Goal: Answer question/provide support: Share knowledge or assist other users

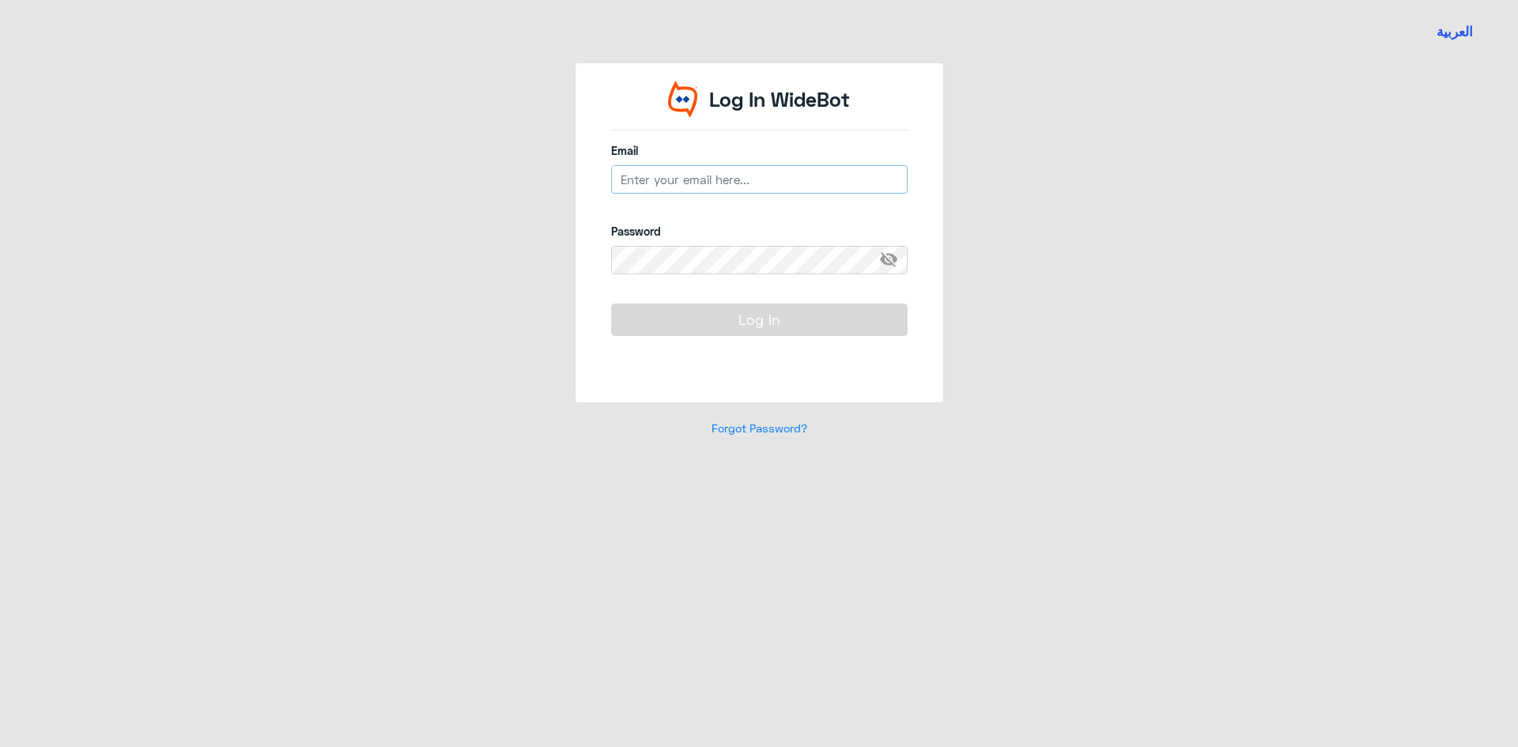
type input "[EMAIL_ADDRESS][DOMAIN_NAME]"
click at [675, 321] on button "Log In" at bounding box center [759, 320] width 297 height 32
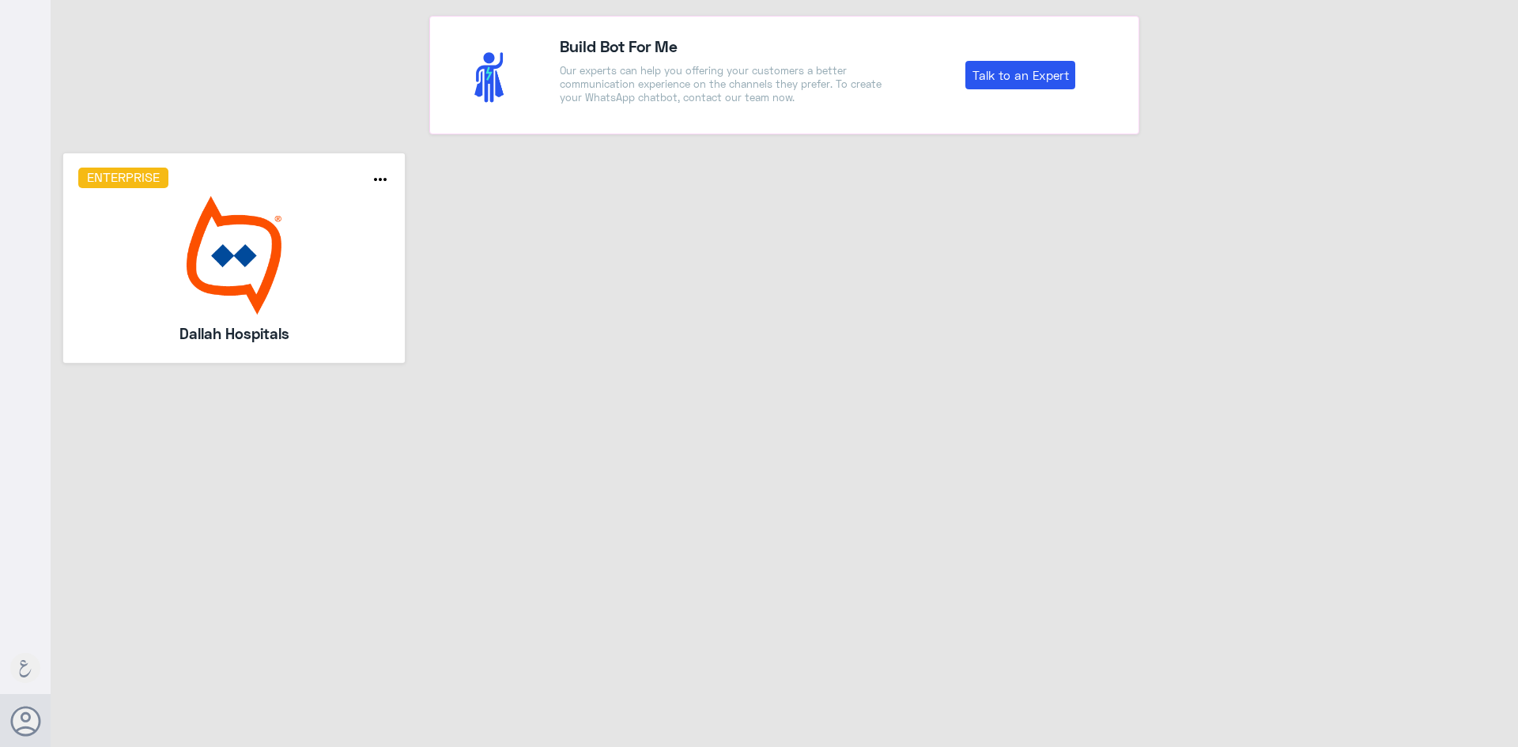
click at [236, 265] on img at bounding box center [234, 255] width 312 height 119
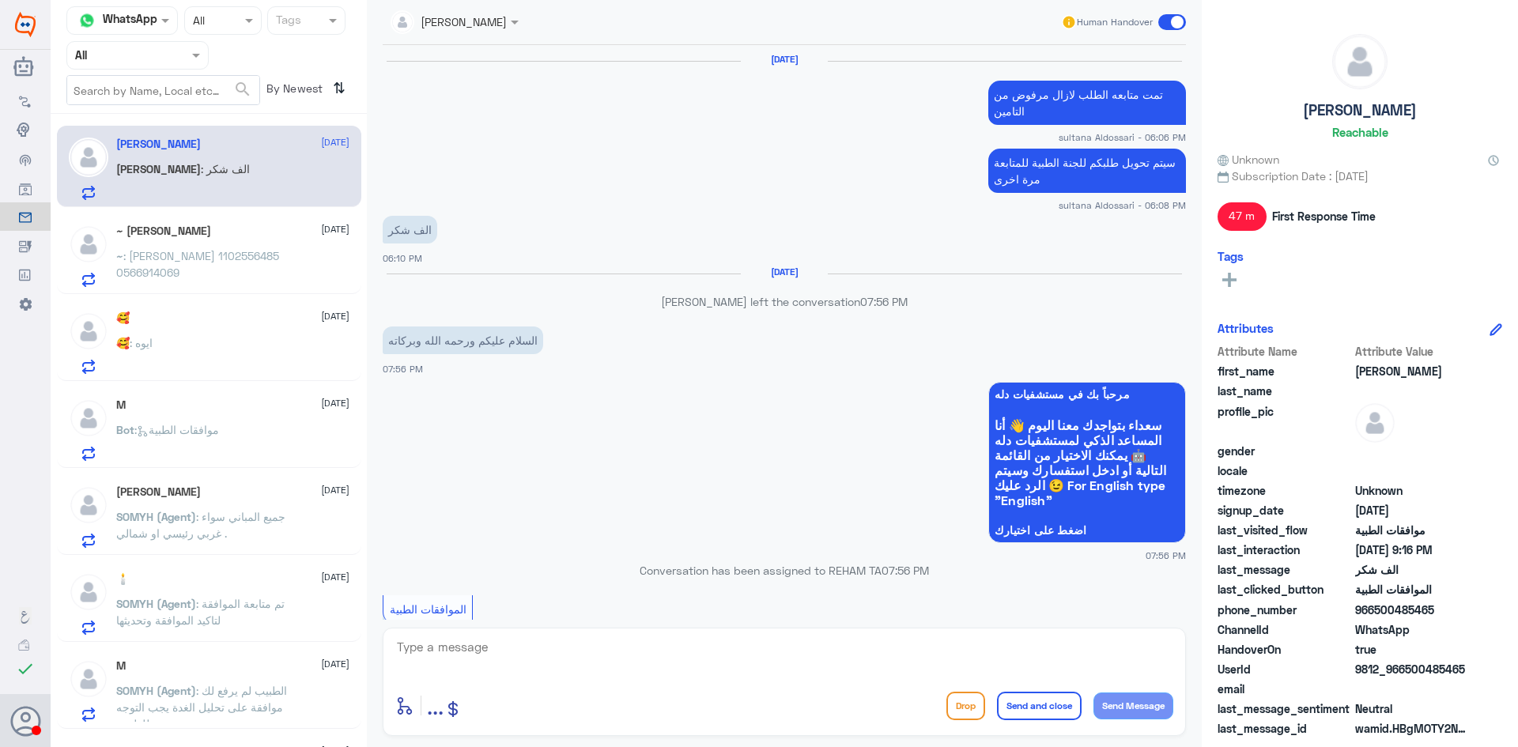
scroll to position [1038, 0]
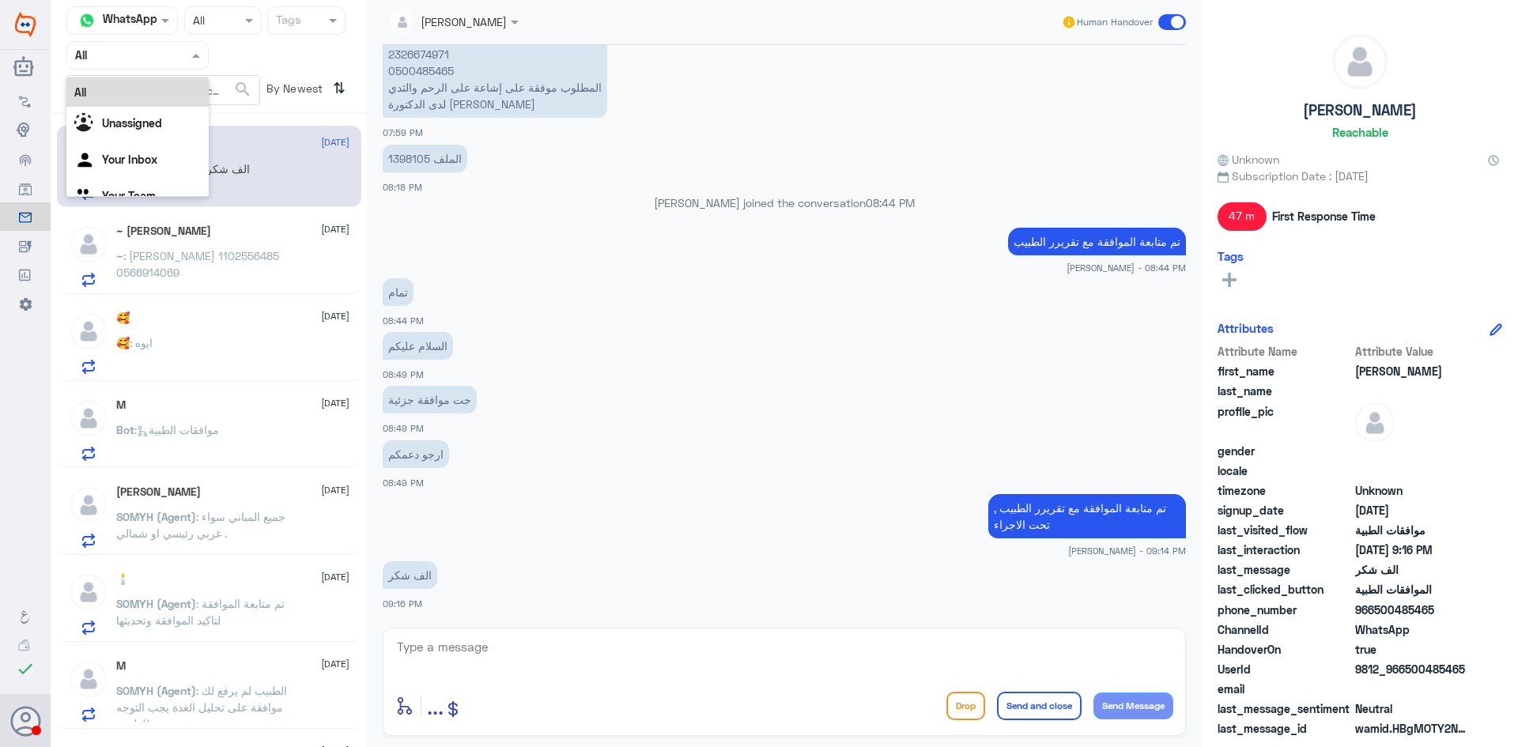
click at [108, 66] on div "Agent Filter All" at bounding box center [137, 55] width 142 height 28
click at [104, 142] on div "Unassigned" at bounding box center [137, 125] width 142 height 36
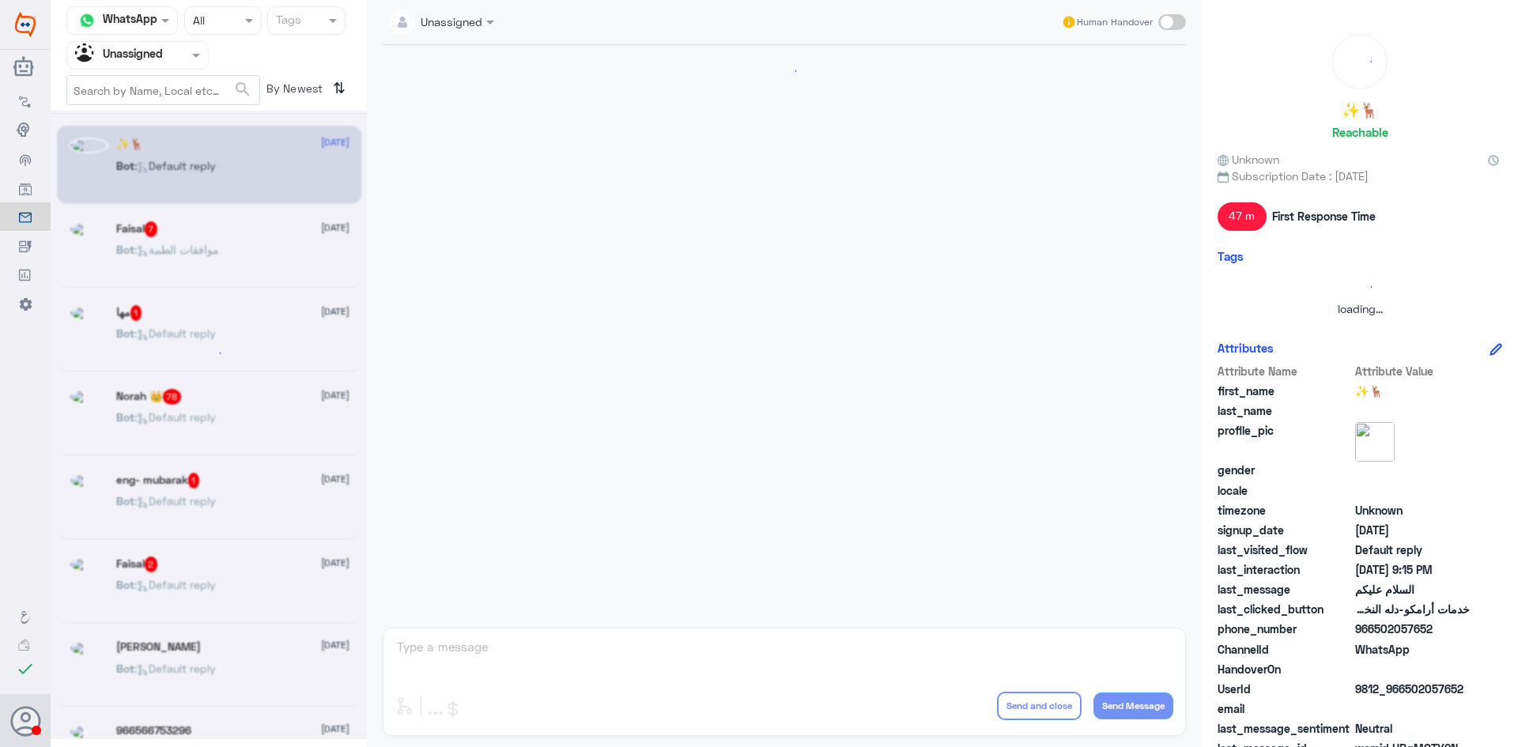
scroll to position [0, 0]
click at [116, 48] on input "text" at bounding box center [118, 55] width 87 height 18
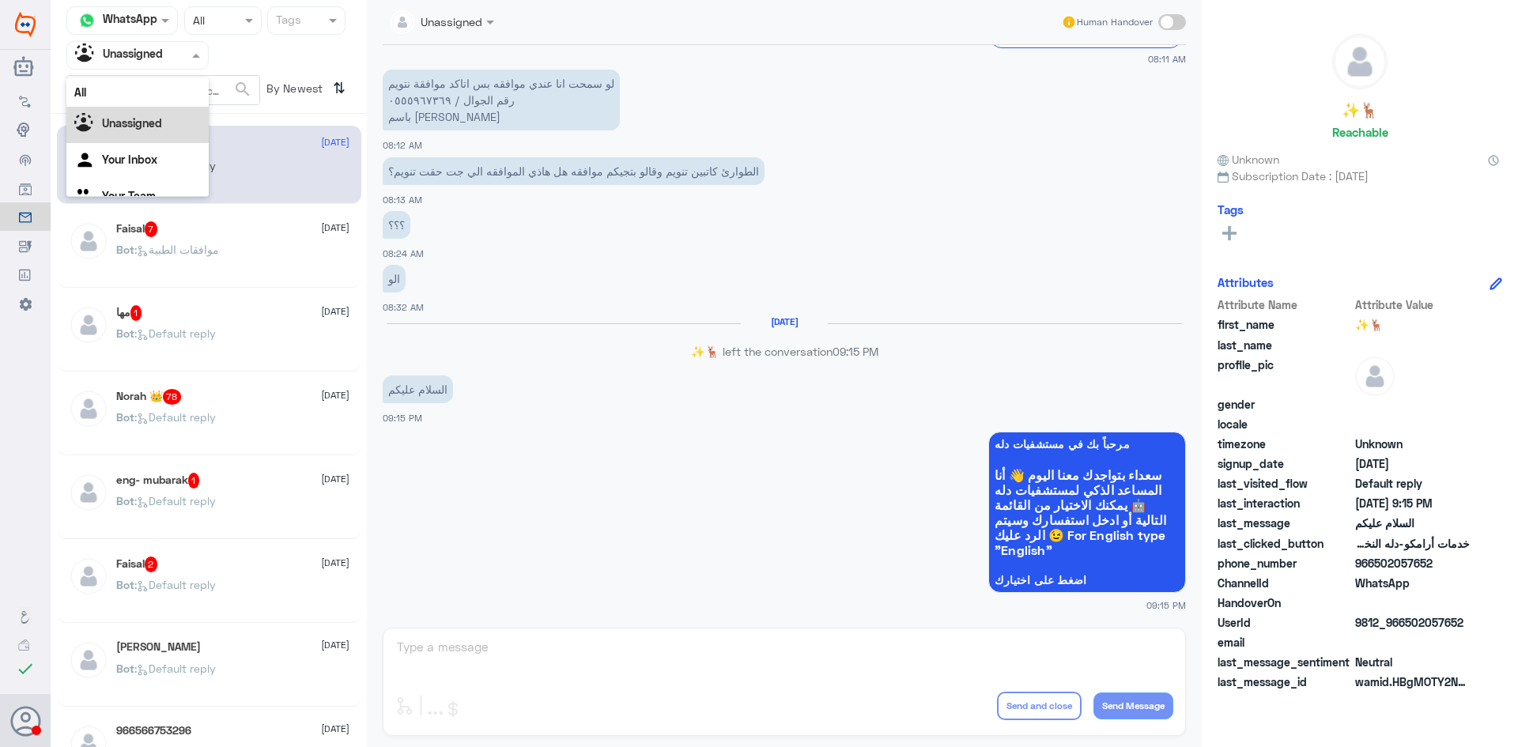
scroll to position [20, 0]
click at [109, 140] on Inbox "Your Inbox" at bounding box center [129, 139] width 55 height 13
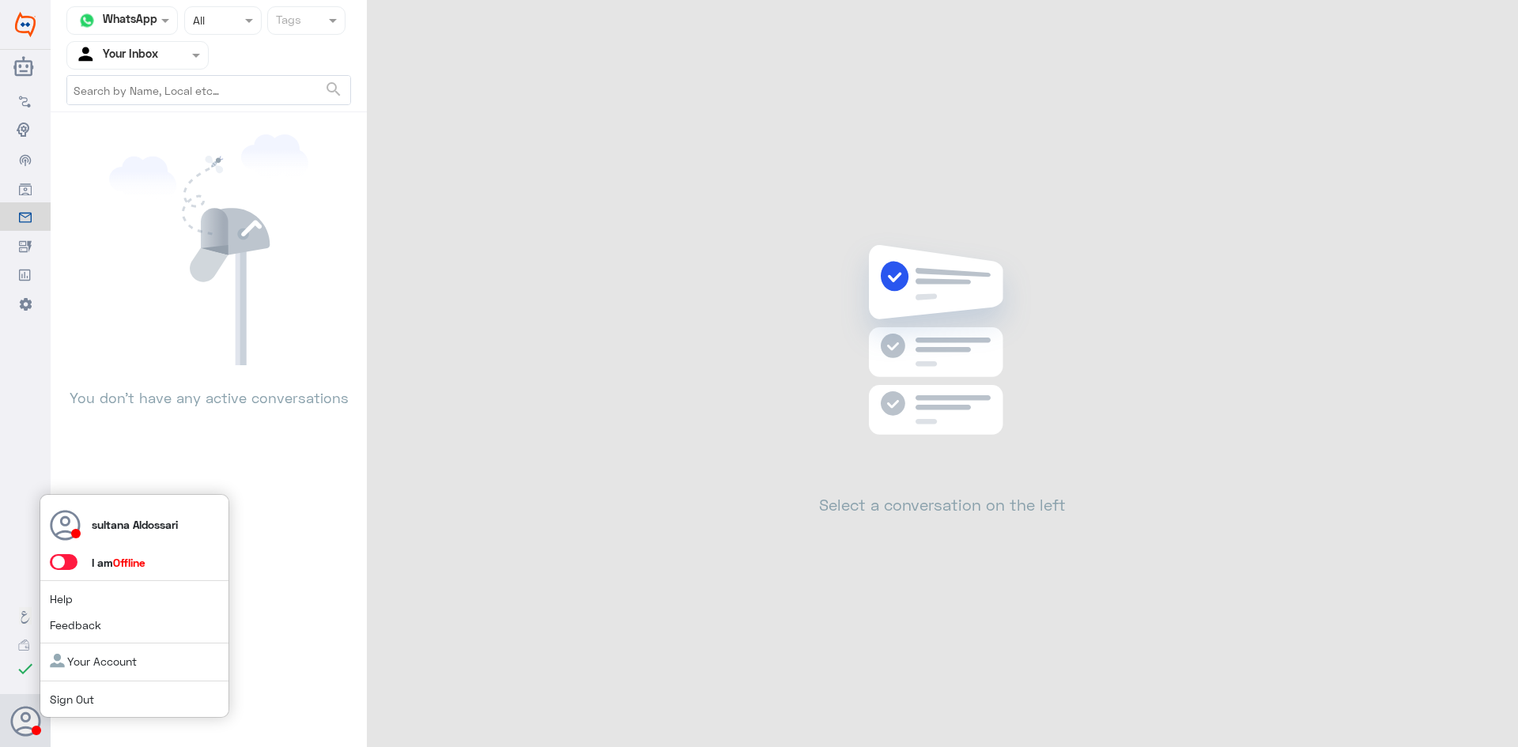
click at [69, 560] on span at bounding box center [64, 562] width 28 height 16
click at [0, 0] on input "checkbox" at bounding box center [0, 0] width 0 height 0
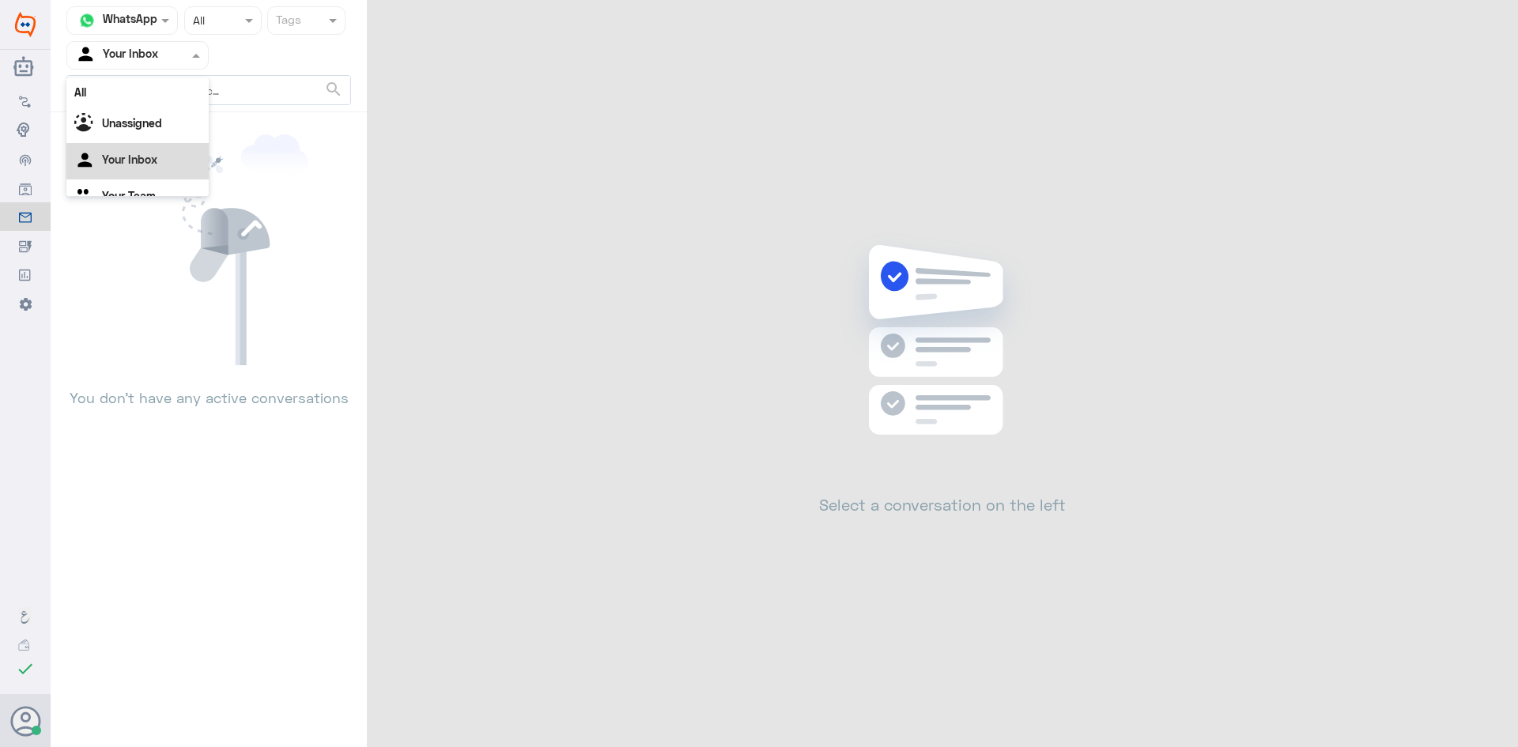
click at [134, 61] on input "text" at bounding box center [118, 55] width 87 height 18
click at [127, 177] on Team "Your Team" at bounding box center [129, 175] width 54 height 13
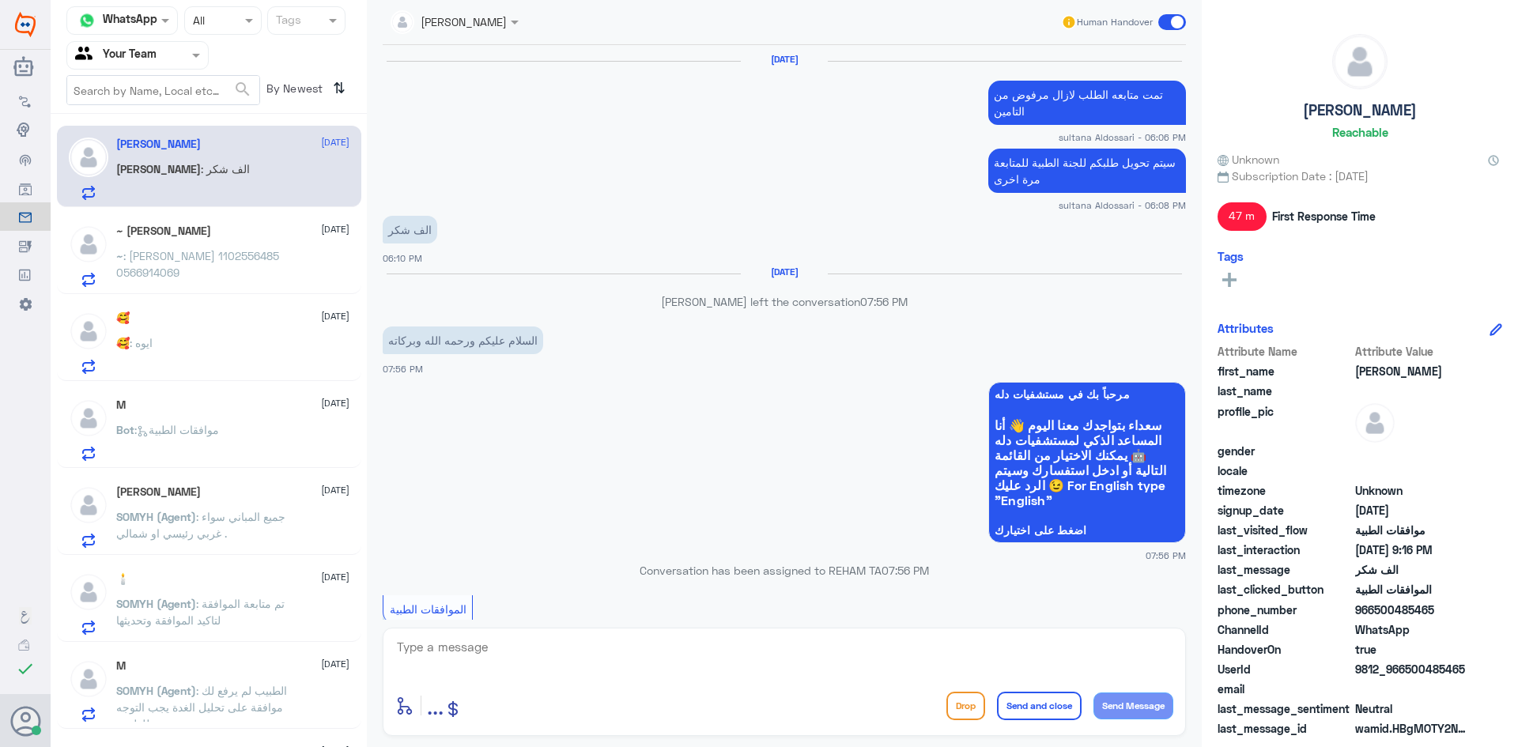
scroll to position [1038, 0]
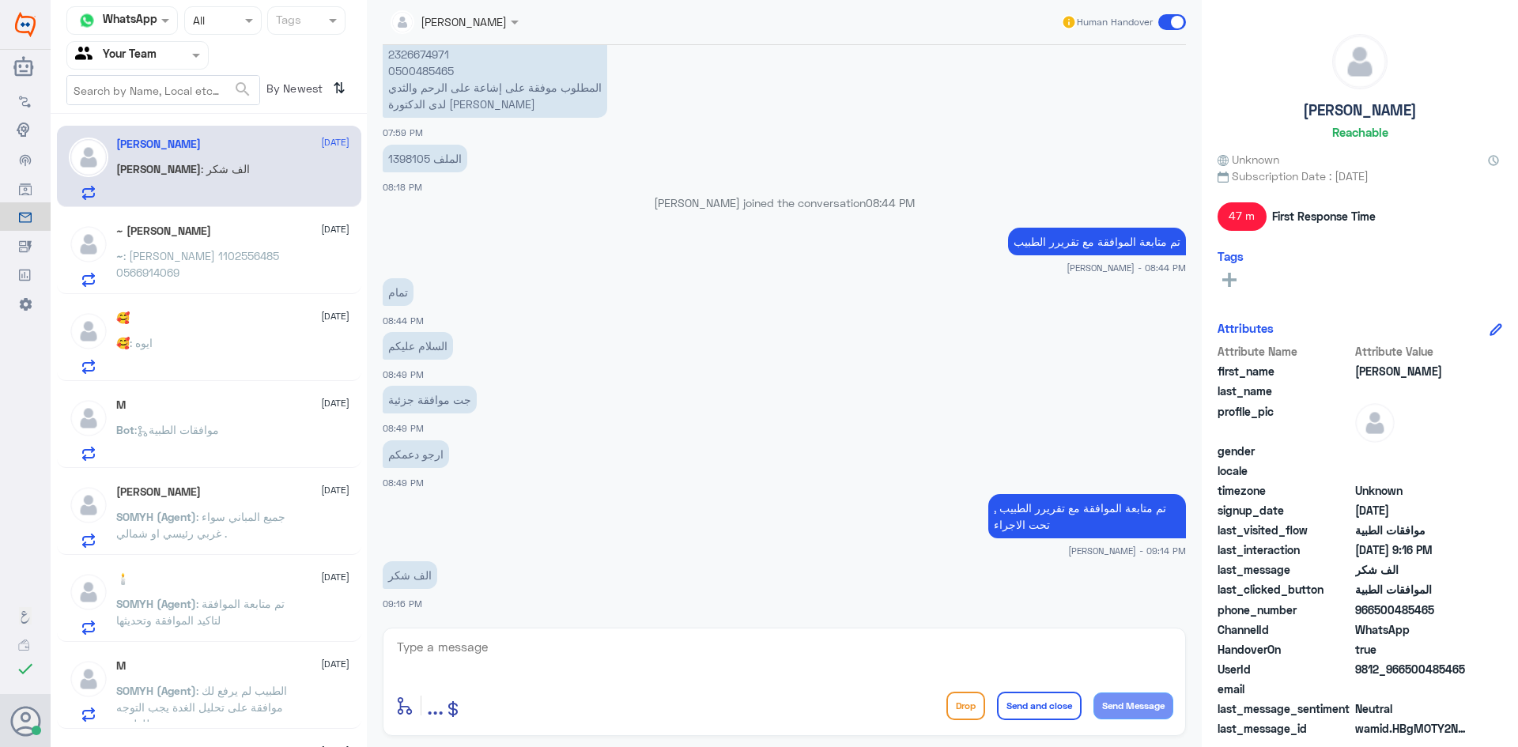
click at [174, 270] on span ": [PERSON_NAME] 1102556485 0566914069" at bounding box center [197, 264] width 163 height 30
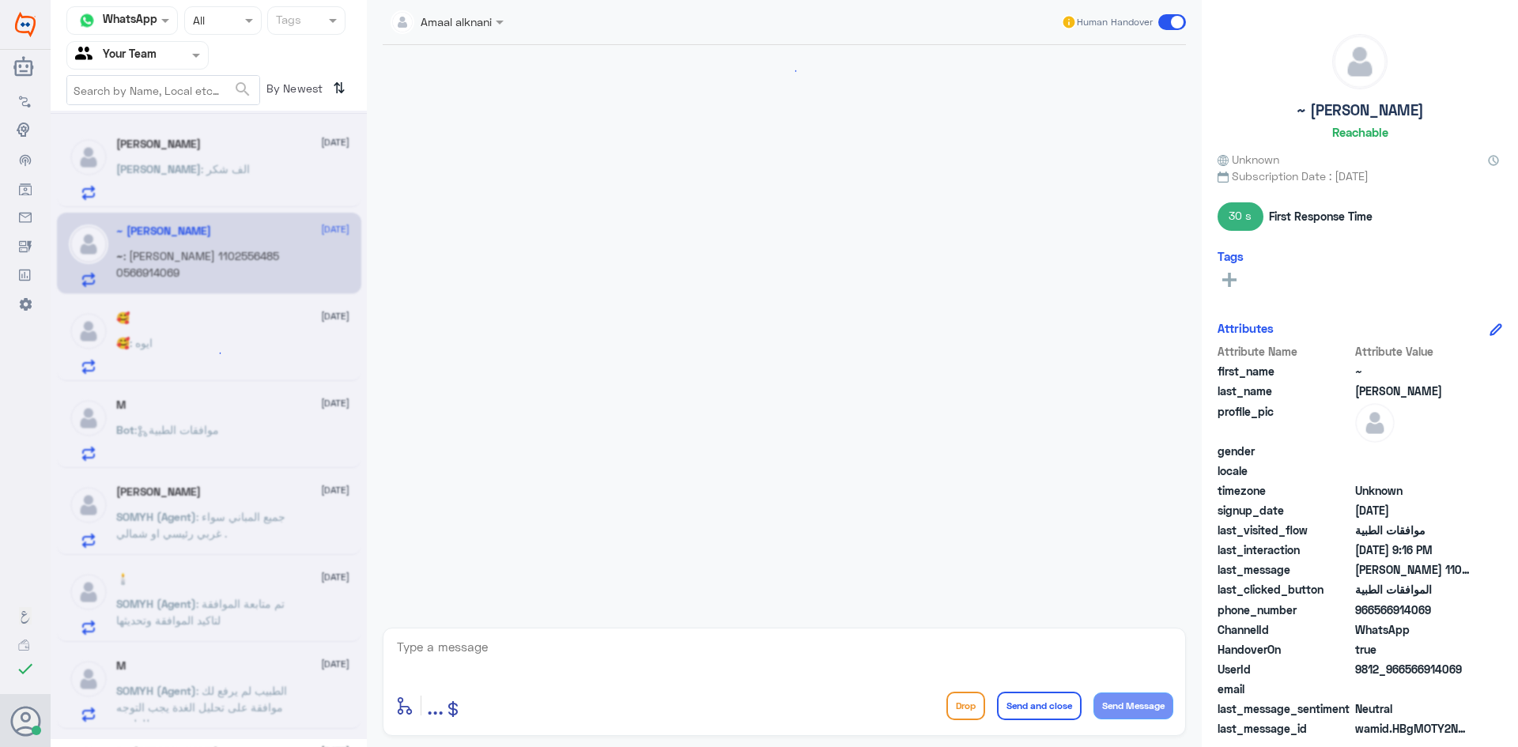
scroll to position [367, 0]
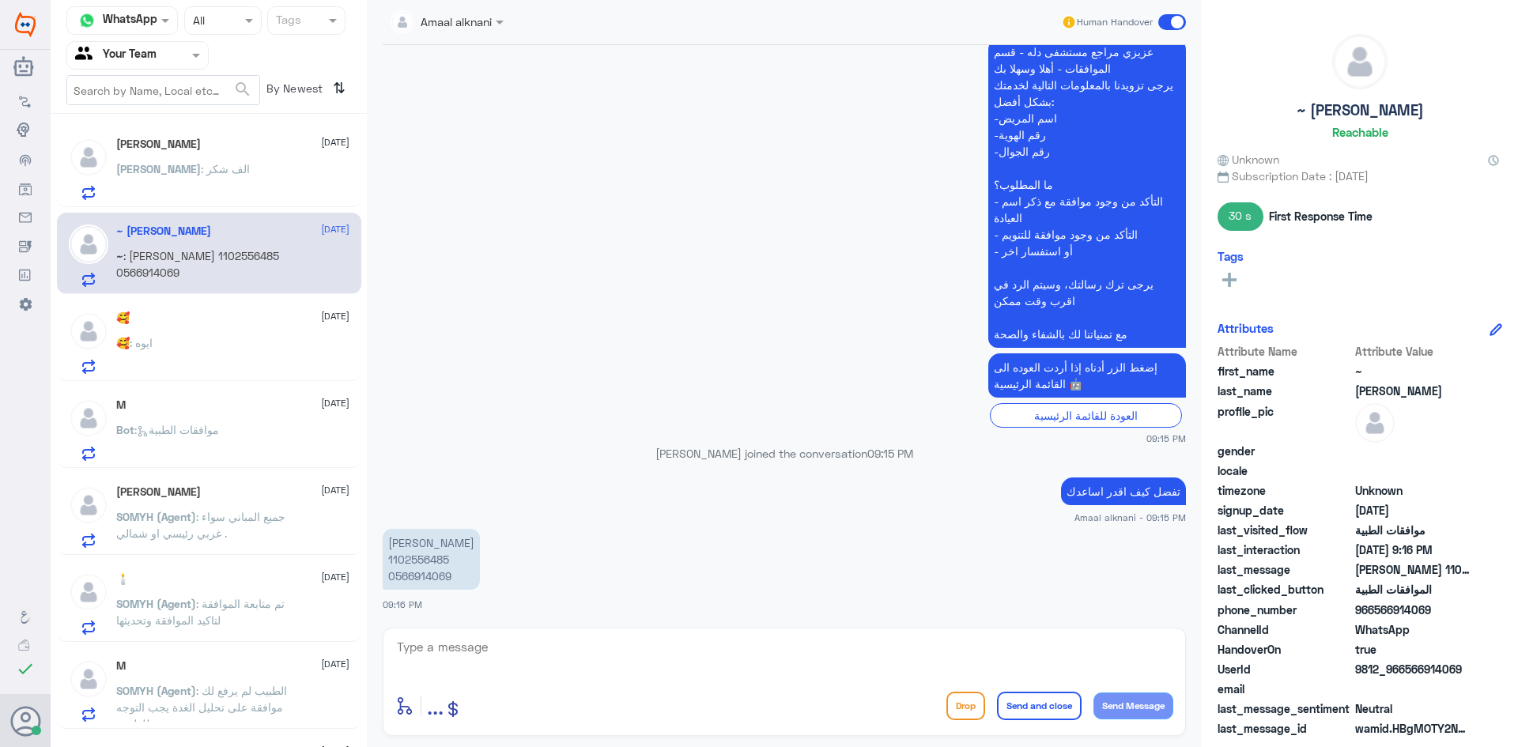
click at [414, 561] on p "[PERSON_NAME] 1102556485 0566914069" at bounding box center [431, 559] width 97 height 61
copy p "1102556485"
click at [769, 655] on textarea at bounding box center [784, 656] width 778 height 39
type textarea "تمت الموافقه جزئيا على التحاليل المرفوض لا توجد دواعي طبية"
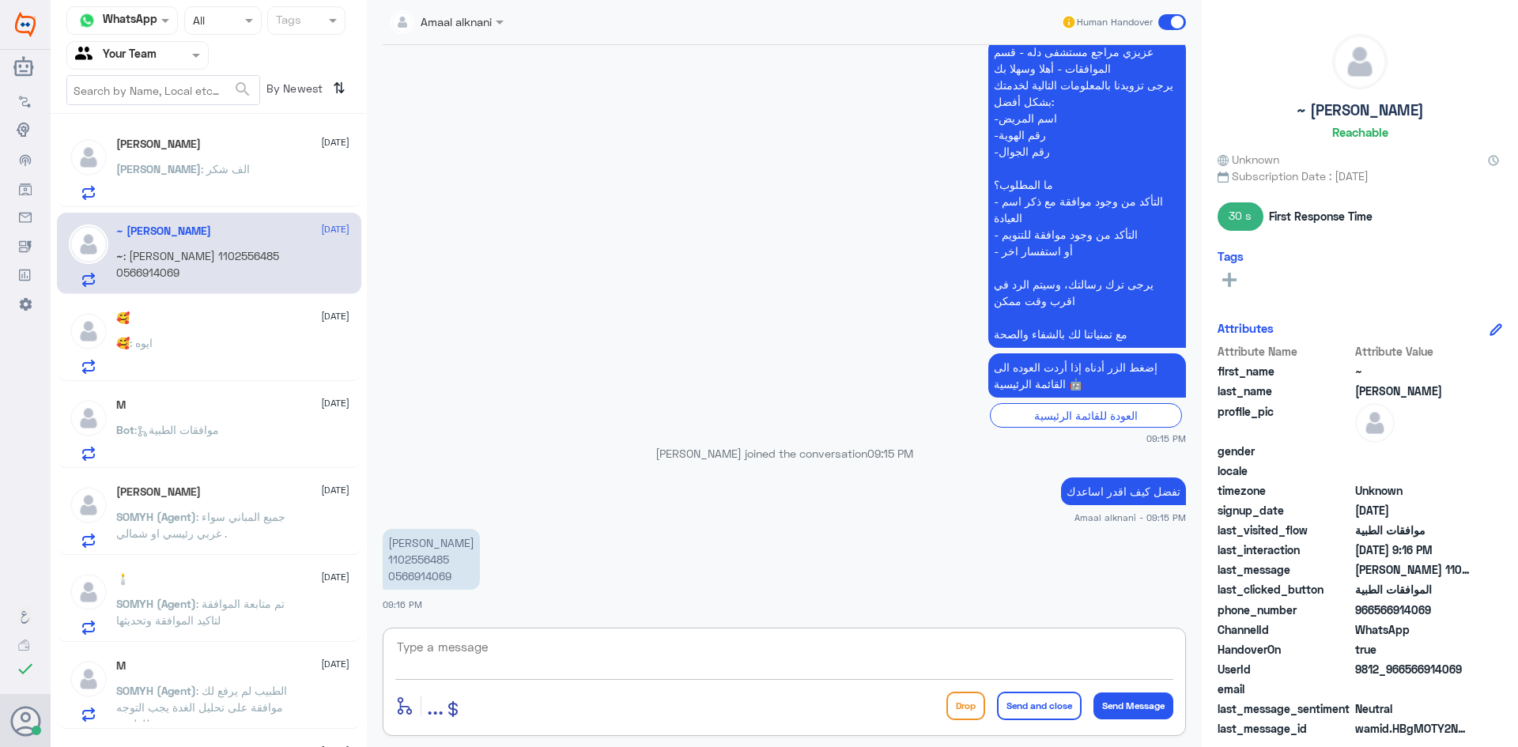
scroll to position [0, 0]
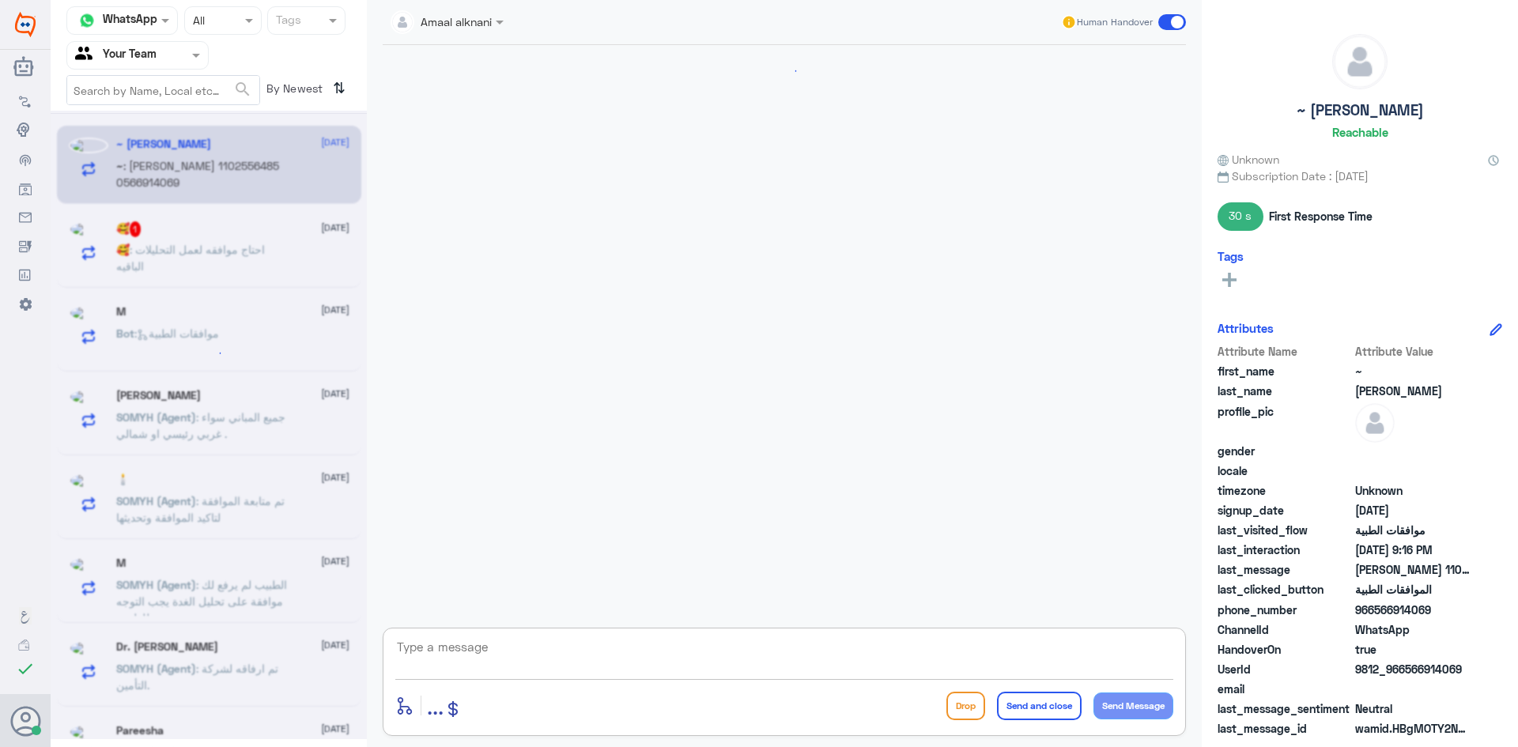
type textarea "م"
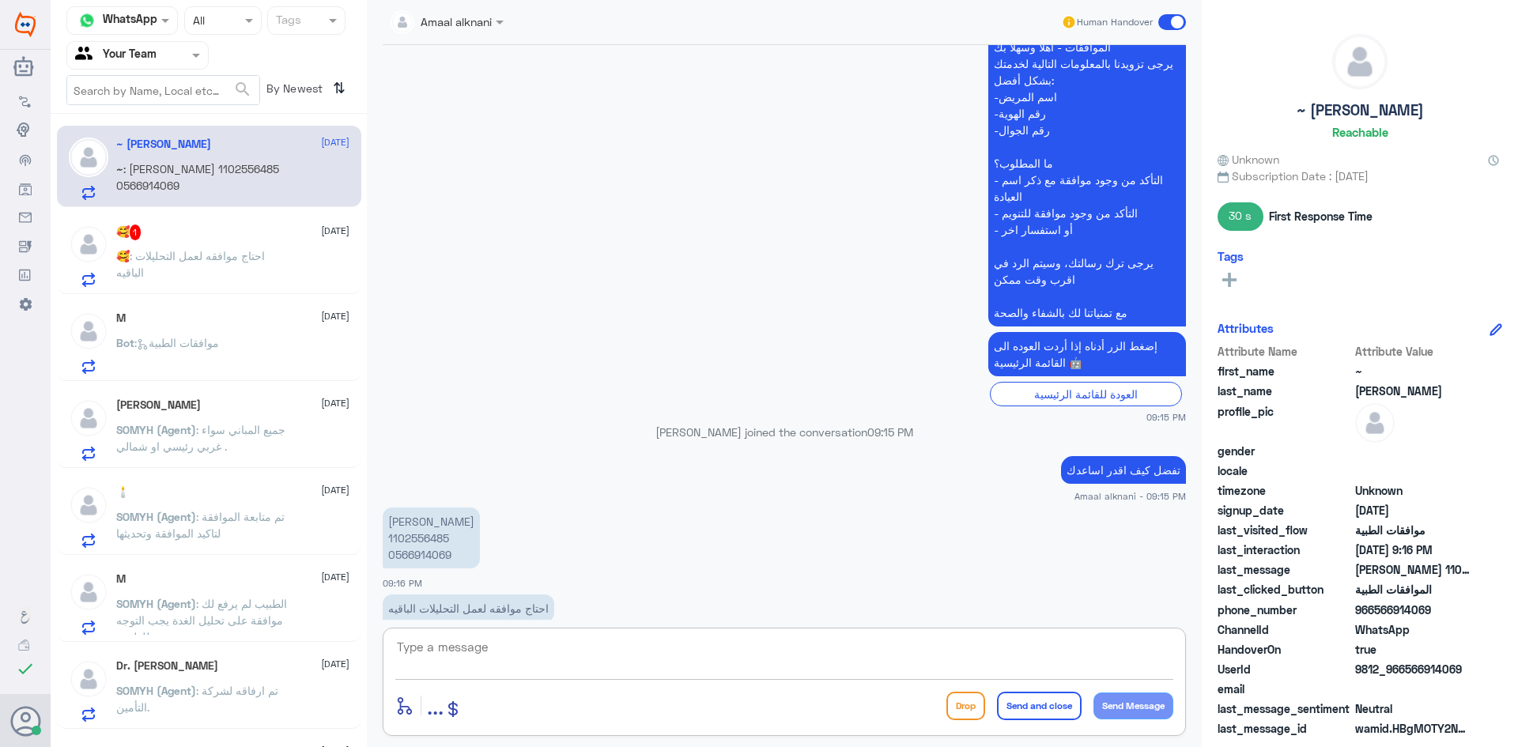
scroll to position [421, 0]
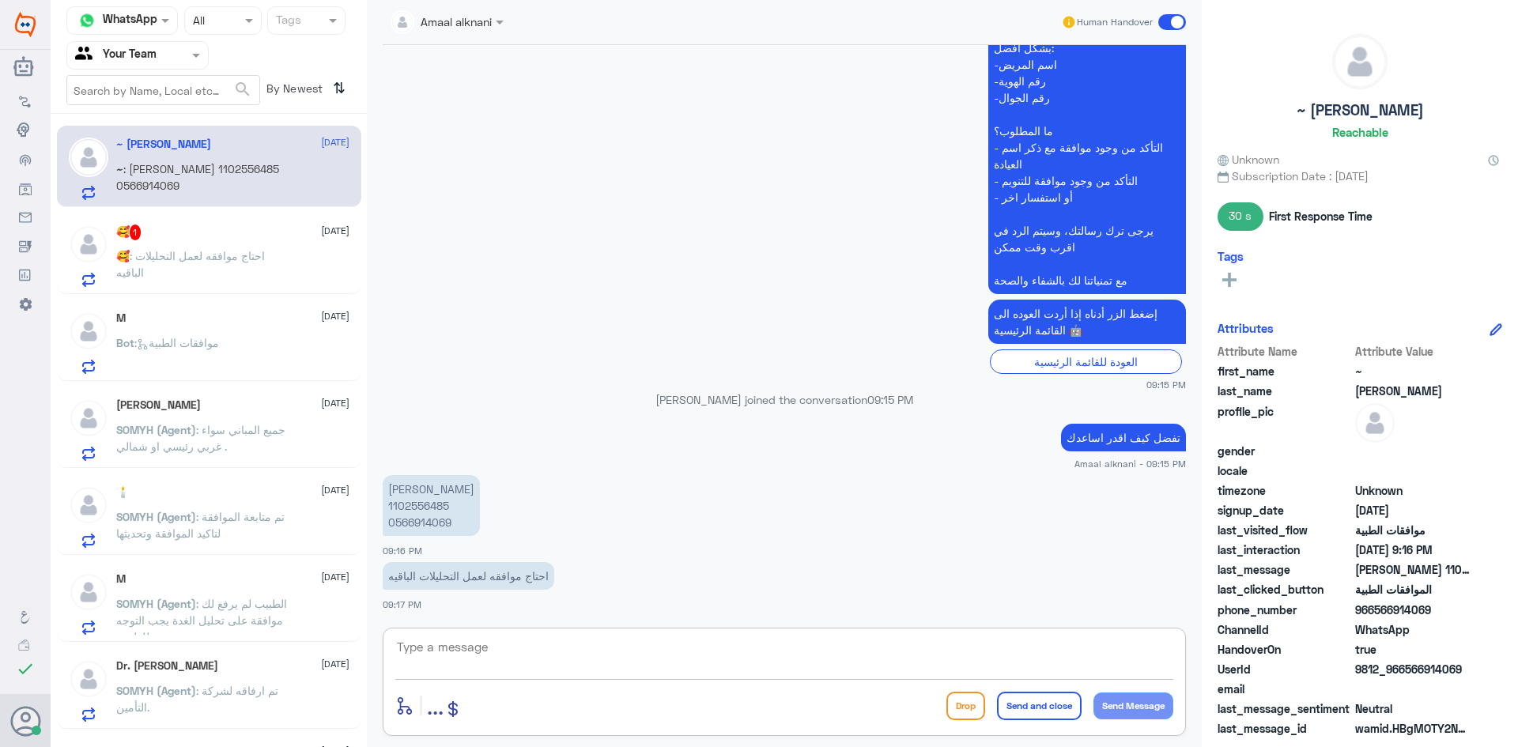
click at [807, 656] on textarea at bounding box center [784, 656] width 778 height 39
click at [756, 655] on textarea at bounding box center [784, 656] width 778 height 39
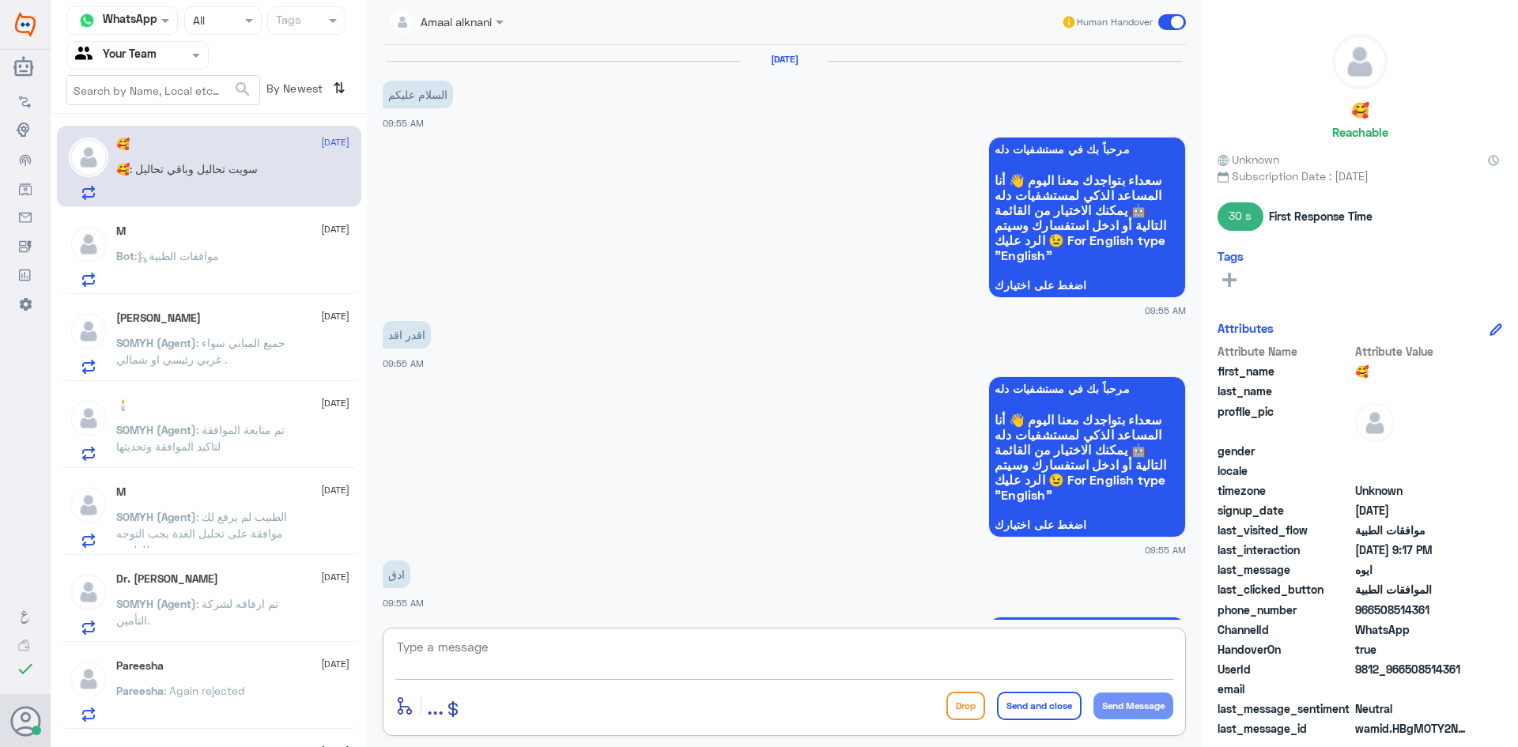
scroll to position [1217, 0]
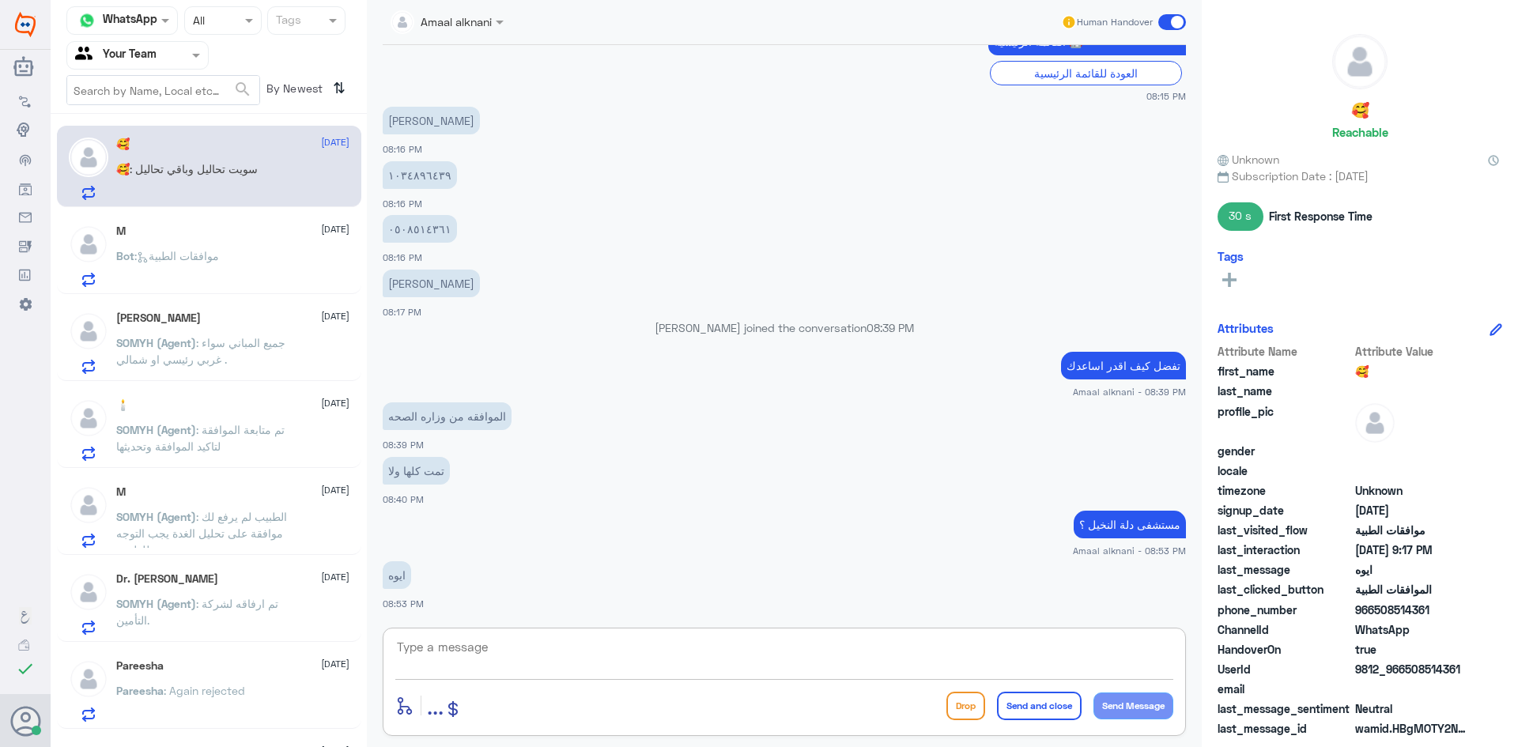
click at [219, 263] on span "Bot : موافقات الطبية" at bounding box center [167, 255] width 103 height 13
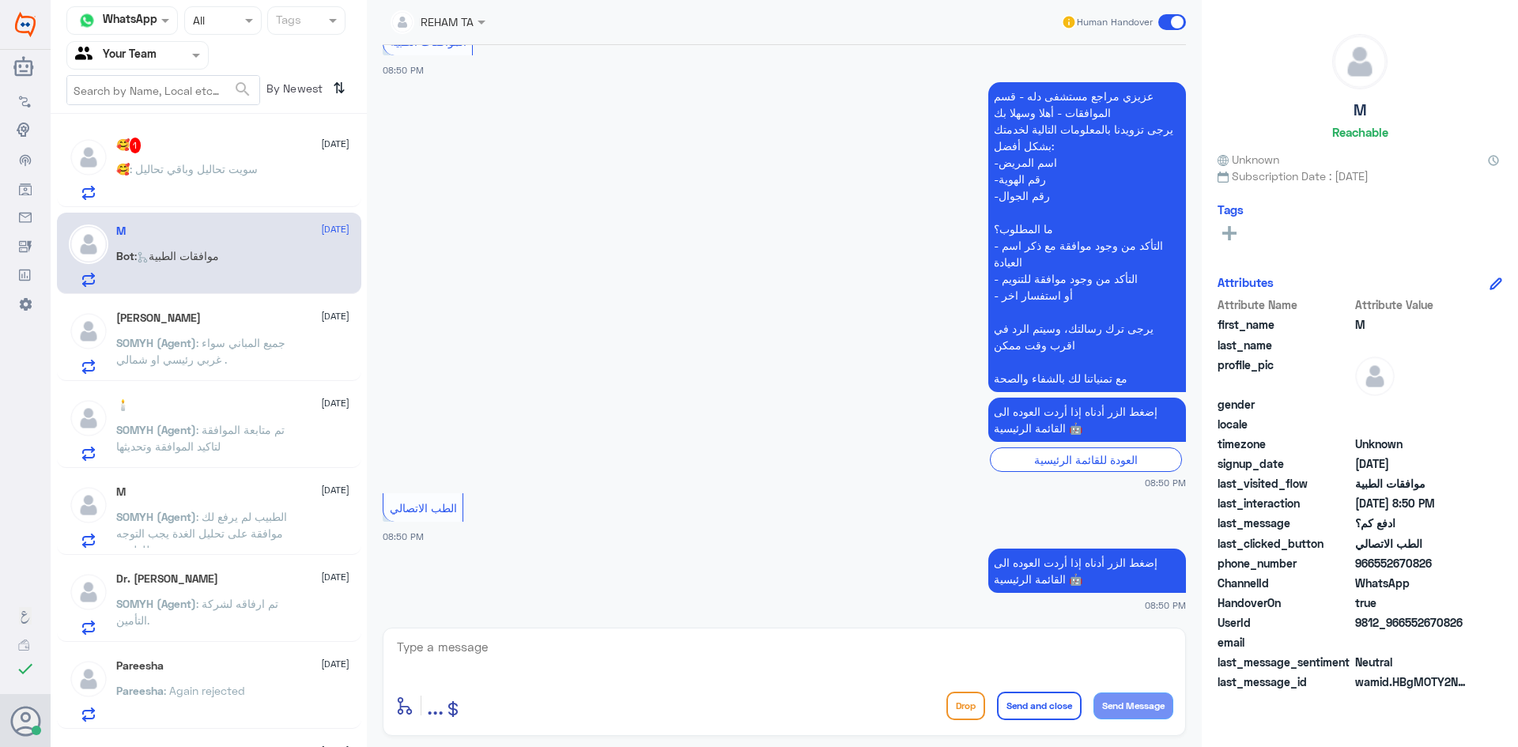
scroll to position [983, 0]
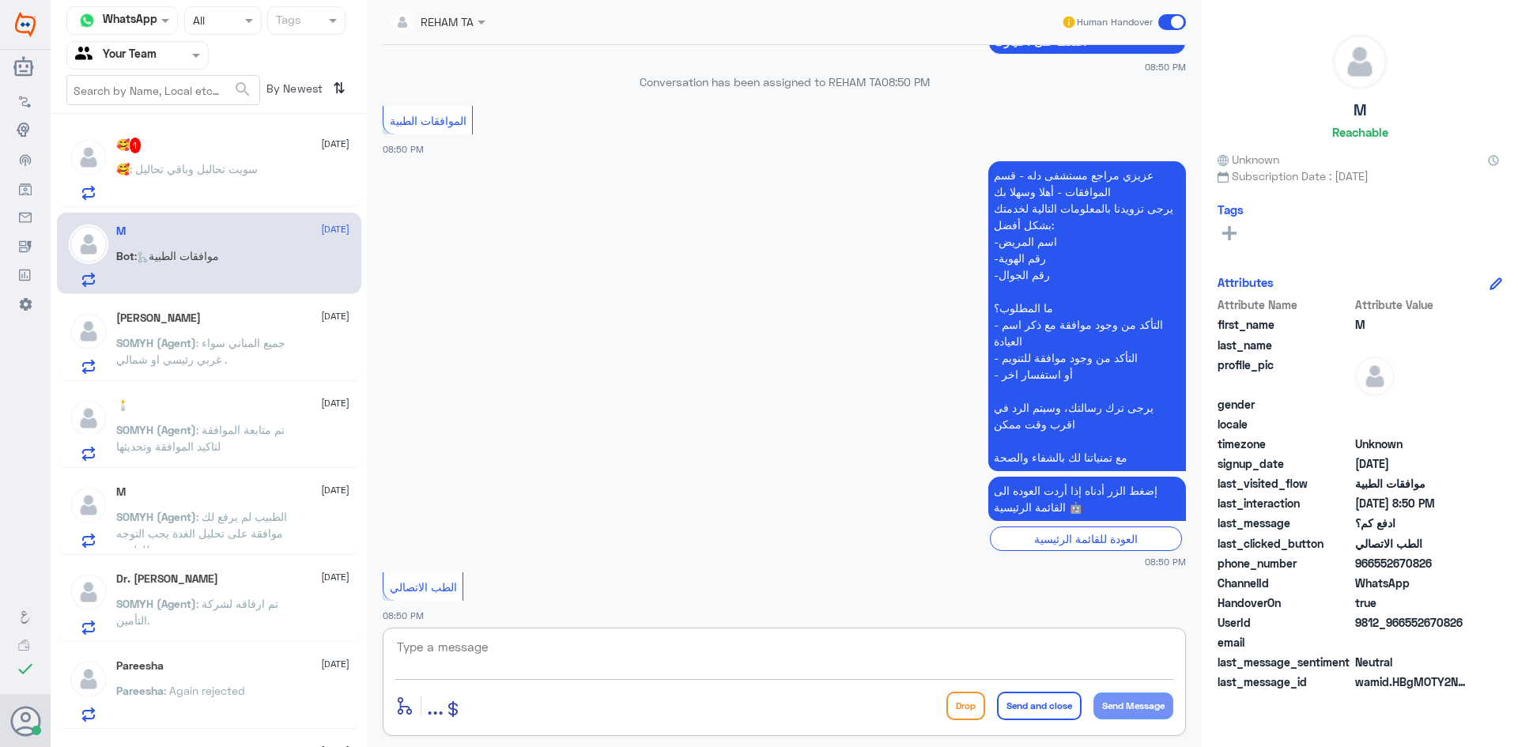
click at [518, 655] on textarea at bounding box center [784, 656] width 778 height 39
type textarea "مرحبا كيف اقدر اساعدك"
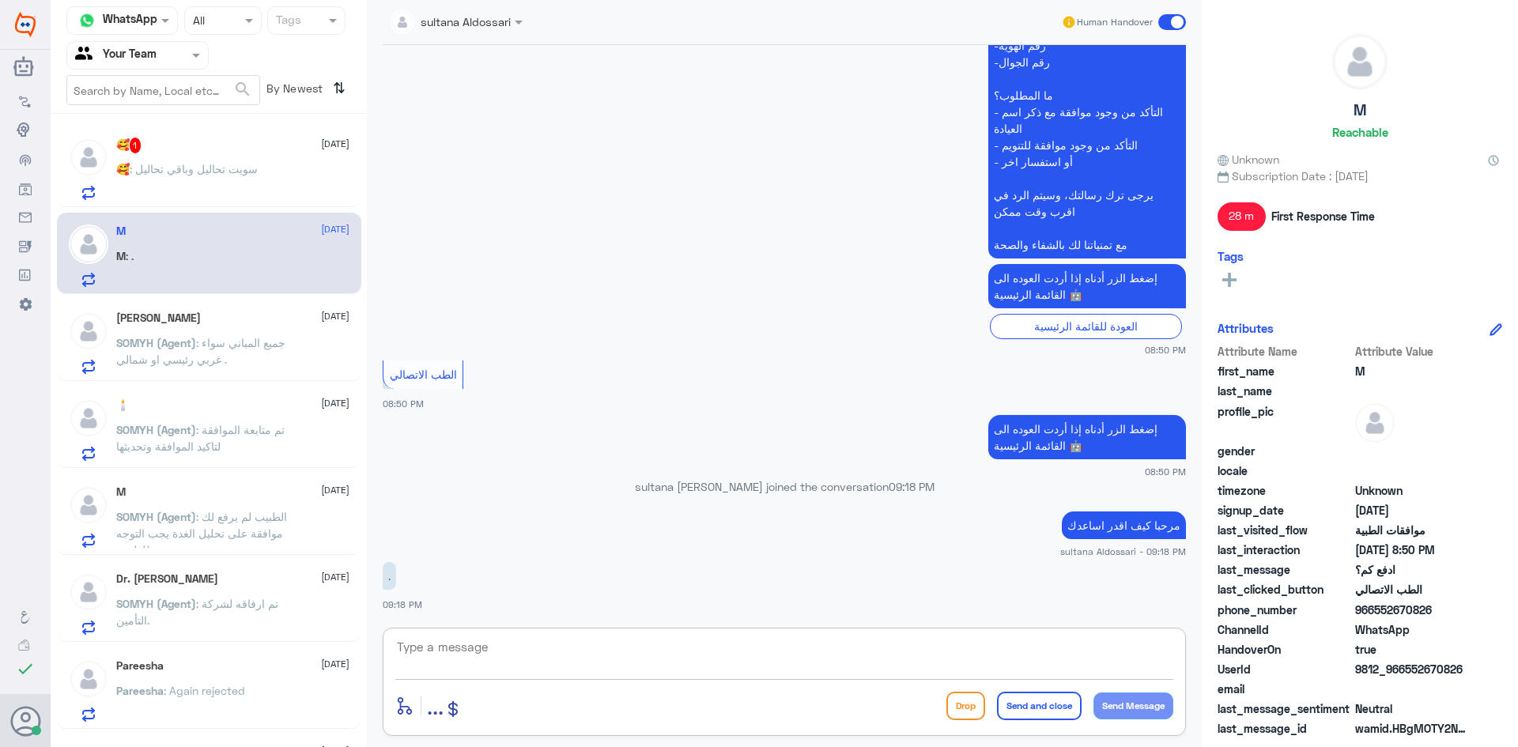
scroll to position [1221, 0]
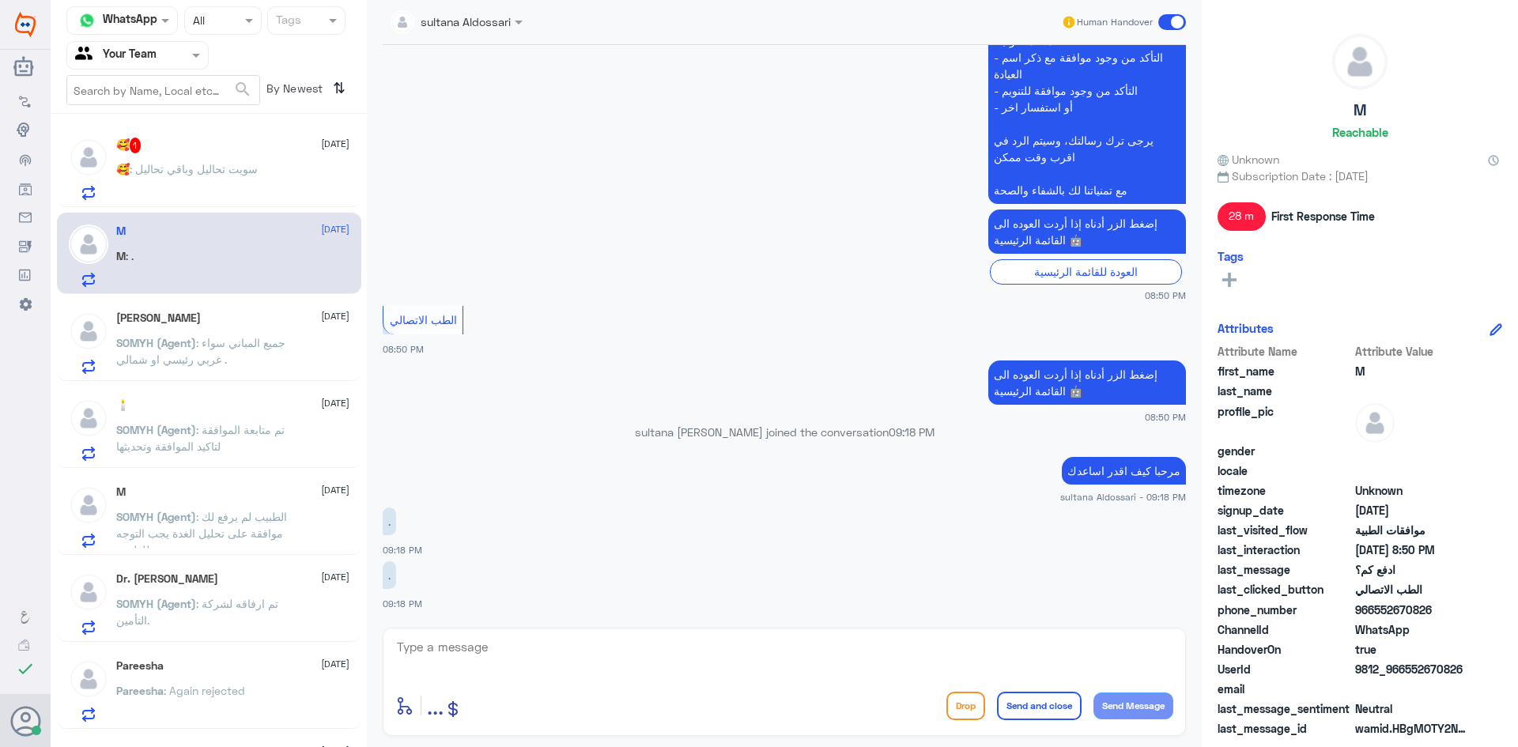
click at [222, 331] on div "[PERSON_NAME] [DATE][PERSON_NAME] (Agent) : جميع المباني سواء غربي رئيسي او شما…" at bounding box center [232, 343] width 233 height 62
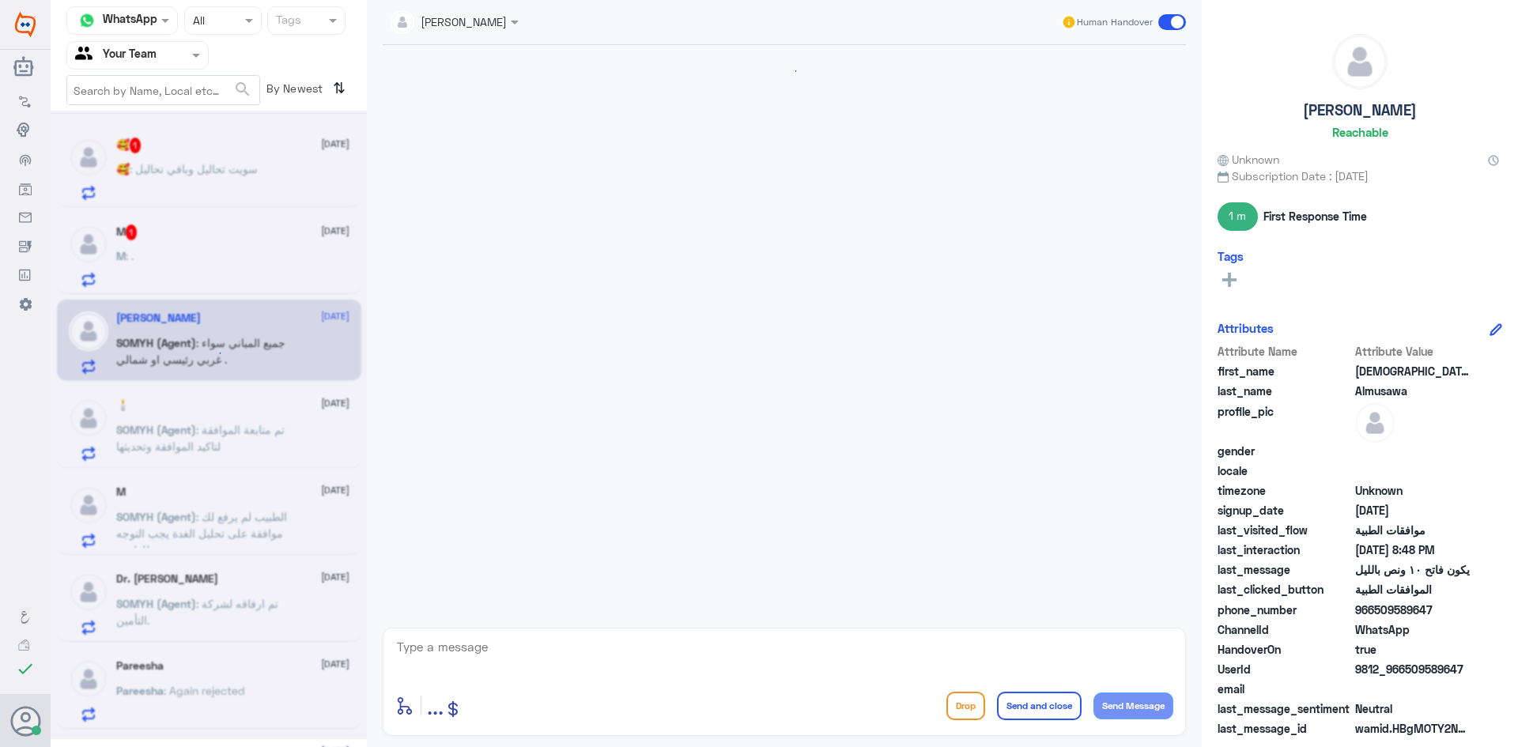
scroll to position [1052, 0]
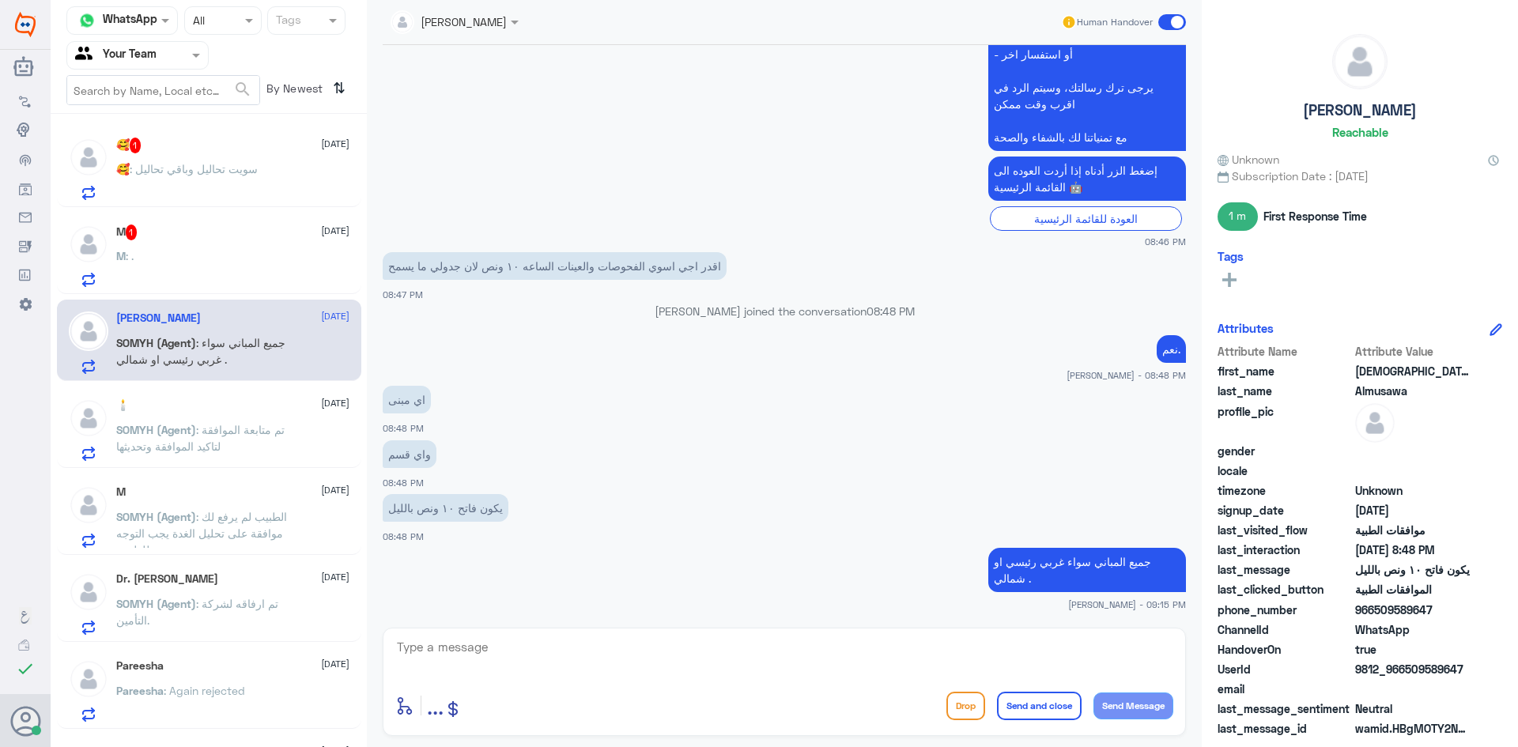
click at [217, 258] on div "M : ." at bounding box center [232, 269] width 233 height 36
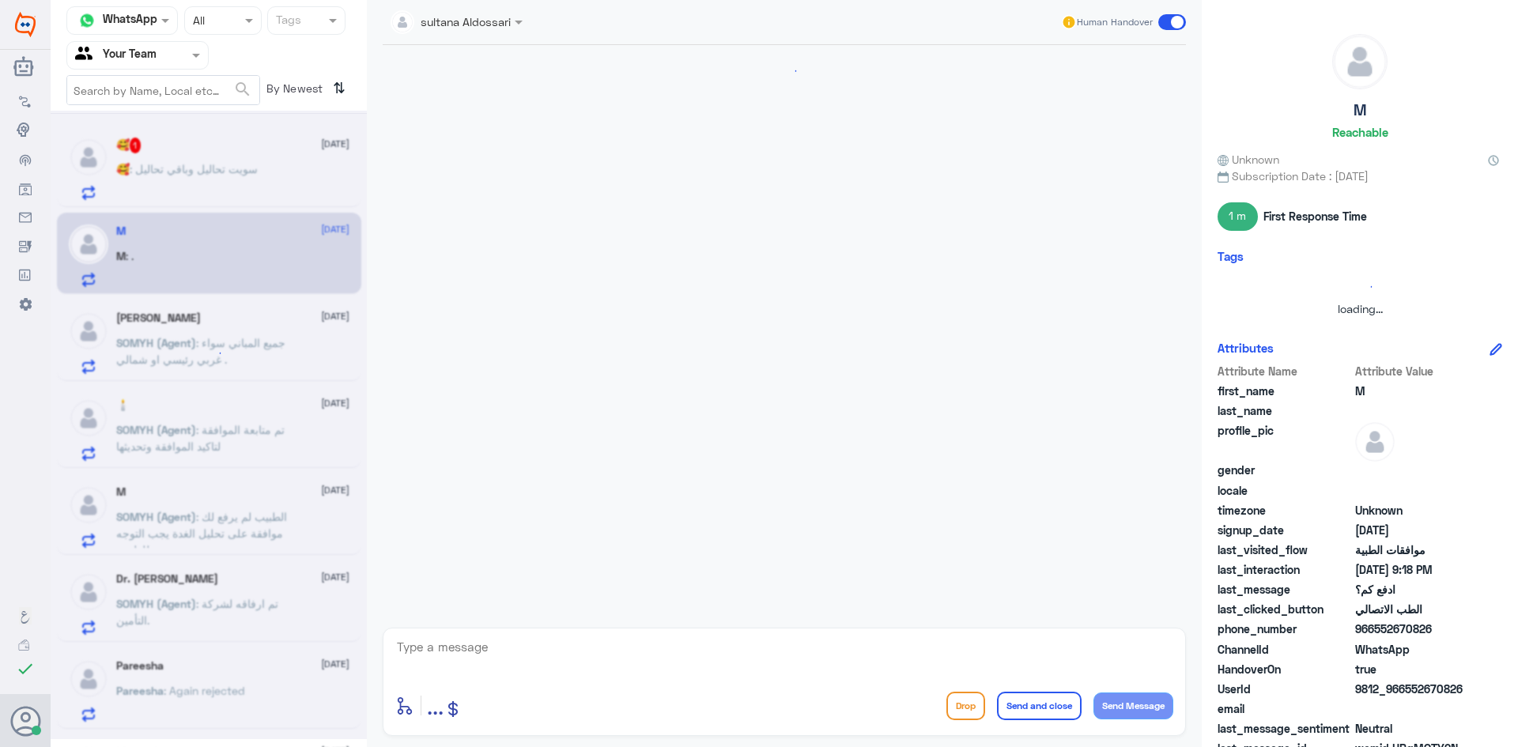
scroll to position [1068, 0]
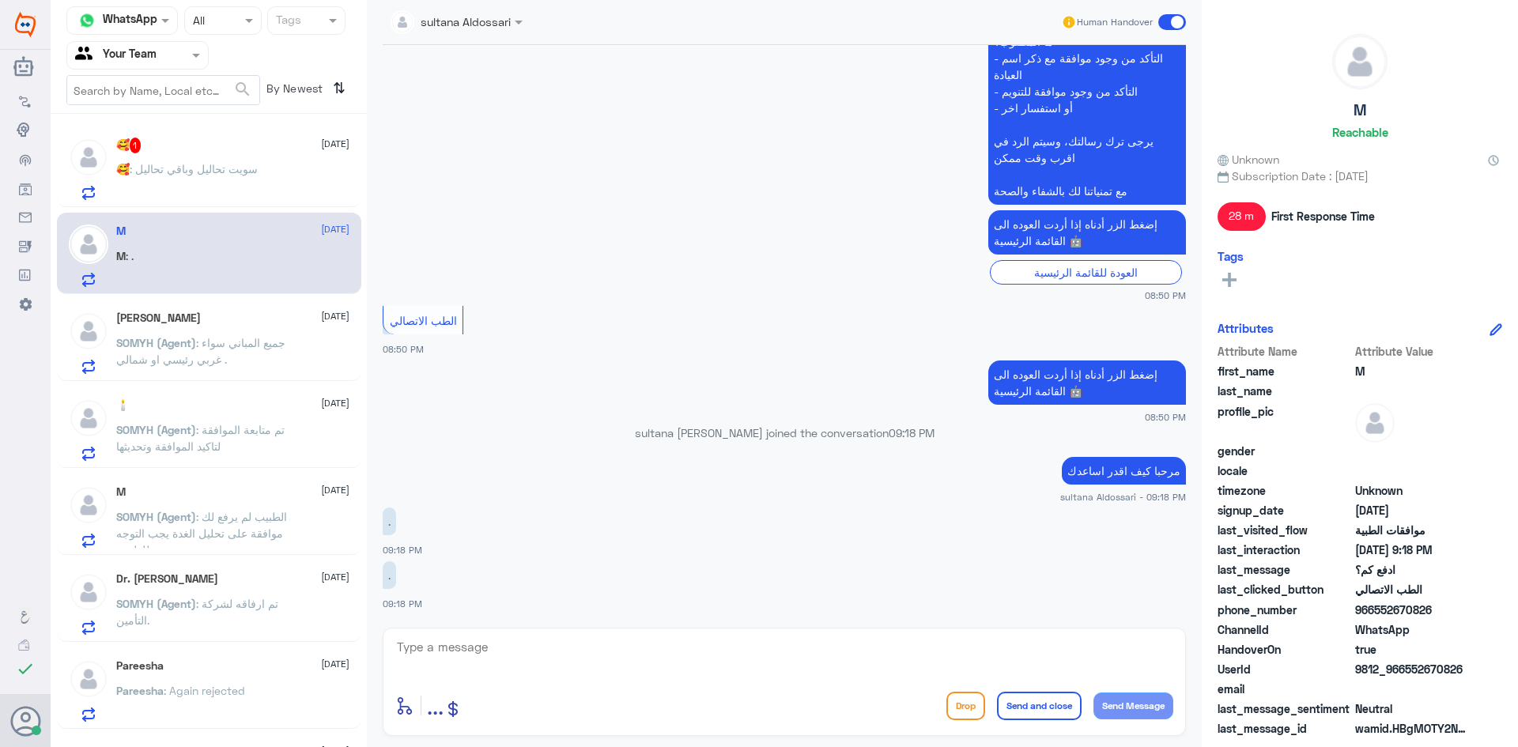
click at [256, 340] on span ": جميع المباني سواء غربي رئيسي او شمالي ." at bounding box center [200, 351] width 169 height 30
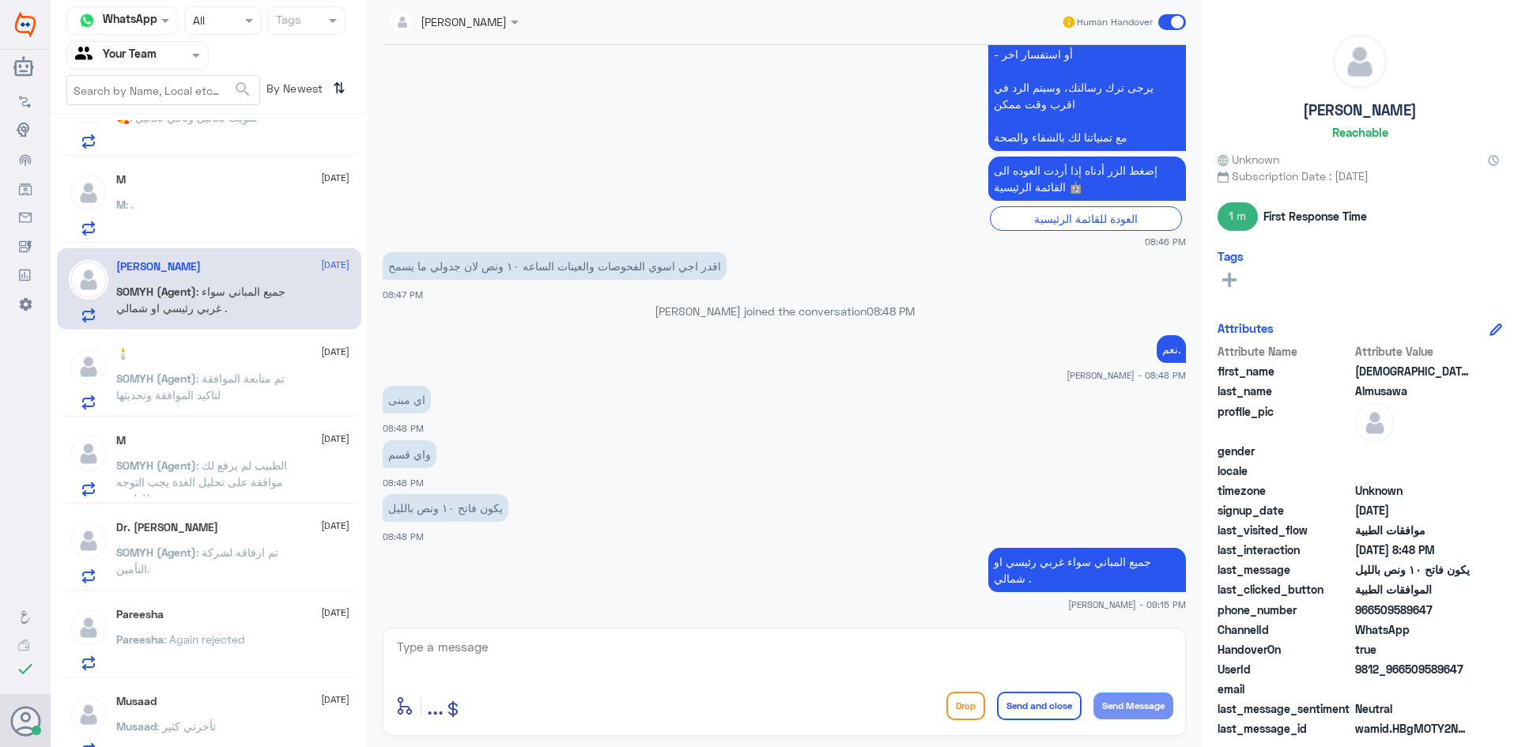
scroll to position [79, 0]
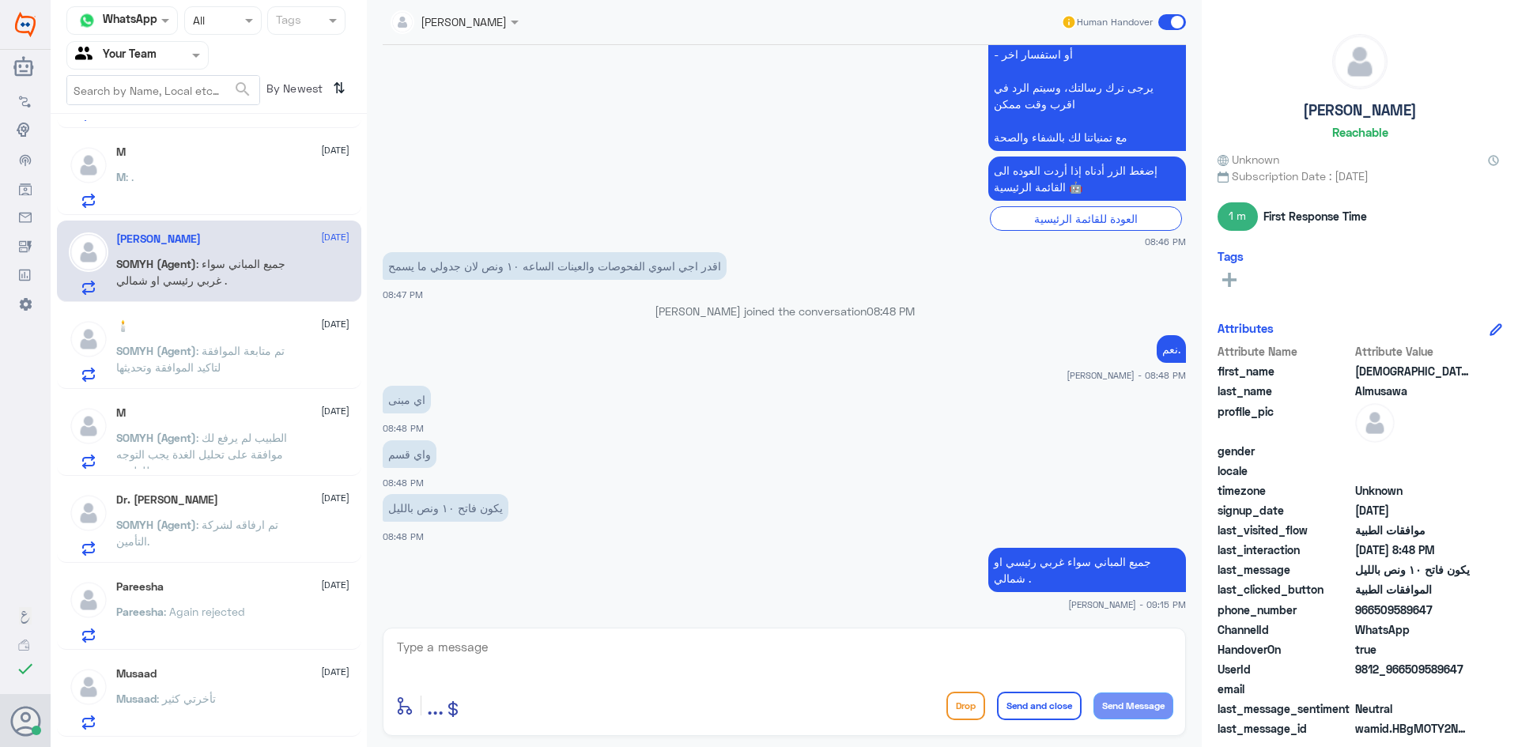
click at [201, 369] on span ": تم متابعة الموافقة لتاكيد الموافقة وتحديثها" at bounding box center [200, 359] width 168 height 30
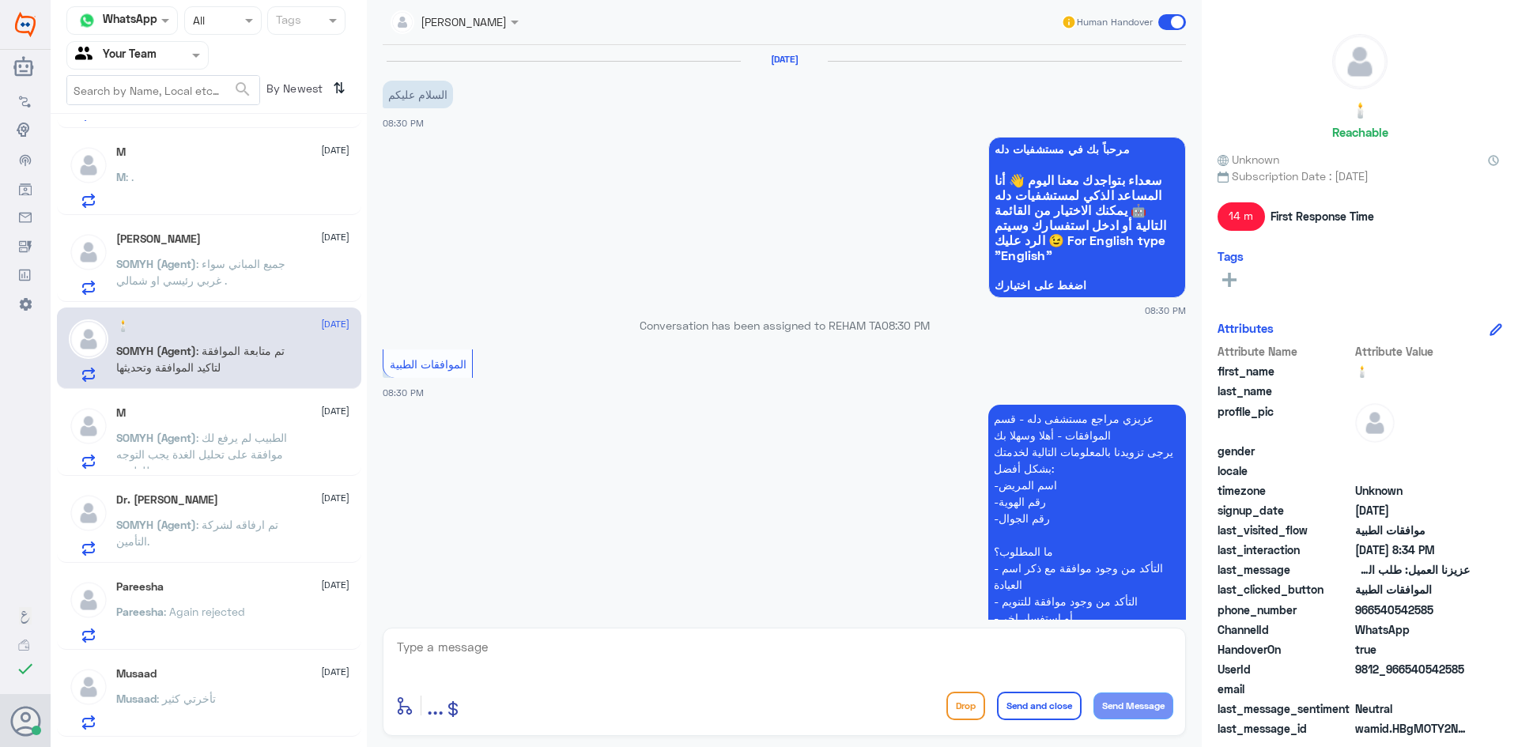
scroll to position [520, 0]
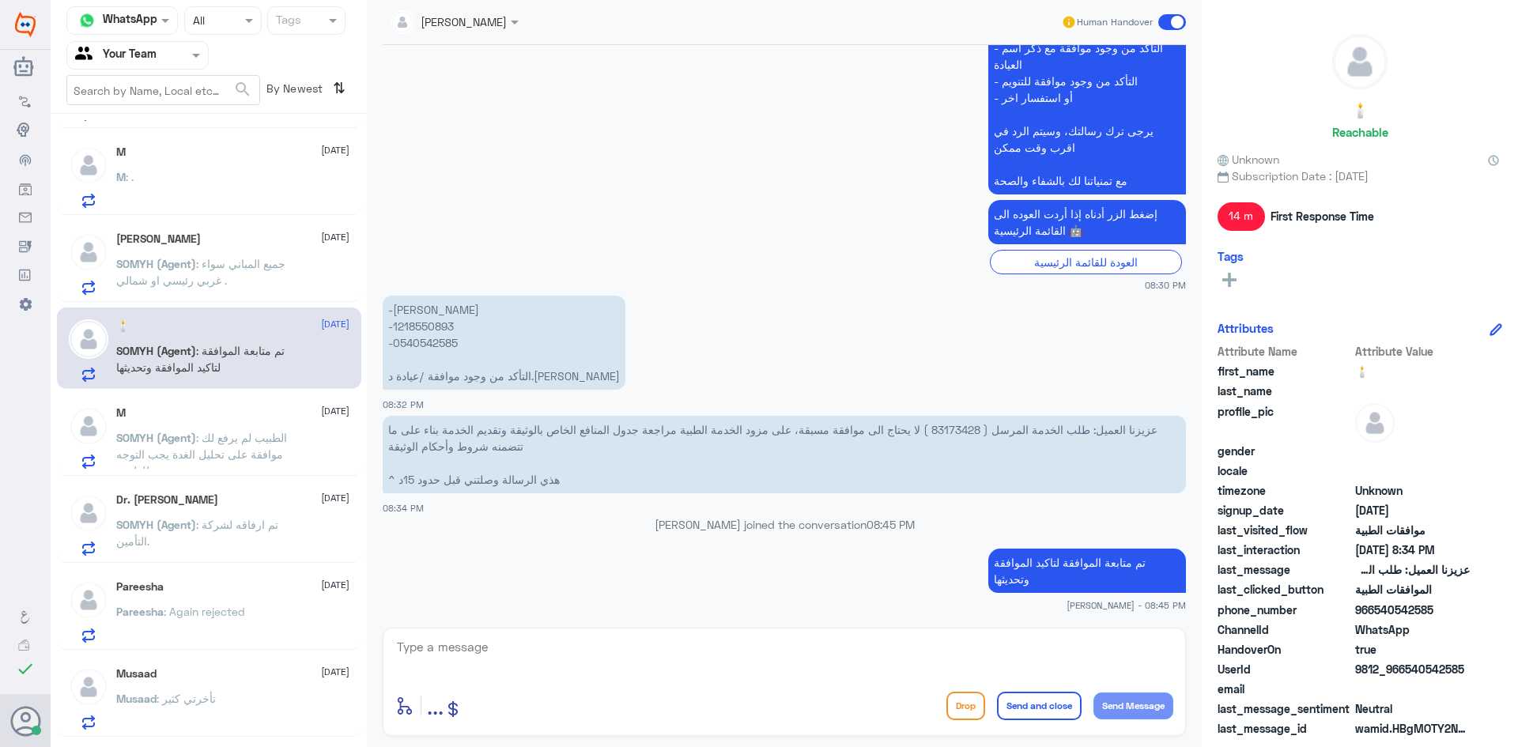
click at [207, 429] on p "SOMYH (Agent) : الطبيب لم يرفع لك موافقة على تحليل الغدة يجب التوجه للطبيب ." at bounding box center [205, 449] width 178 height 40
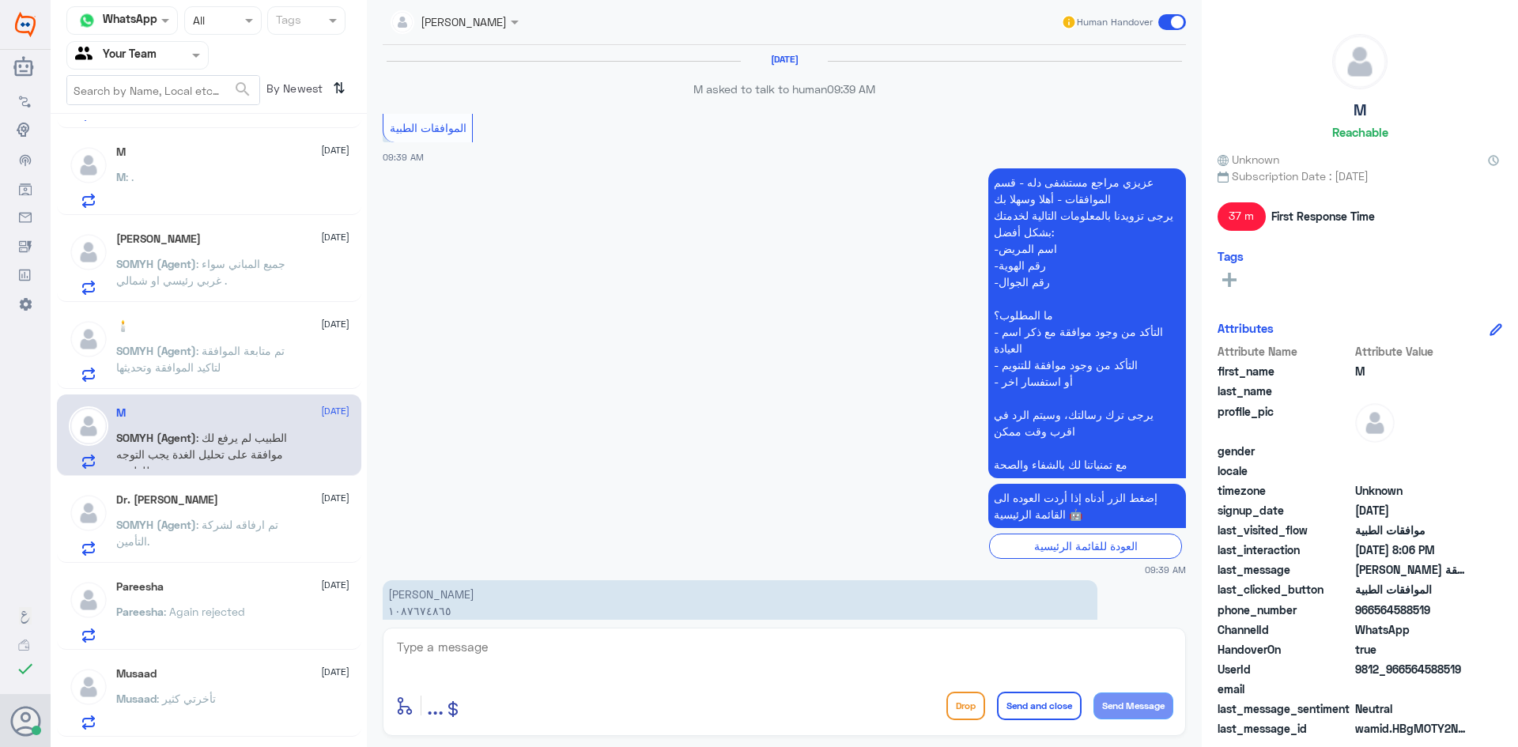
scroll to position [1355, 0]
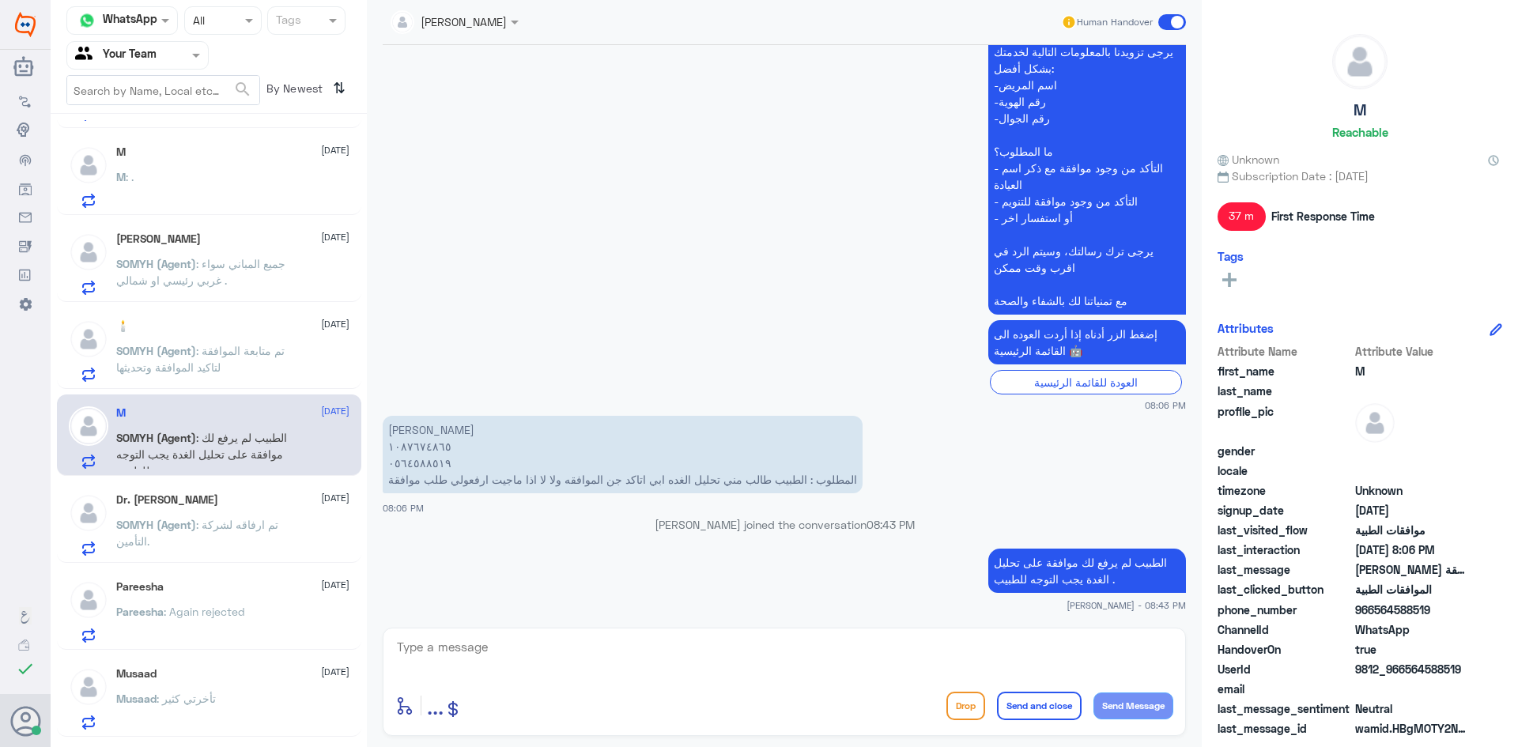
click at [229, 511] on div "Dr. [PERSON_NAME] [DATE][PERSON_NAME] (Agent) : تم ارفاقه لشركة التأمين." at bounding box center [232, 524] width 233 height 62
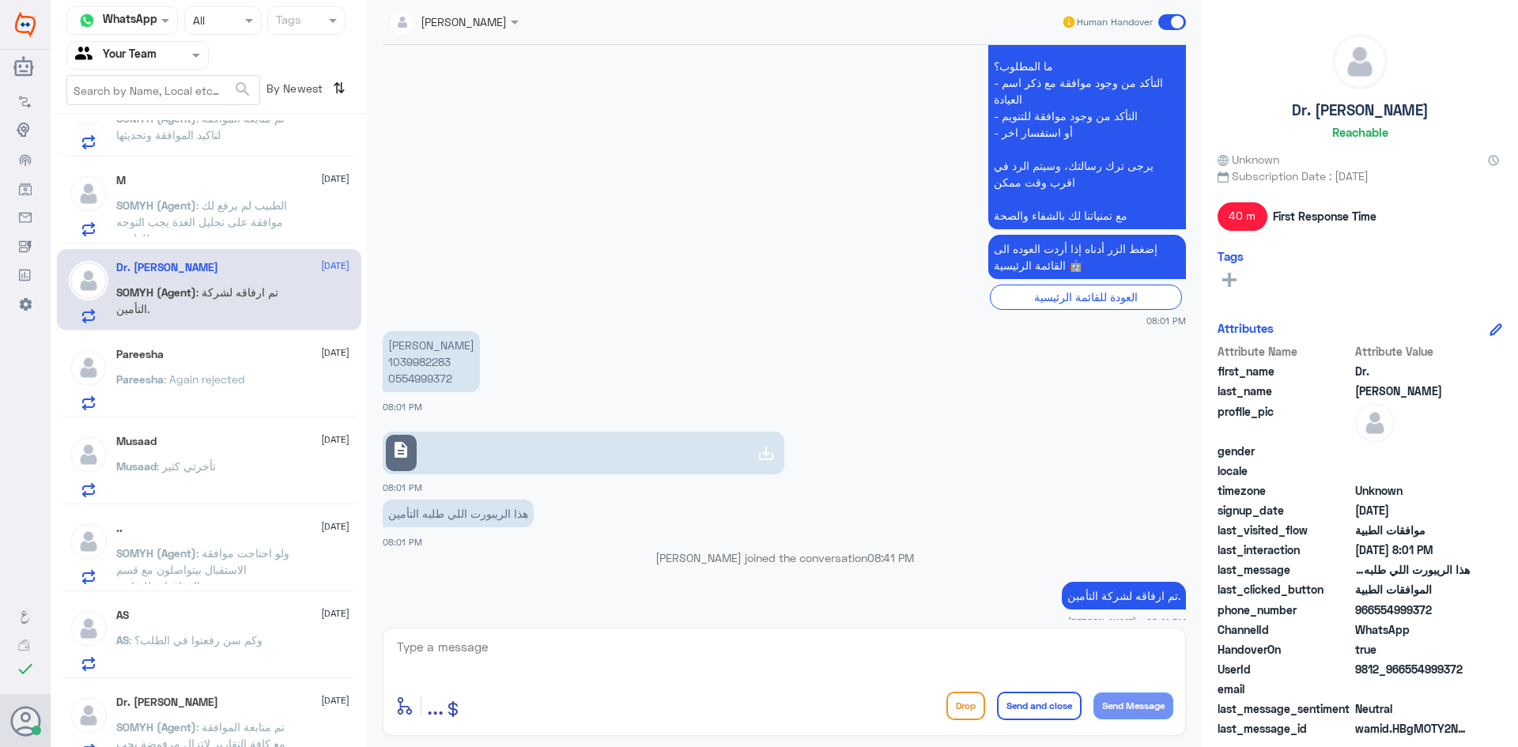
scroll to position [316, 0]
click at [221, 382] on p "Pareesha : Again rejected" at bounding box center [180, 386] width 129 height 40
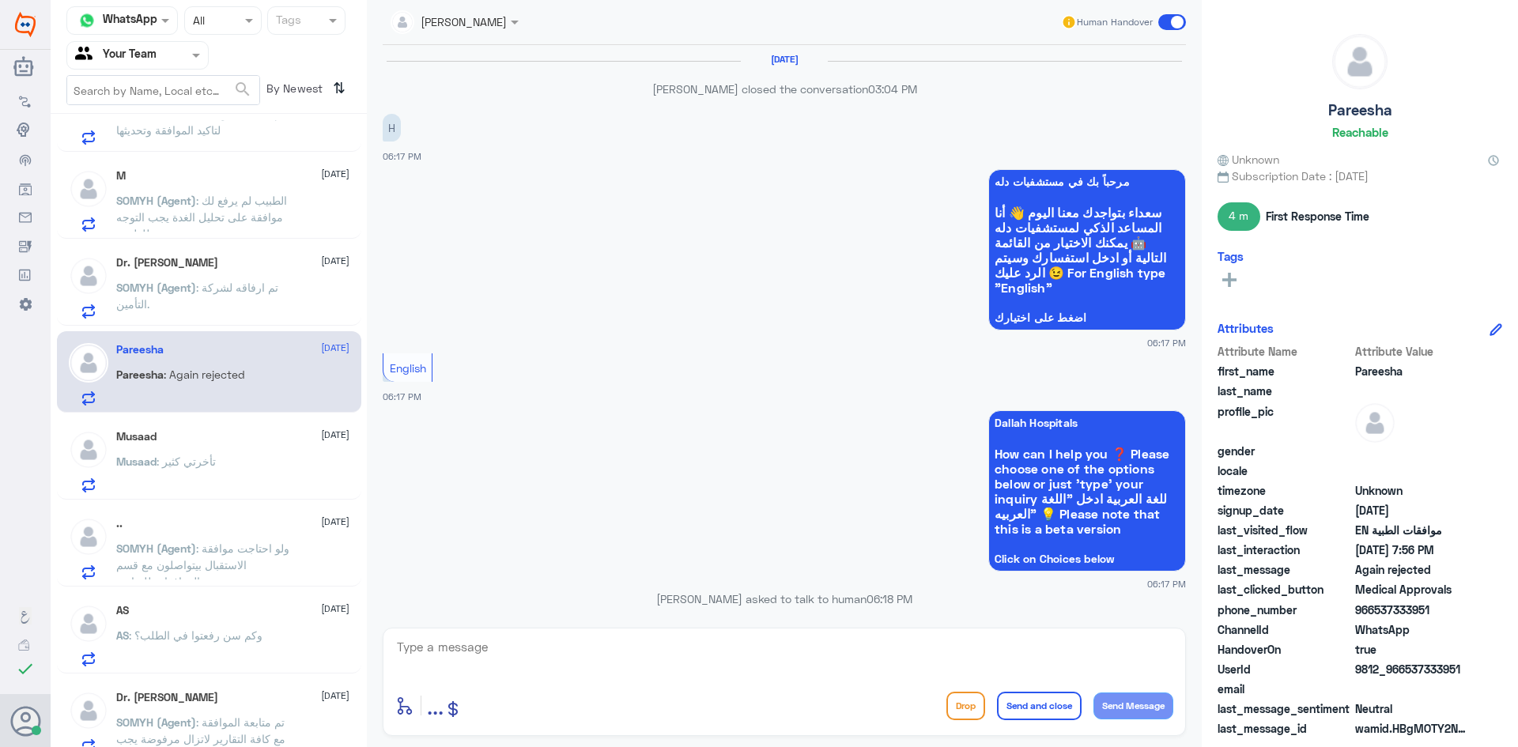
scroll to position [1228, 0]
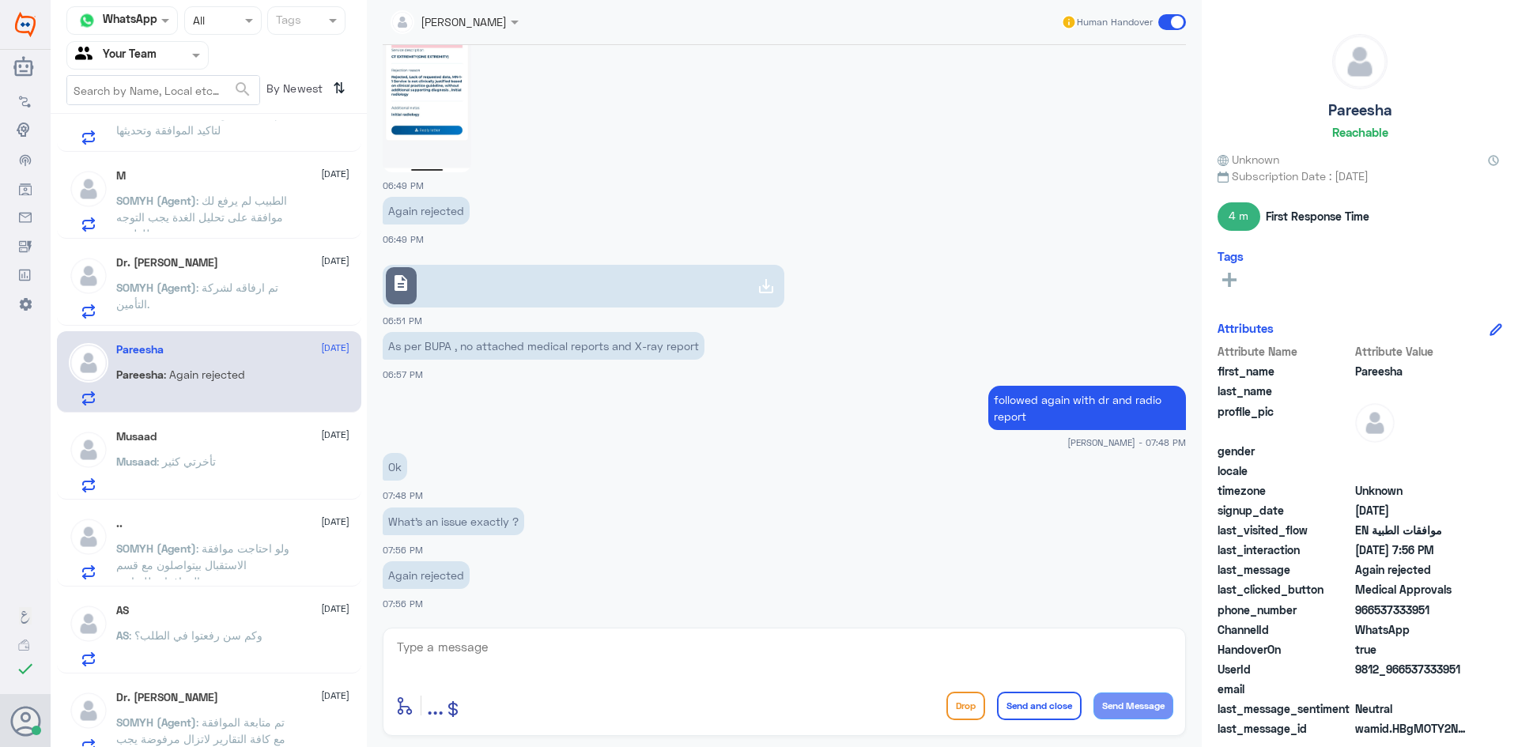
click at [206, 454] on p "Musaad : تأخرتي كثير" at bounding box center [166, 473] width 100 height 40
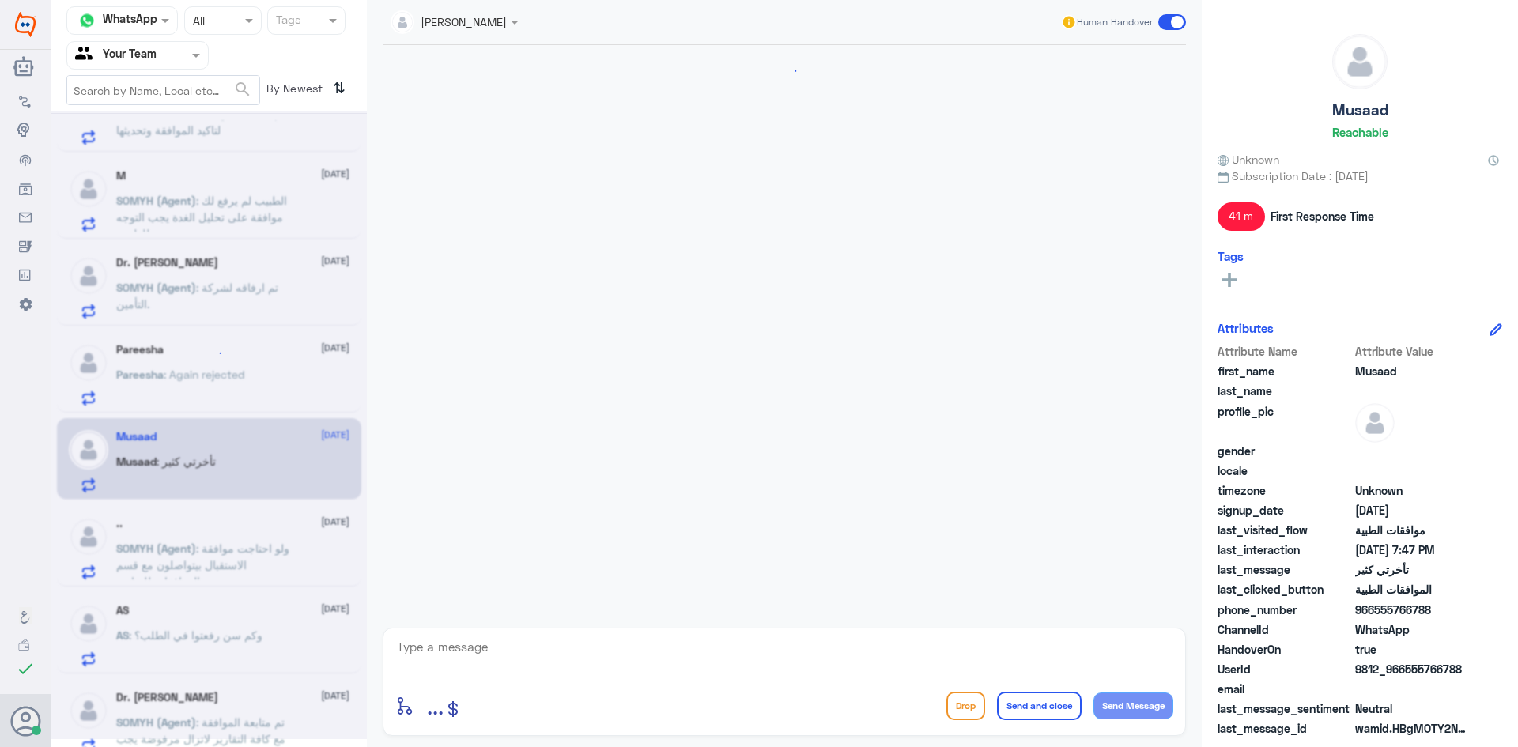
scroll to position [1688, 0]
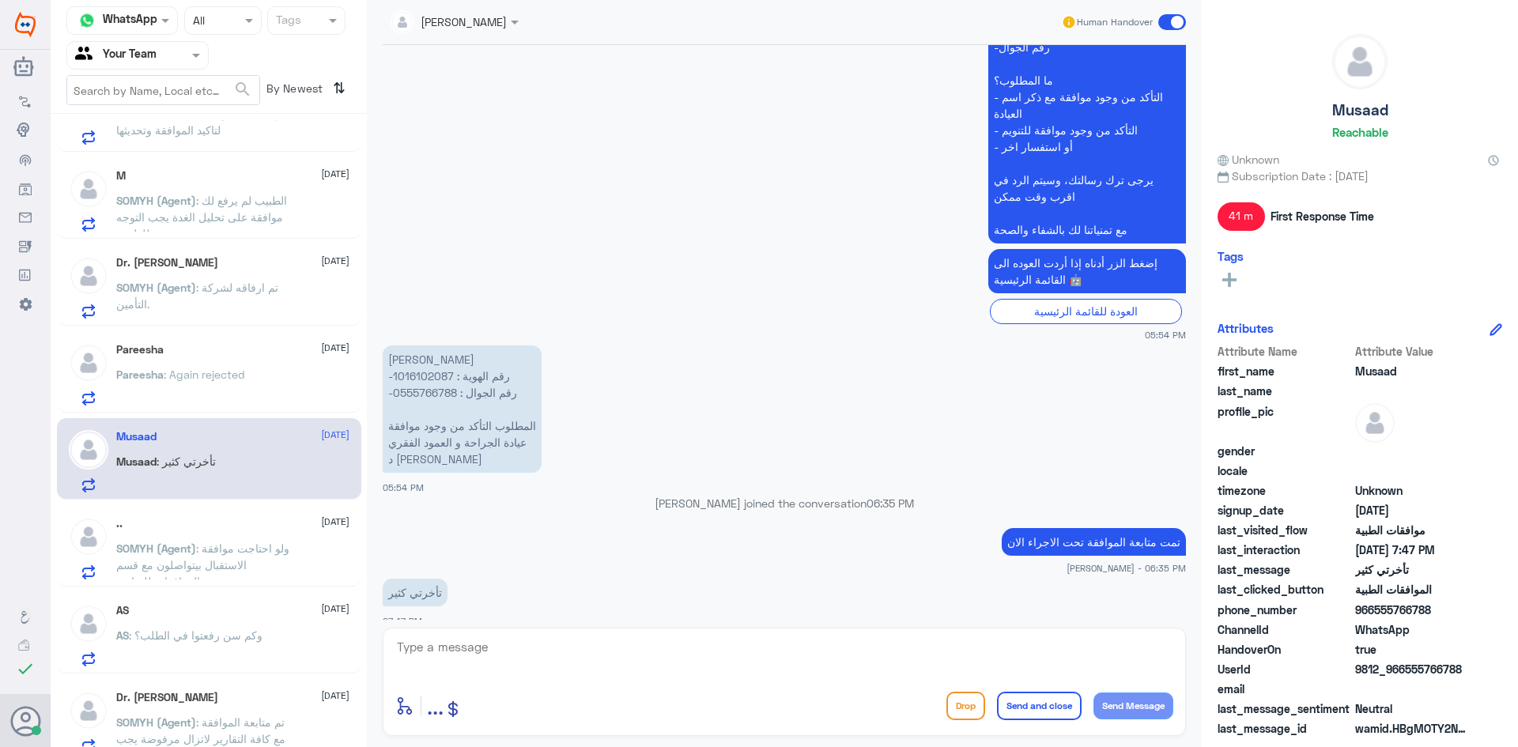
click at [206, 535] on div ".. [DATE] SOMYH (Agent) : ولو احتاجت موافقة الاستقبال بيتواصلون مع قسم الموافقا…" at bounding box center [232, 548] width 233 height 62
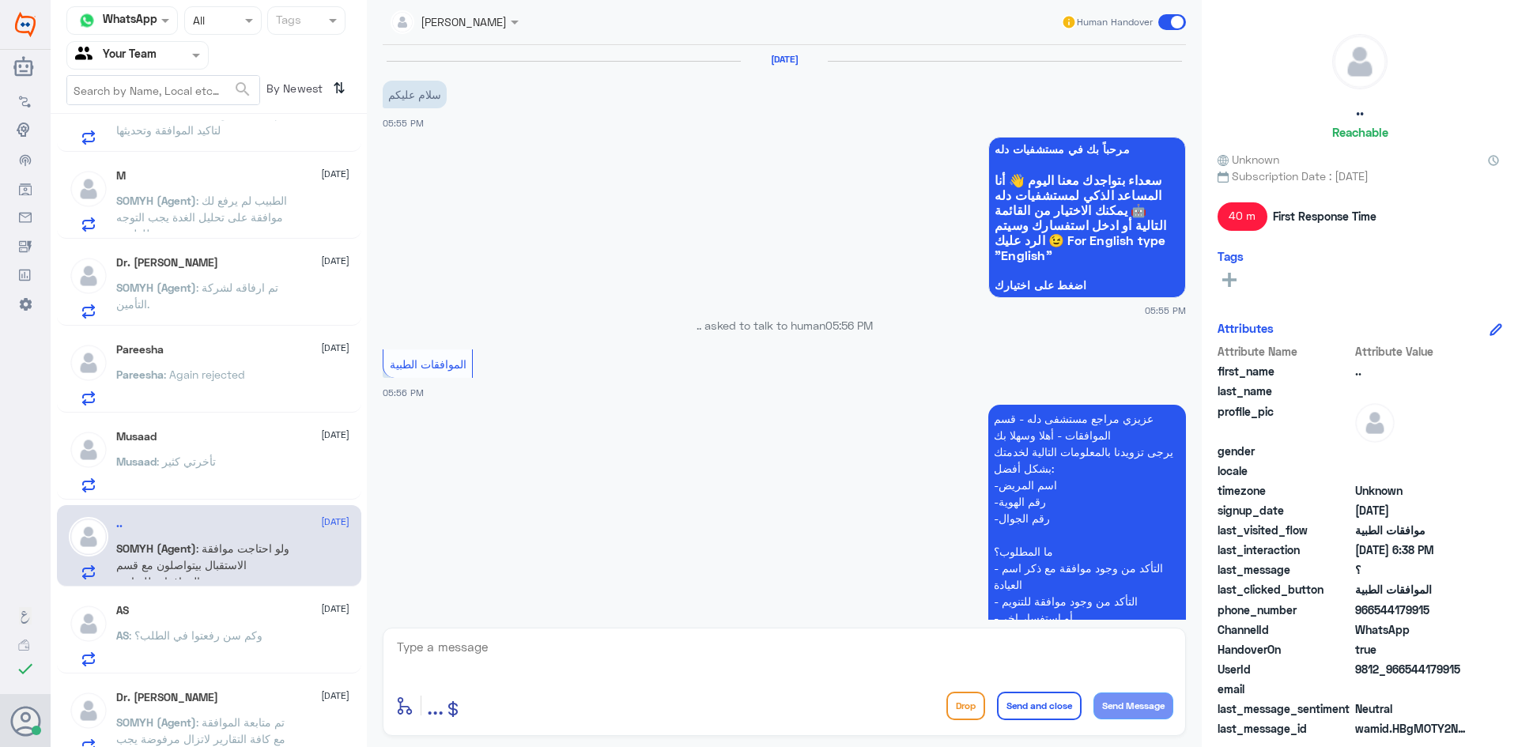
scroll to position [788, 0]
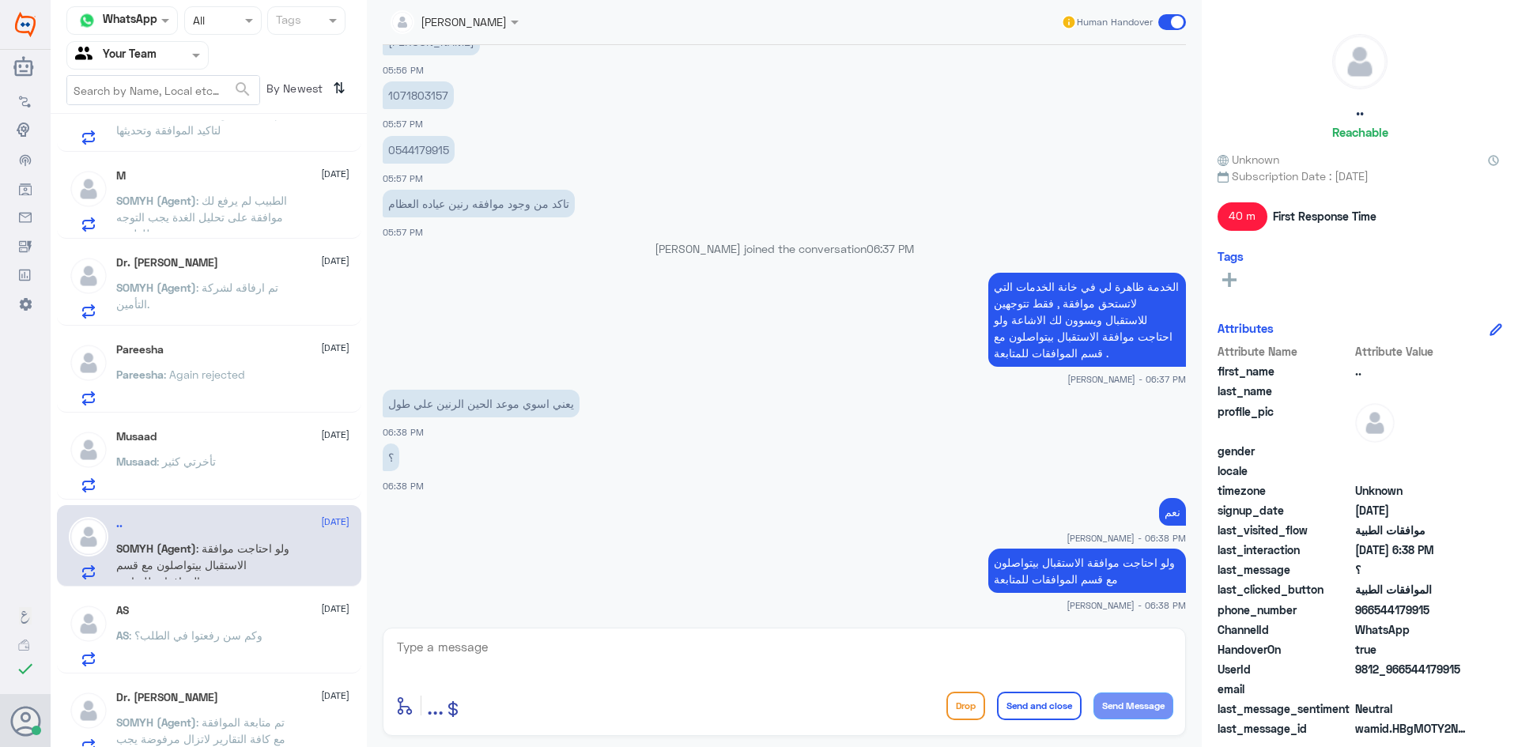
click at [207, 648] on p "AS : وكم سن رفعتوا في الطلب؟" at bounding box center [189, 647] width 146 height 40
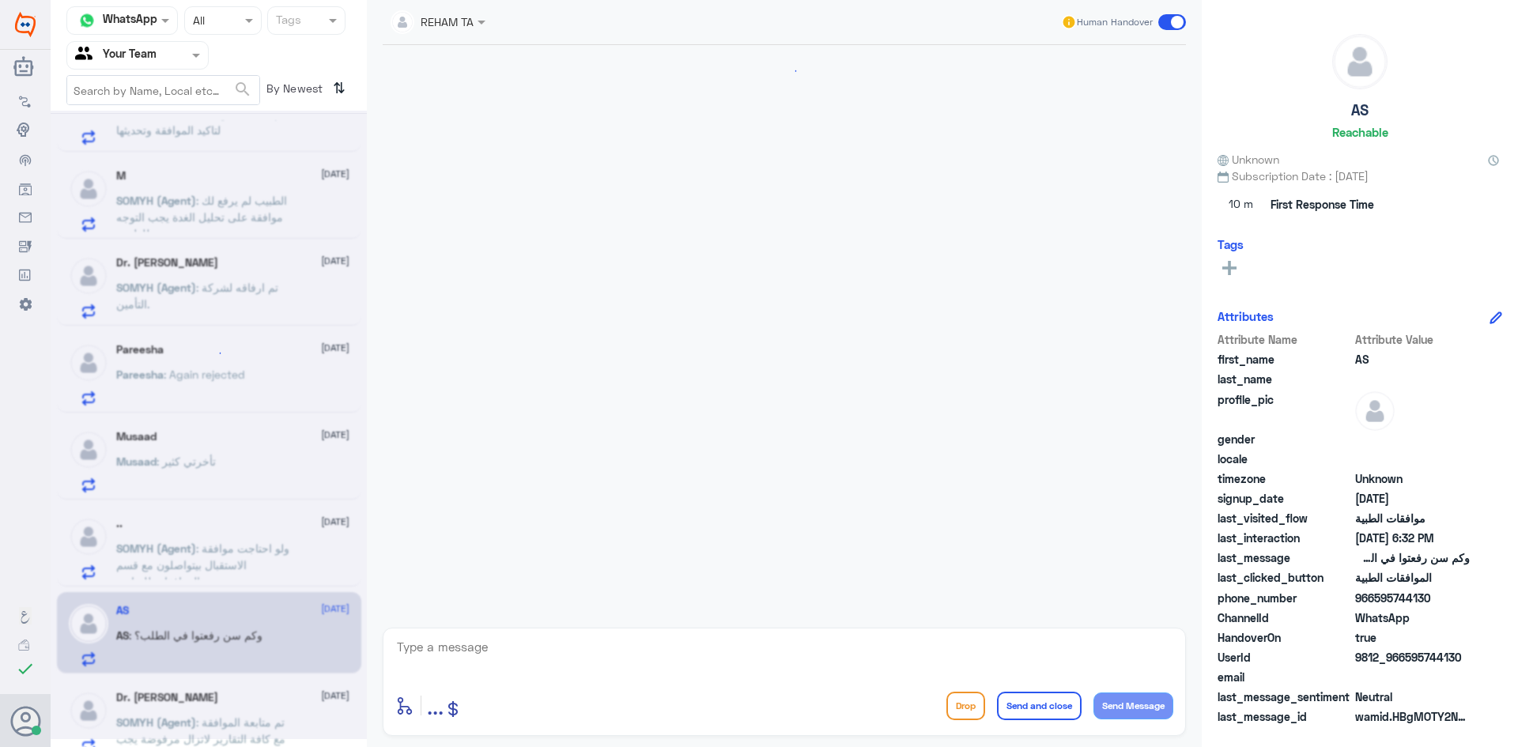
scroll to position [1362, 0]
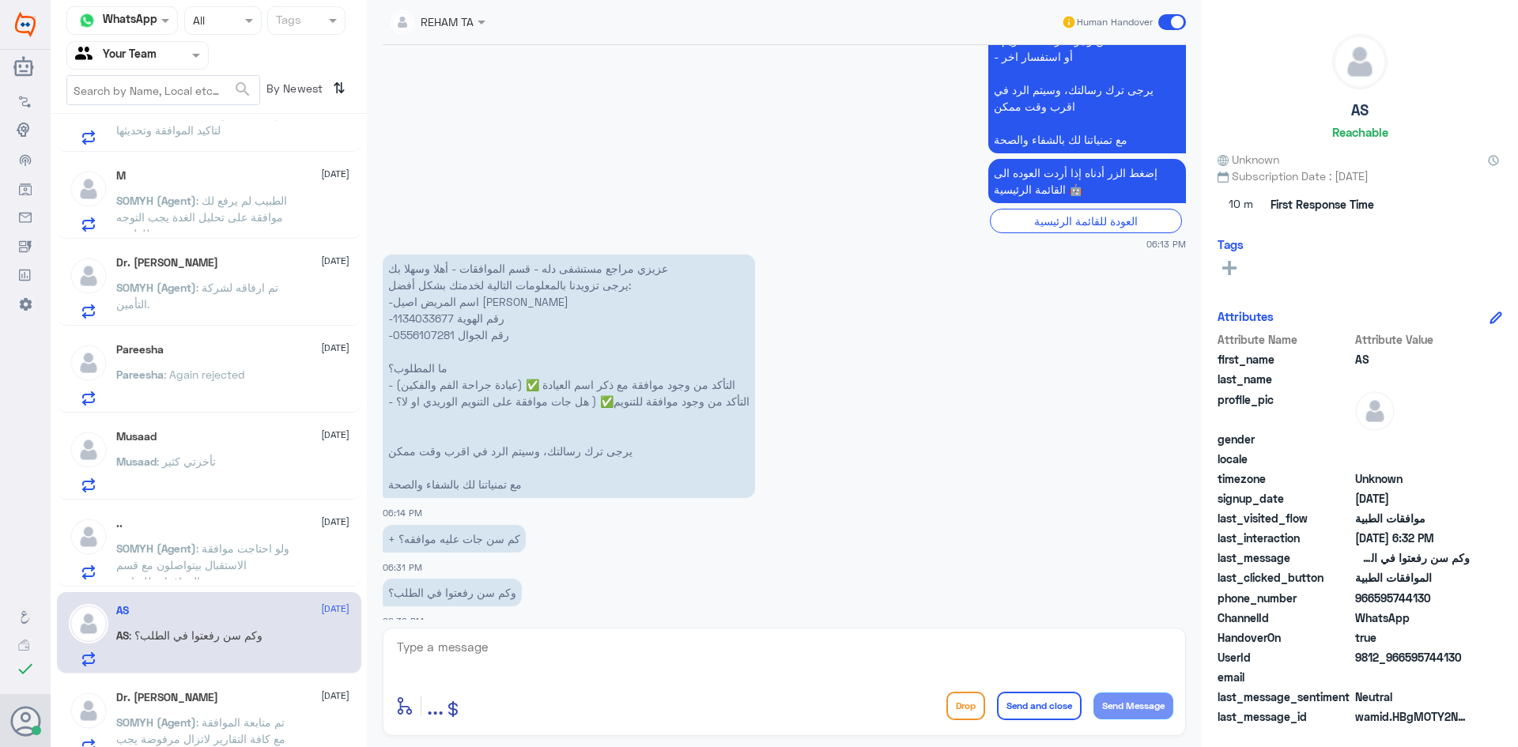
click at [419, 300] on p "عزيزي مراجع مستشفى دله - قسم الموافقات - أهلا وسهلا بك يرجى تزويدنا بالمعلومات …" at bounding box center [569, 377] width 372 height 244
copy p "1134033677"
click at [716, 639] on textarea at bounding box center [784, 656] width 778 height 39
type textarea "تمت الموافقه جزئيا لنتهاء المت الخاص في ال[GEOGRAPHIC_DATA]"
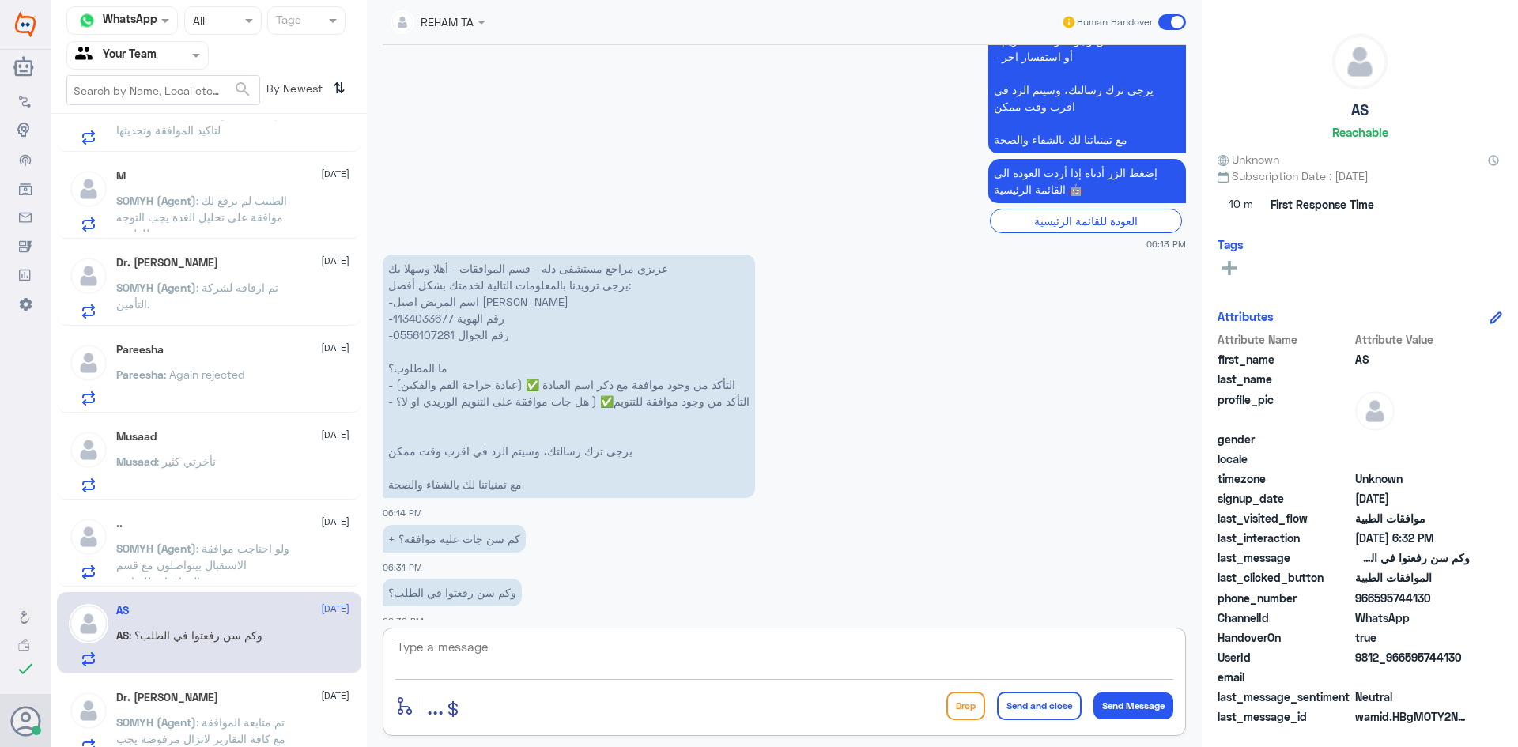
scroll to position [1430, 0]
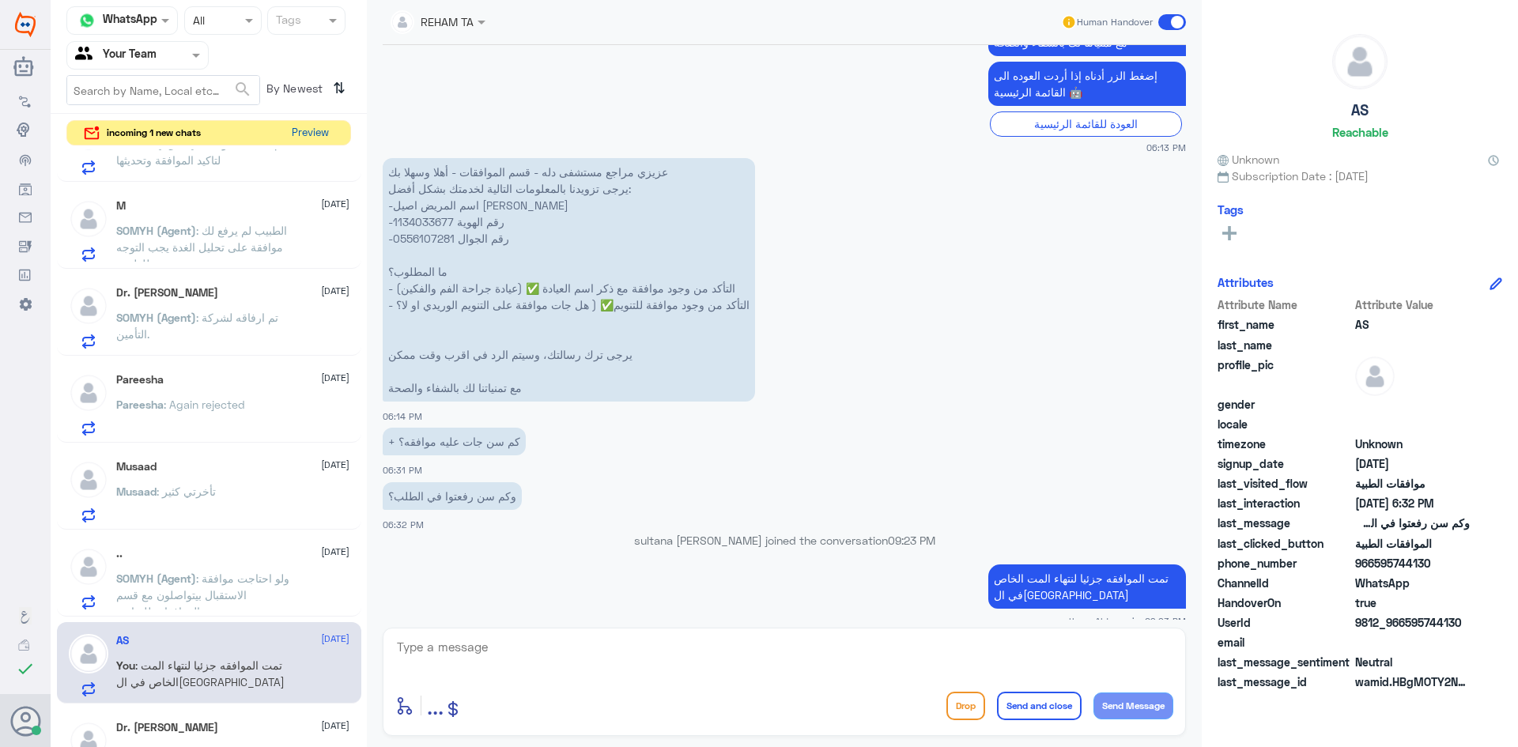
click at [307, 127] on button "Preview" at bounding box center [309, 133] width 49 height 25
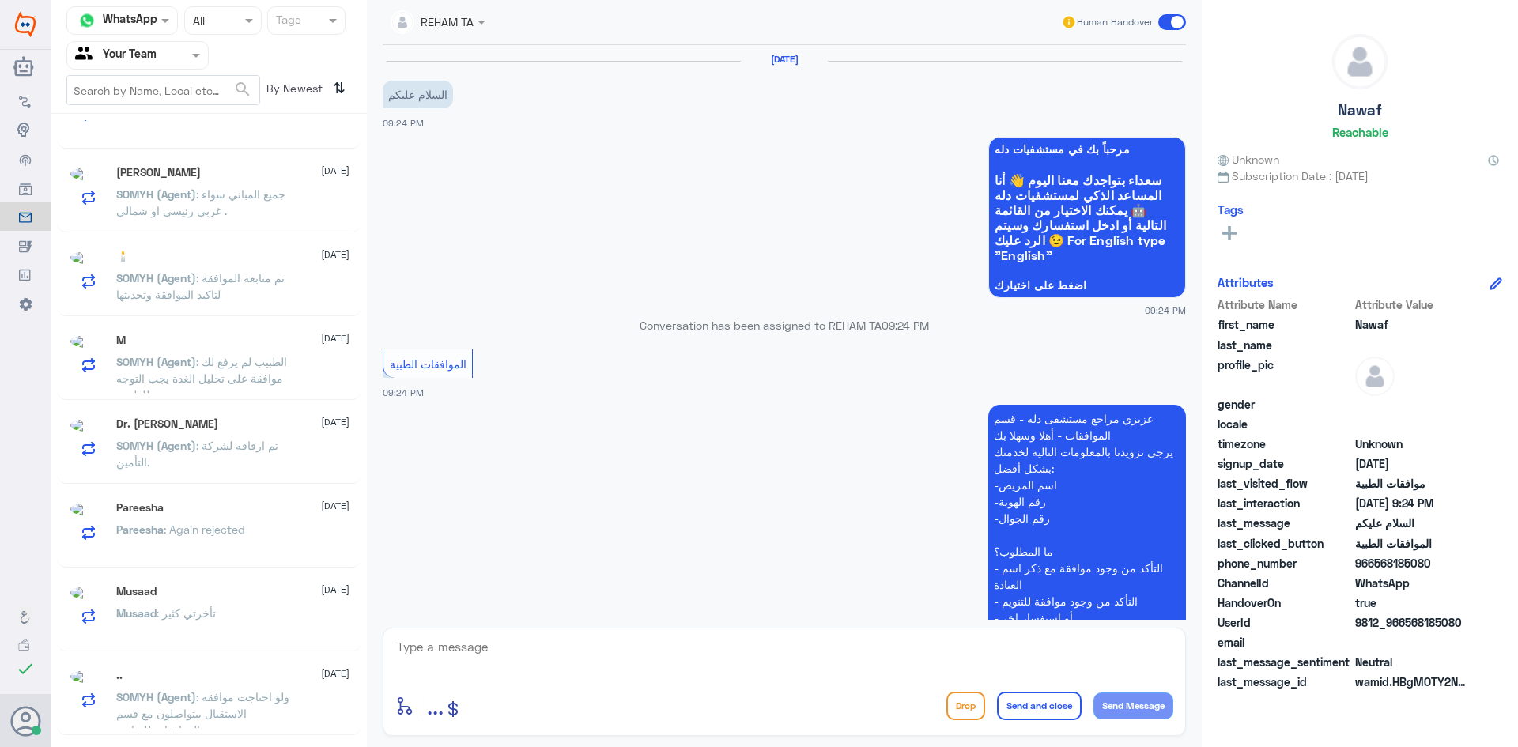
scroll to position [200, 0]
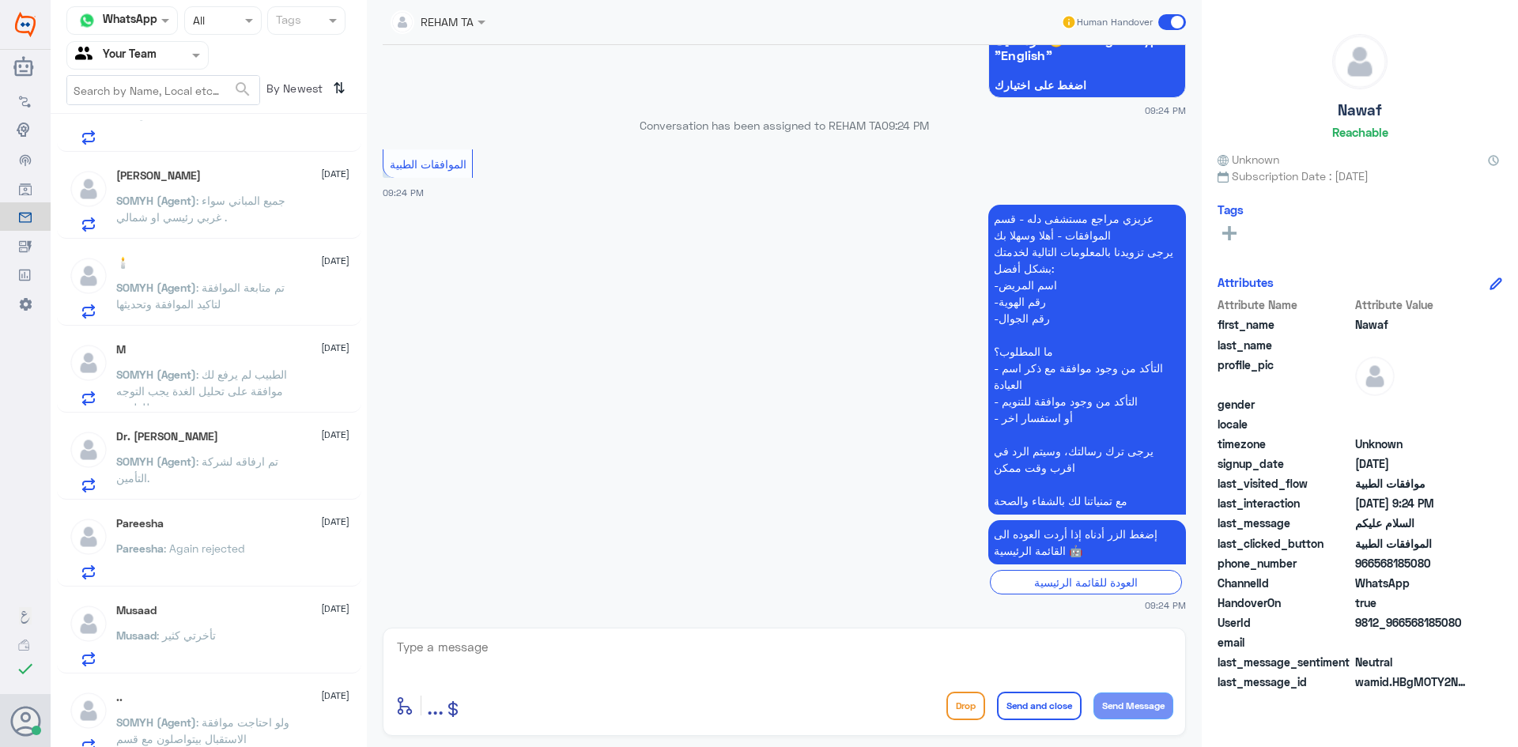
click at [837, 657] on textarea at bounding box center [784, 656] width 778 height 39
type textarea "مرحبا كيف اقدر اساعدك"
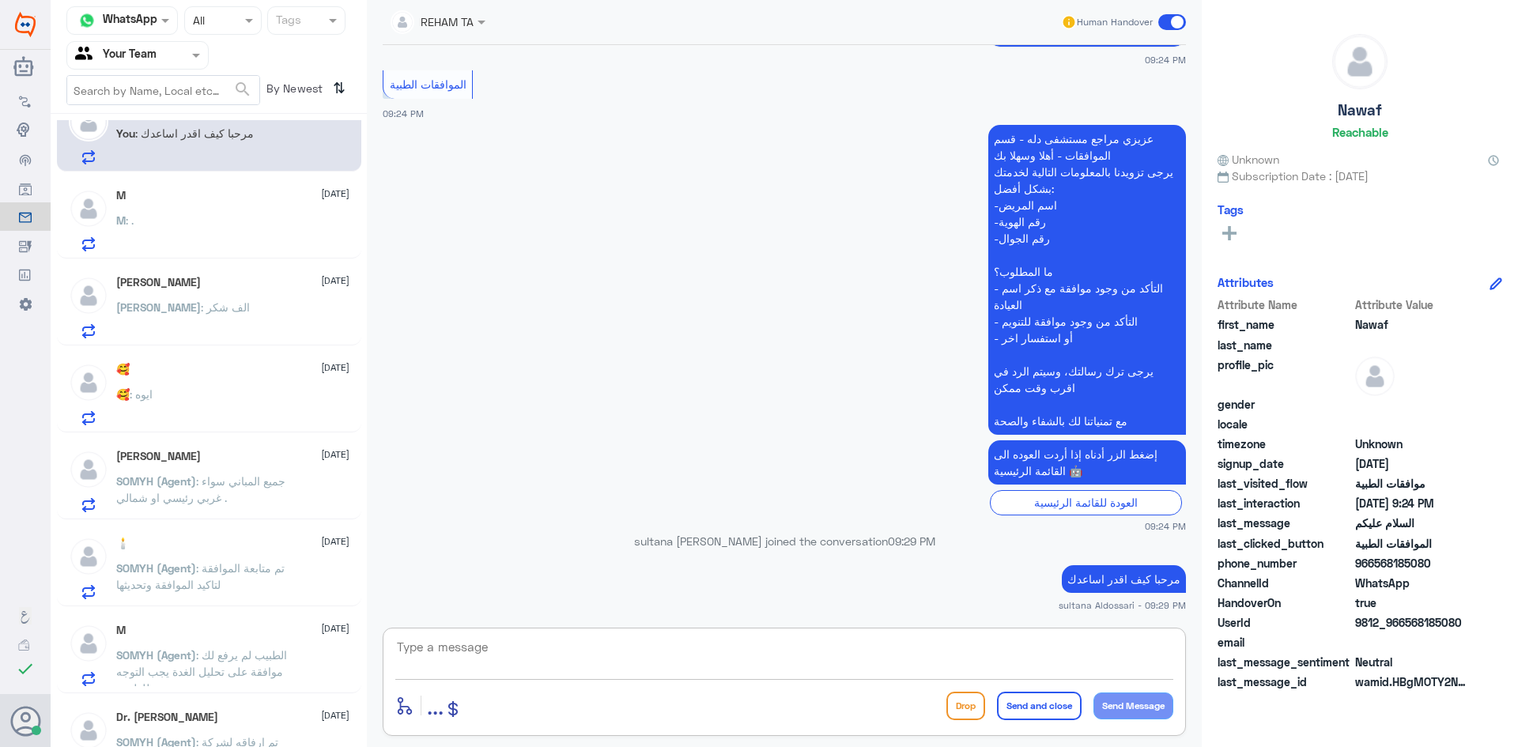
scroll to position [0, 0]
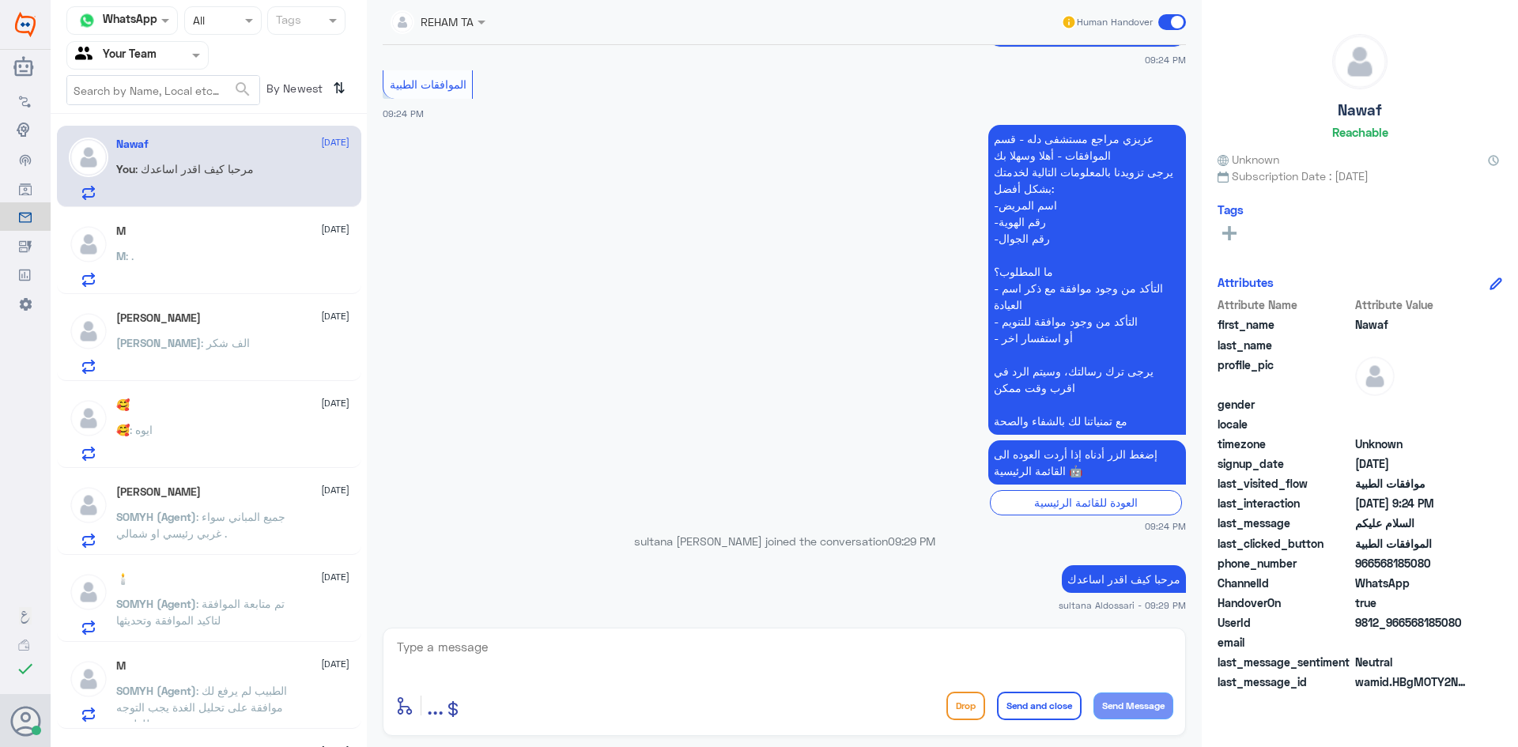
click at [177, 228] on div "M [DATE]" at bounding box center [232, 231] width 233 height 13
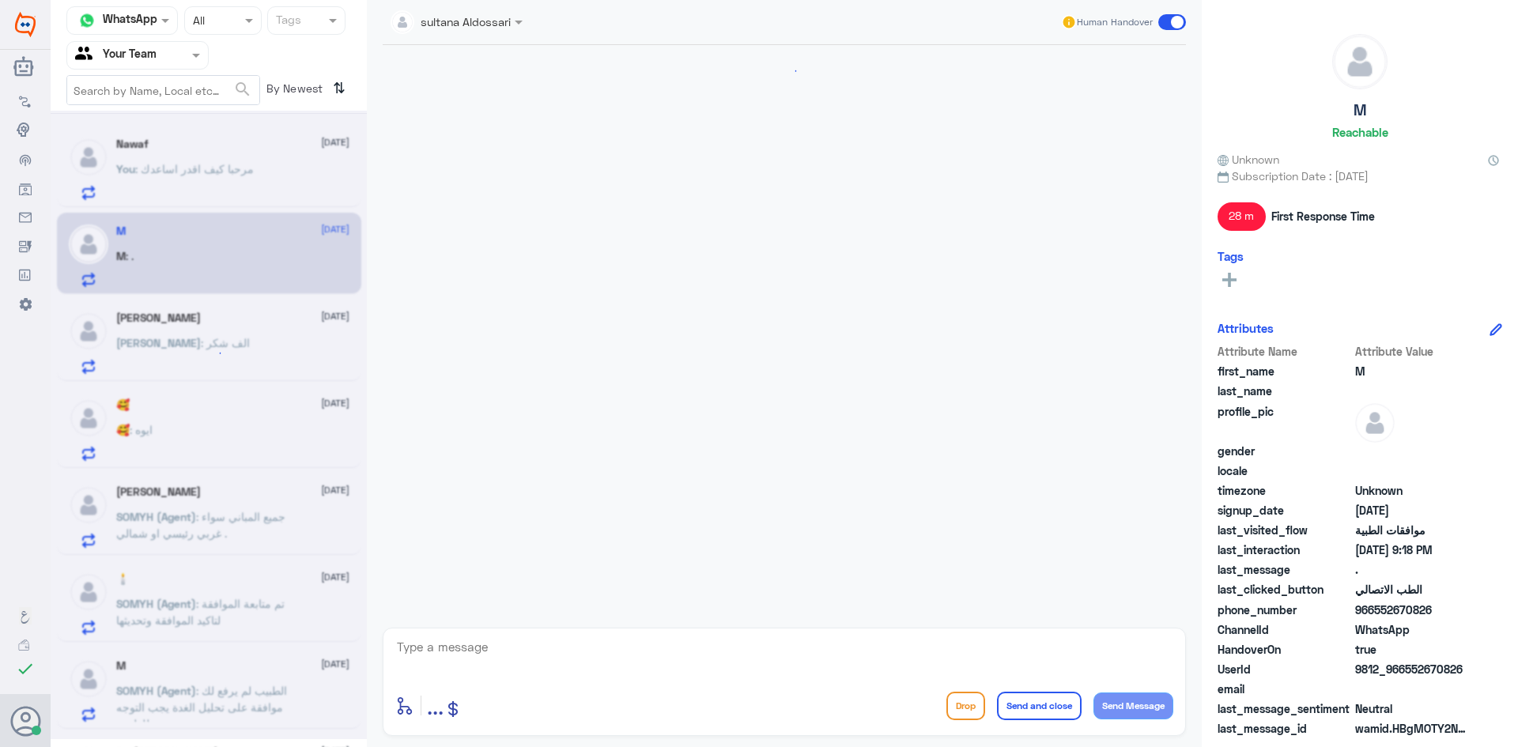
scroll to position [1068, 0]
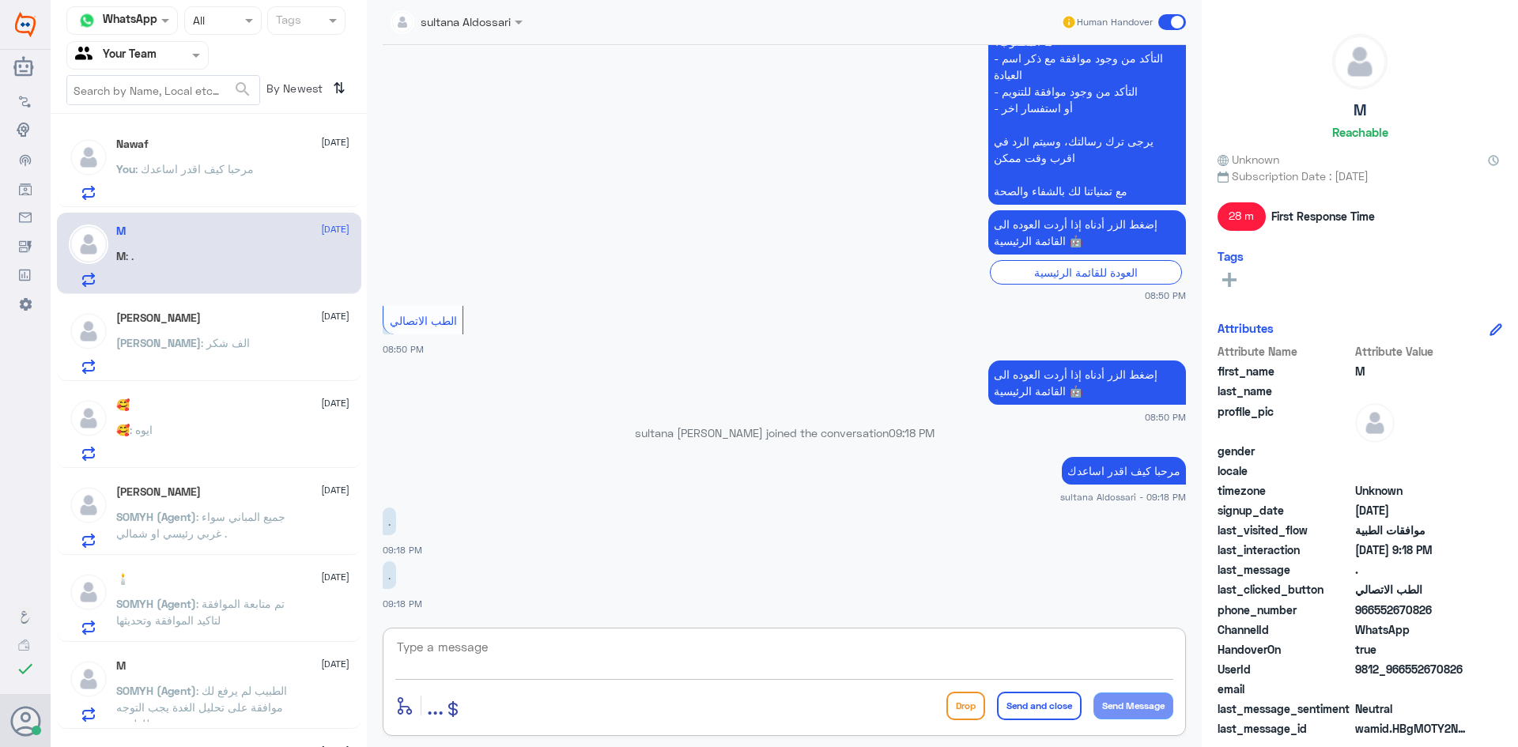
click at [838, 643] on textarea at bounding box center [784, 656] width 778 height 39
click at [1083, 470] on p "مرحبا كيف اقدر اساعدك" at bounding box center [1124, 471] width 124 height 28
copy div "مرحبا كيف اقدر اساعدك"
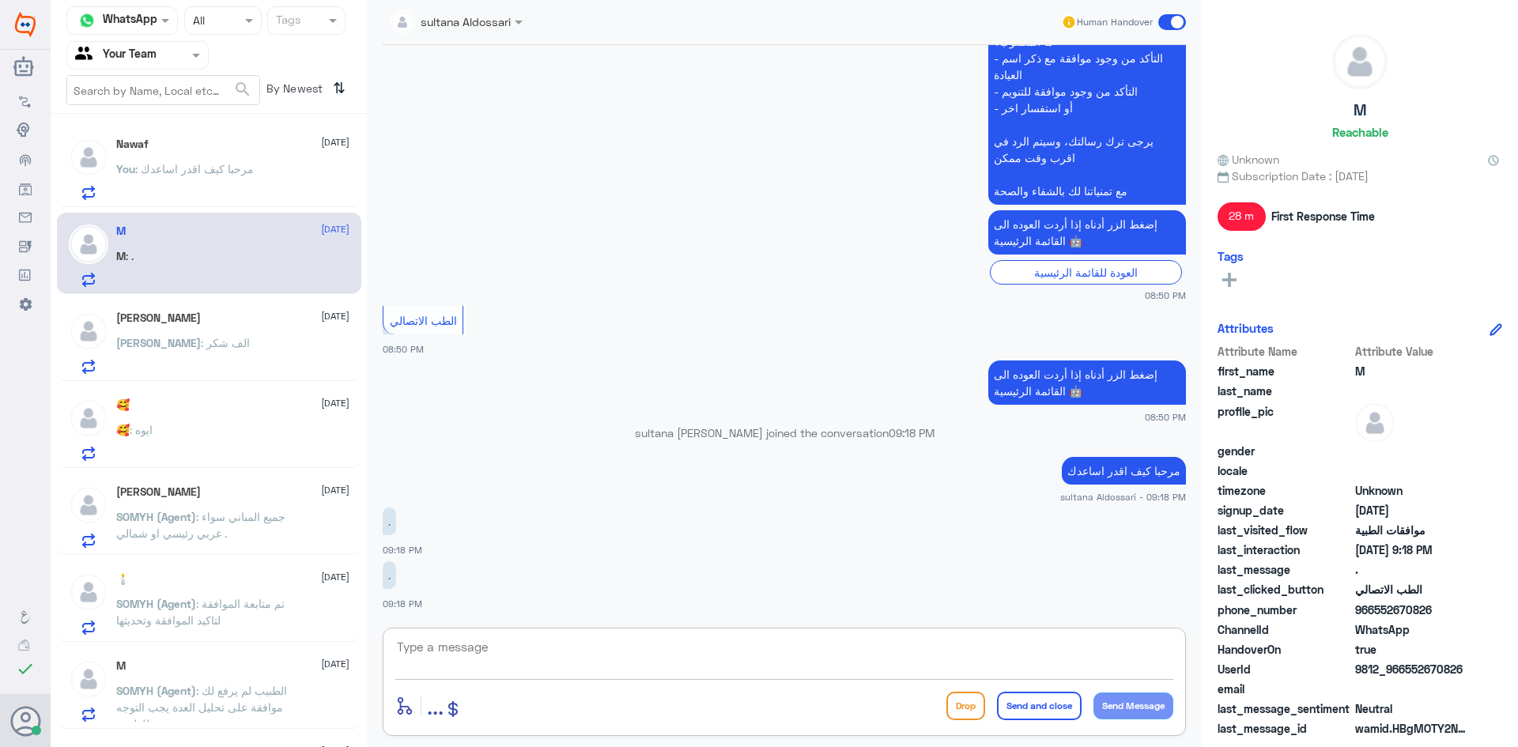
click at [1063, 651] on textarea at bounding box center [784, 656] width 778 height 39
paste textarea "مرحبا كيف اقدر اساعدك"
type textarea "مرحبا كيف اقدر اساعدك"
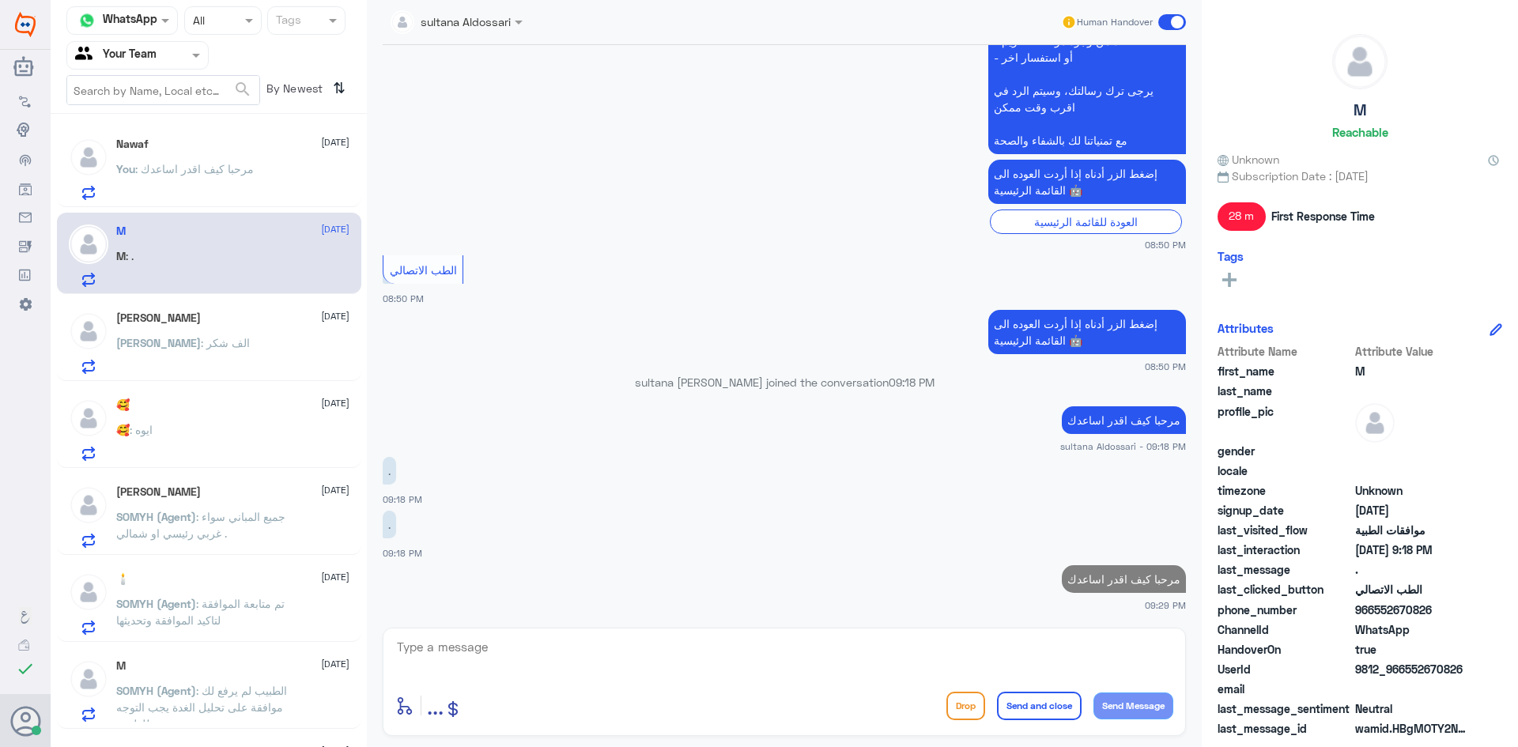
click at [201, 346] on span ": الف شكر" at bounding box center [225, 342] width 49 height 13
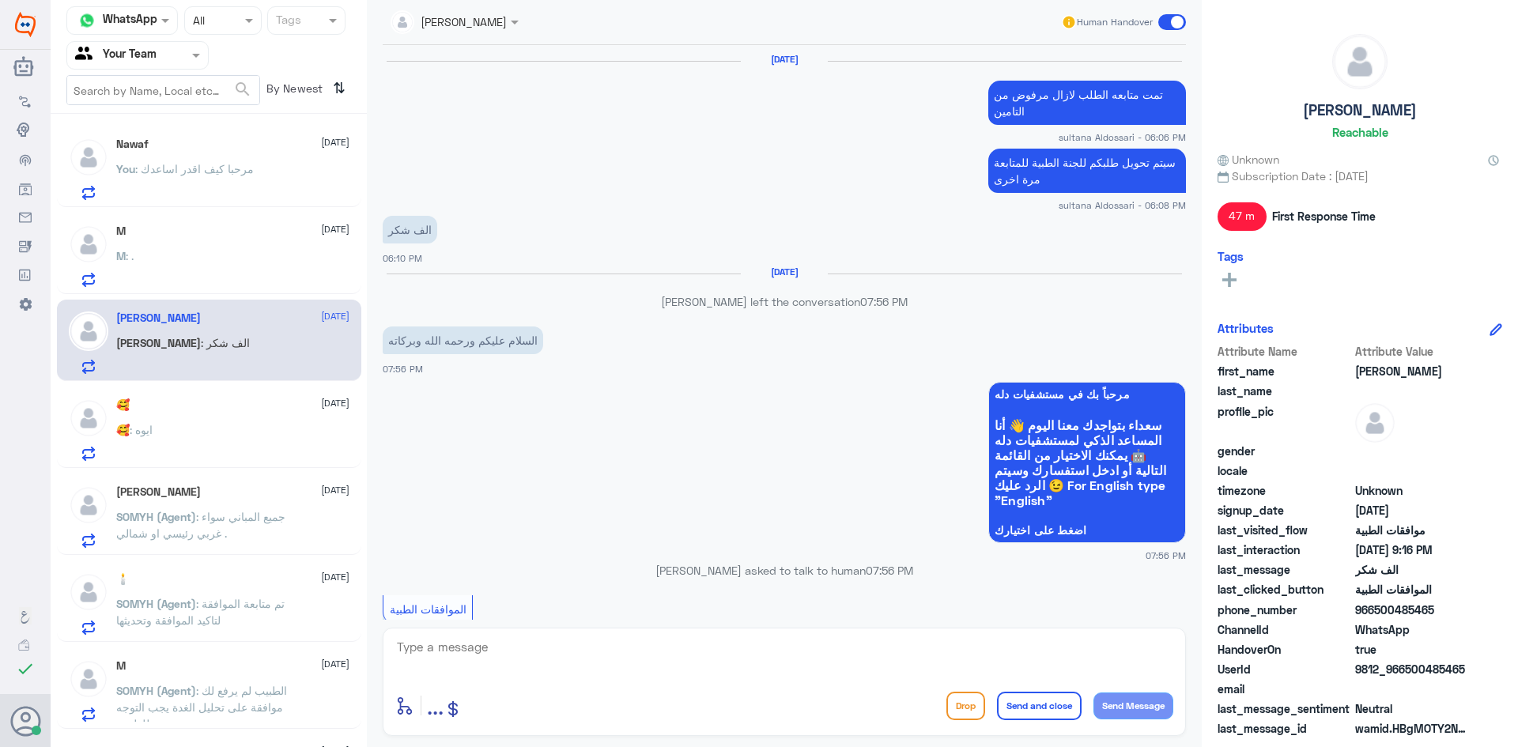
scroll to position [1038, 0]
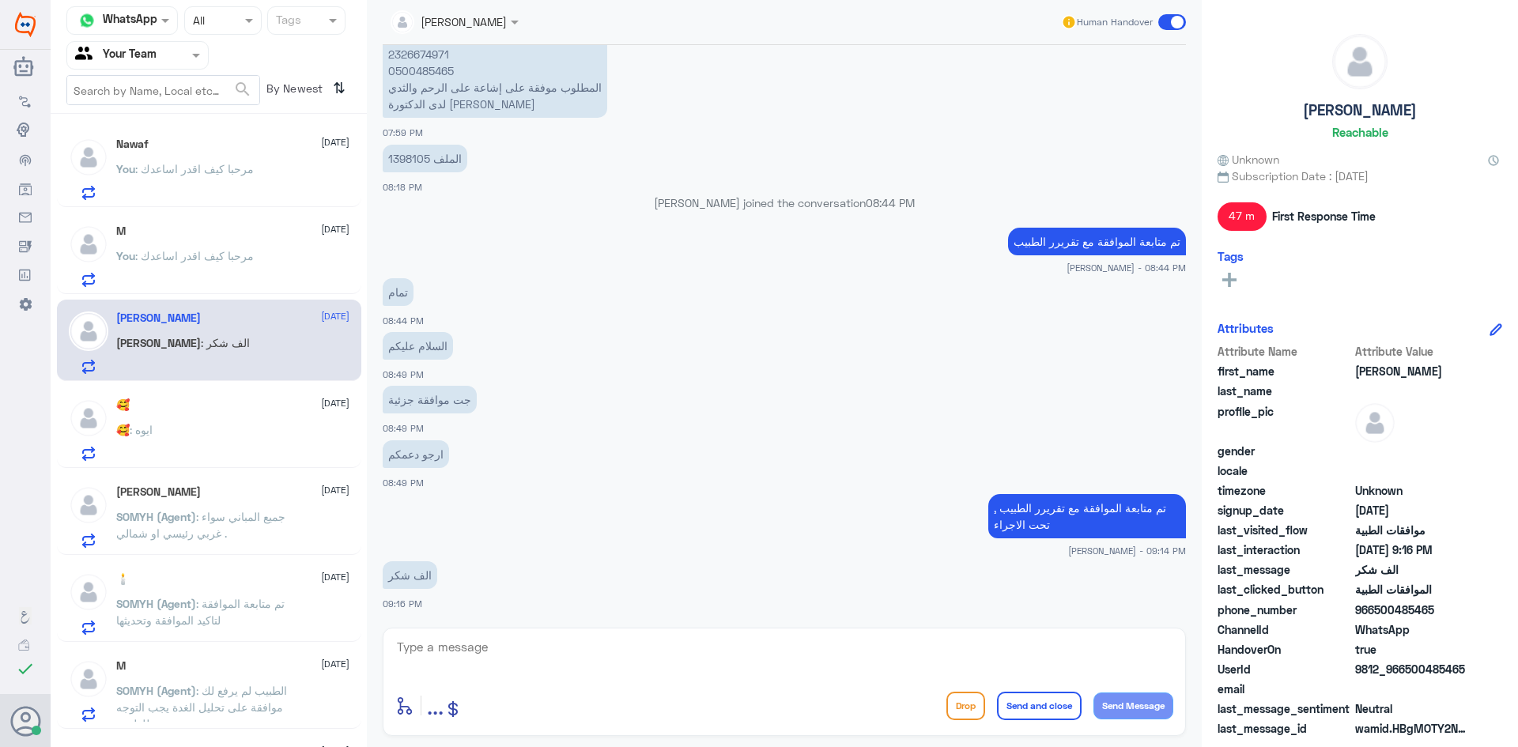
click at [176, 444] on div "🥰 : ايوه" at bounding box center [232, 443] width 233 height 36
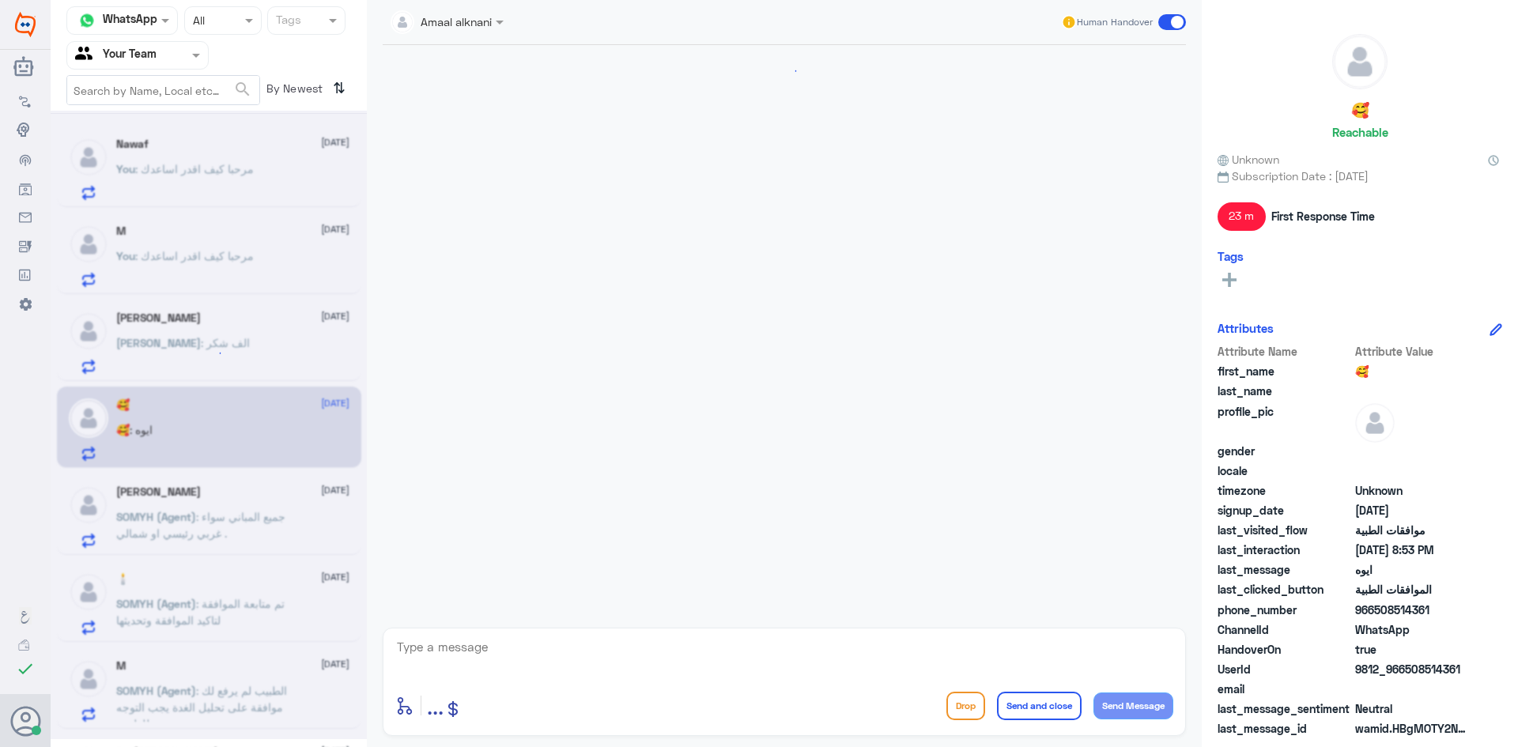
scroll to position [1217, 0]
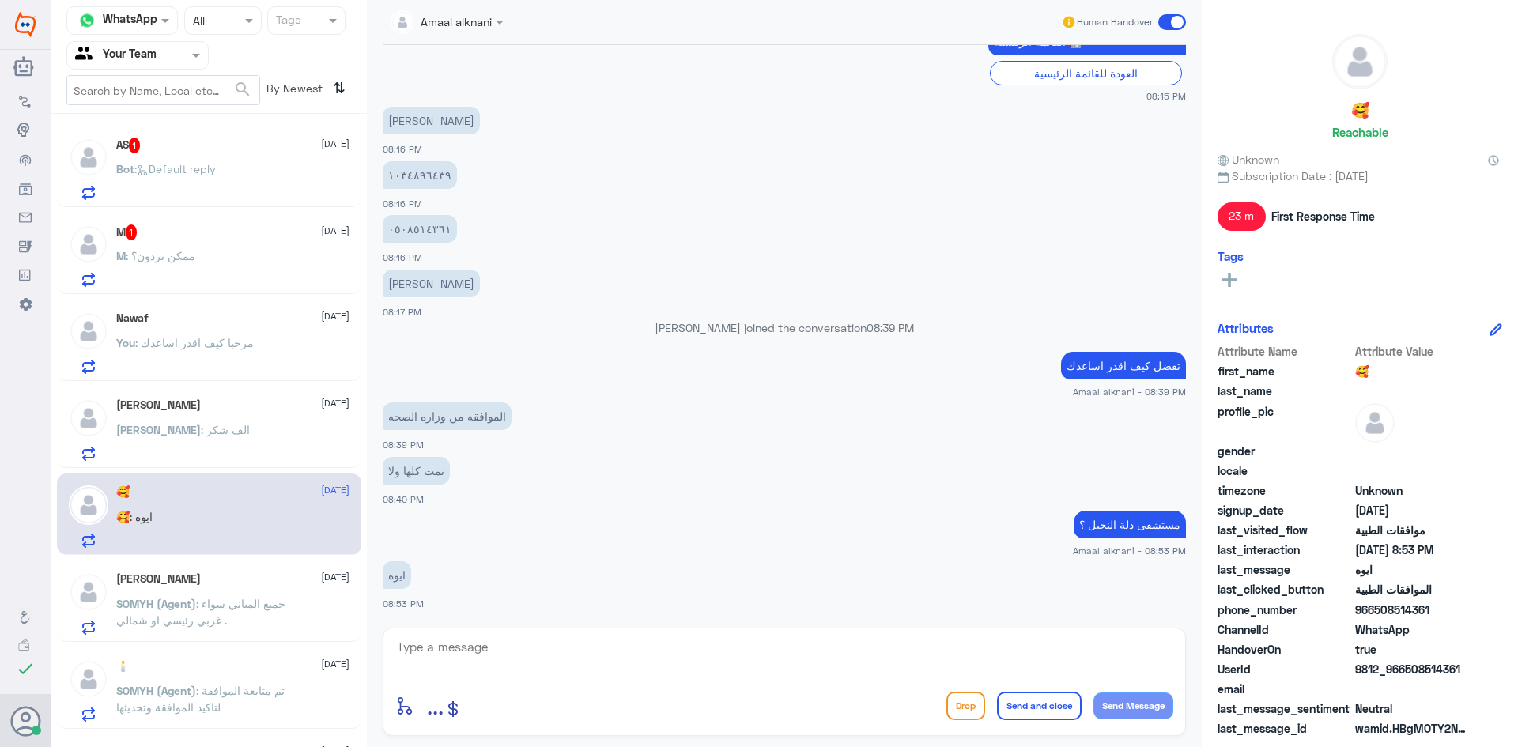
click at [243, 256] on div "M : ممكن تردون؟" at bounding box center [232, 269] width 233 height 36
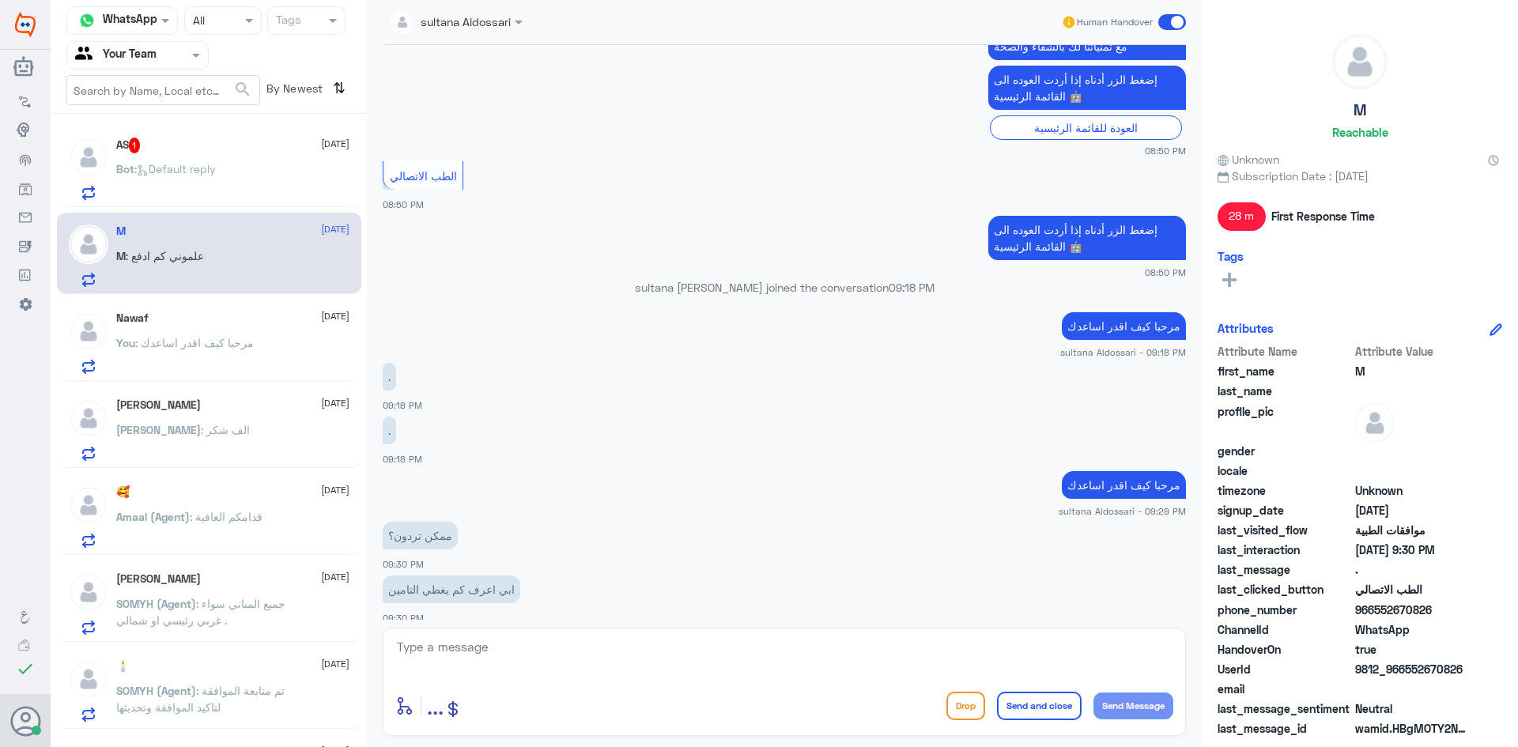
scroll to position [2029, 0]
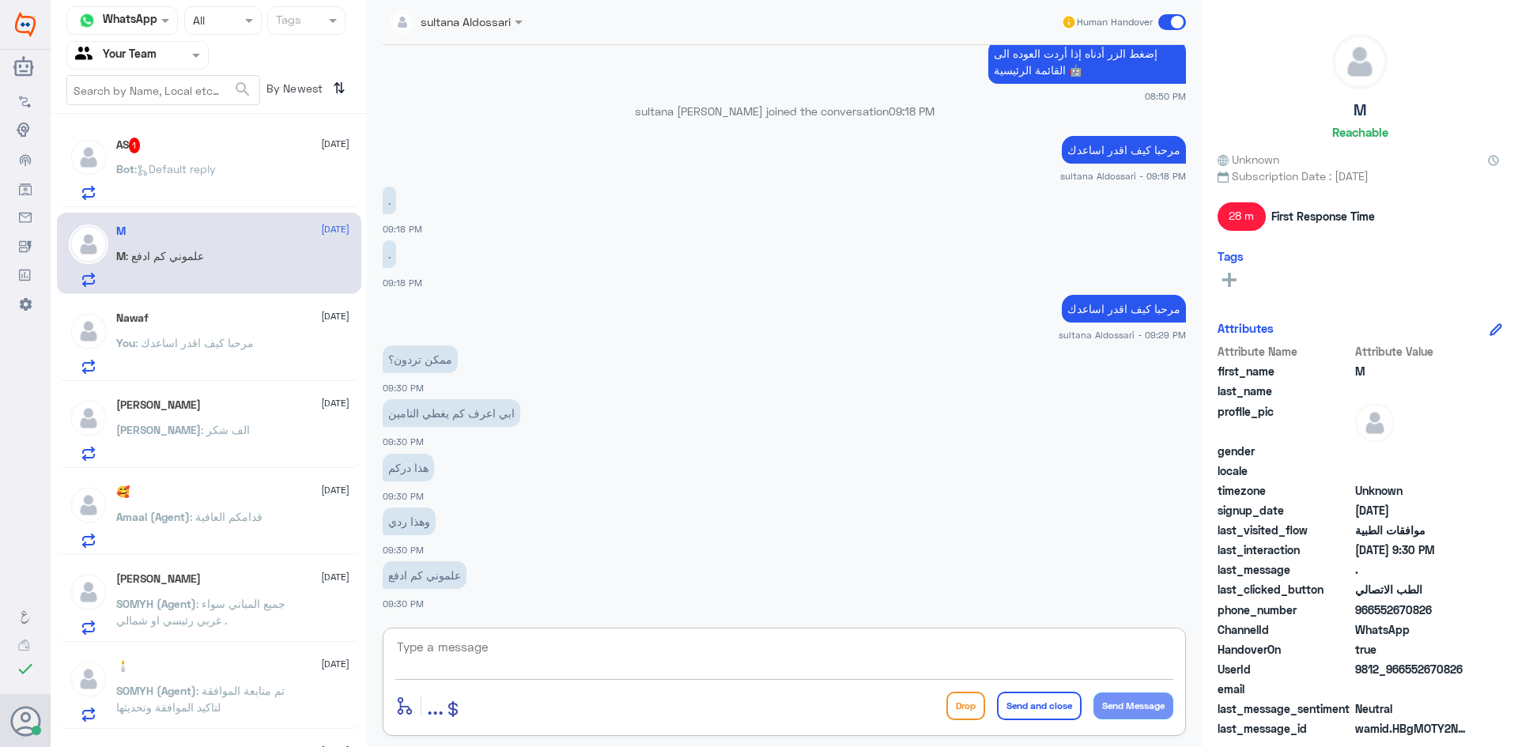
click at [627, 654] on textarea at bounding box center [784, 656] width 778 height 39
type textarea "ع"
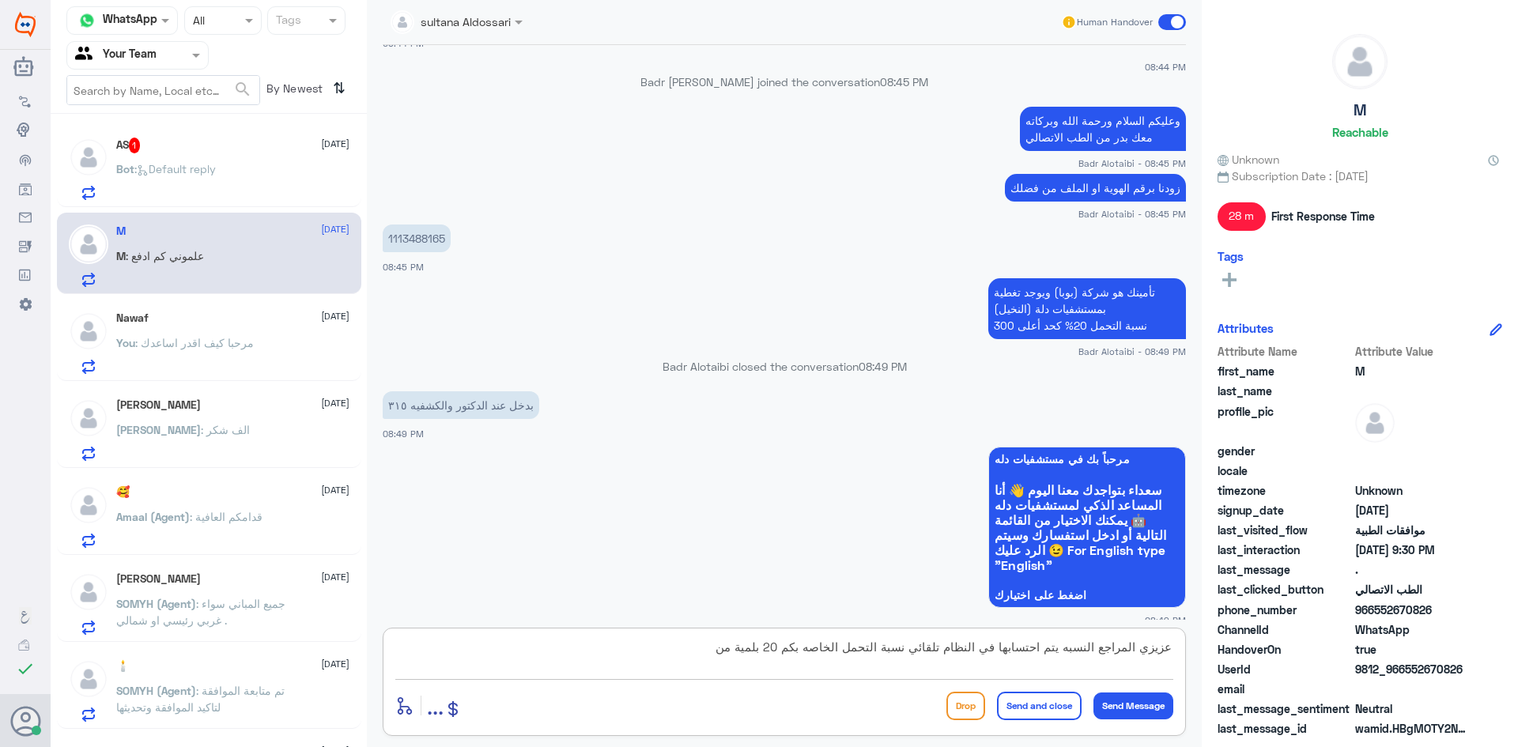
scroll to position [527, 0]
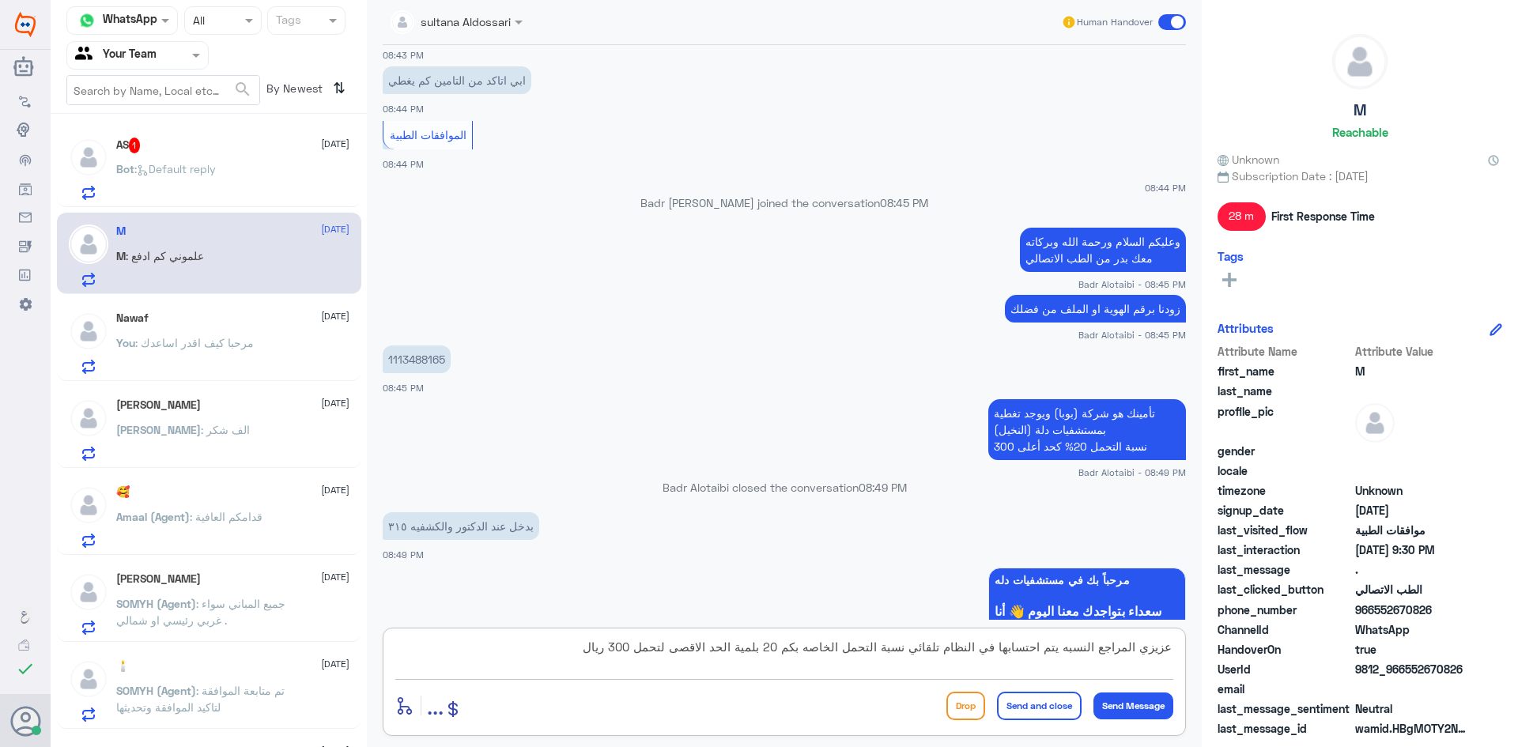
type textarea "عزيزي المراجع النسبه يتم احتسابها في النظام تلقائي نسبة التحمل الخاصه بكم 20 بل…"
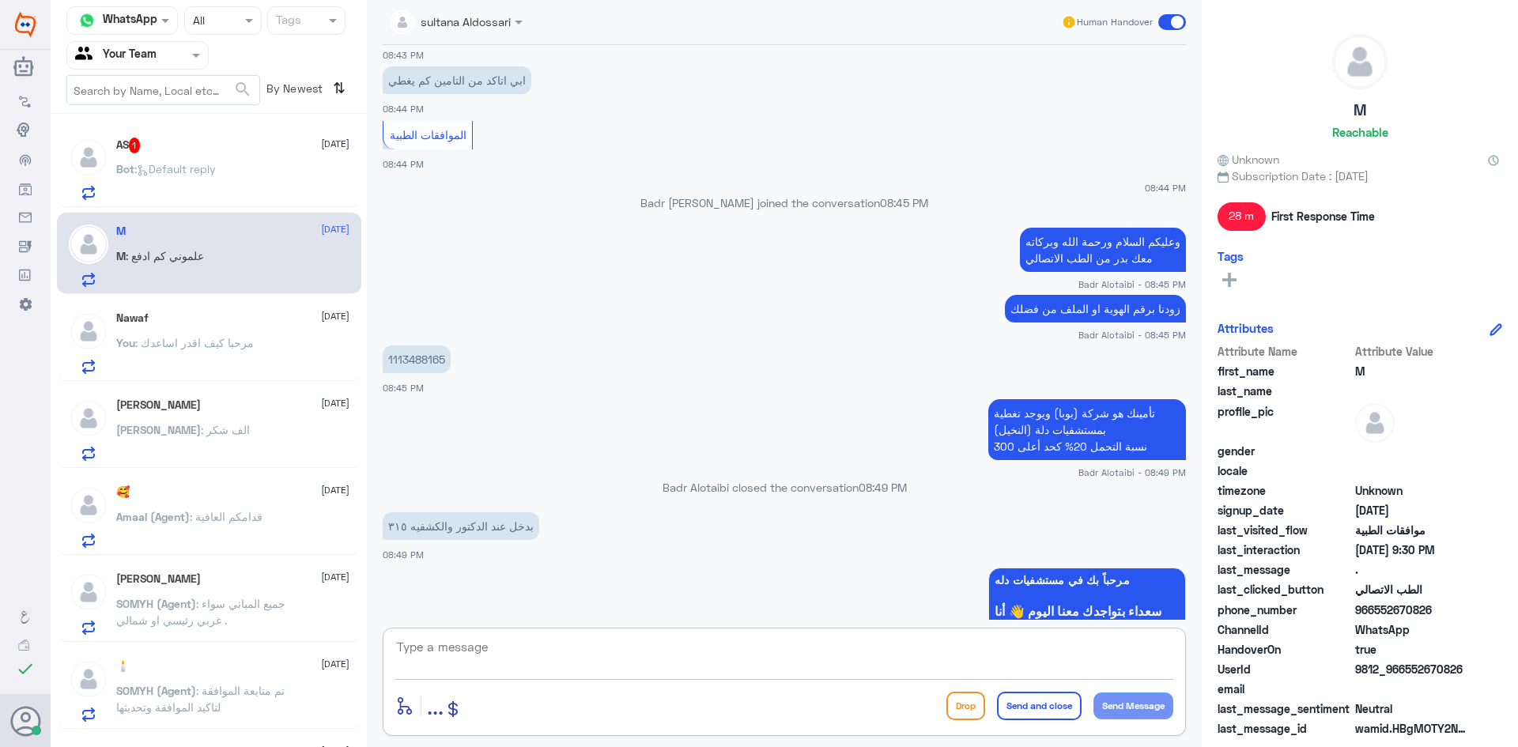
scroll to position [2113, 0]
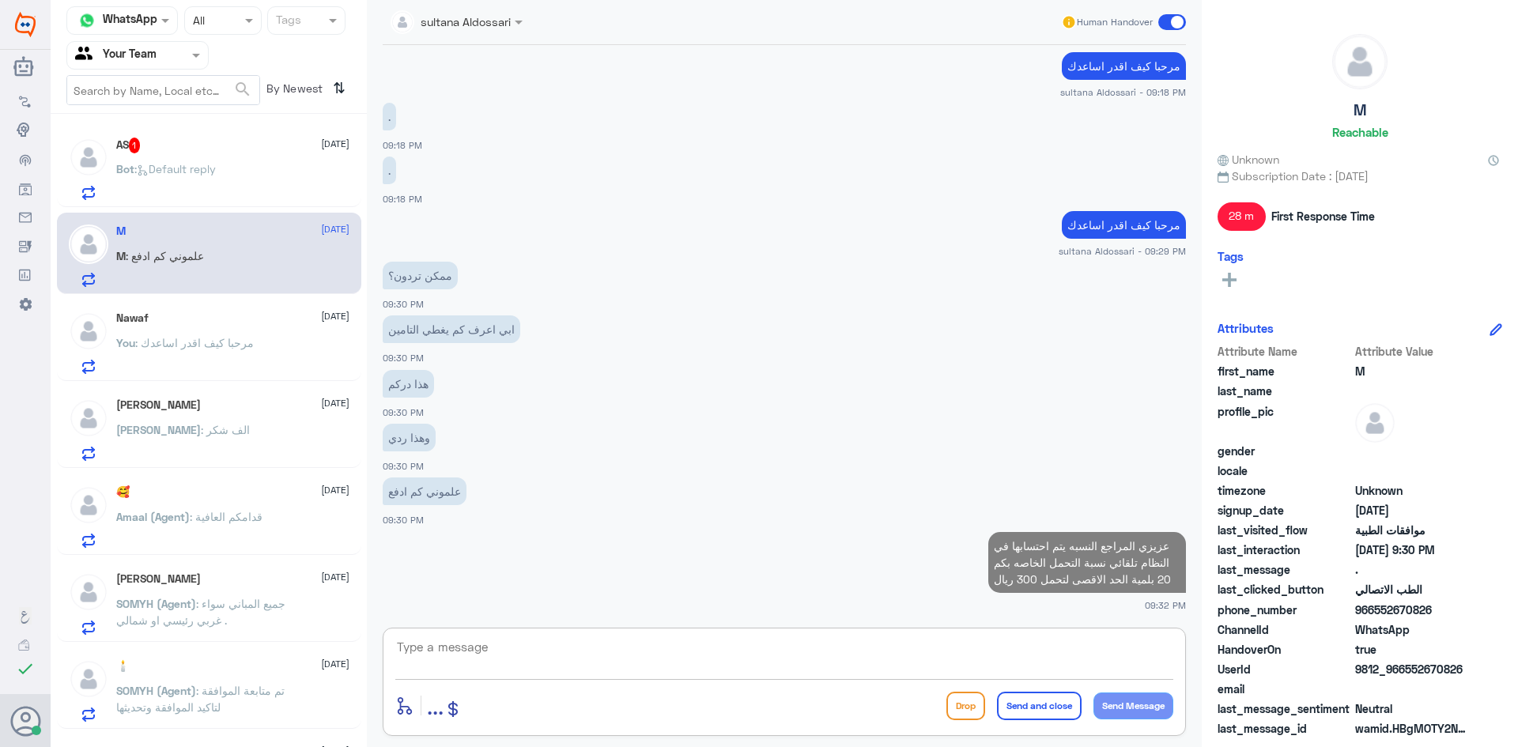
click at [253, 164] on div "AS 1 [DATE] Bot : Default reply" at bounding box center [232, 169] width 233 height 62
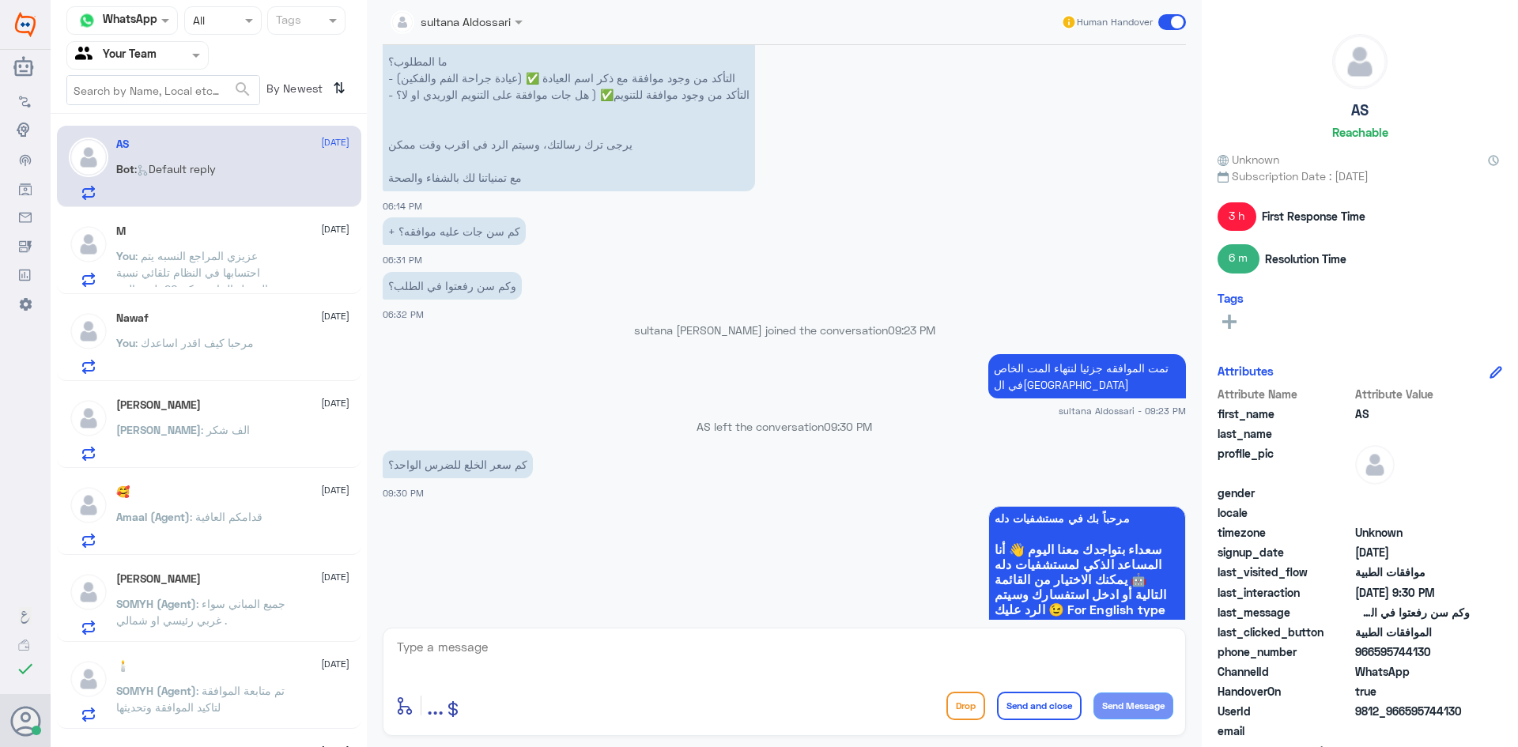
scroll to position [1098, 0]
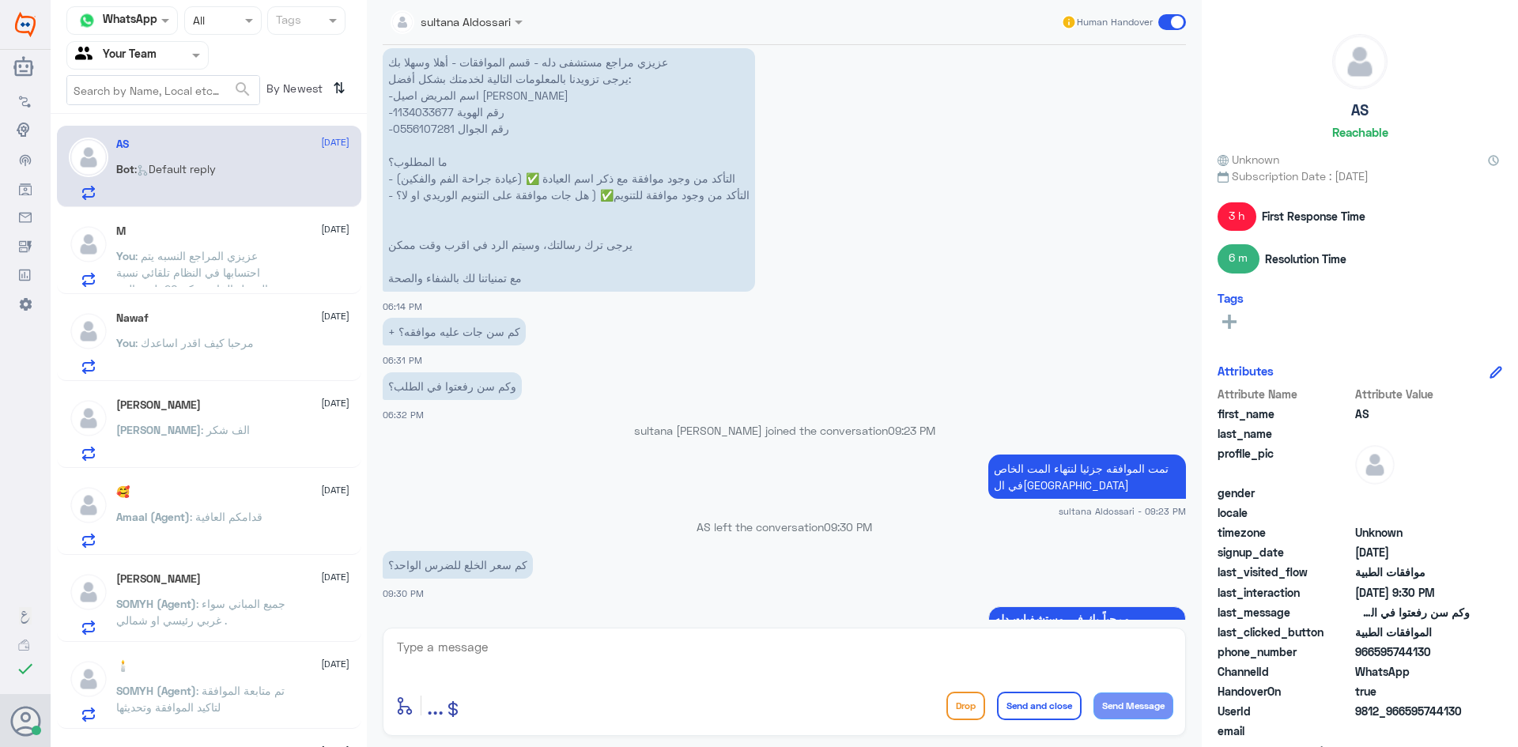
click at [409, 93] on p "عزيزي مراجع مستشفى دله - قسم الموافقات - أهلا وسهلا بك يرجى تزويدنا بالمعلومات …" at bounding box center [569, 170] width 372 height 244
copy p "1134033677"
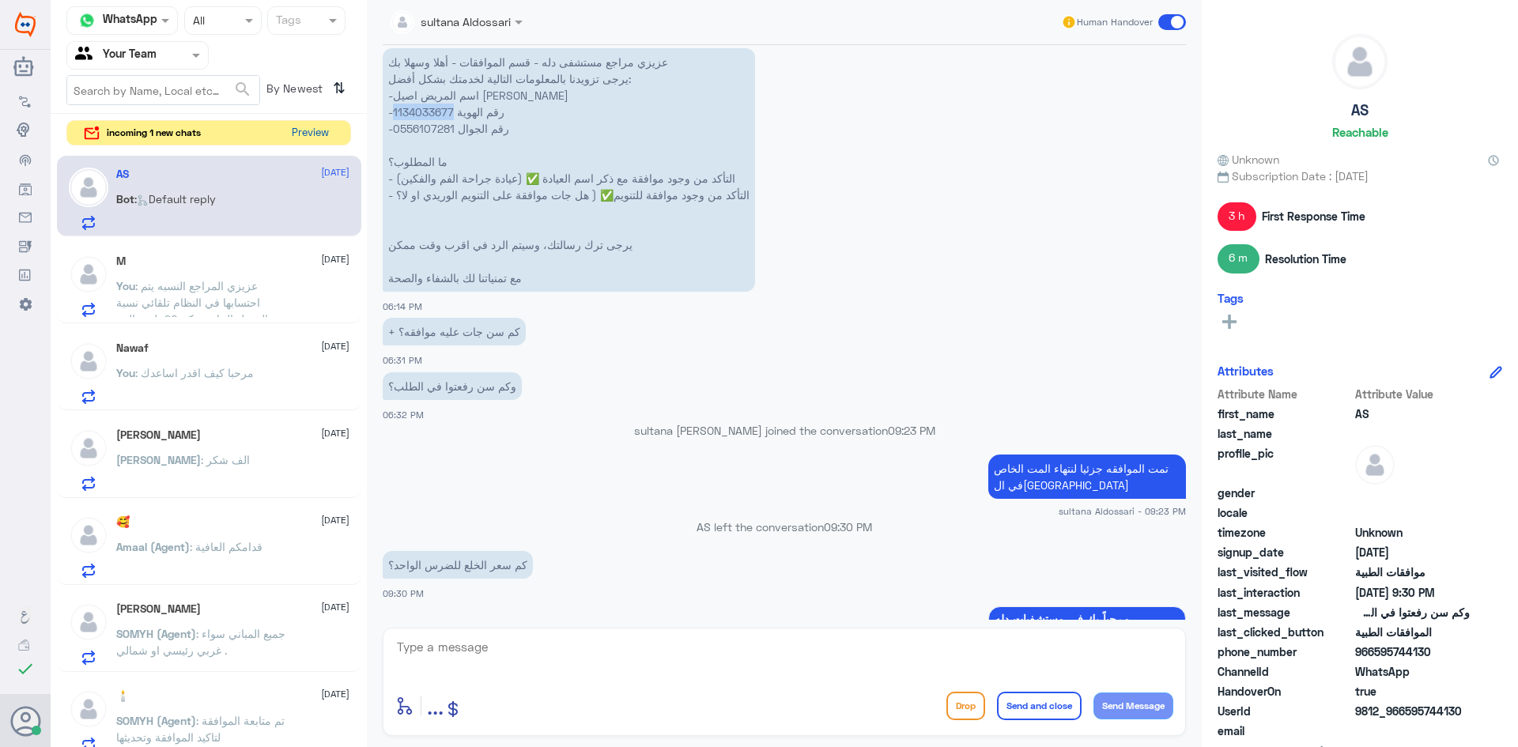
click at [300, 130] on button "Preview" at bounding box center [309, 133] width 49 height 25
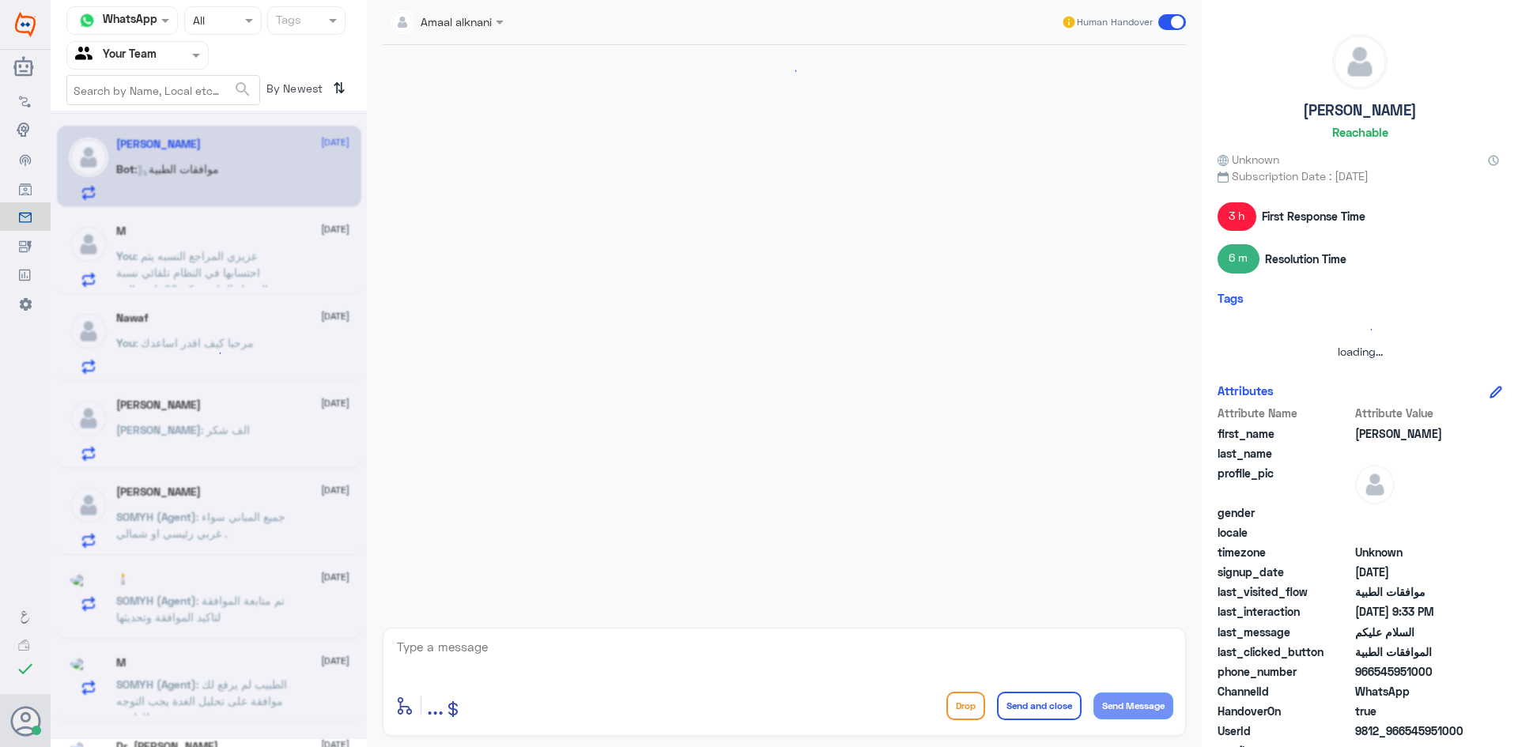
scroll to position [200, 0]
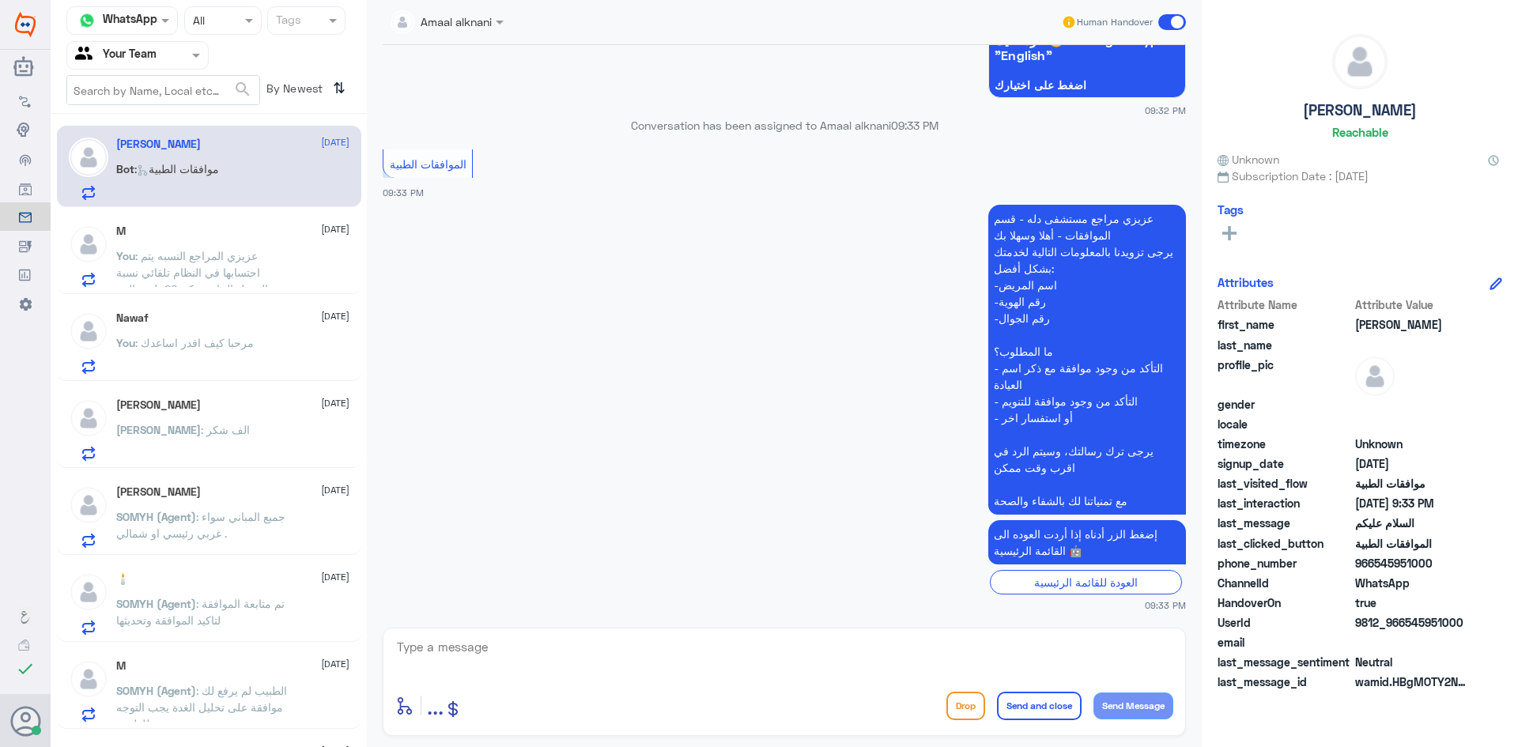
click at [740, 678] on div at bounding box center [784, 658] width 778 height 43
click at [730, 660] on textarea at bounding box center [784, 656] width 778 height 39
type textarea "مرحبا كيف اقدر اساعدك"
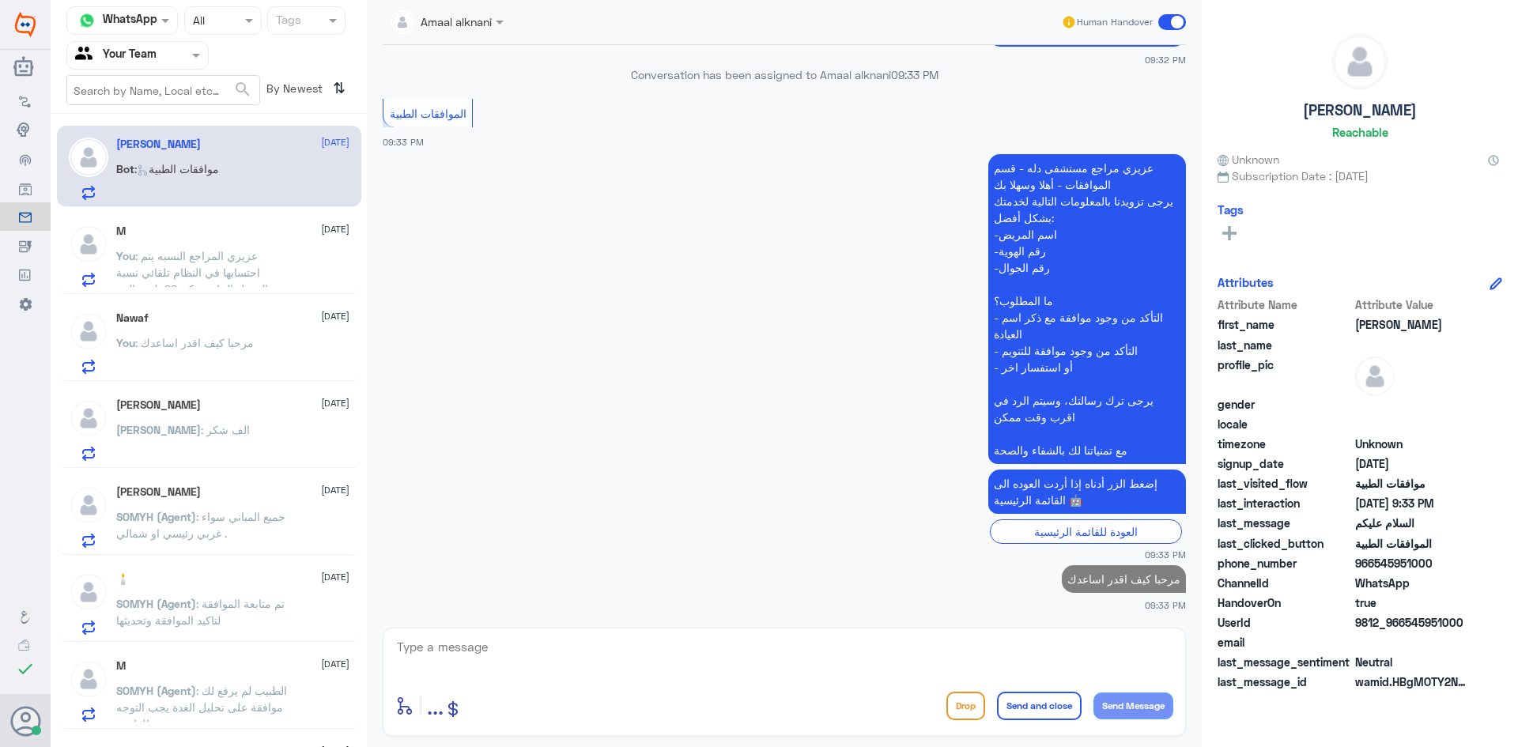
click at [170, 259] on span ": عزيزي المراجع النسبه يتم احتسابها في النظام تلقائي نسبة التحمل الخاصه بكم 20 …" at bounding box center [192, 280] width 152 height 63
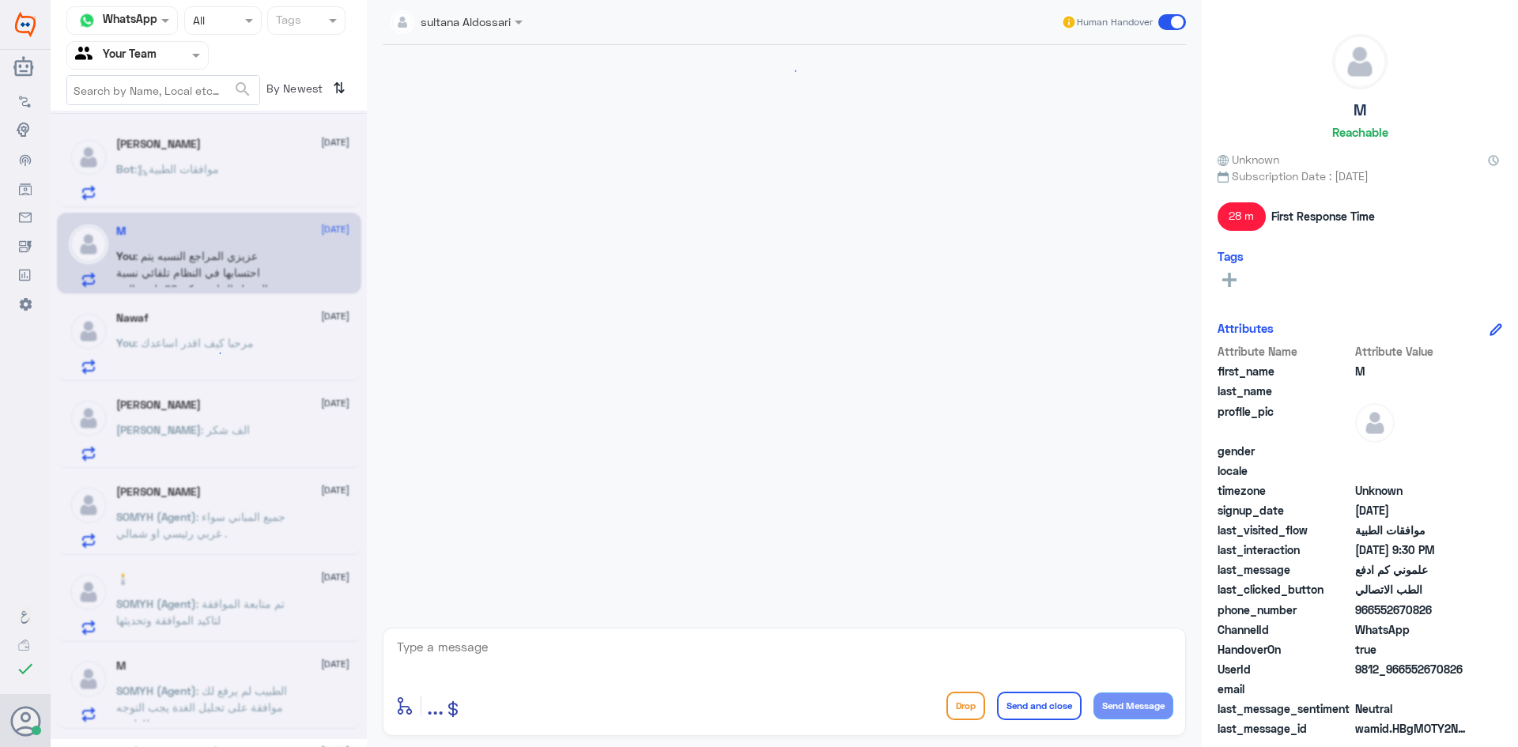
scroll to position [1101, 0]
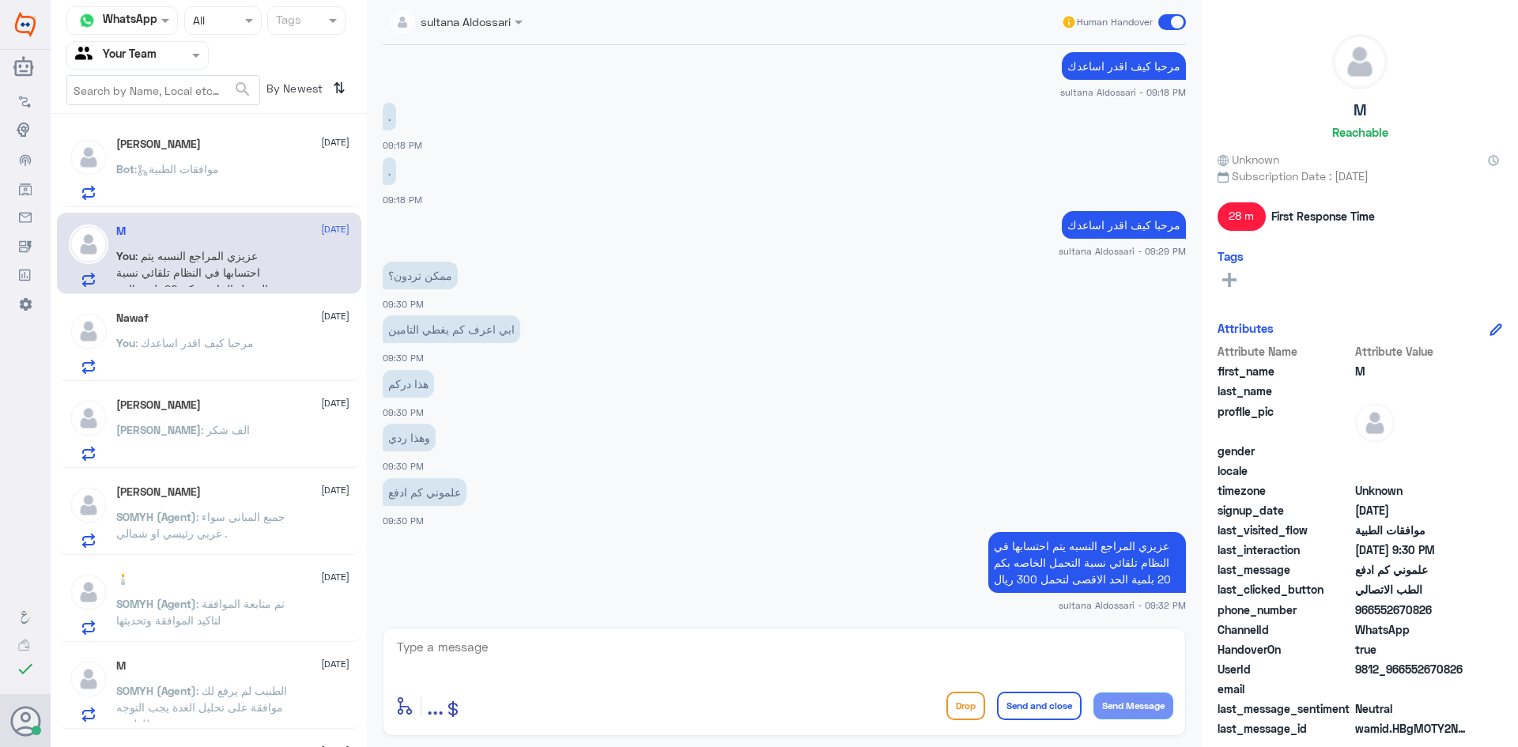
click at [188, 320] on div "Nawaf [DATE]" at bounding box center [232, 318] width 233 height 13
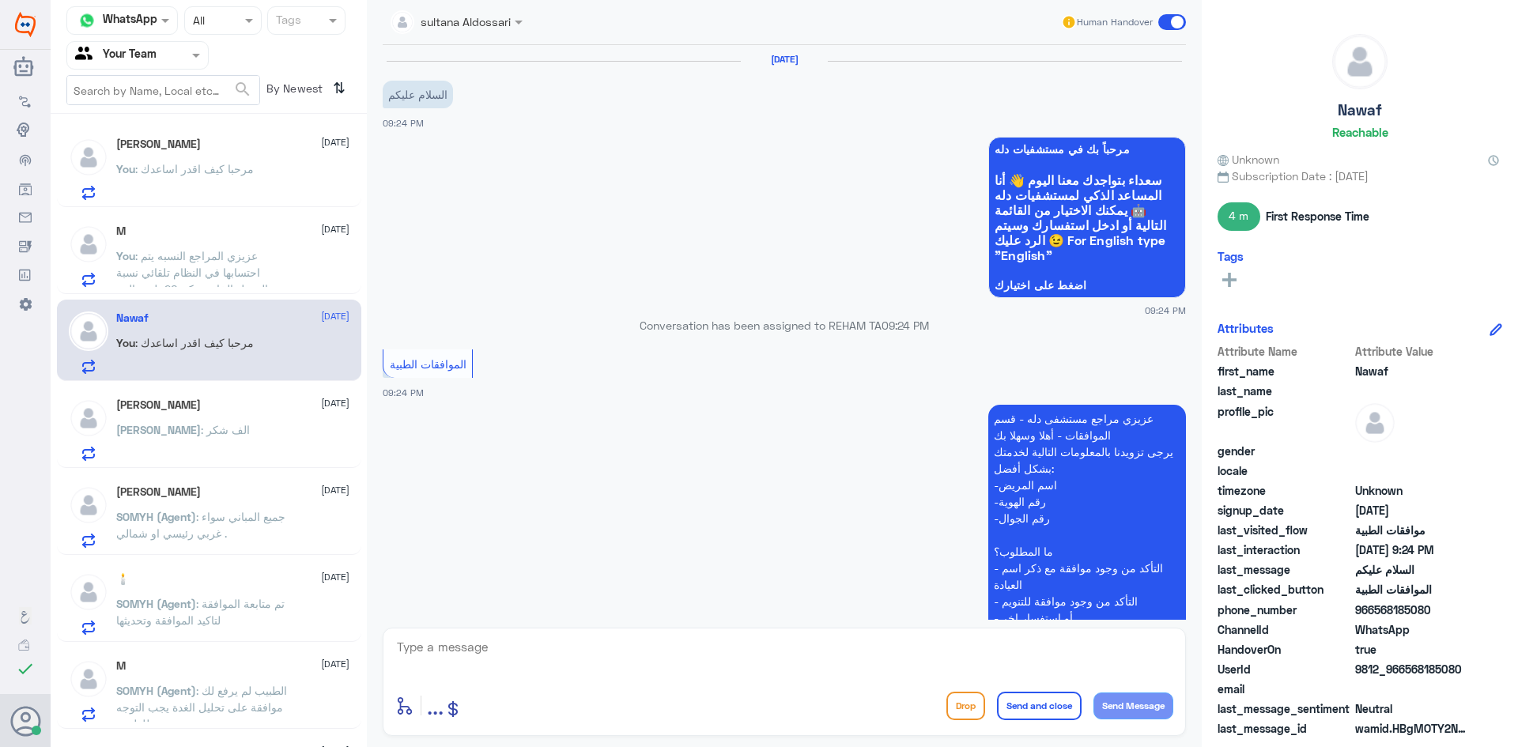
scroll to position [280, 0]
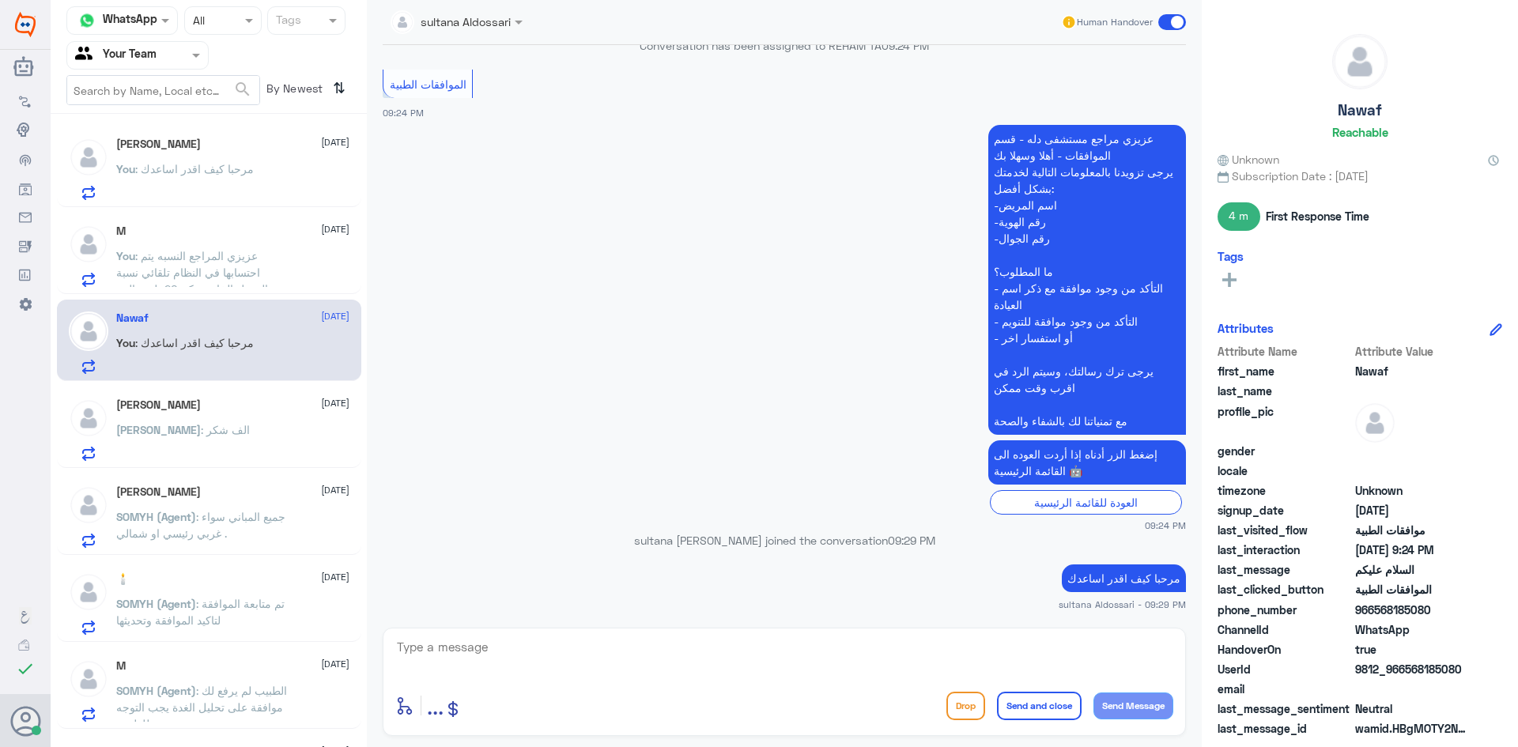
click at [177, 403] on div "[PERSON_NAME] [DATE]" at bounding box center [232, 405] width 233 height 13
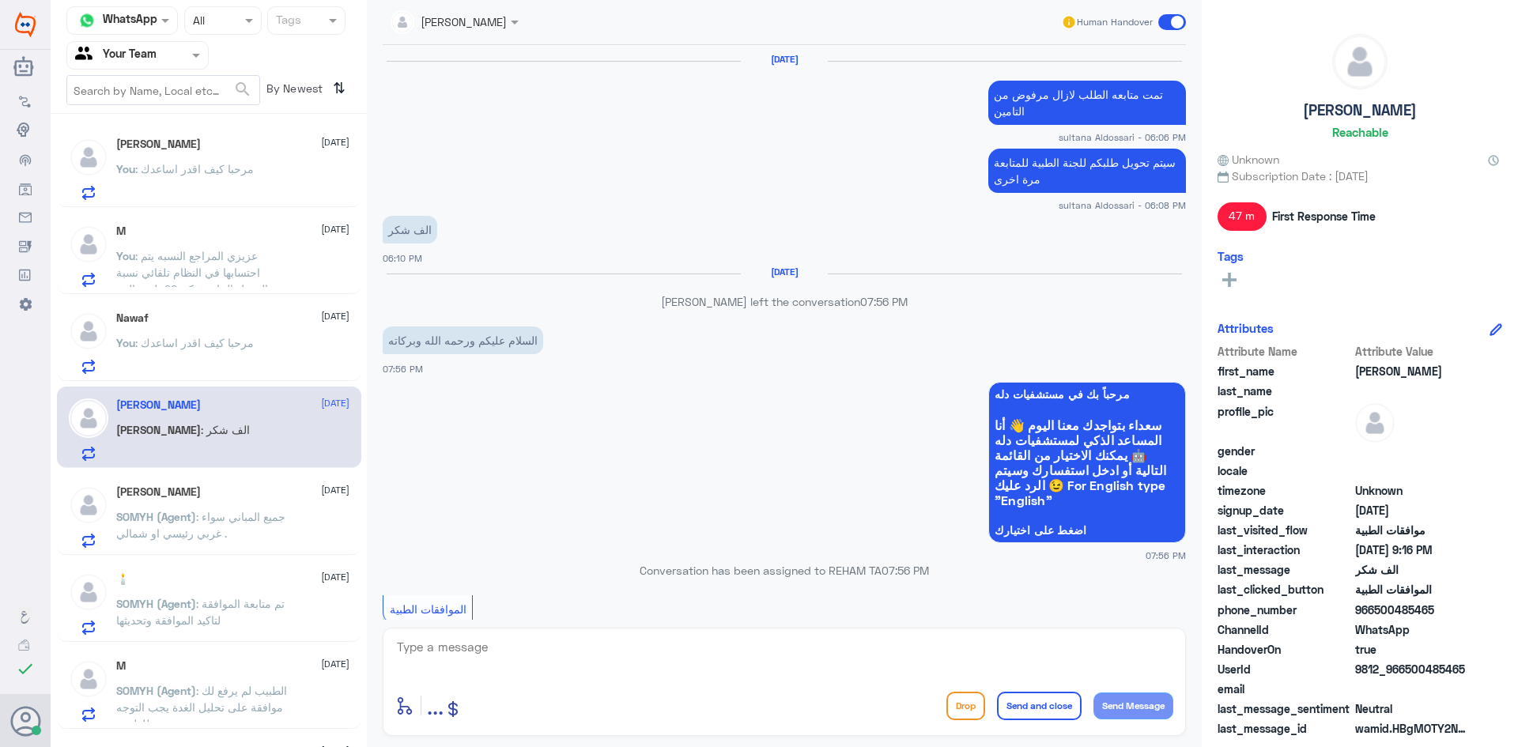
scroll to position [1038, 0]
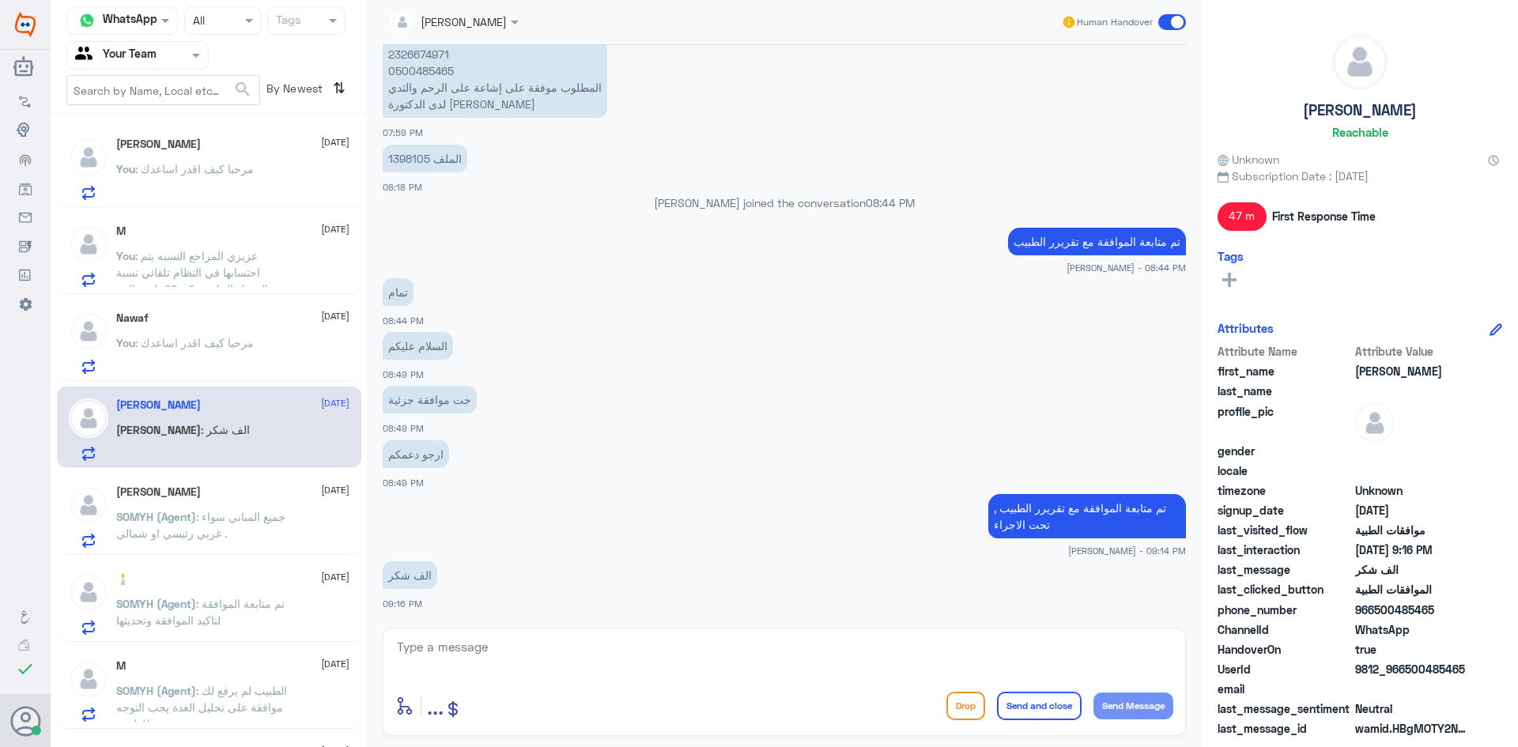
click at [196, 521] on span "SOMYH (Agent)" at bounding box center [156, 516] width 80 height 13
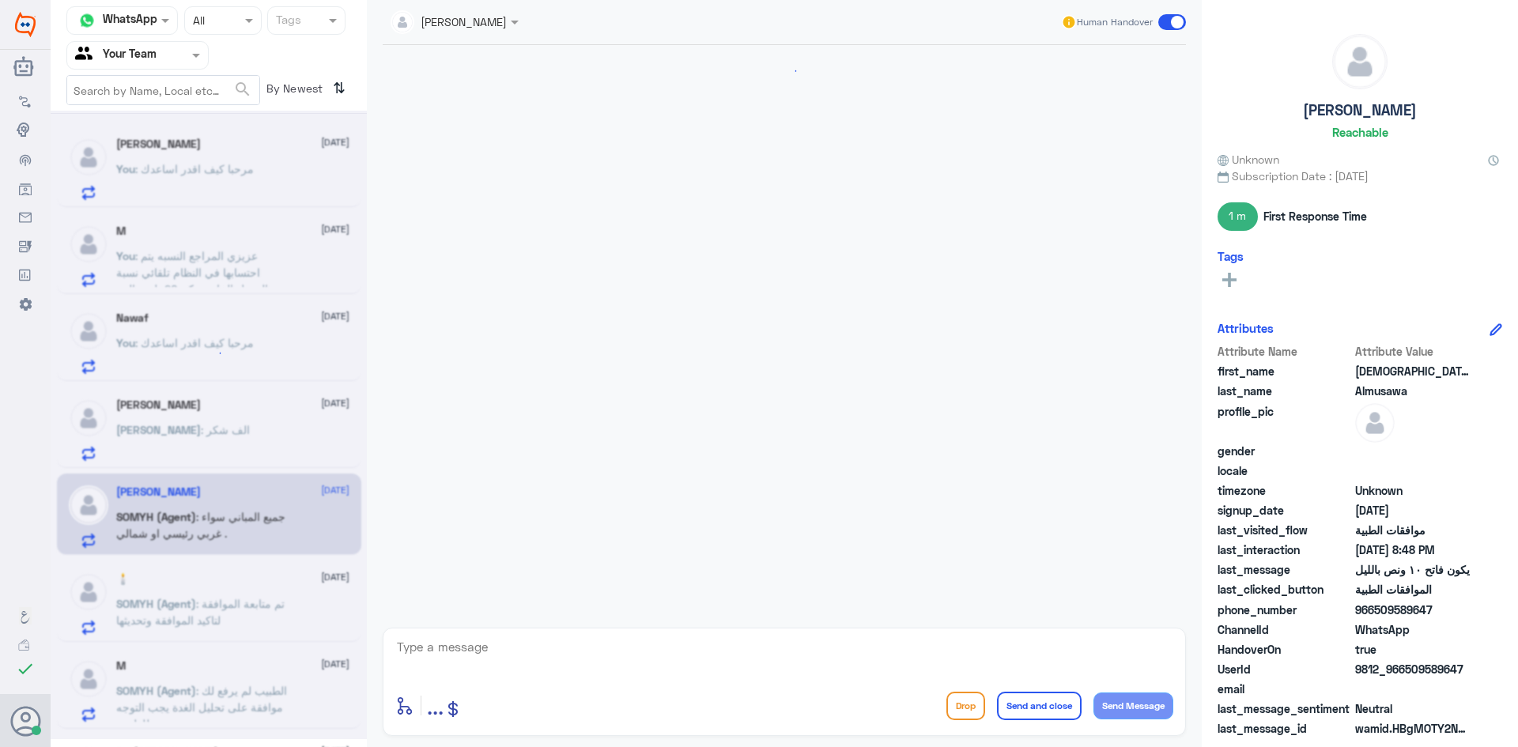
scroll to position [1052, 0]
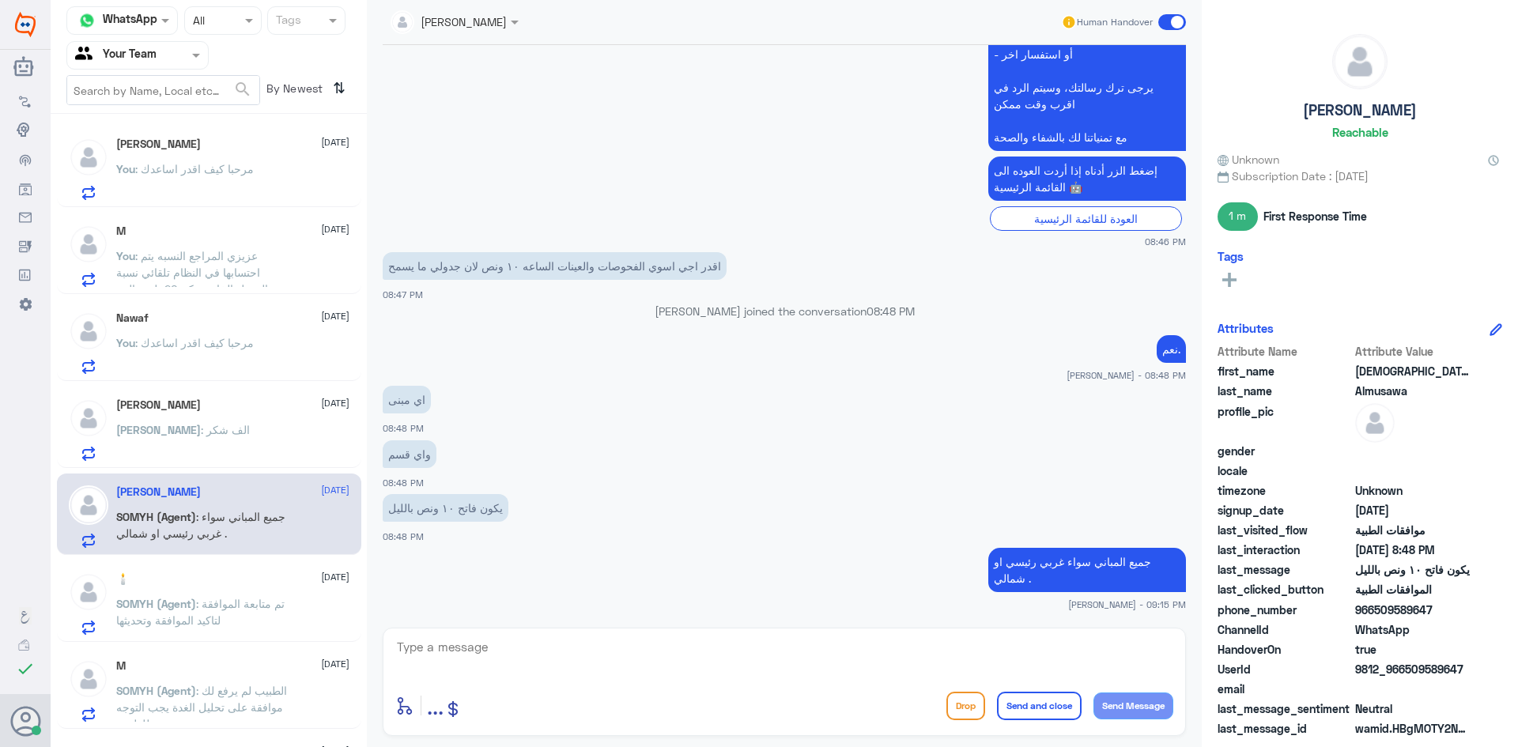
click at [237, 113] on nav "Channel WhatsApp Status × All Tags Agent Filter Your Team search By Newest ⇅" at bounding box center [209, 60] width 316 height 108
click at [231, 141] on div "[PERSON_NAME] [DATE]" at bounding box center [232, 144] width 233 height 13
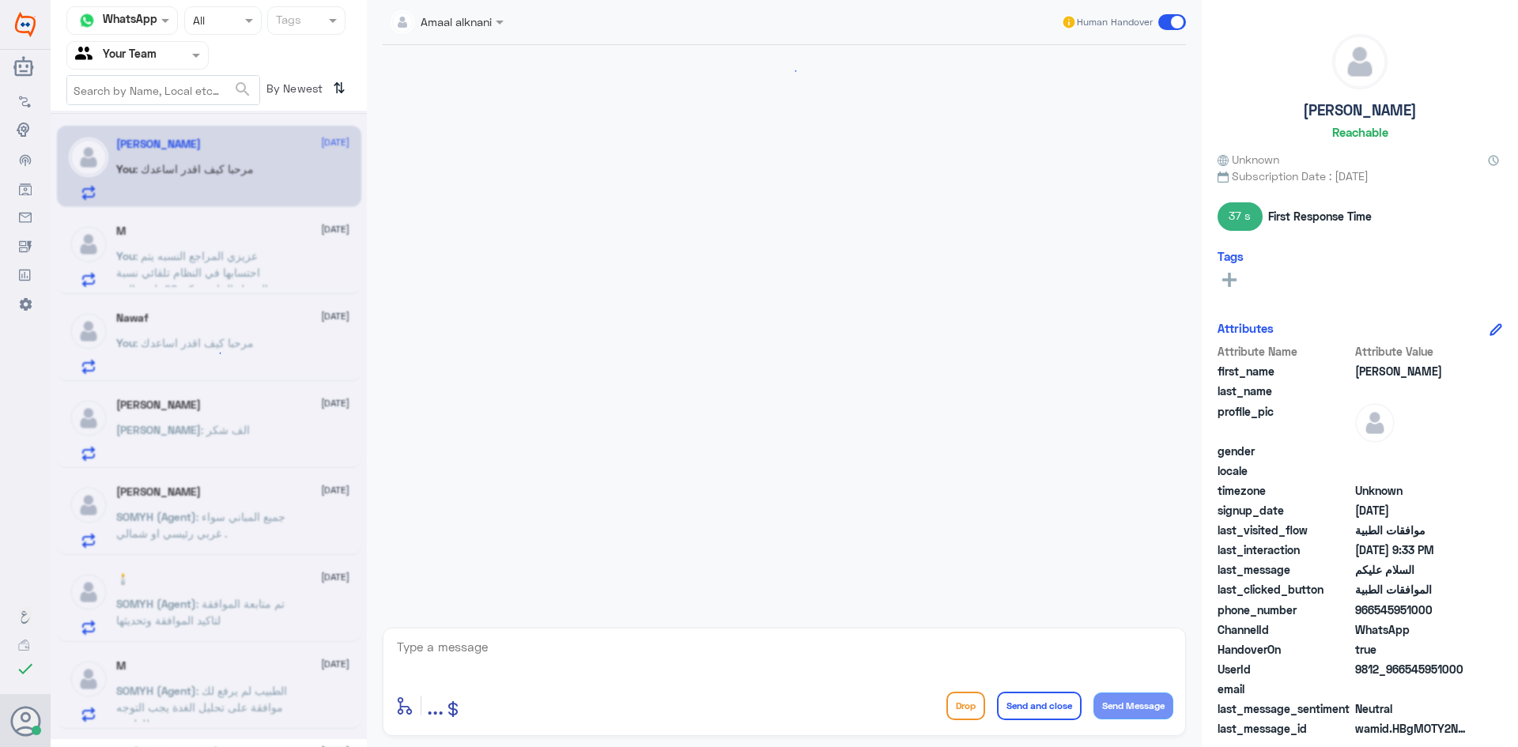
scroll to position [280, 0]
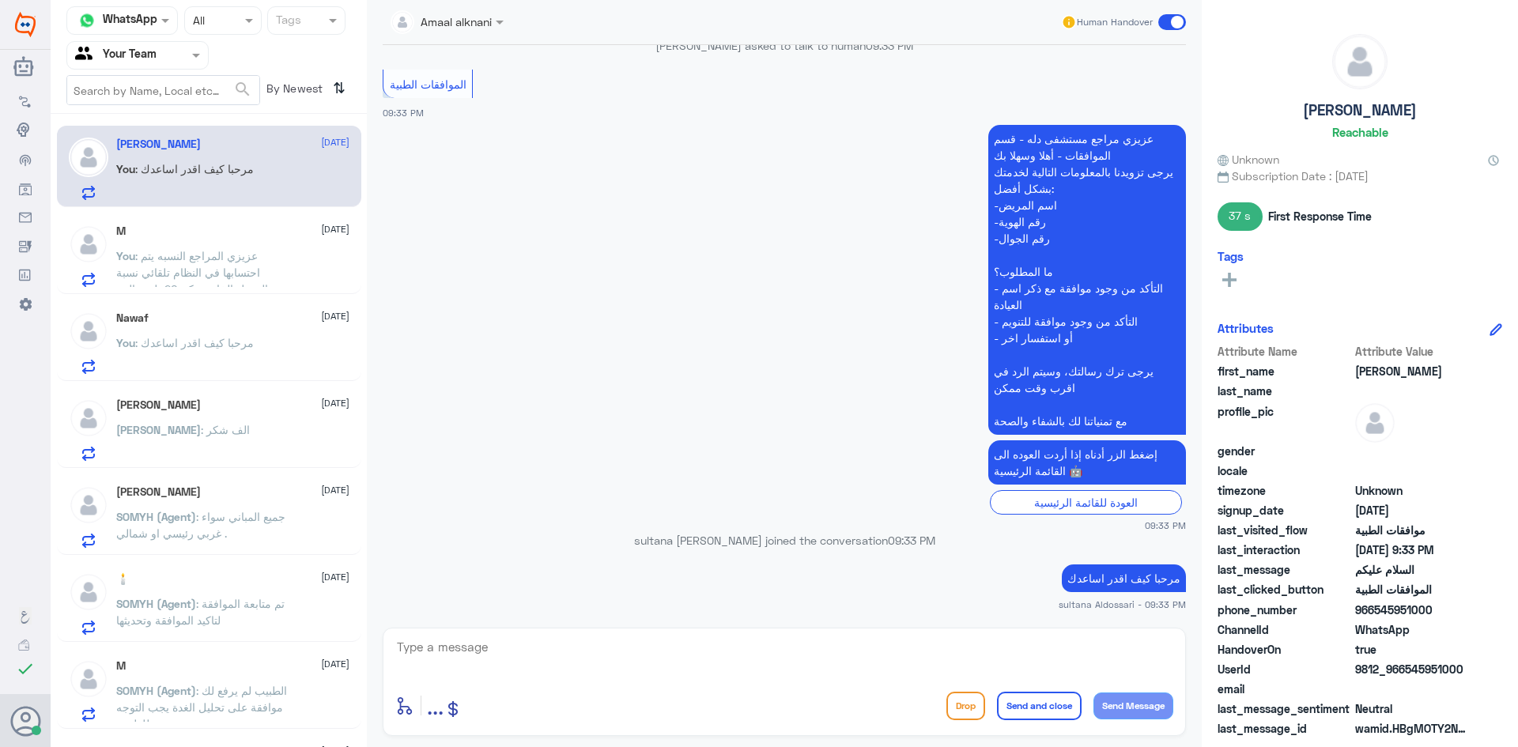
click at [225, 248] on p "You : عزيزي المراجع النسبه يتم احتسابها في النظام تلقائي نسبة التحمل الخاصه بكم…" at bounding box center [205, 268] width 178 height 40
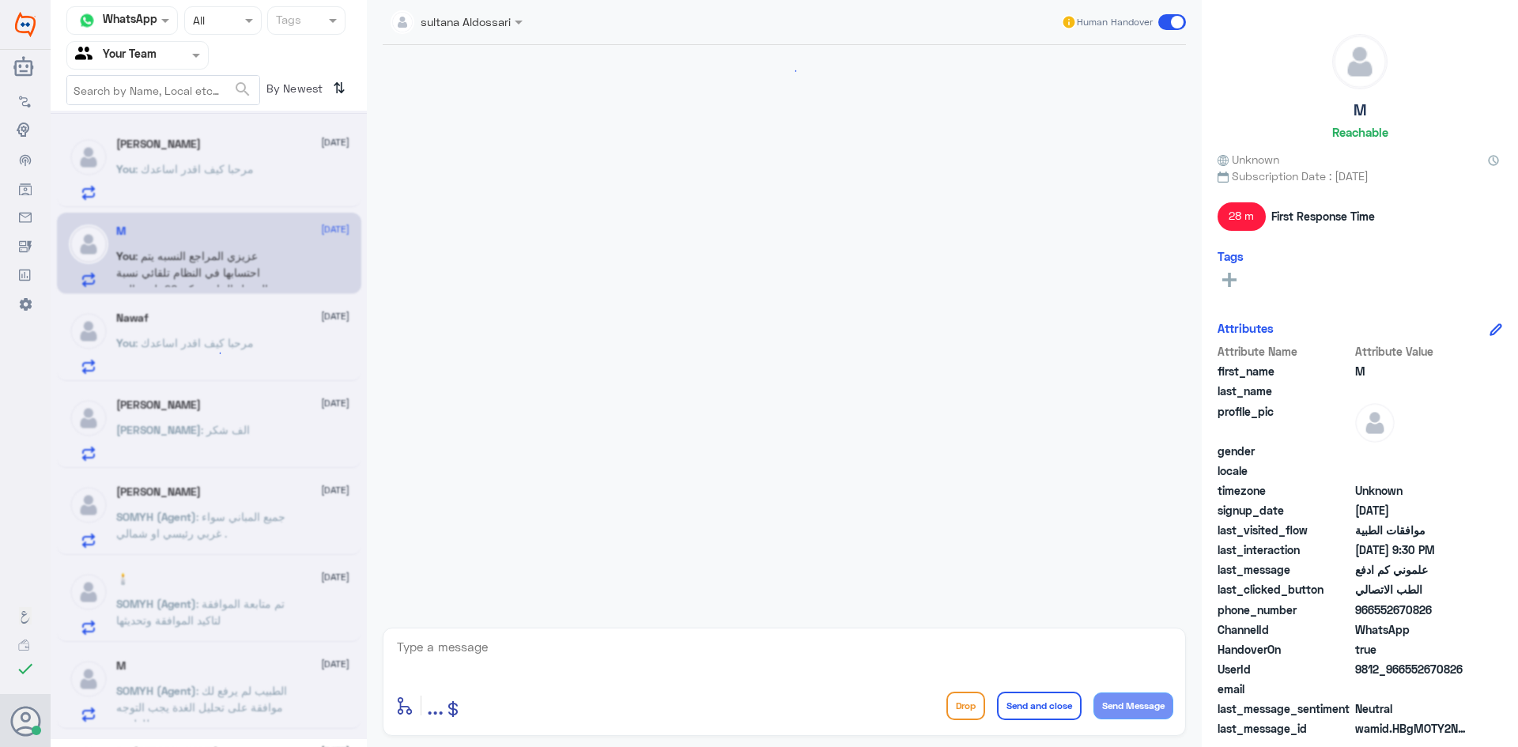
scroll to position [1101, 0]
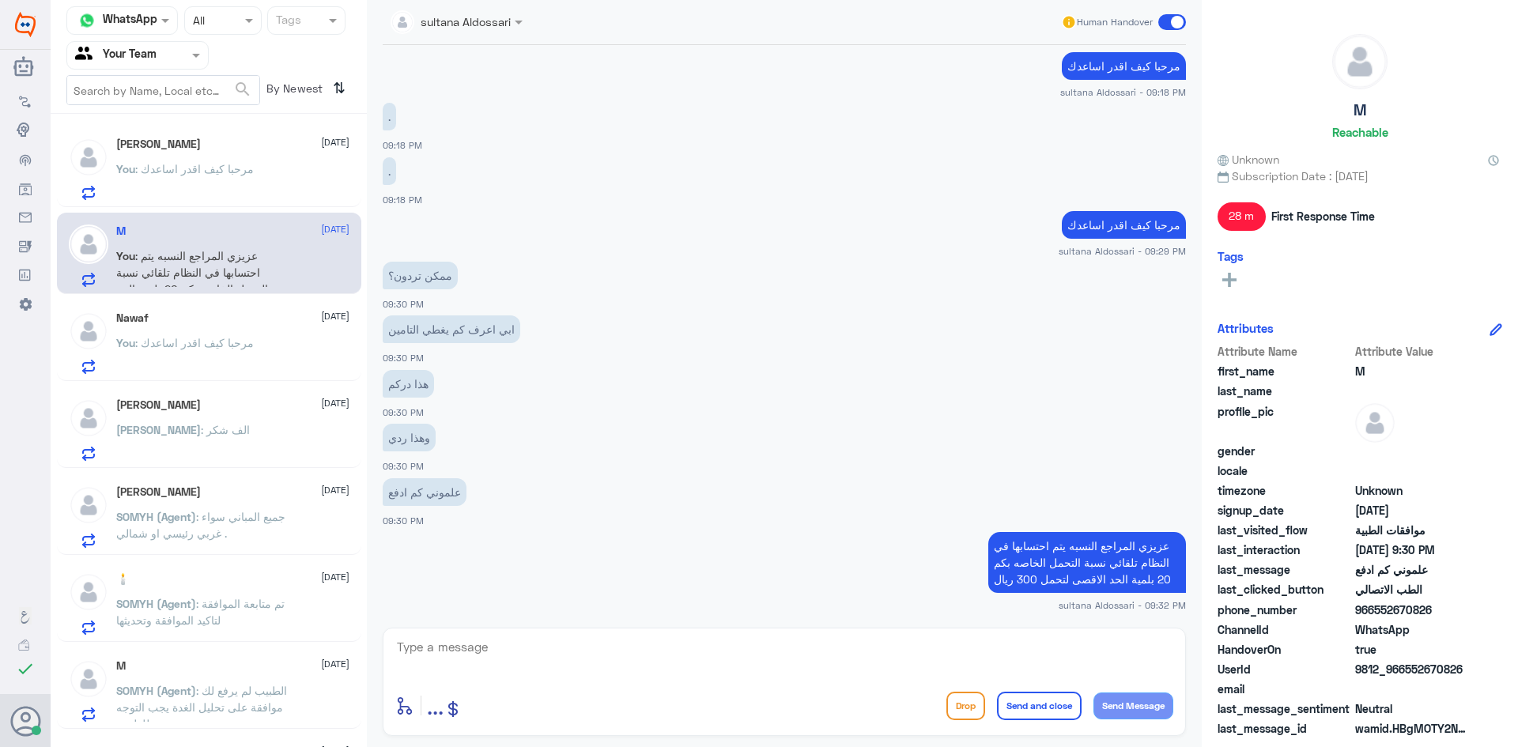
click at [217, 349] on span ": مرحبا كيف اقدر اساعدك" at bounding box center [194, 342] width 119 height 13
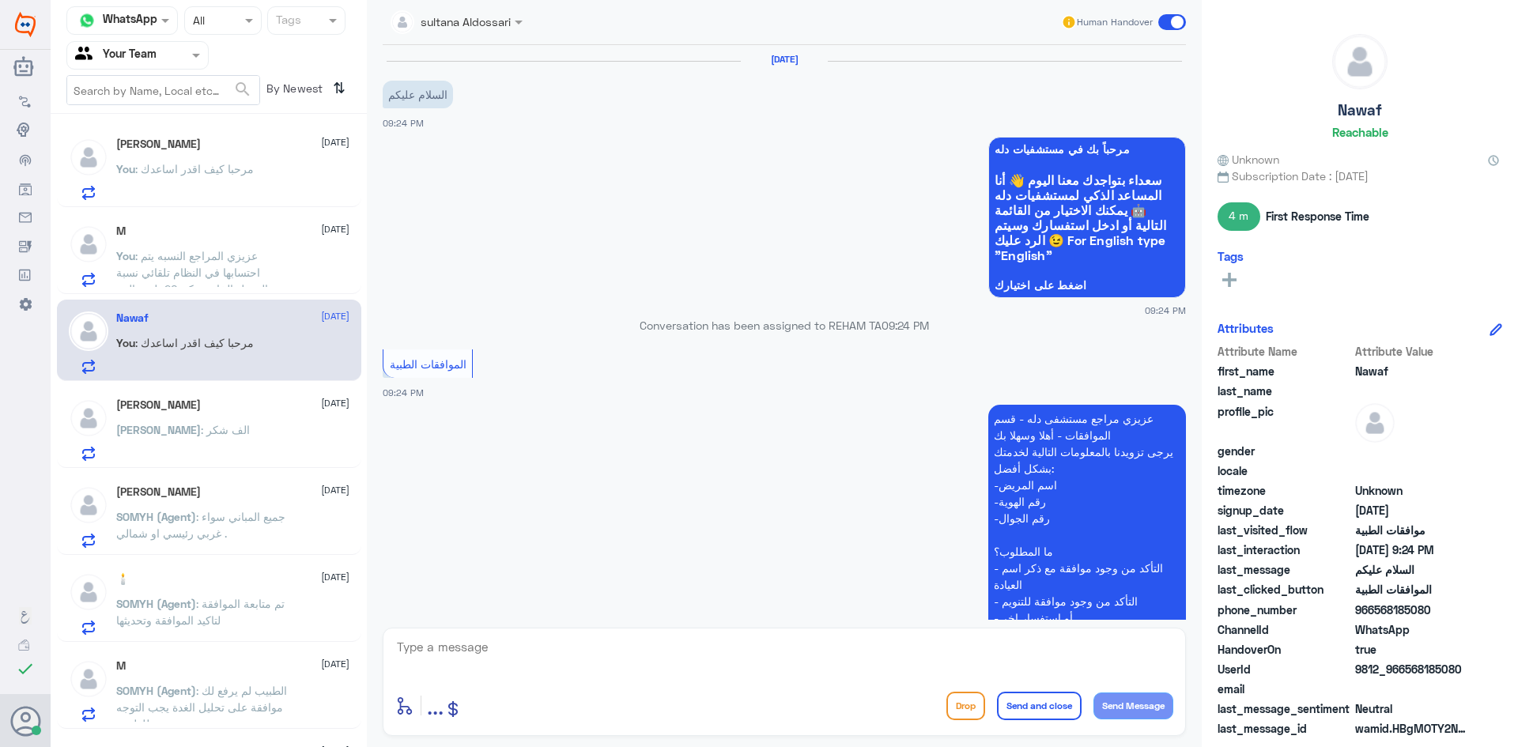
scroll to position [280, 0]
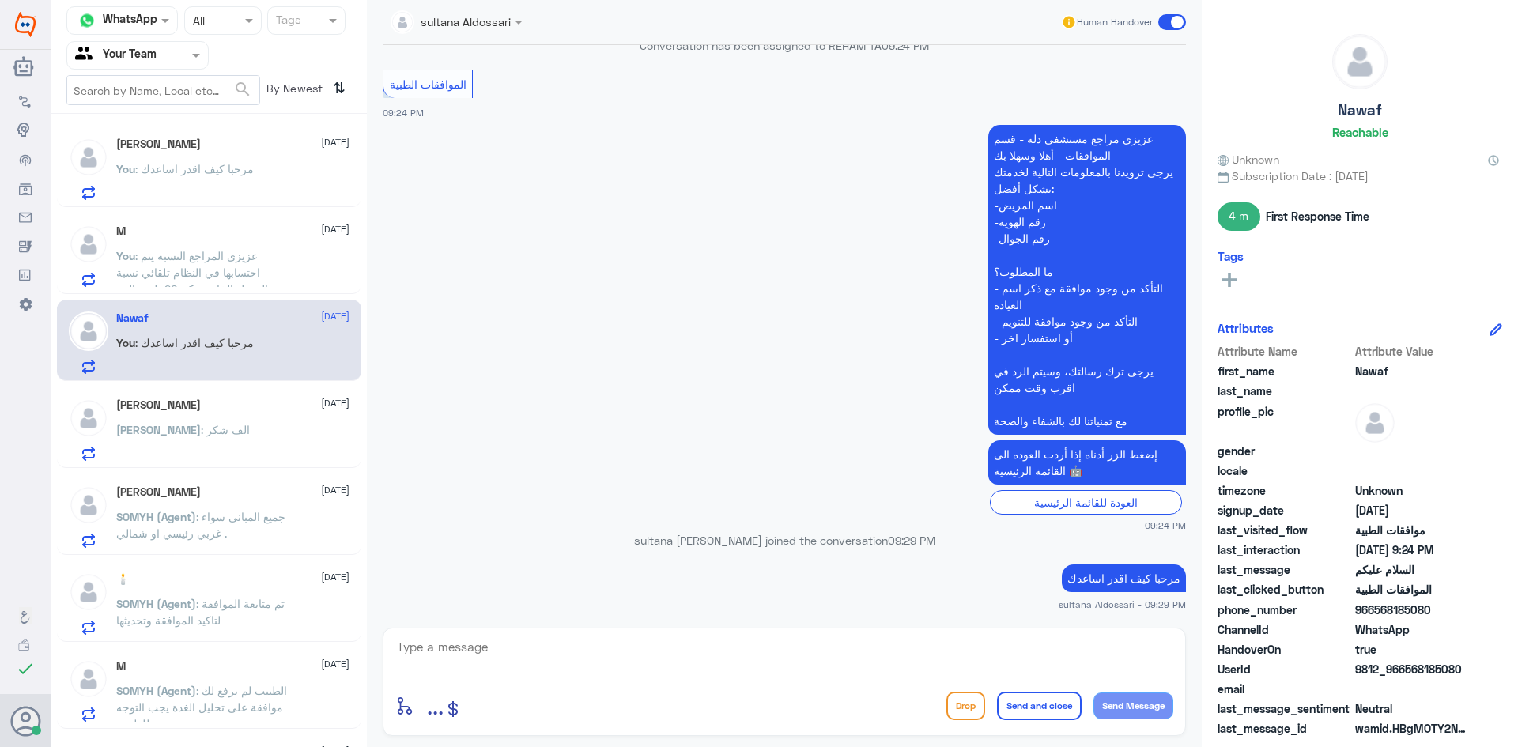
click at [224, 422] on div "[PERSON_NAME] [DATE][PERSON_NAME] : الف شكر" at bounding box center [232, 430] width 233 height 62
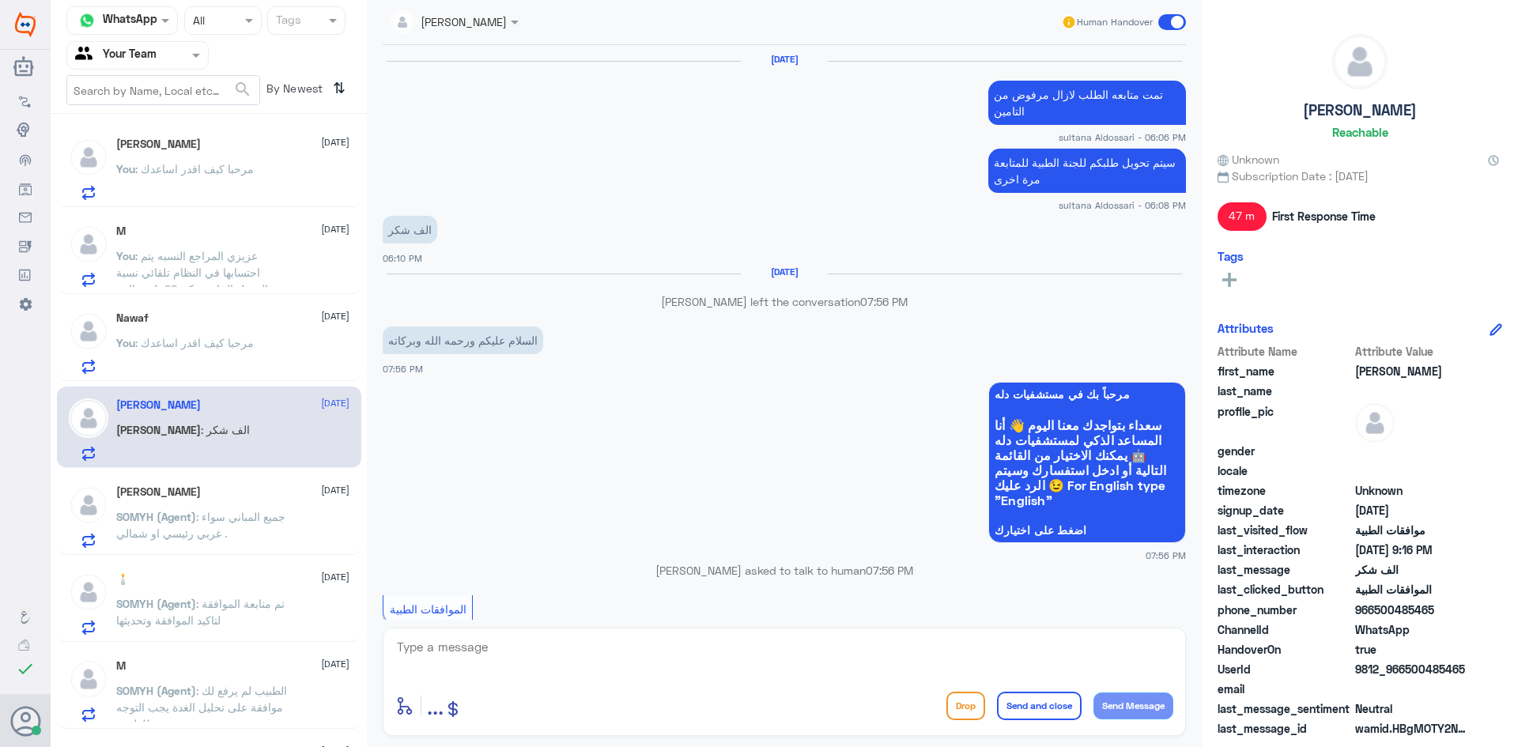
scroll to position [1038, 0]
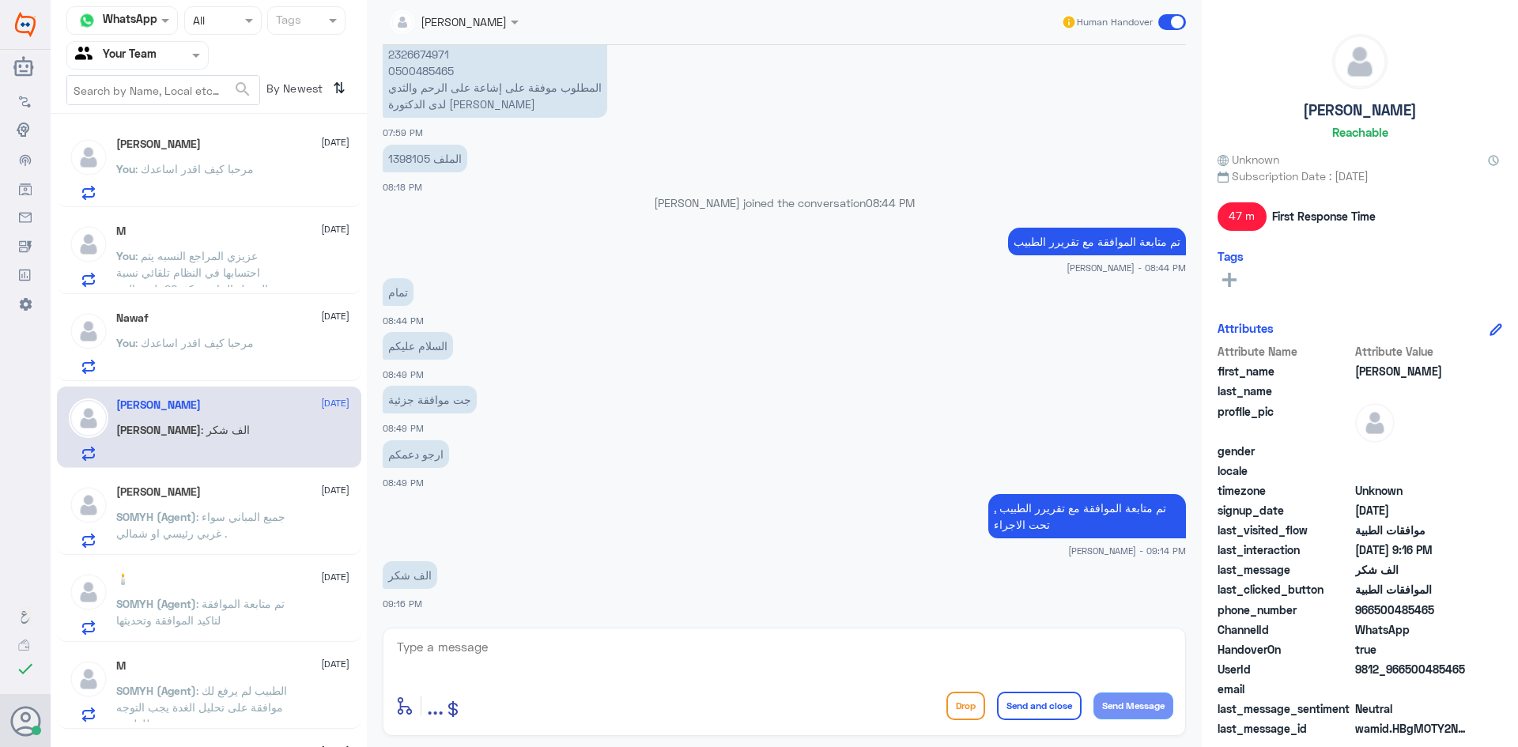
click at [209, 504] on div "[PERSON_NAME] [DATE][PERSON_NAME] (Agent) : جميع المباني سواء غربي رئيسي او شما…" at bounding box center [232, 517] width 233 height 62
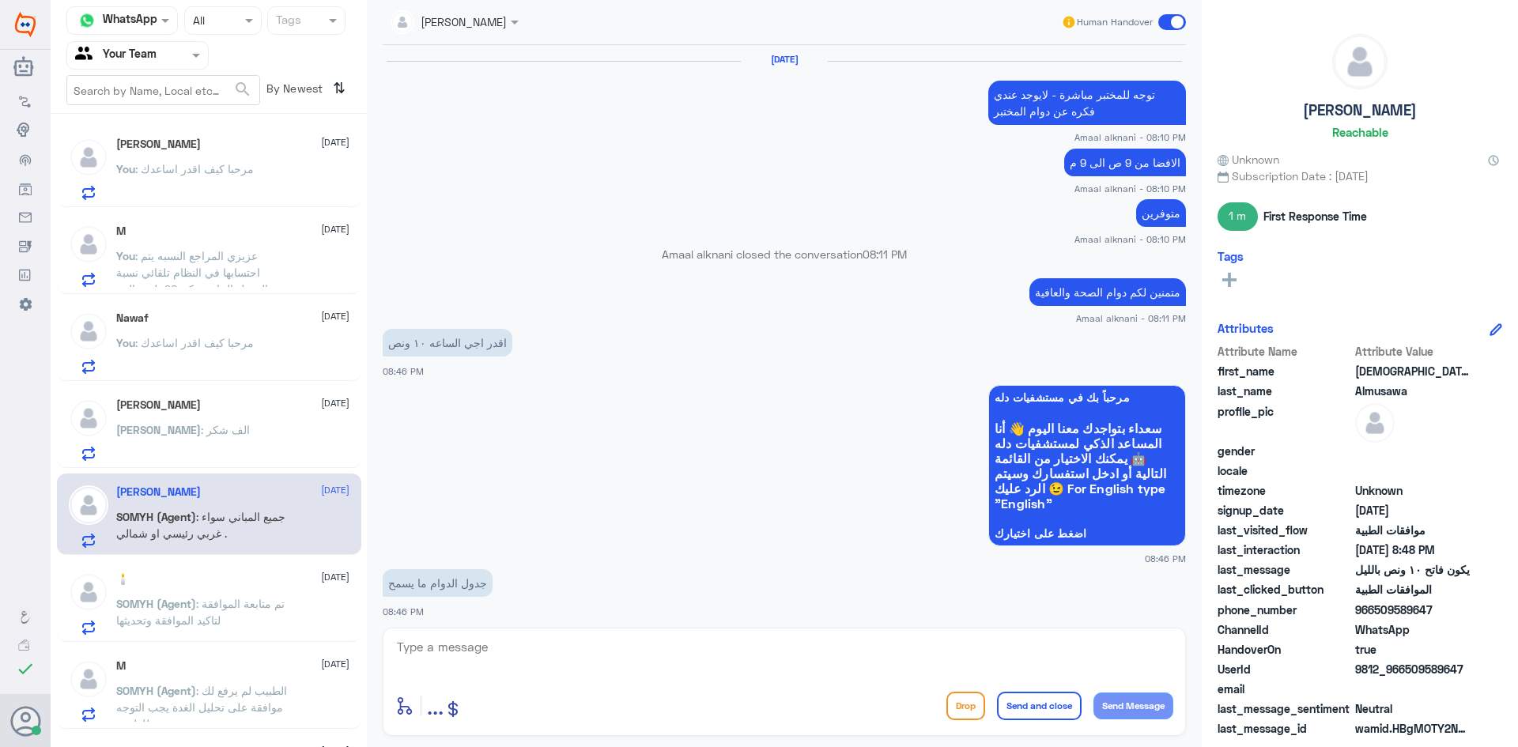
scroll to position [1052, 0]
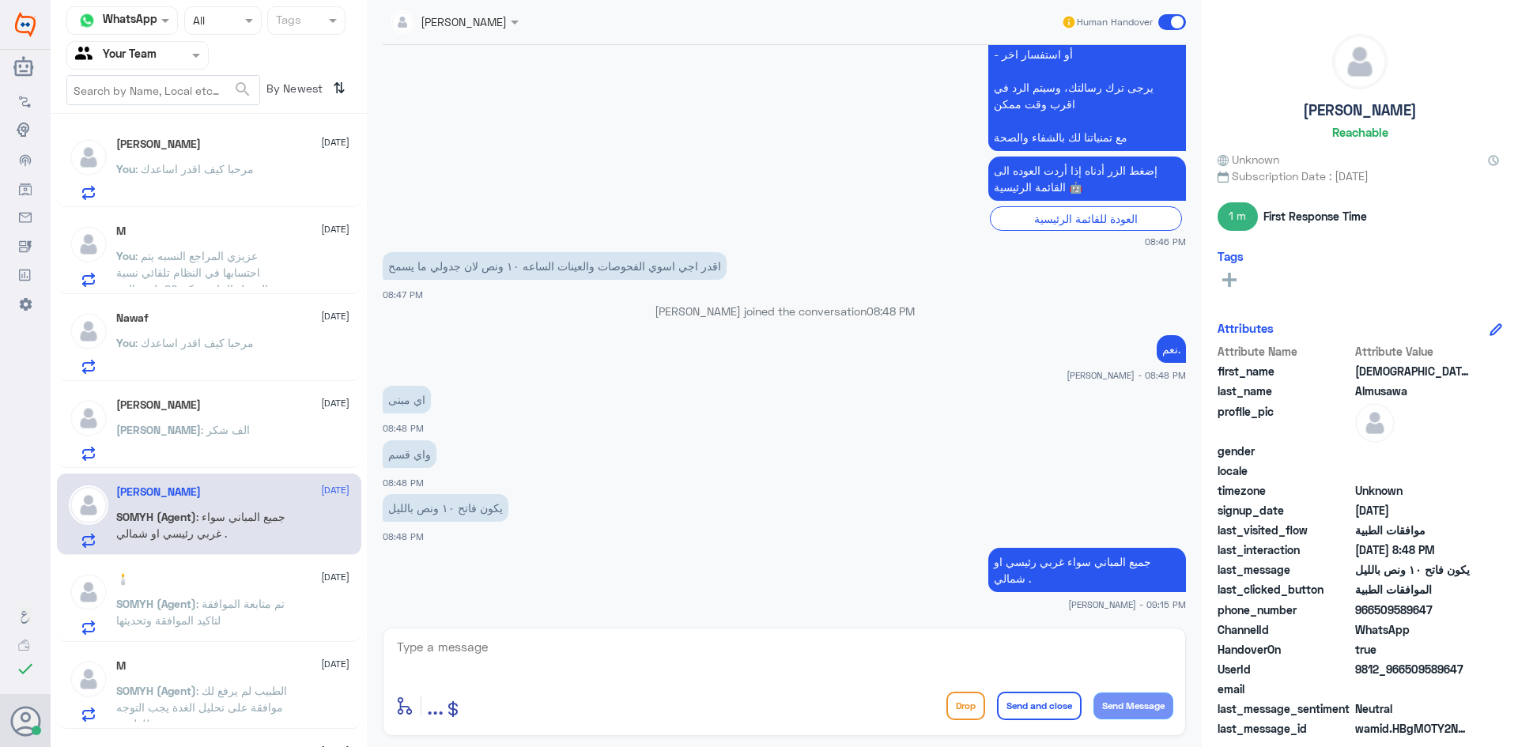
click at [210, 442] on div "[PERSON_NAME] : الف شكر" at bounding box center [232, 443] width 233 height 36
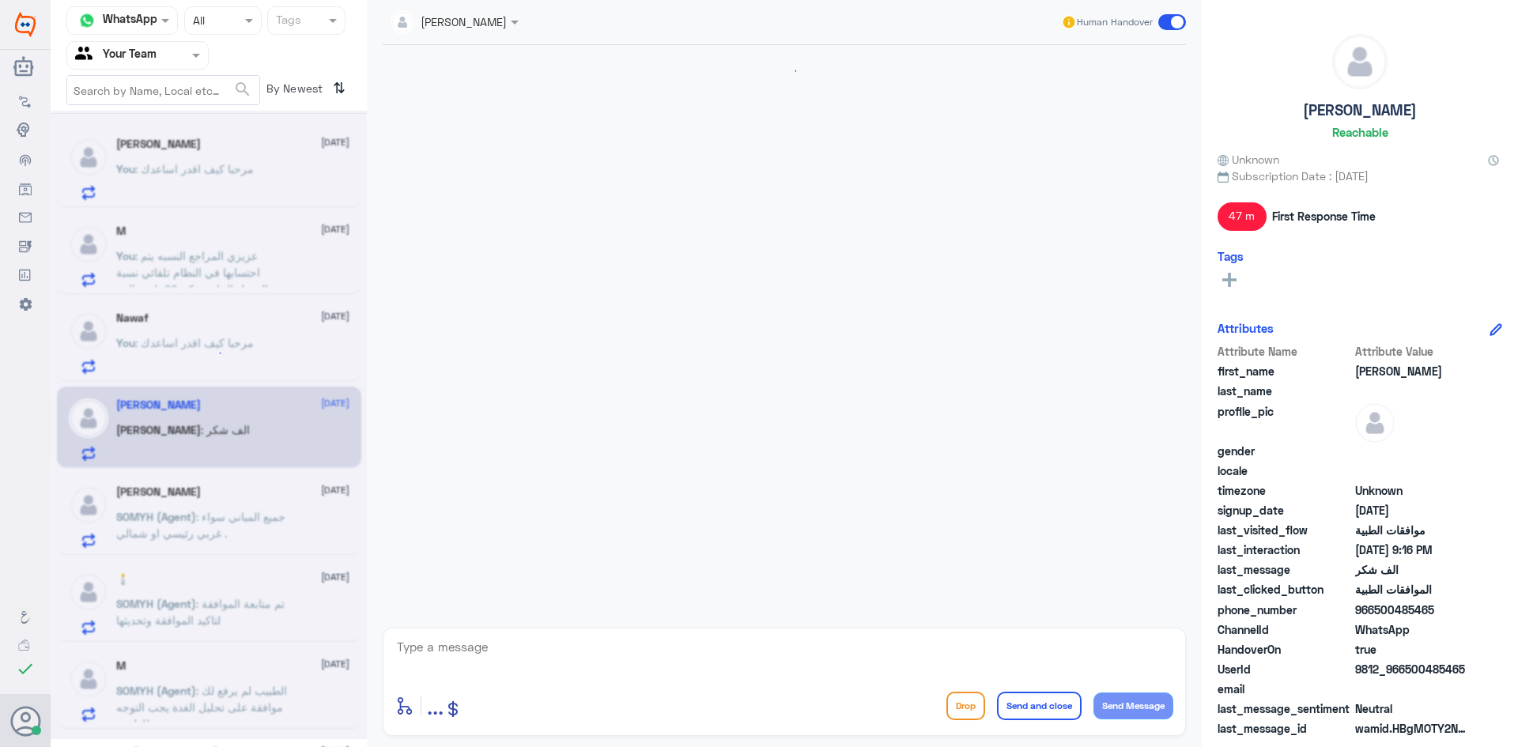
scroll to position [1038, 0]
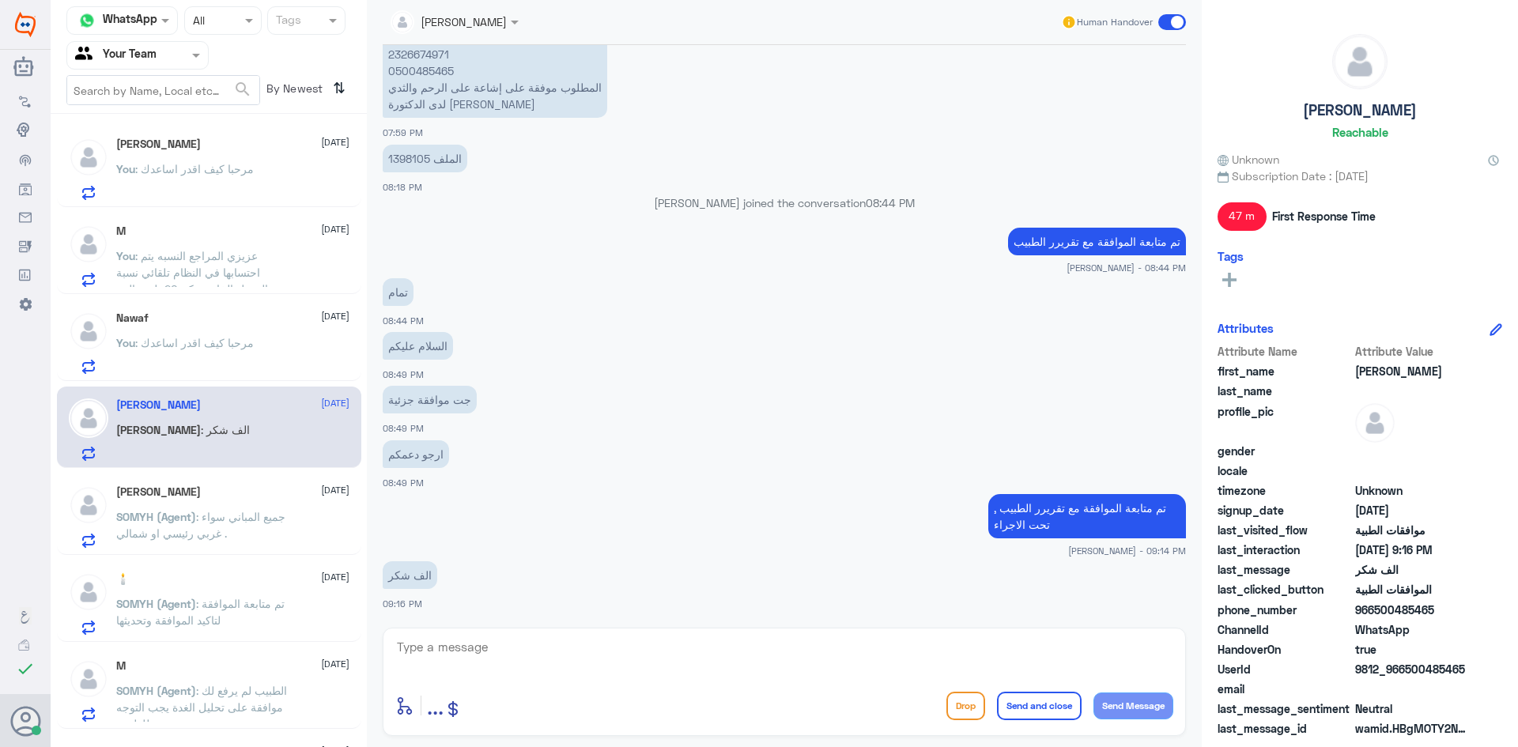
click at [218, 537] on span ": جميع المباني سواء غربي رئيسي او شمالي ." at bounding box center [200, 525] width 169 height 30
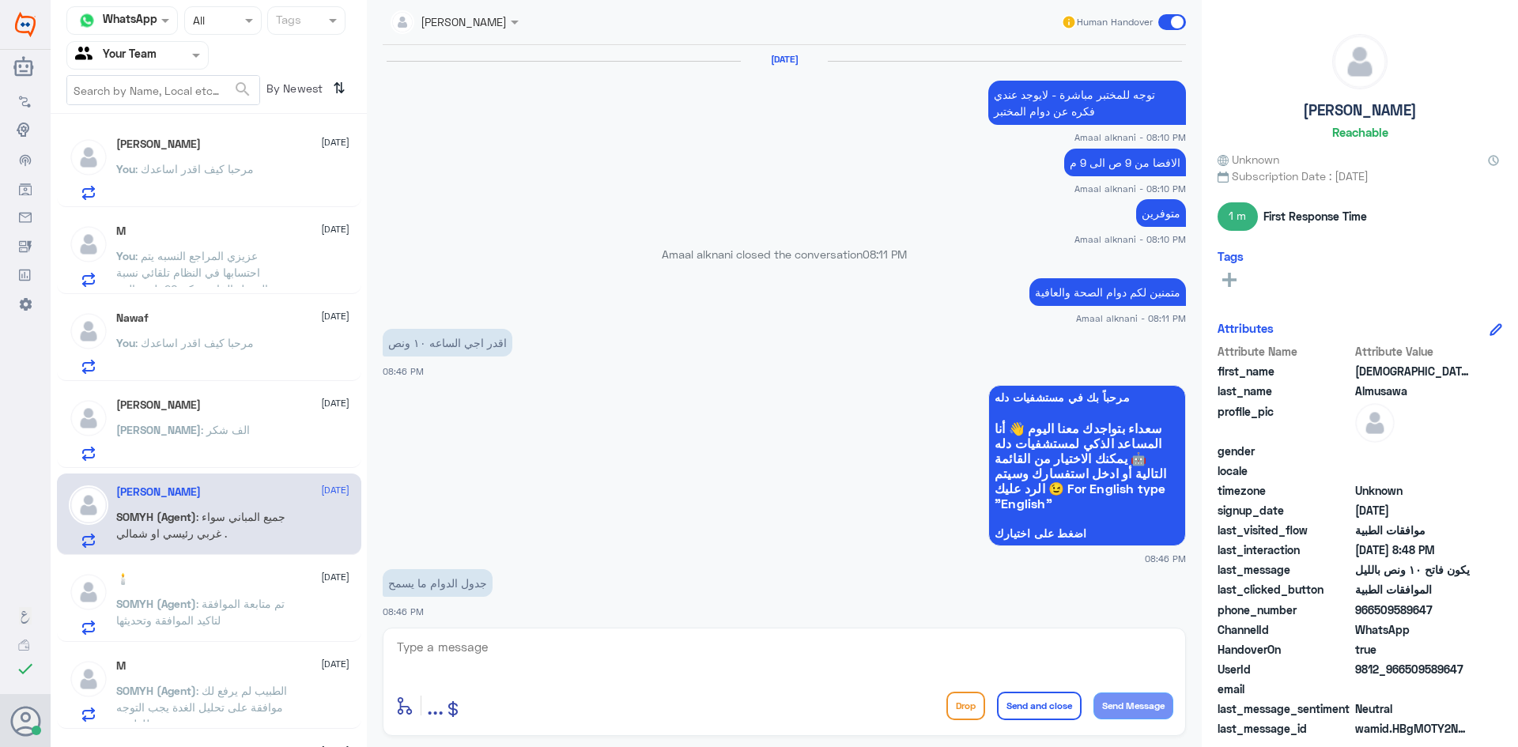
scroll to position [1052, 0]
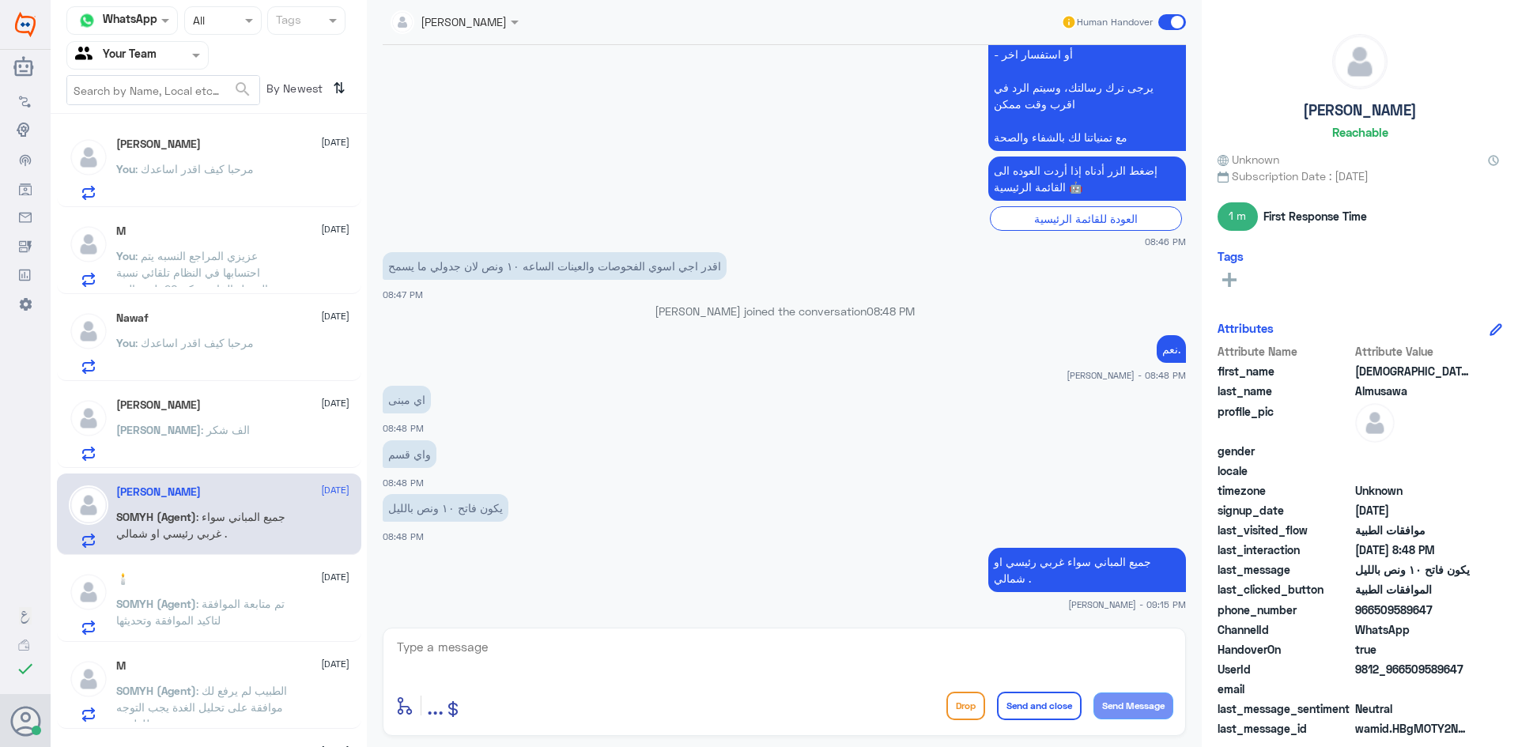
click at [215, 600] on span ": تم متابعة الموافقة لتاكيد الموافقة وتحديثها" at bounding box center [200, 612] width 168 height 30
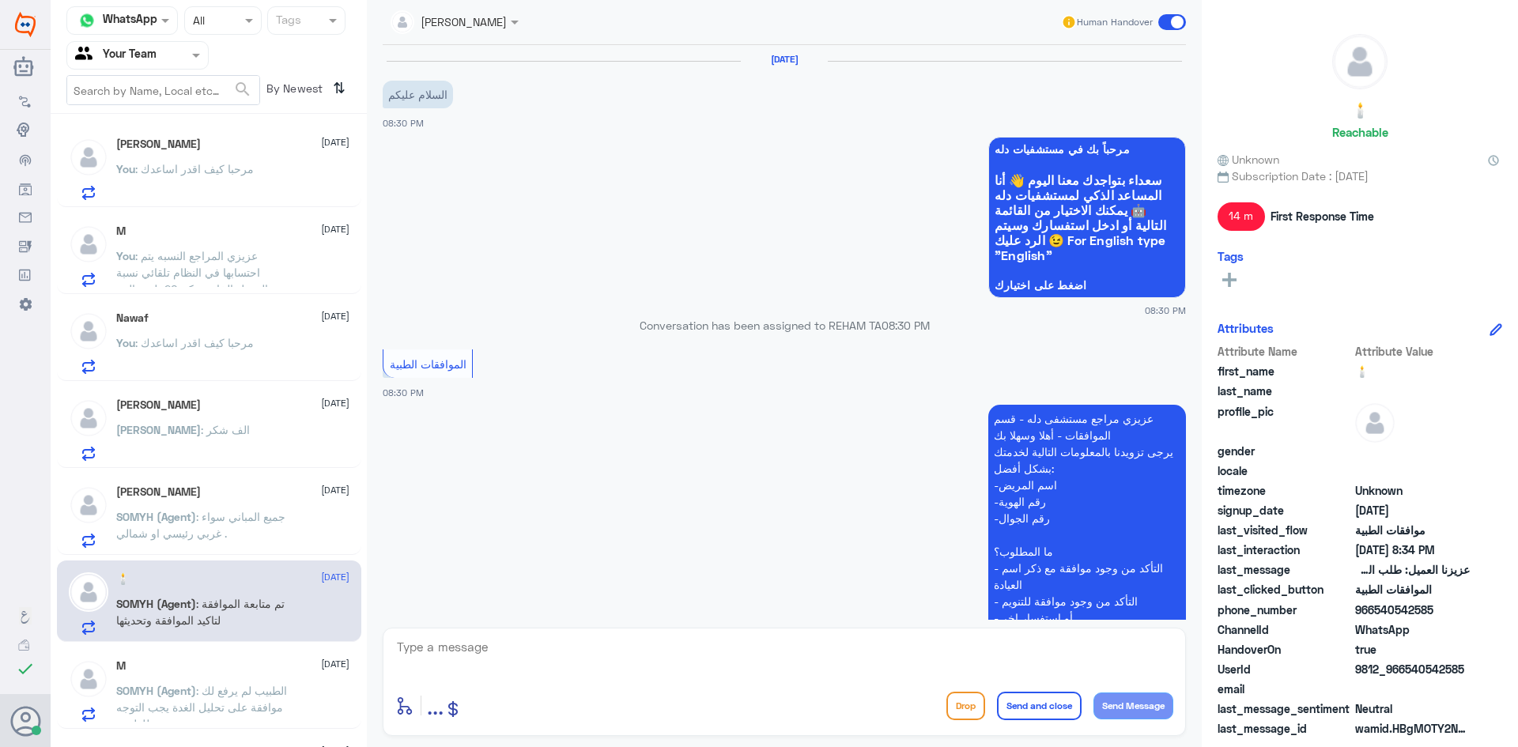
scroll to position [520, 0]
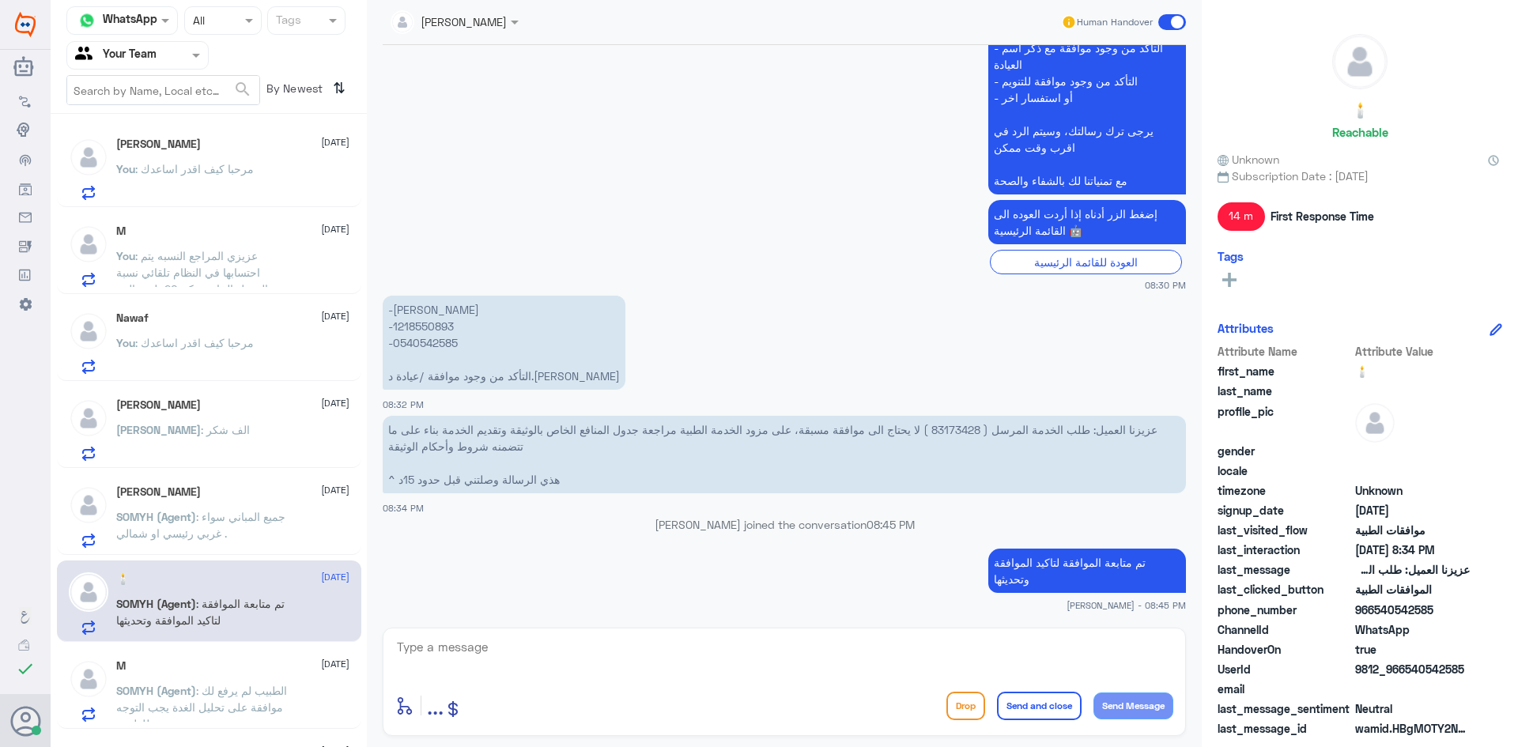
click at [236, 684] on span ": الطبيب لم يرفع لك موافقة على تحليل الغدة يجب التوجه للطبيب ." at bounding box center [201, 707] width 171 height 47
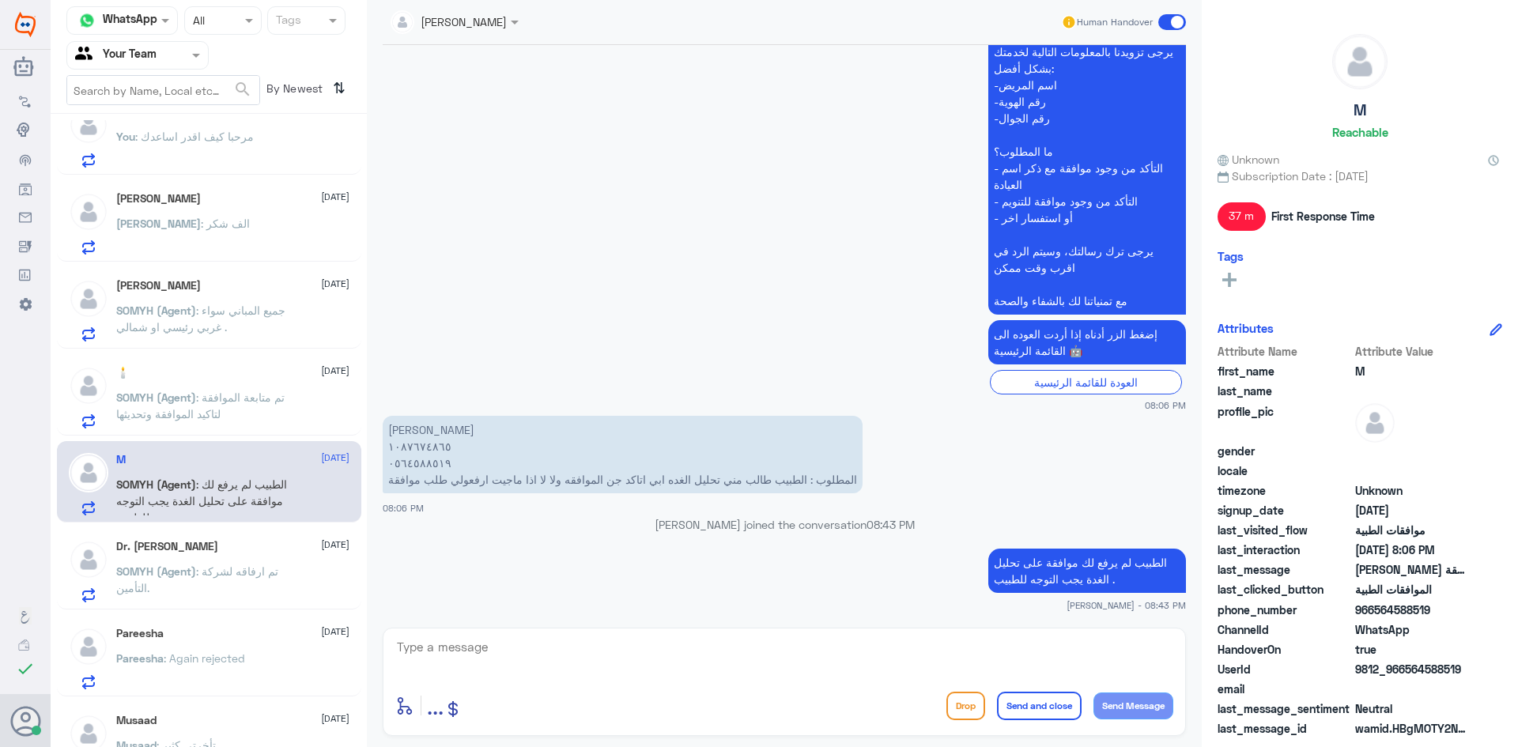
scroll to position [237, 0]
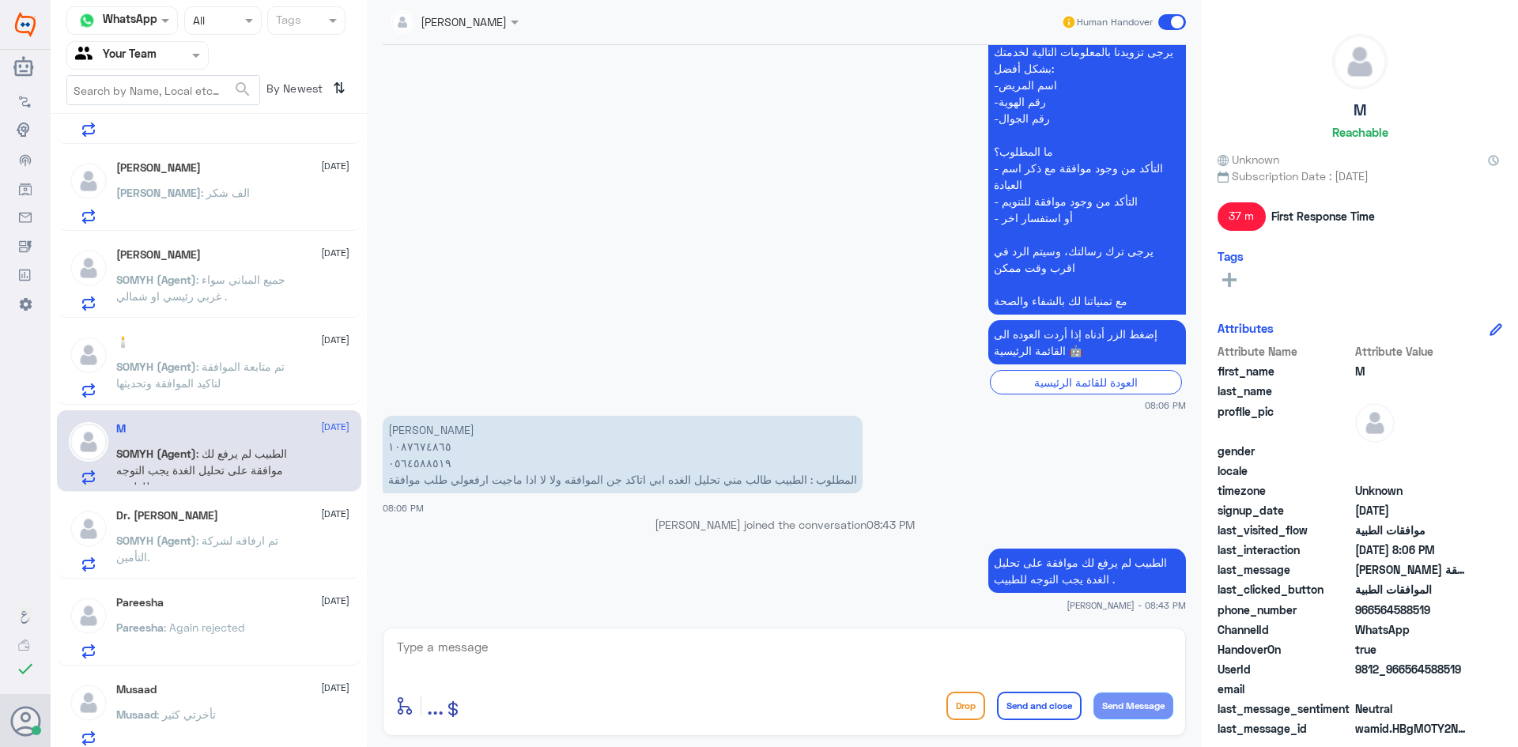
click at [231, 547] on span ": تم ارفاقه لشركة التأمين." at bounding box center [197, 549] width 162 height 30
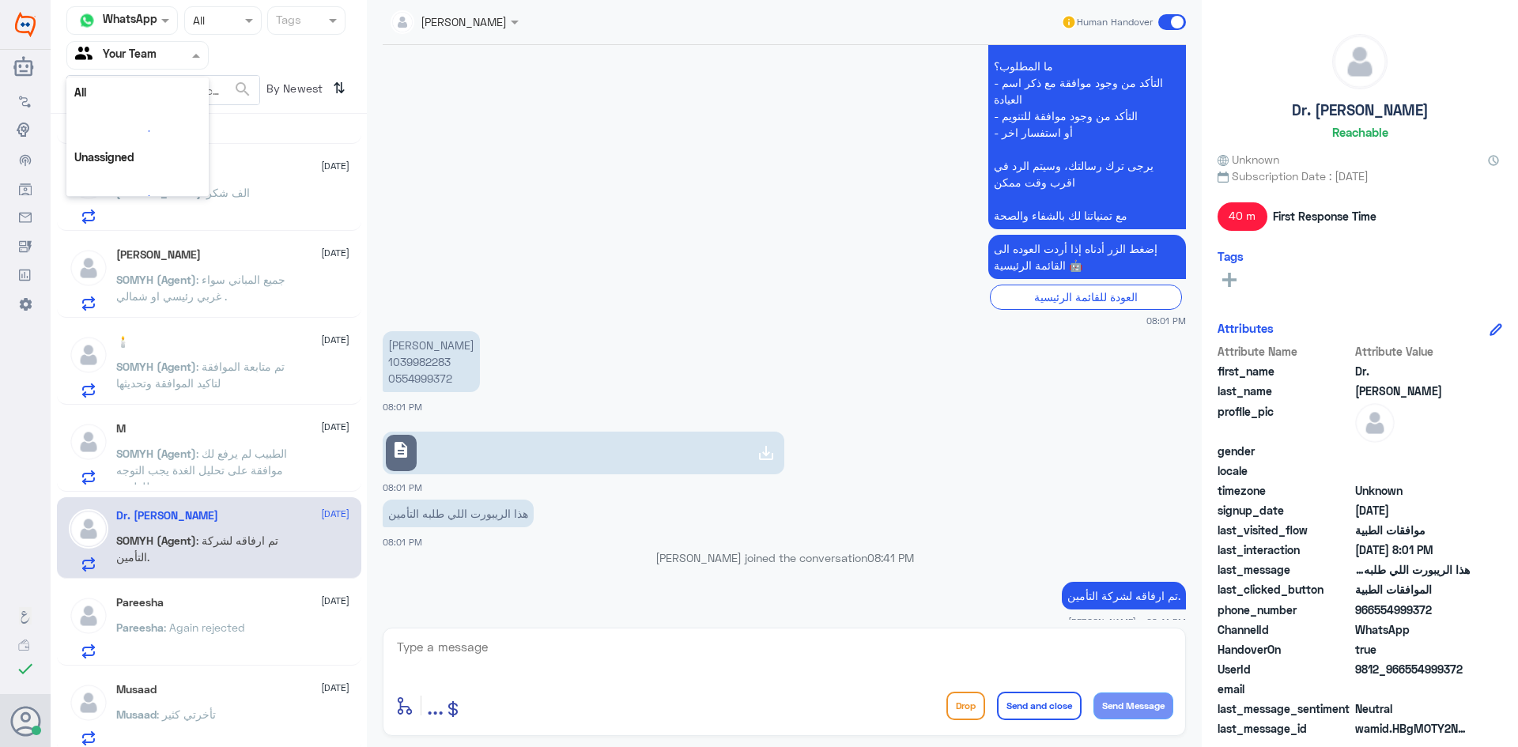
click at [146, 47] on input "text" at bounding box center [118, 55] width 87 height 18
click at [149, 137] on Inbox "Your Inbox" at bounding box center [129, 139] width 55 height 13
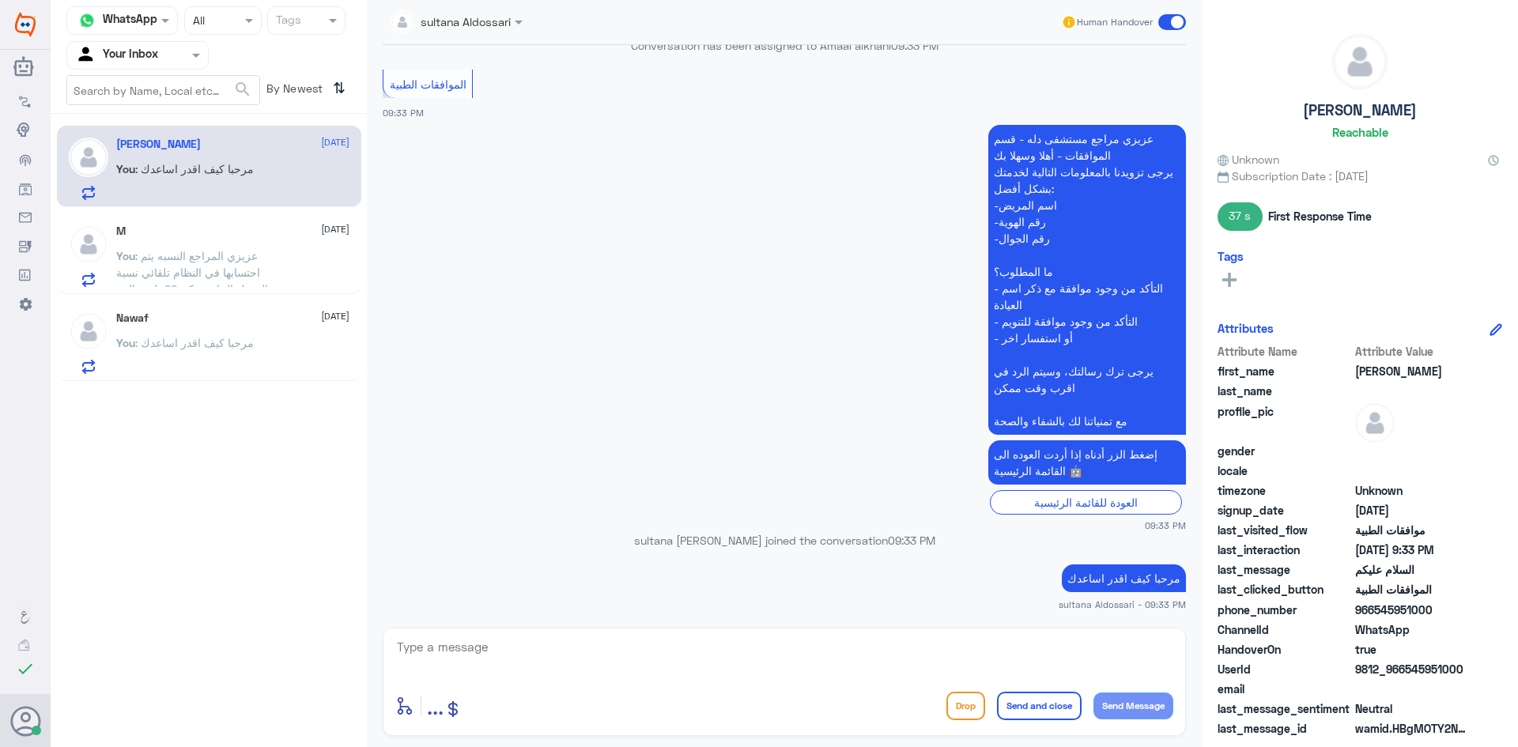
click at [176, 240] on div "M [DATE] You : [PERSON_NAME] المراجع النسبه يتم احتسابها في النظام تلقائي نسبة …" at bounding box center [232, 256] width 233 height 62
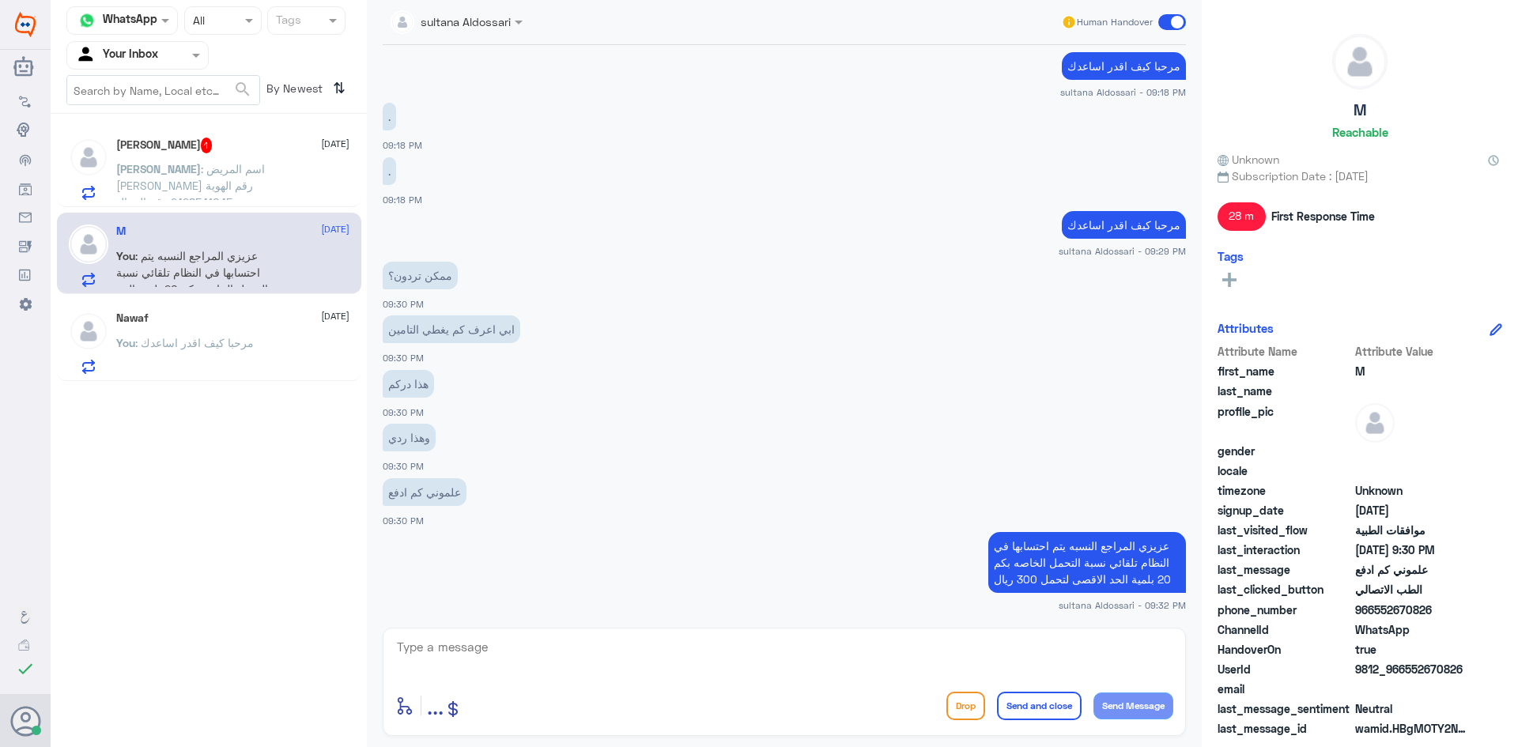
click at [203, 333] on div "Nawaf [DATE] You : مرحبا كيف اقدر اساعدك" at bounding box center [232, 343] width 233 height 62
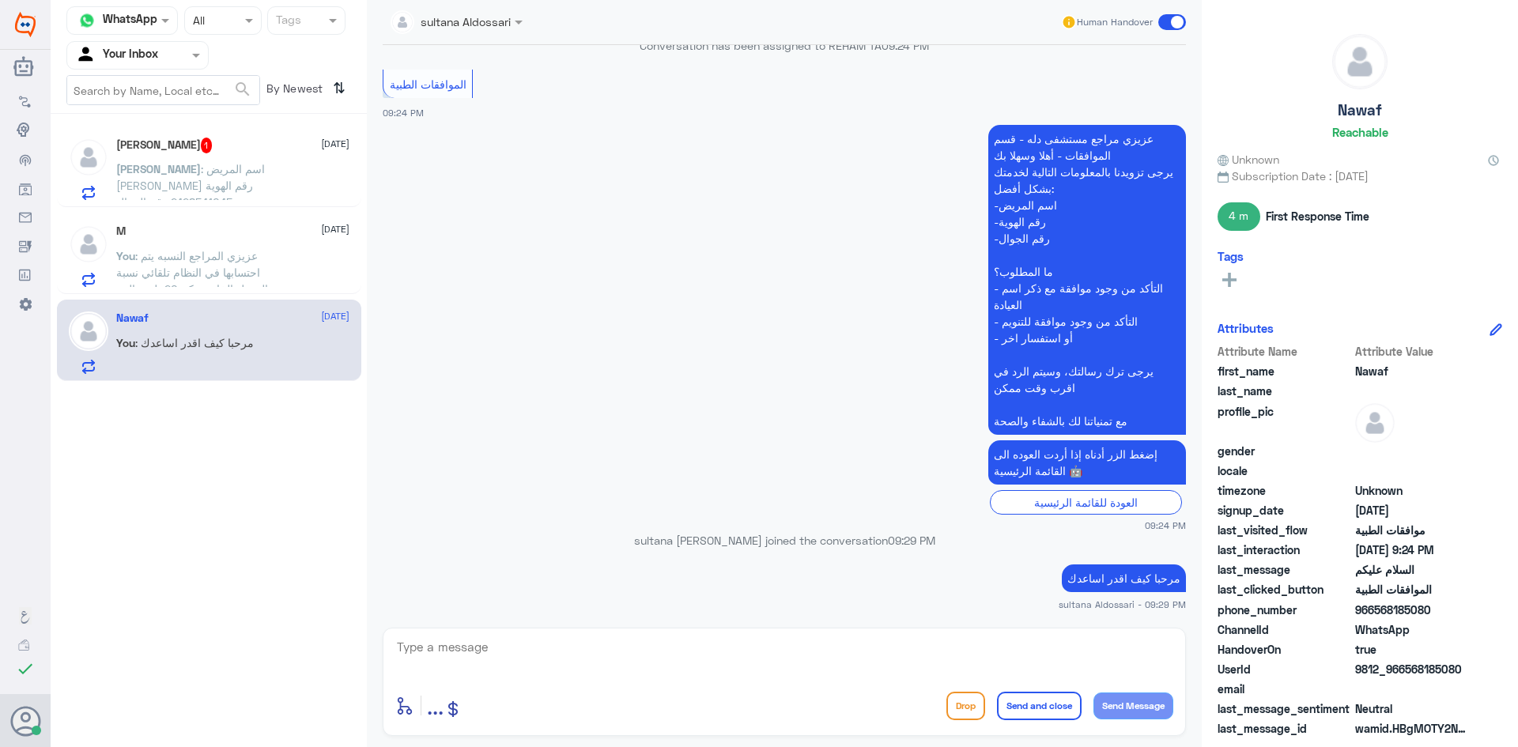
click at [212, 175] on span ": اسم المريض [PERSON_NAME] رقم الهوية 2428541045 رقم الجوال 0545951000" at bounding box center [190, 193] width 149 height 63
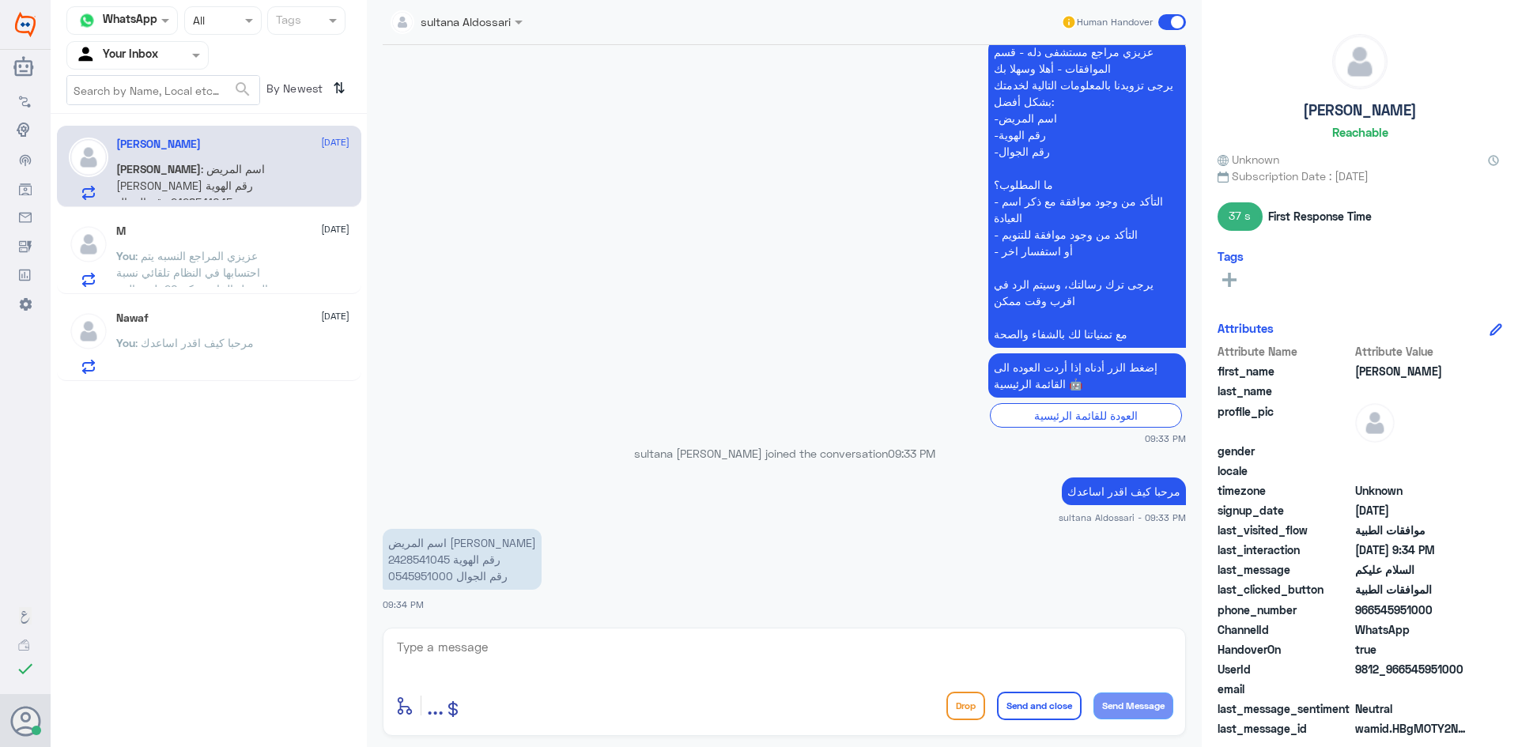
click at [402, 555] on p "اسم المريض [PERSON_NAME] رقم الهوية 2428541045 رقم الجوال 0545951000" at bounding box center [462, 559] width 159 height 61
copy p "2428541045"
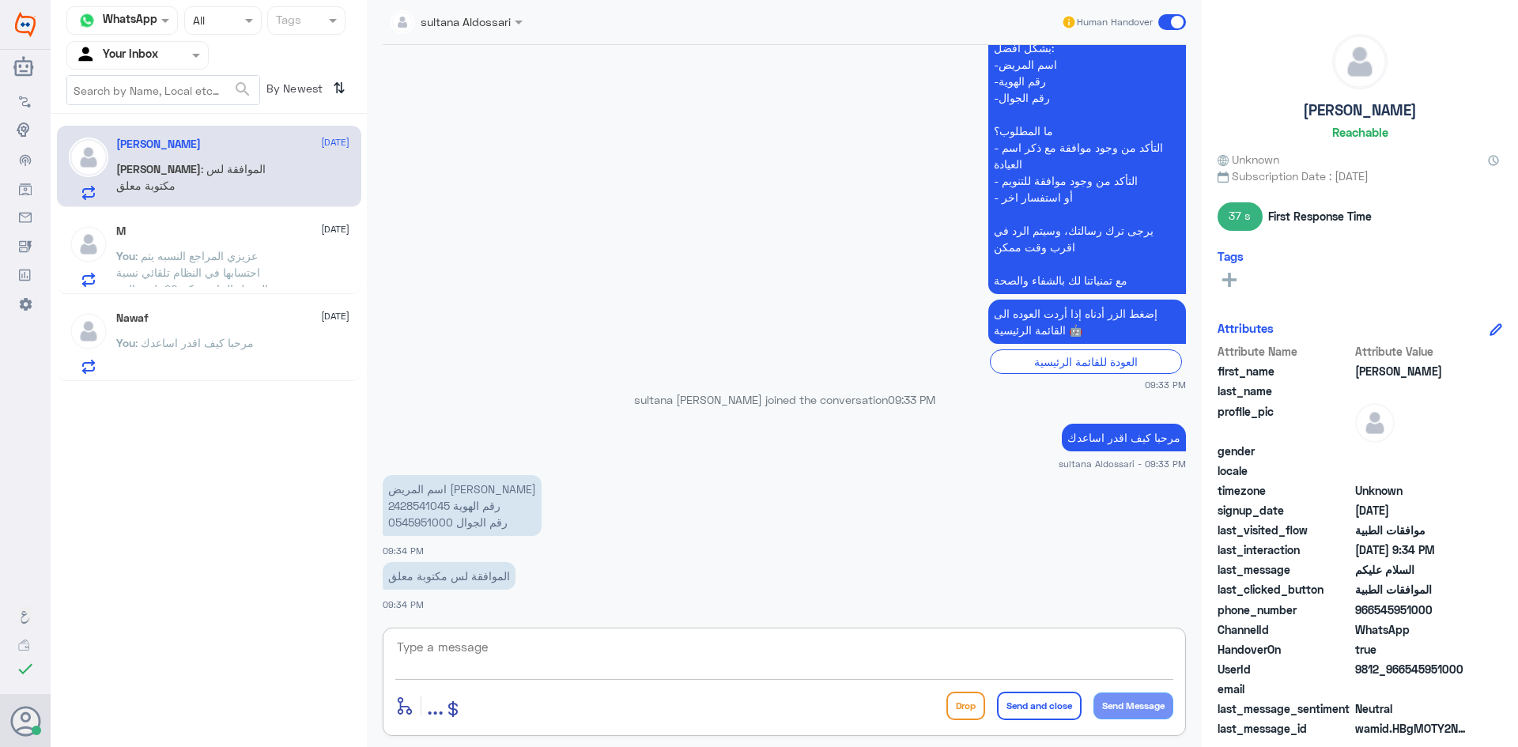
click at [693, 664] on textarea at bounding box center [784, 656] width 778 height 39
type textarea "ا"
type textarea "من فضلك زودني برقم العضويه الصحيح"
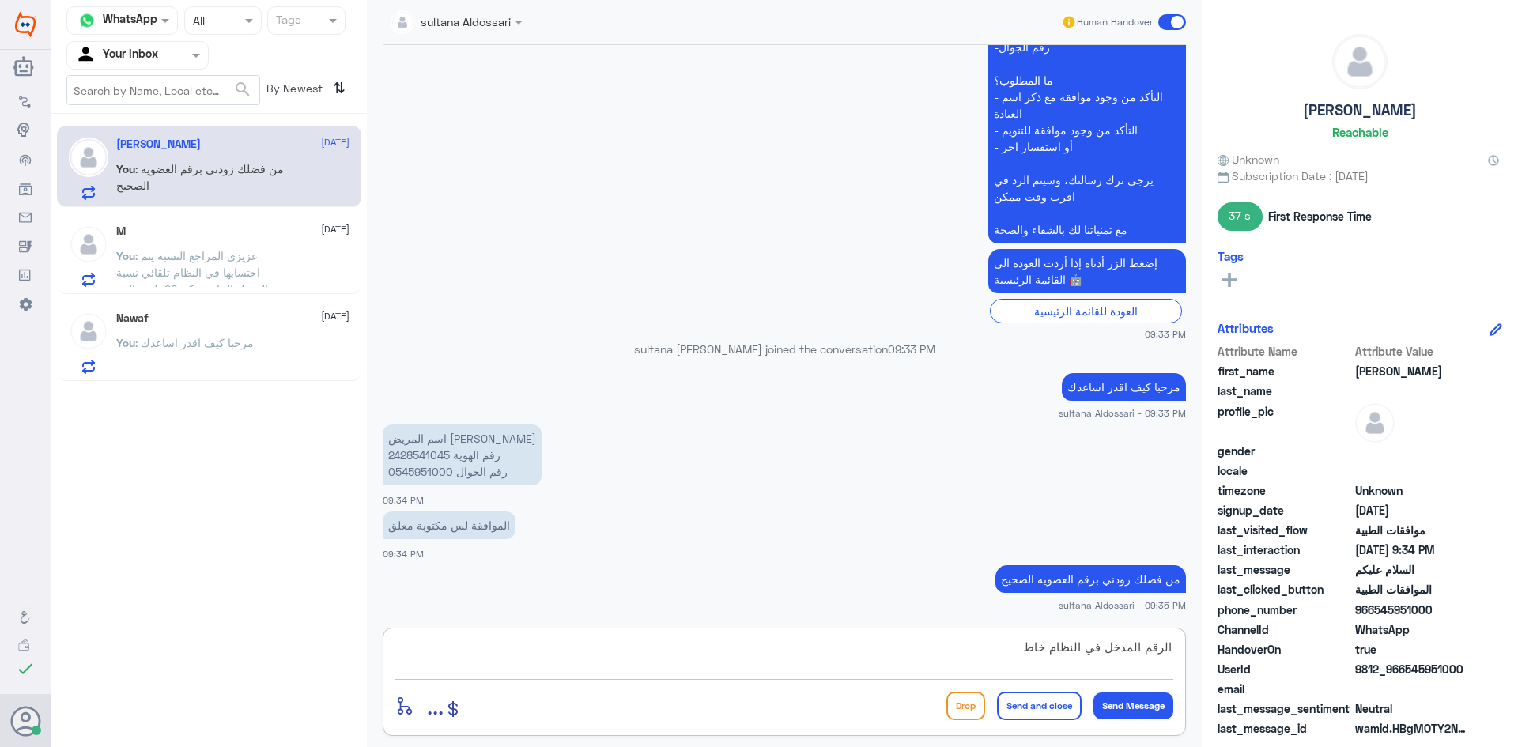
type textarea "الرقم المدخل في النظام خاطئ"
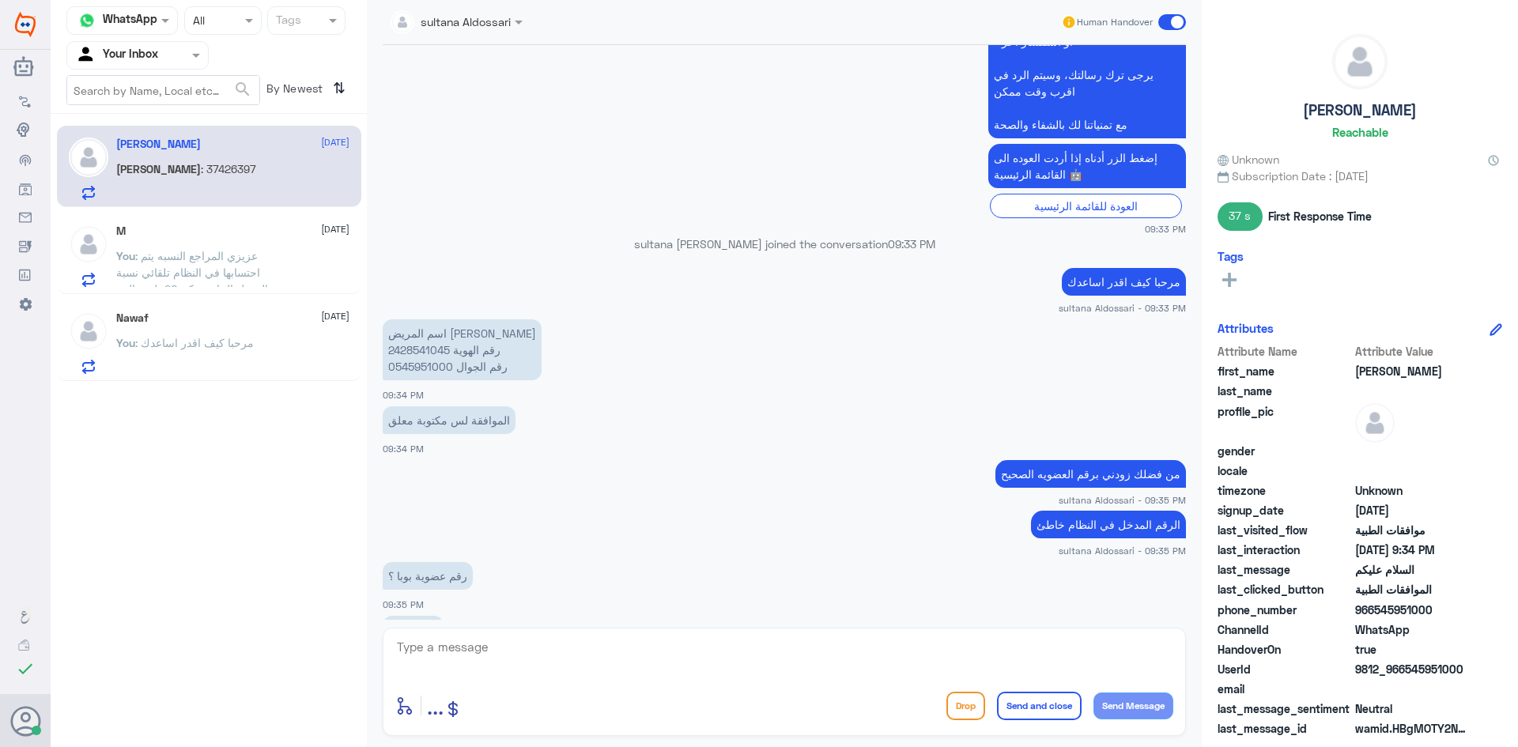
scroll to position [630, 0]
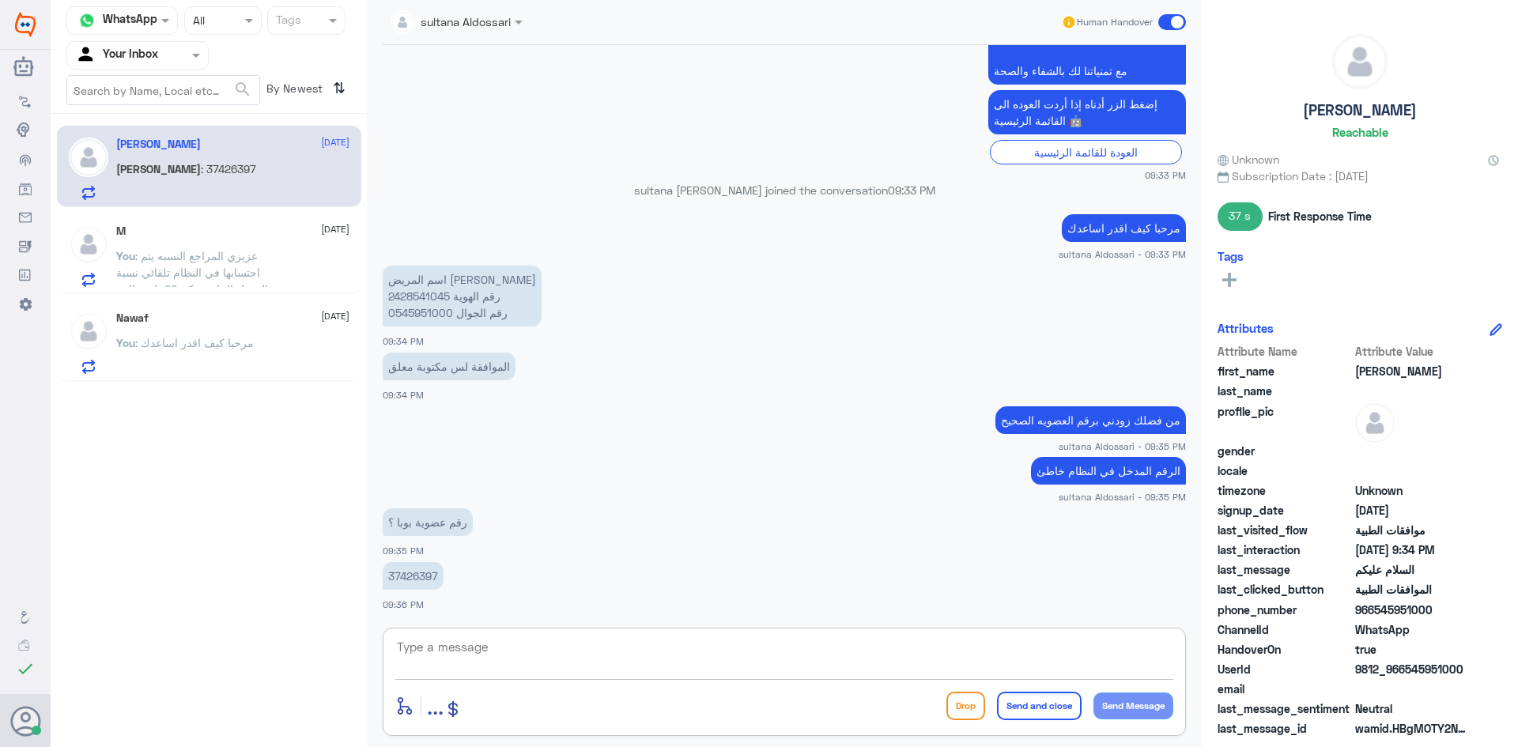
click at [626, 651] on textarea at bounding box center [784, 656] width 778 height 39
type textarea "تم تحديث التامين وارسال الطلب"
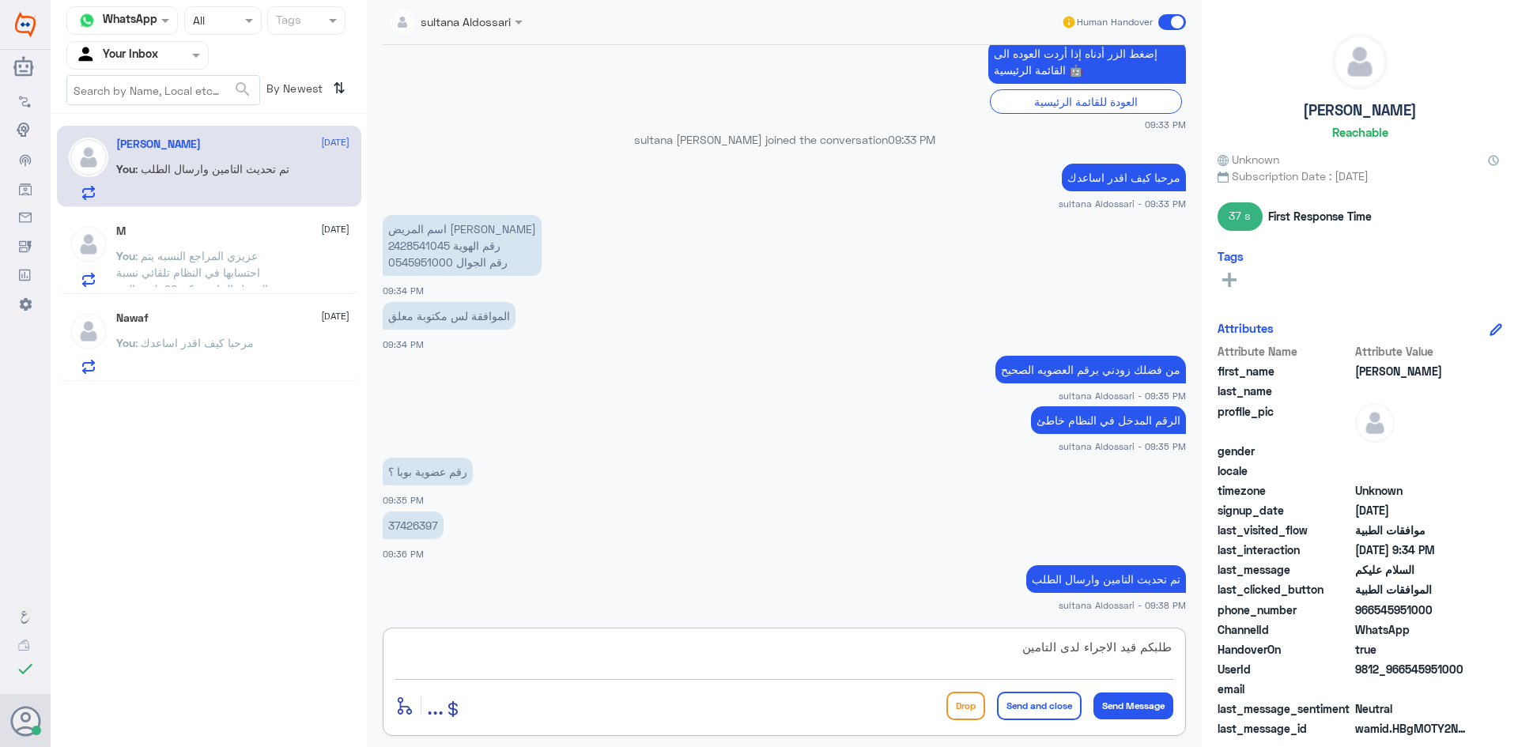
type textarea "طلبكم قيد الاجراء لدى التامين"
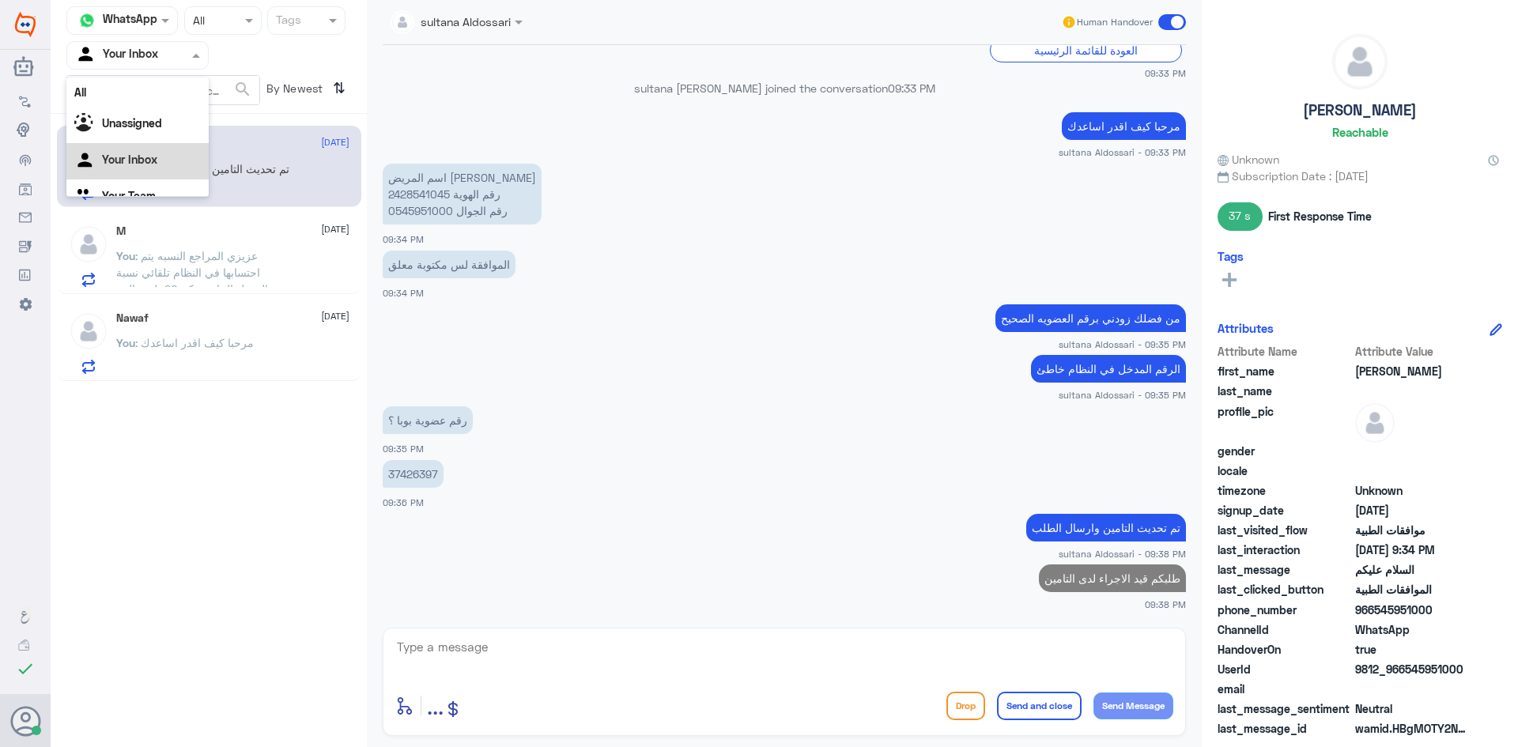
click at [181, 59] on div at bounding box center [137, 55] width 141 height 18
click at [145, 168] on div "Your Team" at bounding box center [137, 178] width 142 height 36
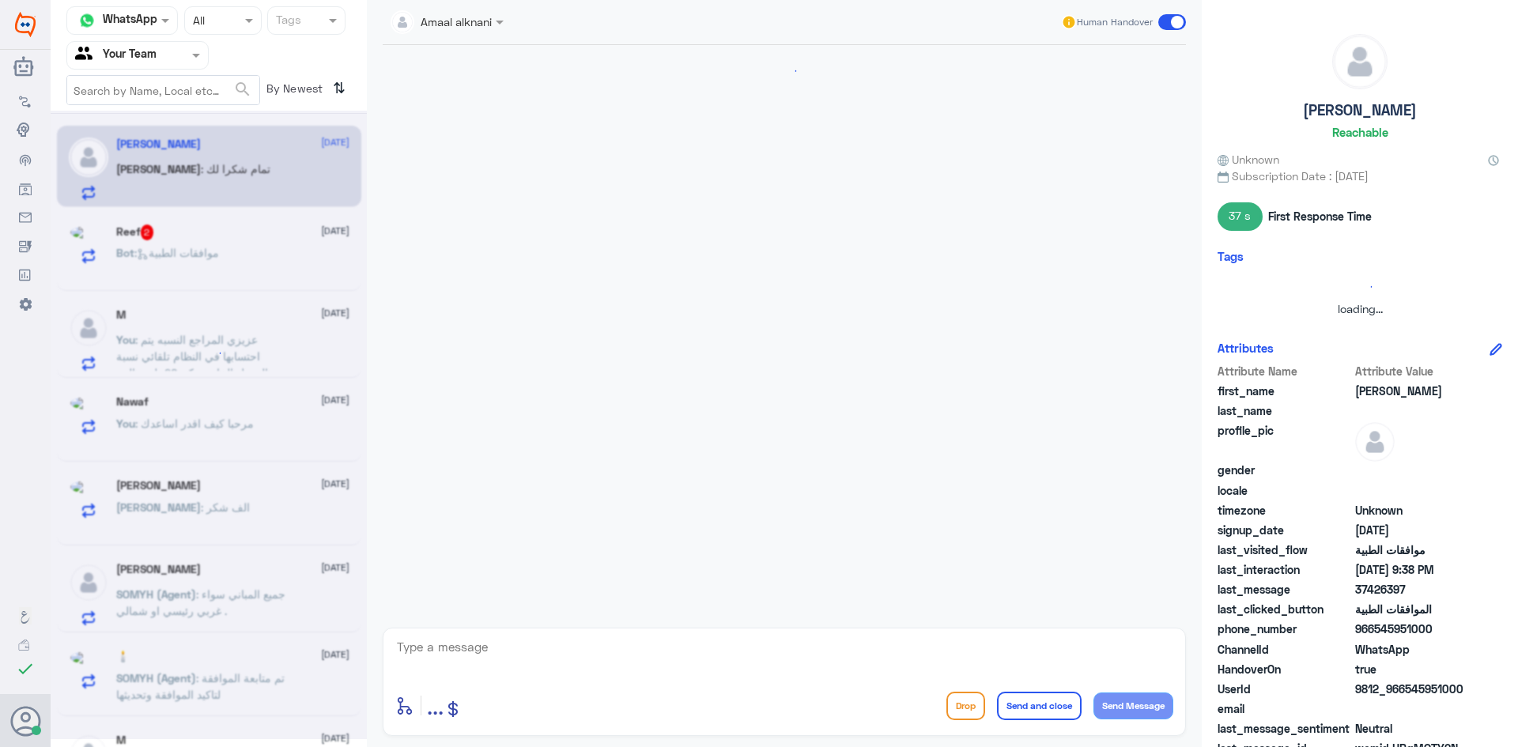
scroll to position [200, 0]
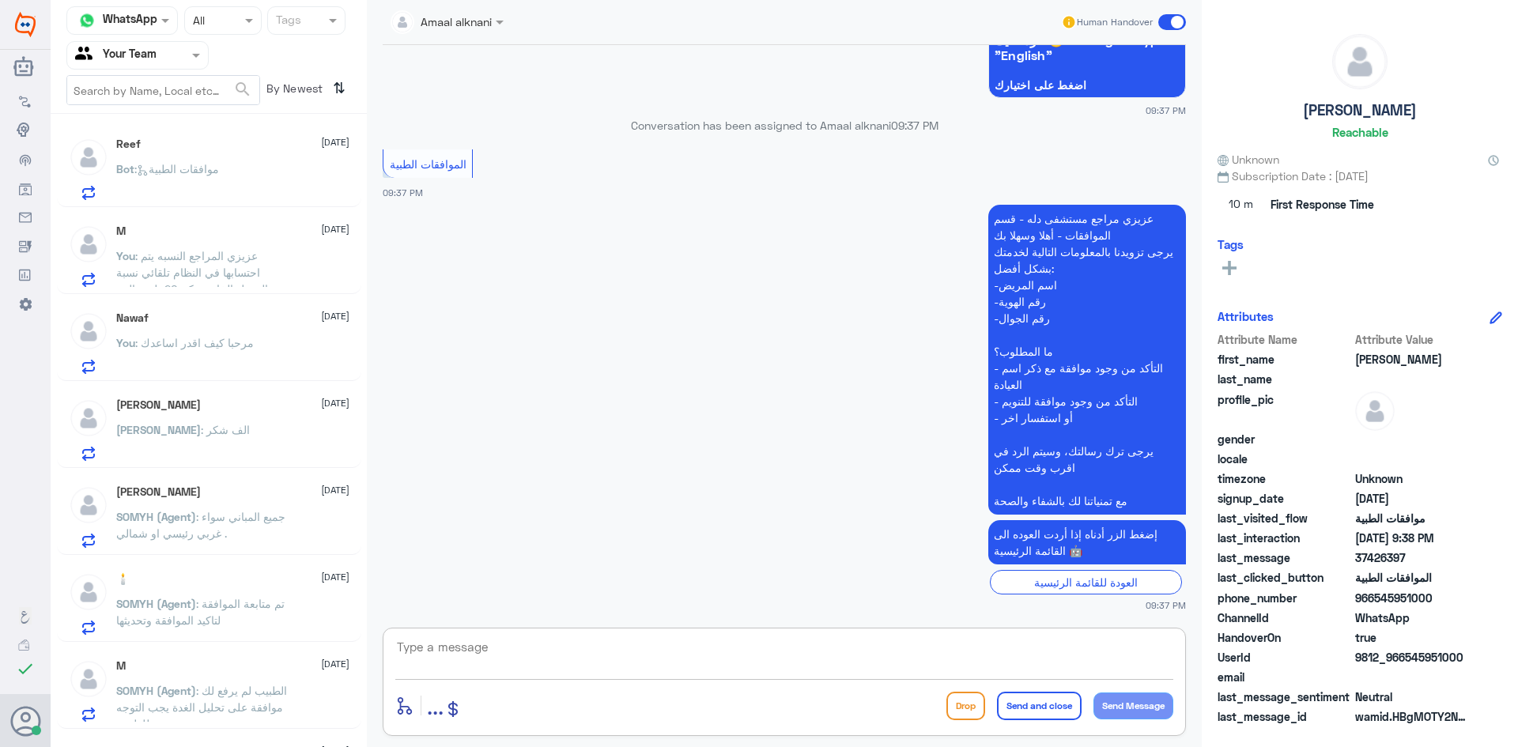
click at [892, 648] on textarea at bounding box center [784, 656] width 778 height 39
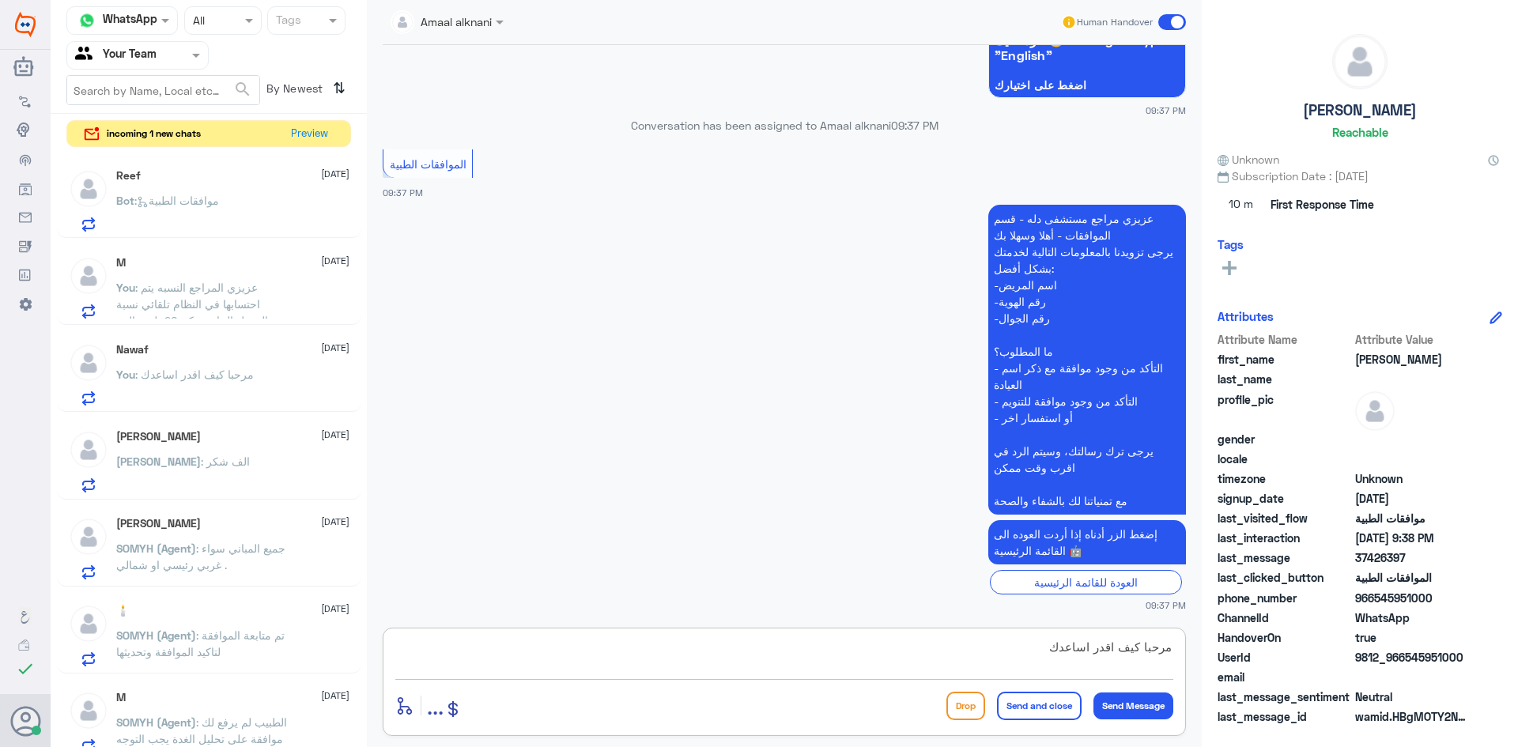
type textarea "مرحبا كيف اقدر اساعدك"
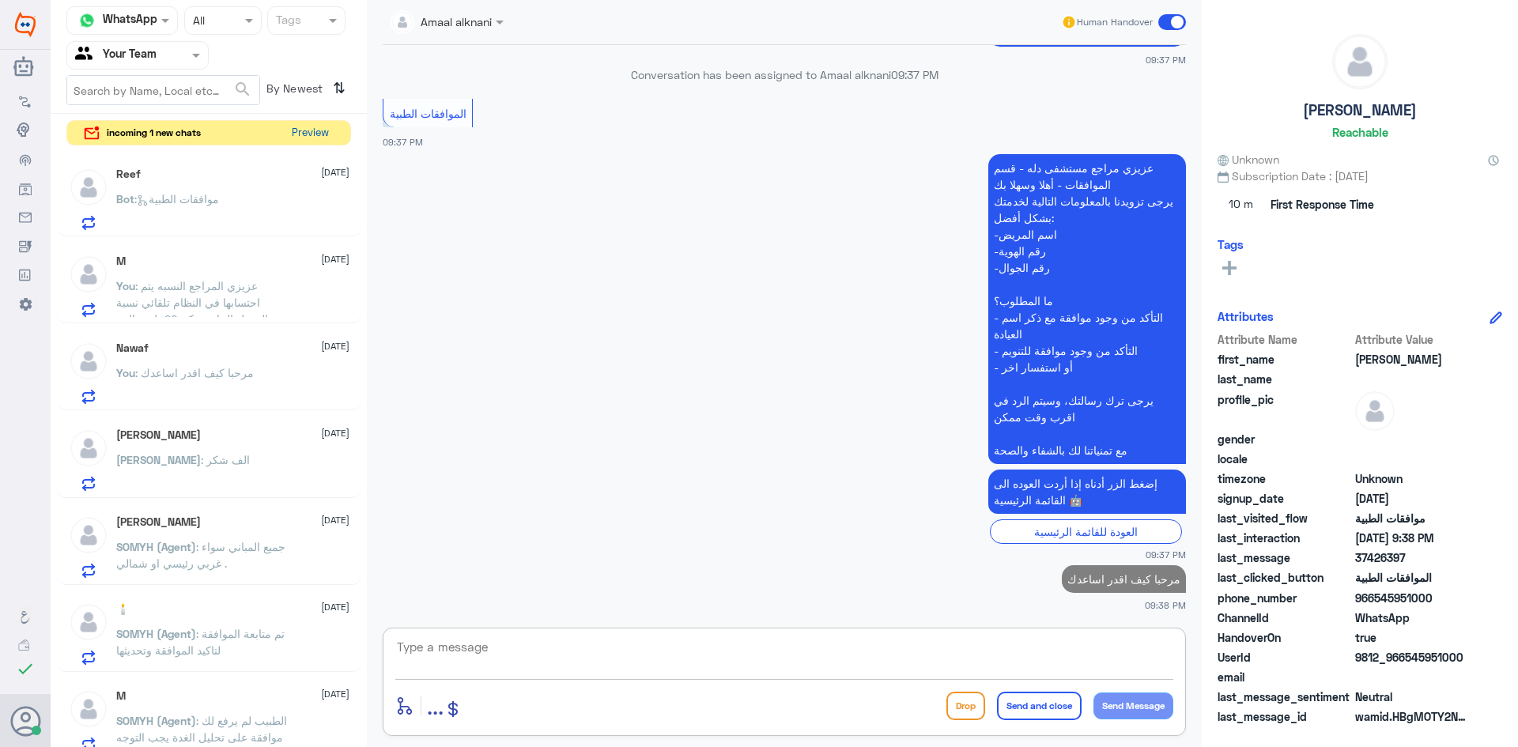
click at [302, 130] on button "Preview" at bounding box center [309, 133] width 49 height 25
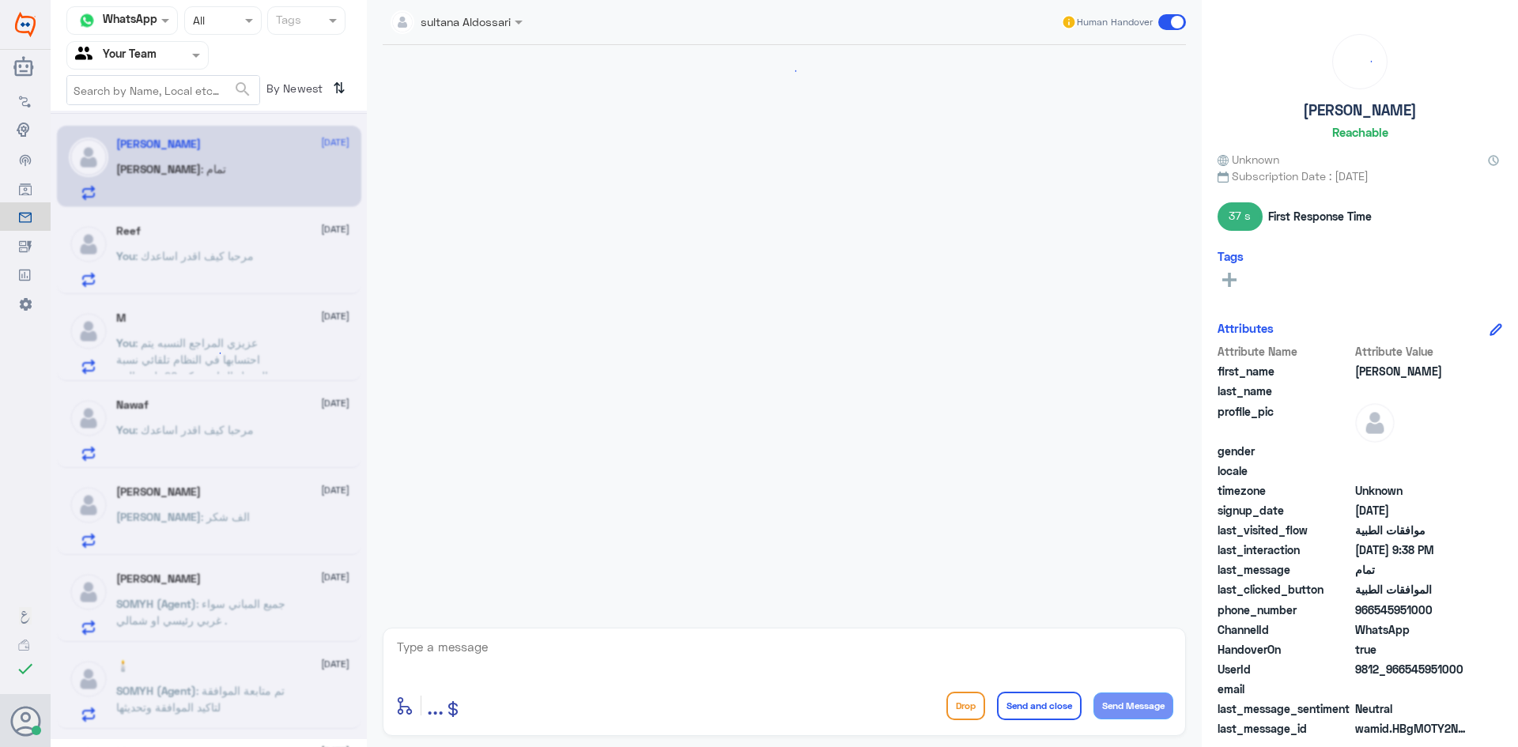
scroll to position [840, 0]
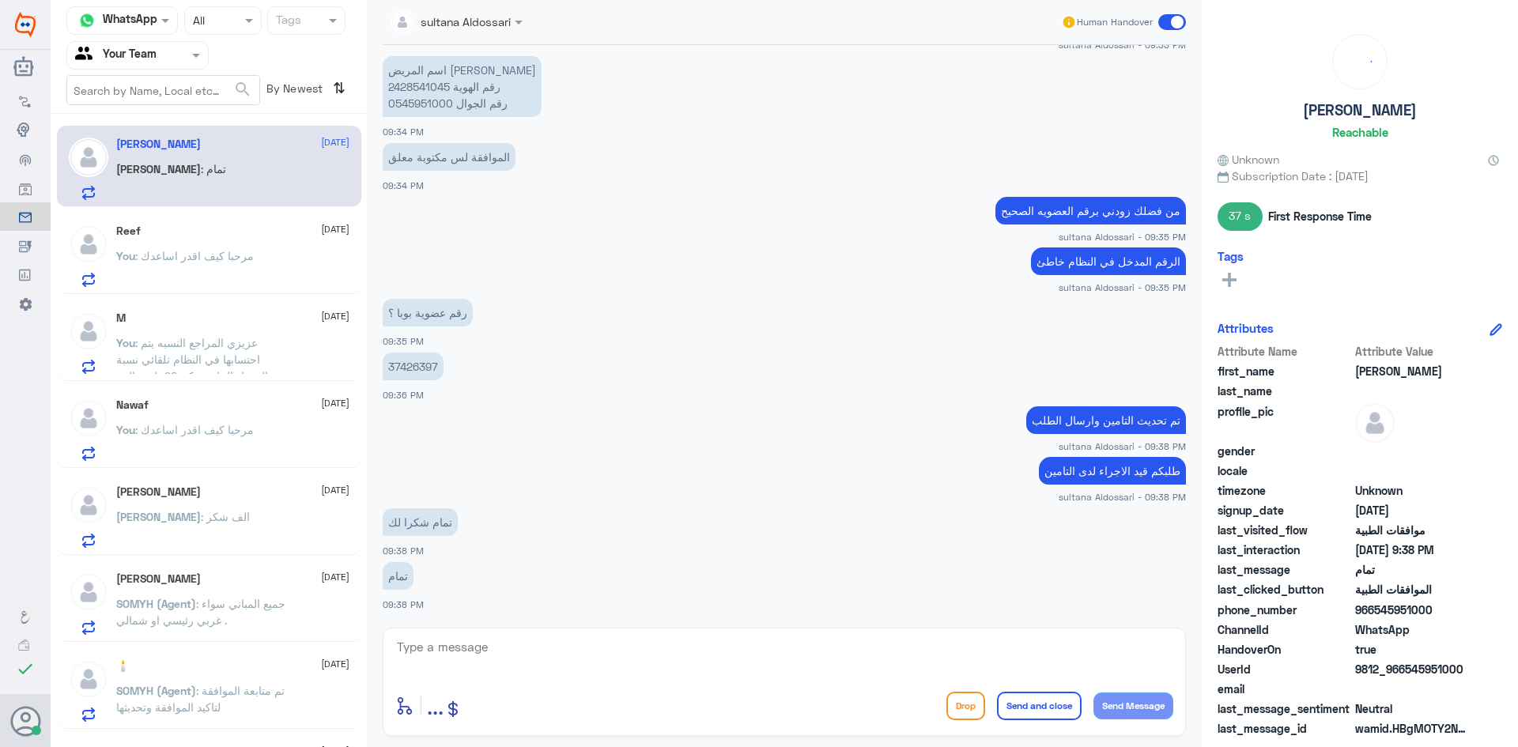
click at [208, 255] on span ": مرحبا كيف اقدر اساعدك" at bounding box center [194, 255] width 119 height 13
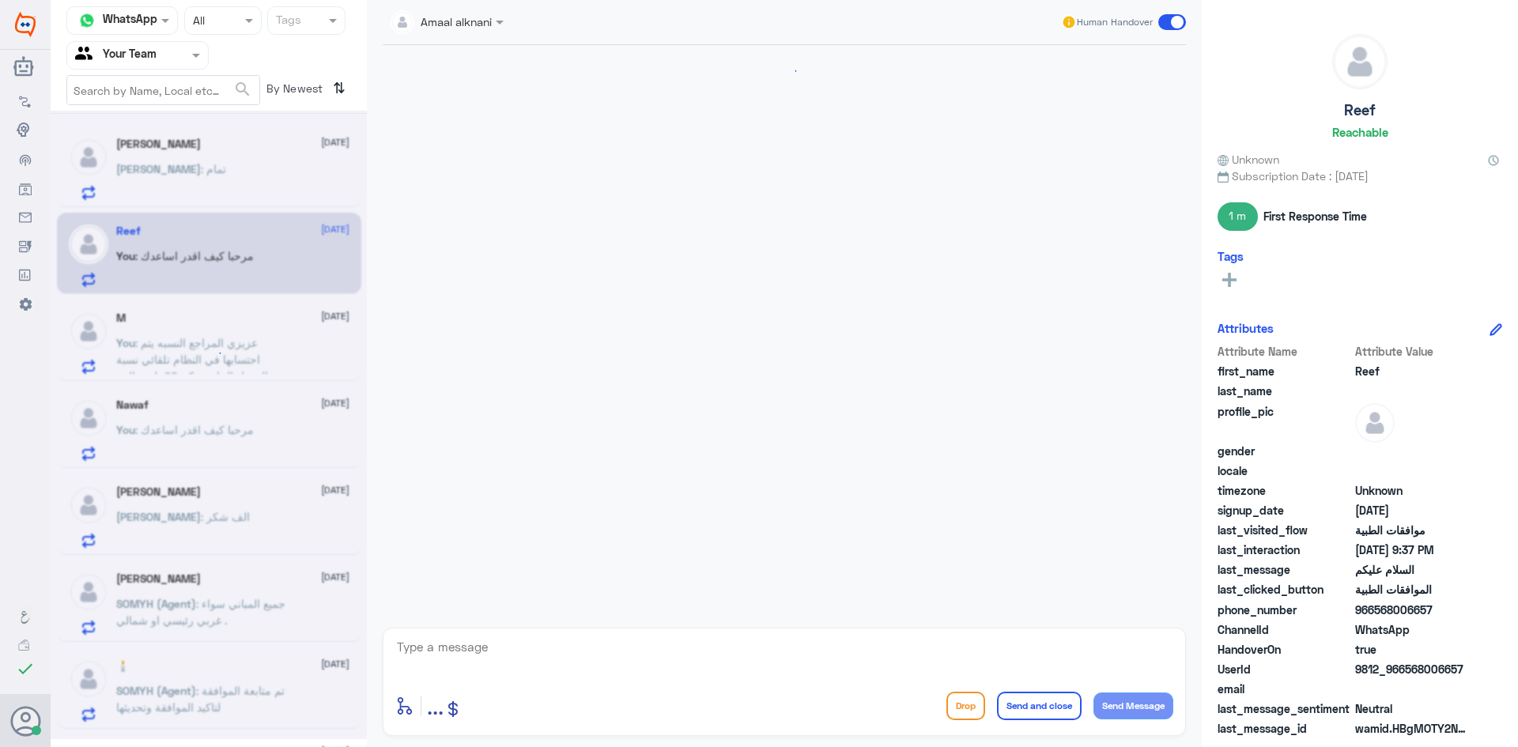
scroll to position [280, 0]
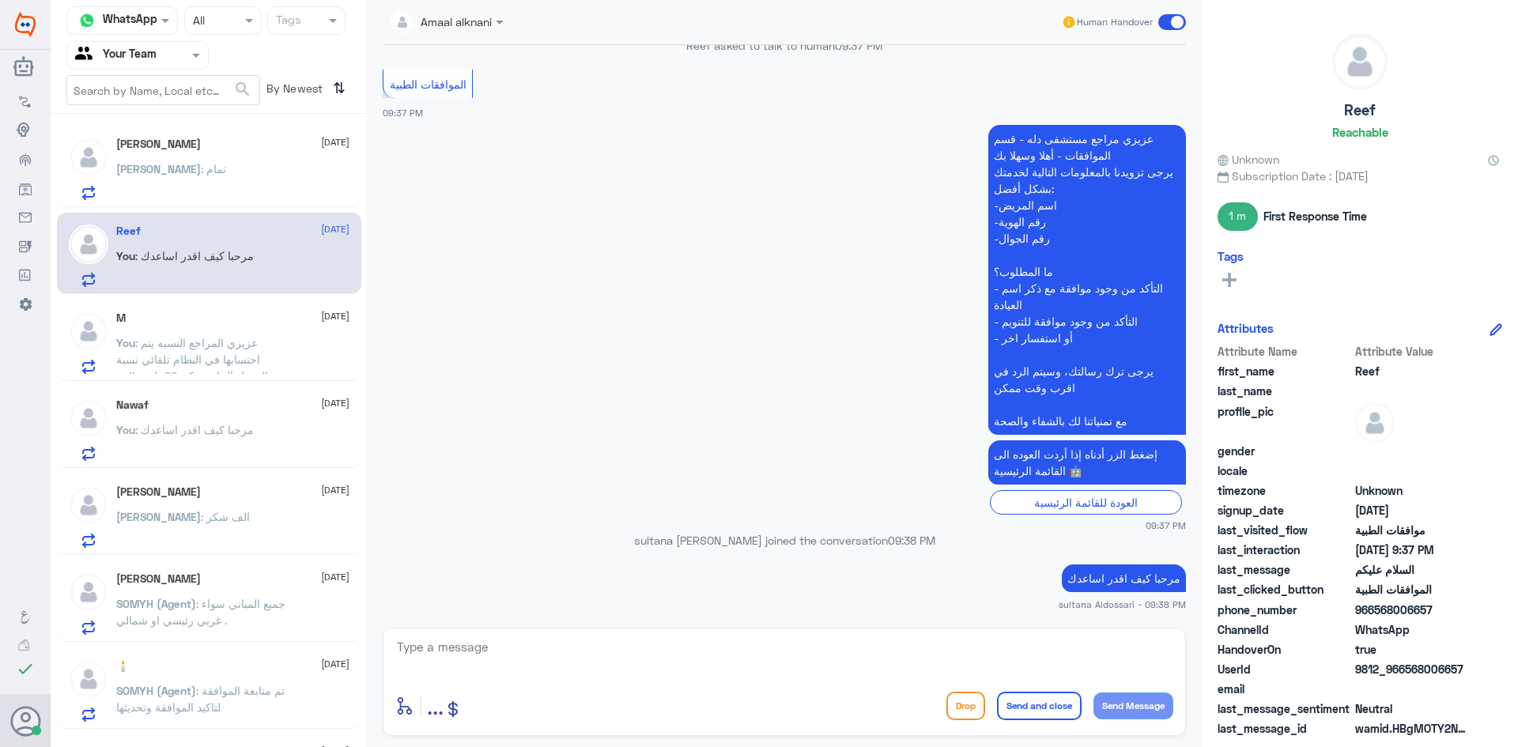
click at [224, 333] on div "M [DATE] You : [PERSON_NAME] المراجع النسبه يتم احتسابها في النظام تلقائي نسبة …" at bounding box center [232, 343] width 233 height 62
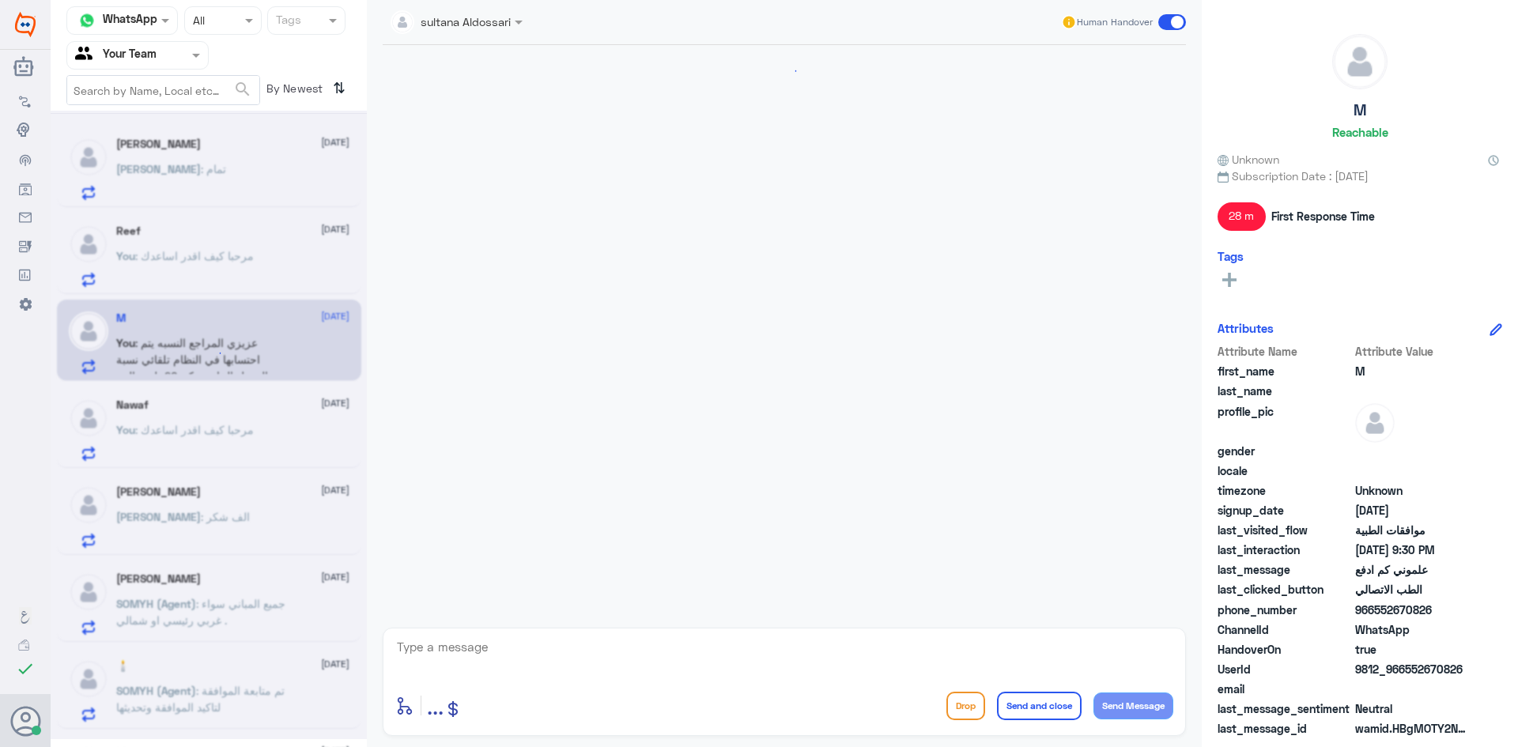
scroll to position [1101, 0]
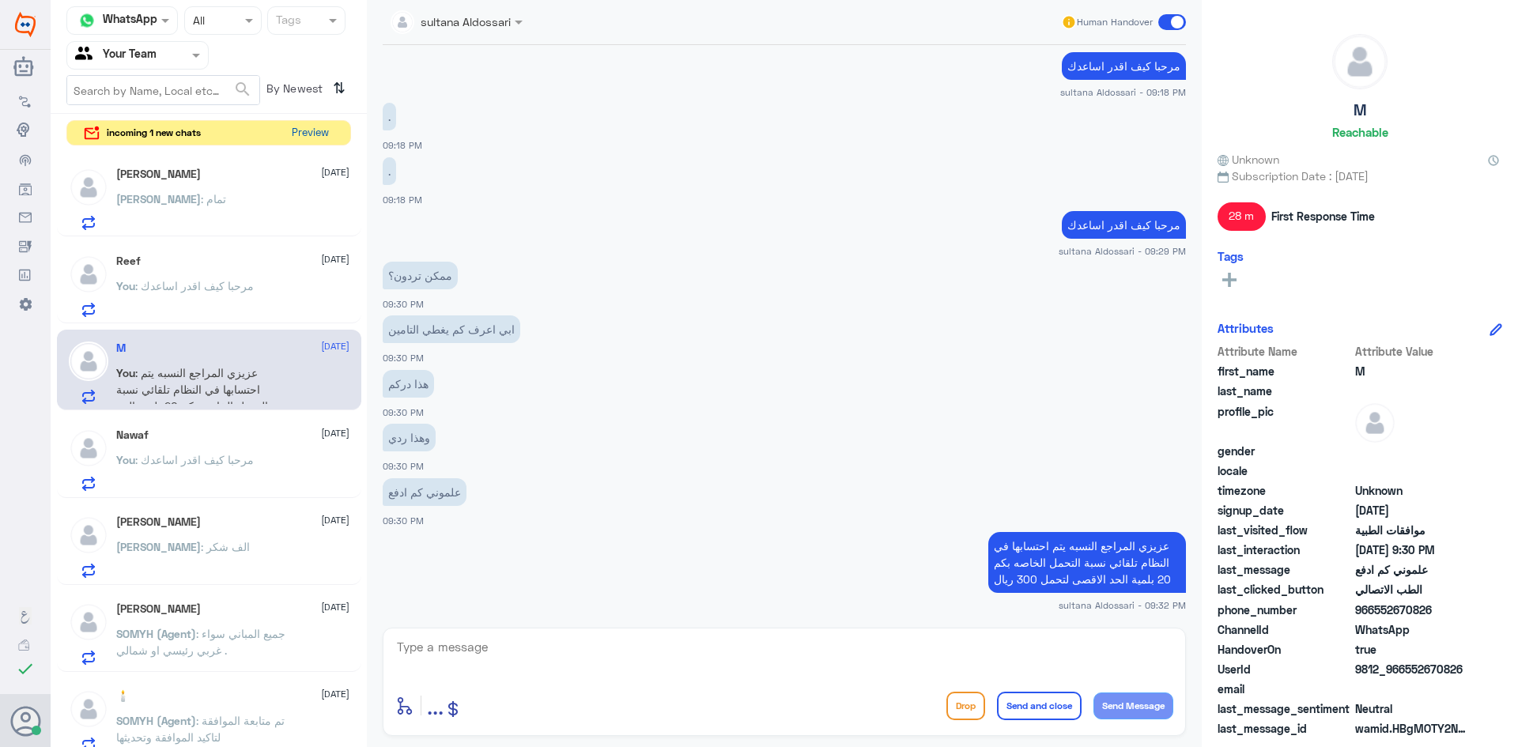
click at [311, 130] on button "Preview" at bounding box center [309, 133] width 49 height 25
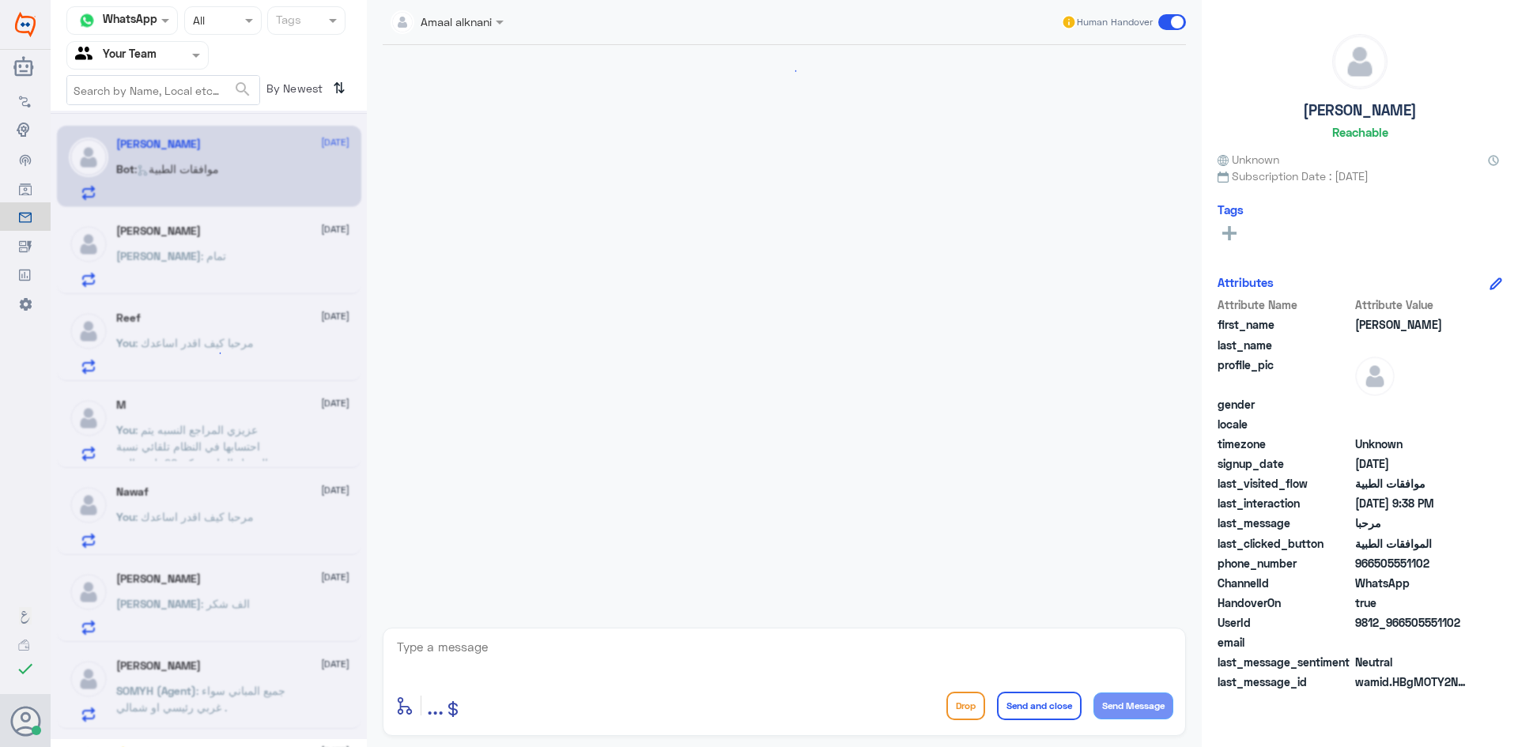
scroll to position [200, 0]
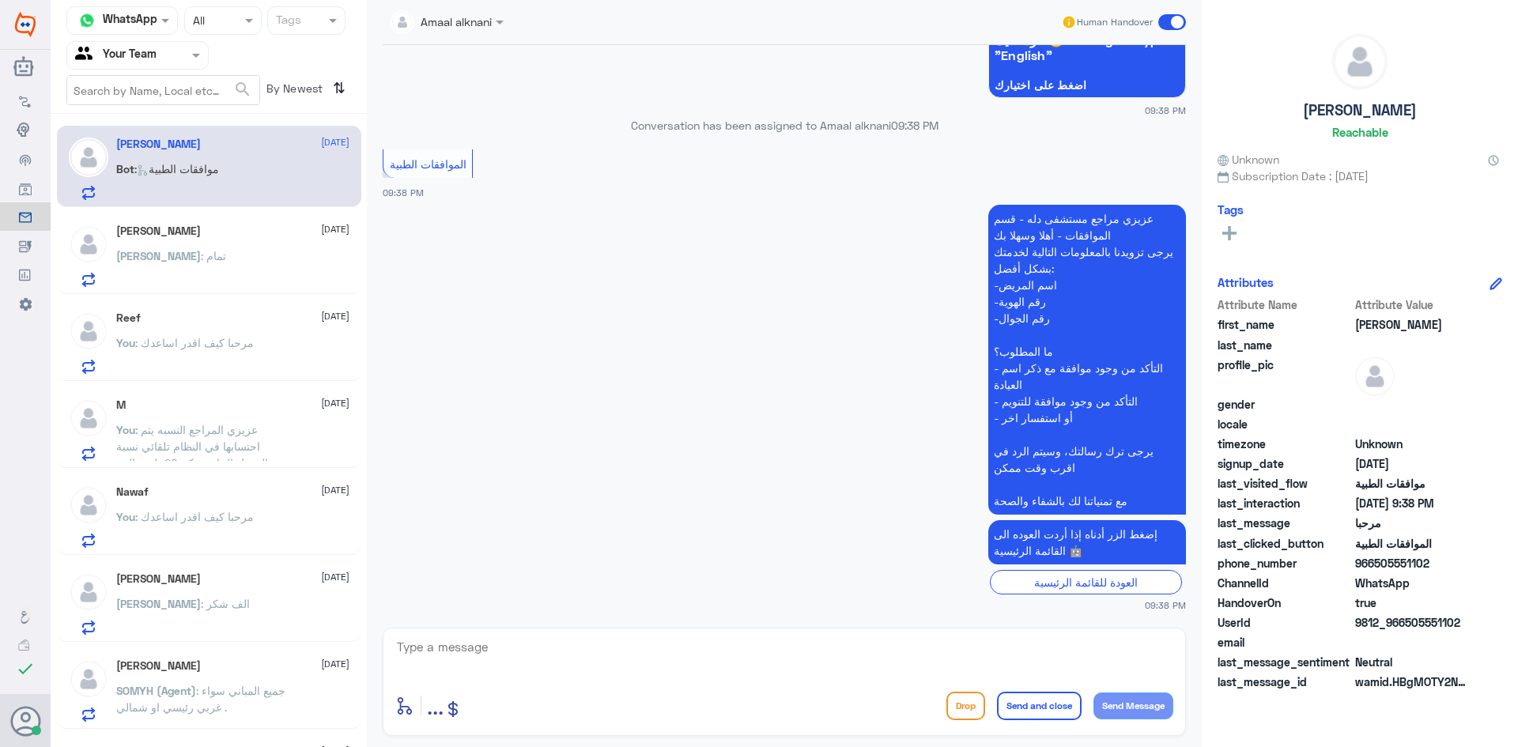
click at [891, 665] on textarea at bounding box center [784, 656] width 778 height 39
type textarea "مرحبا كيف اقدر اساعدك"
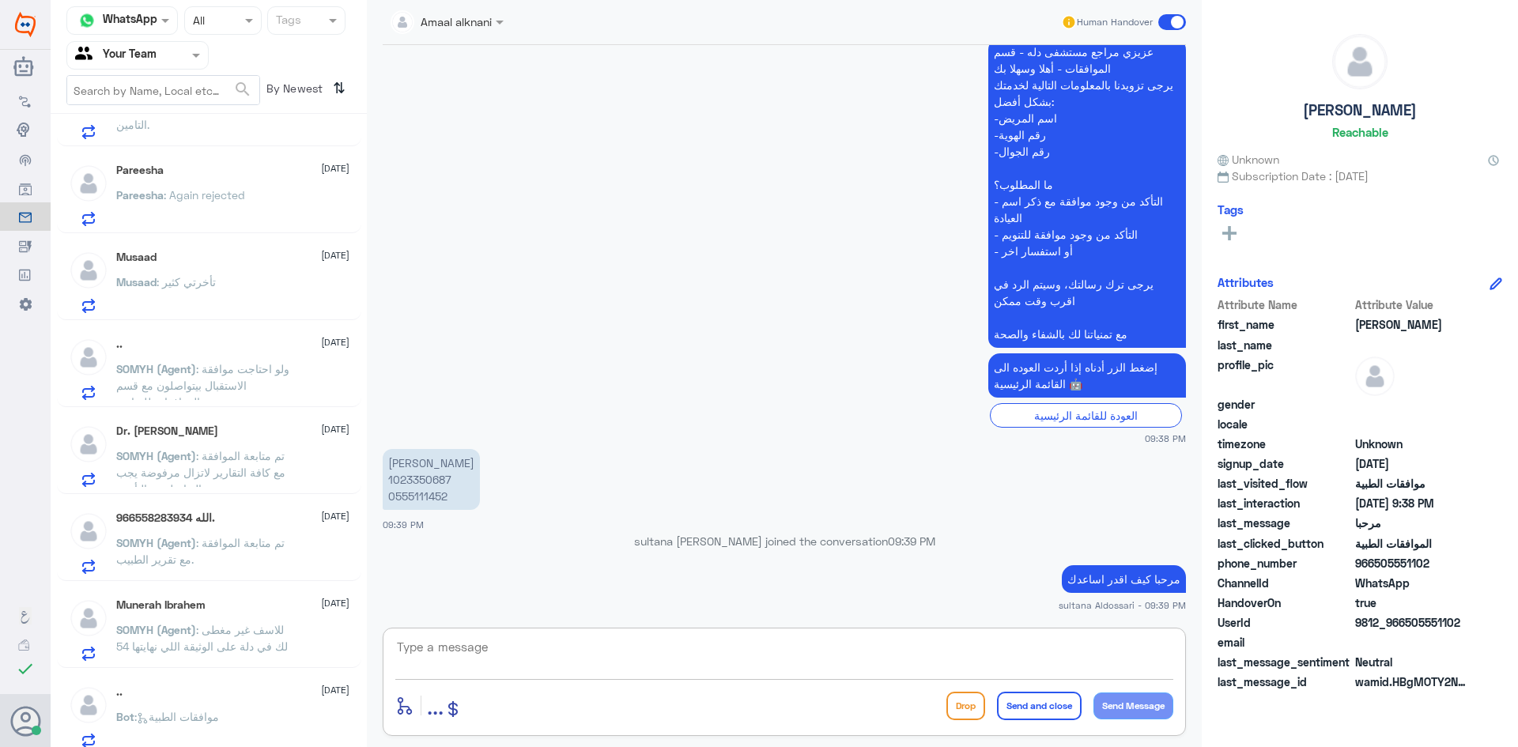
scroll to position [853, 0]
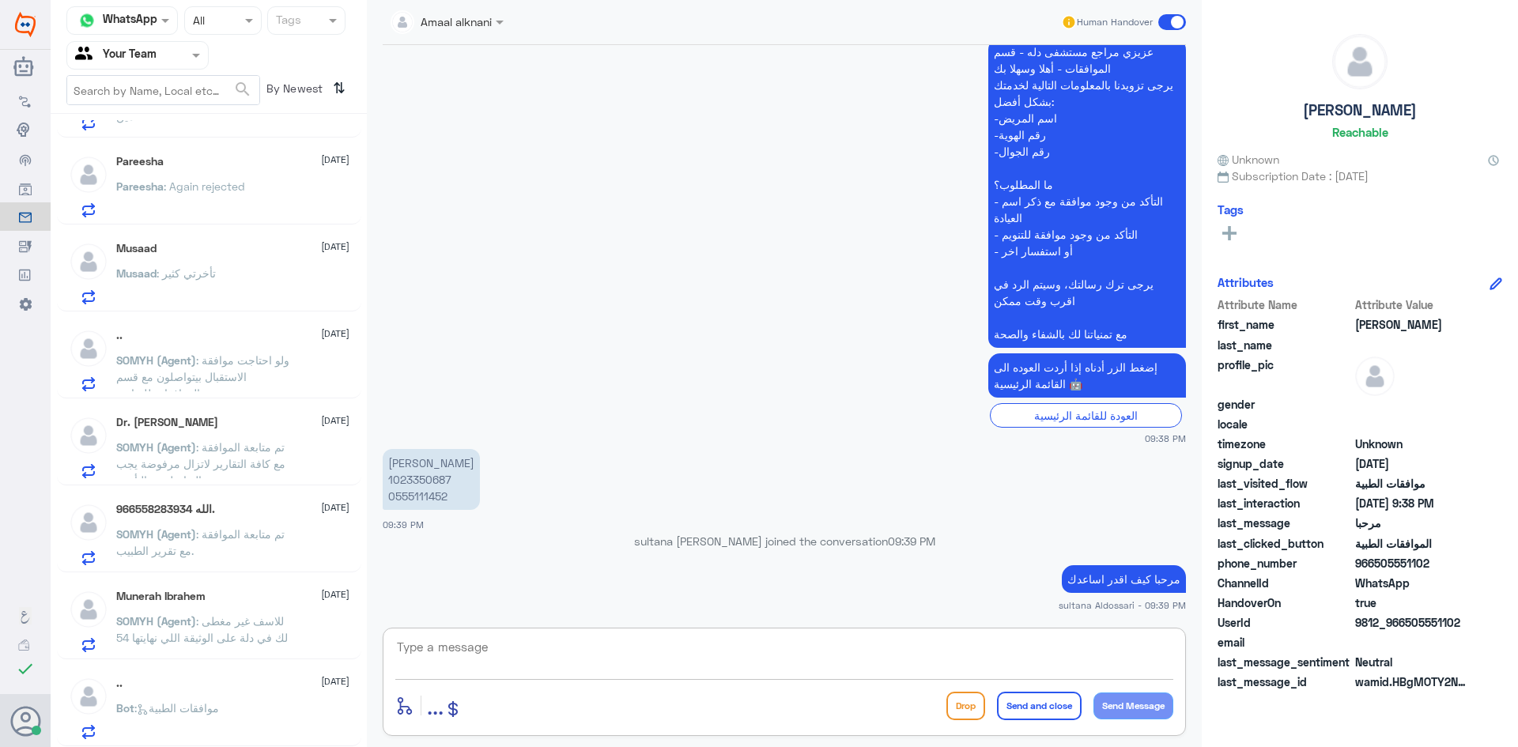
click at [191, 702] on span ": موافقات الطبية" at bounding box center [176, 707] width 85 height 13
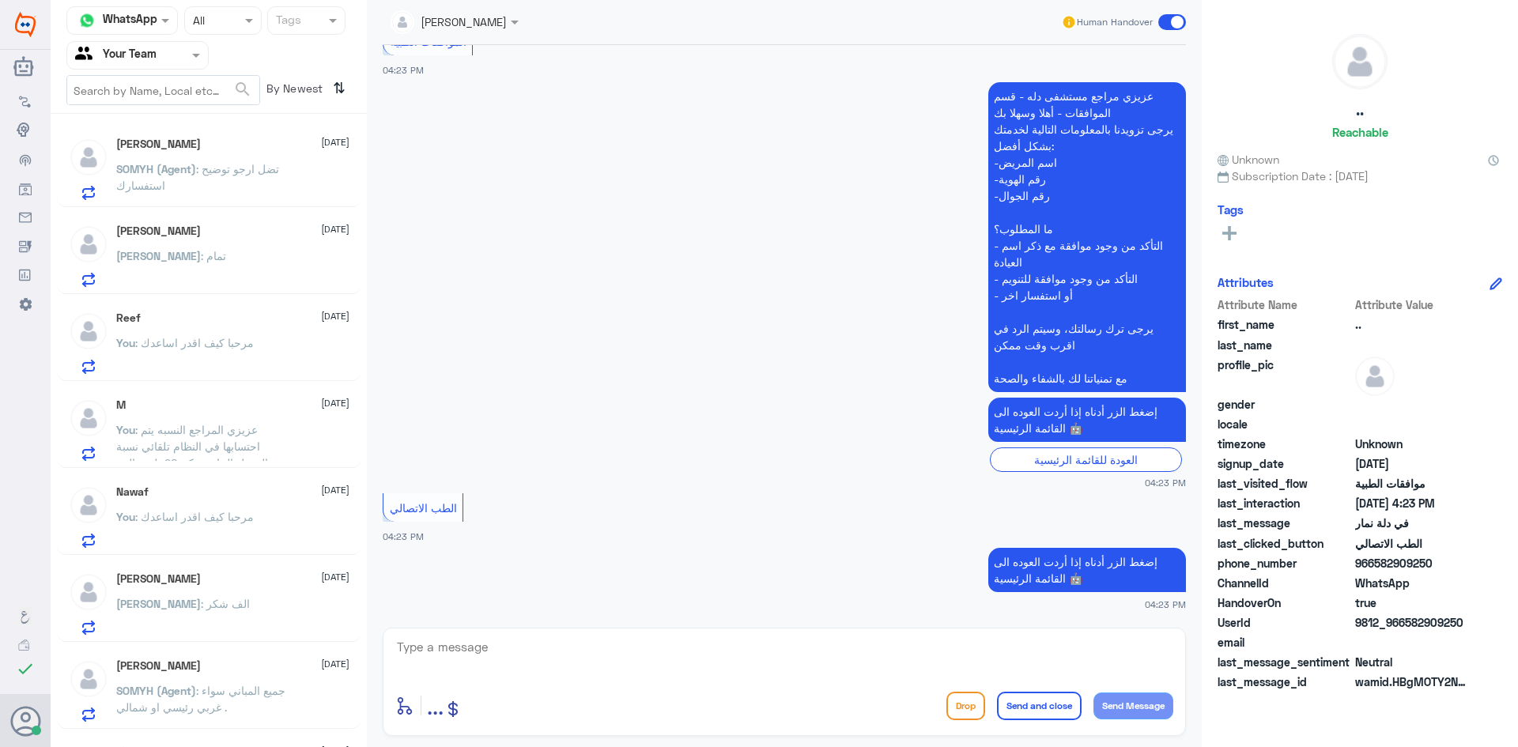
click at [222, 169] on span ": تضل ارجو توضيح استفسارك" at bounding box center [197, 177] width 163 height 30
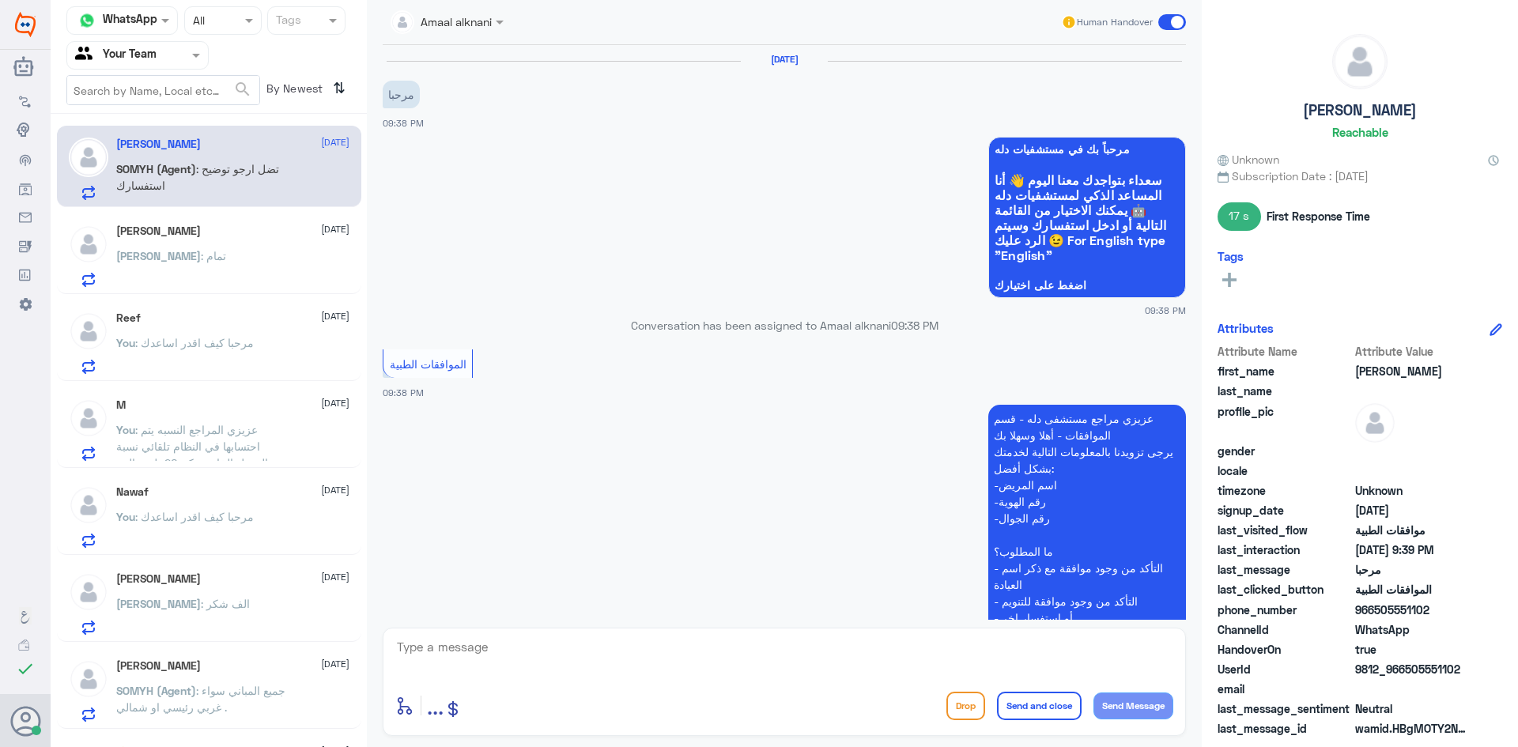
scroll to position [501, 0]
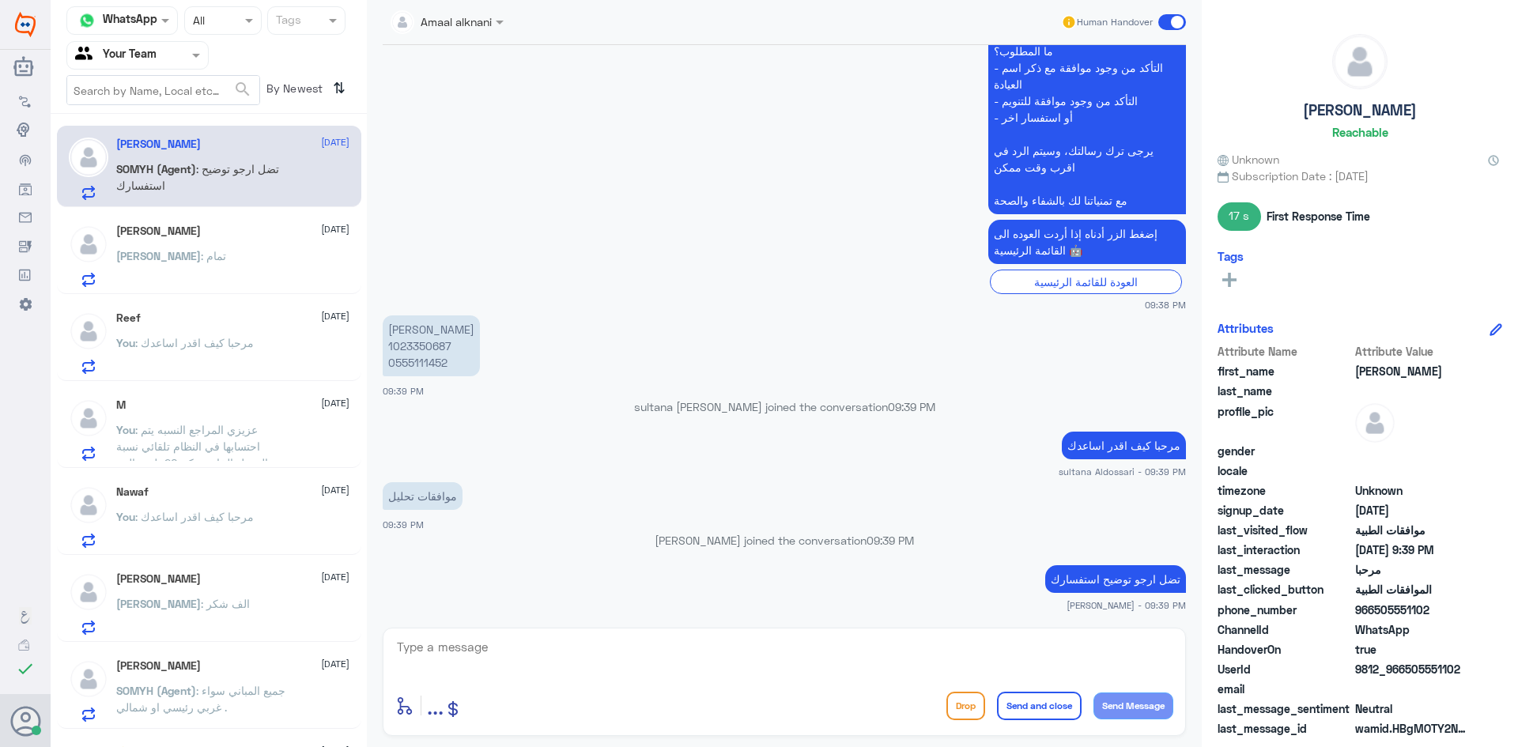
click at [229, 260] on div "Omer : تمام" at bounding box center [232, 269] width 233 height 36
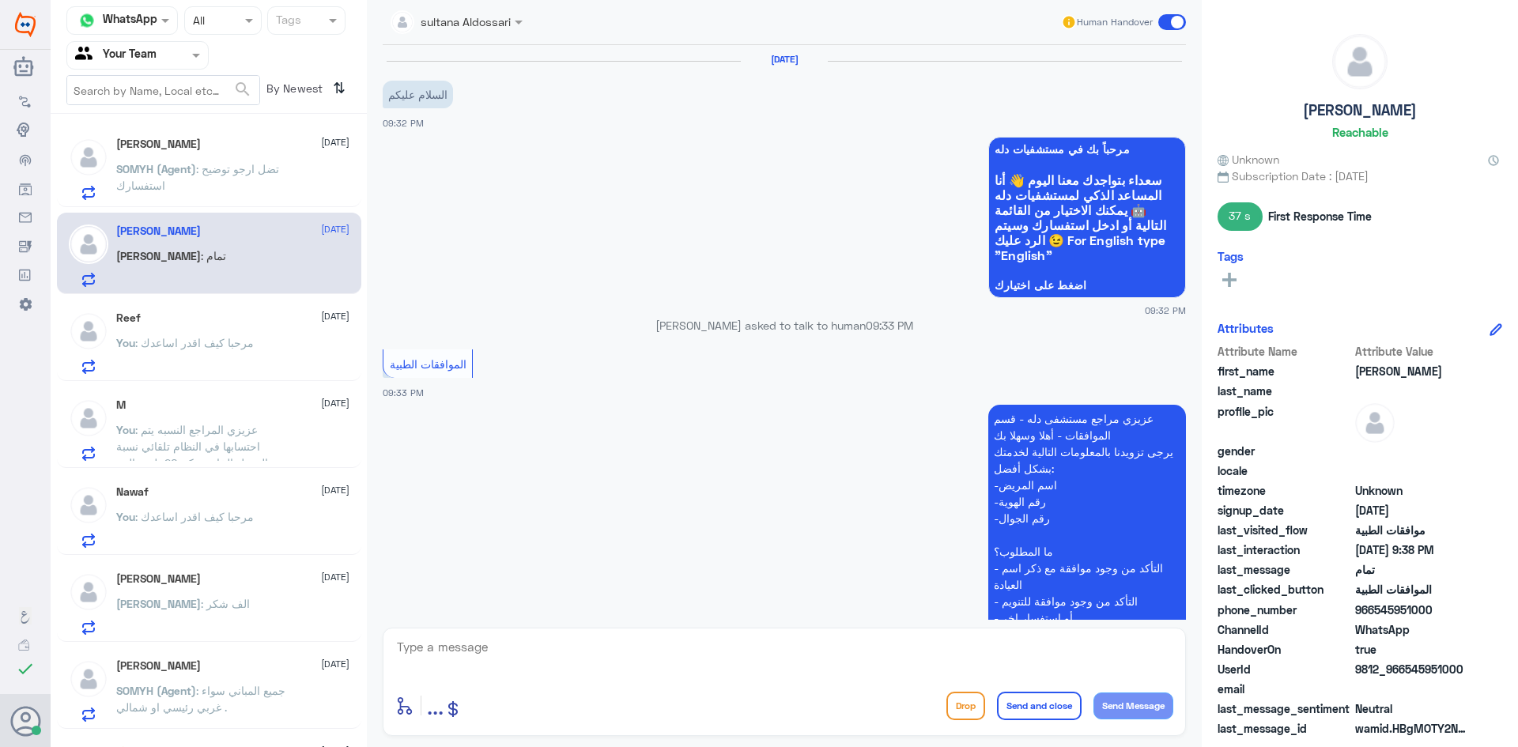
scroll to position [840, 0]
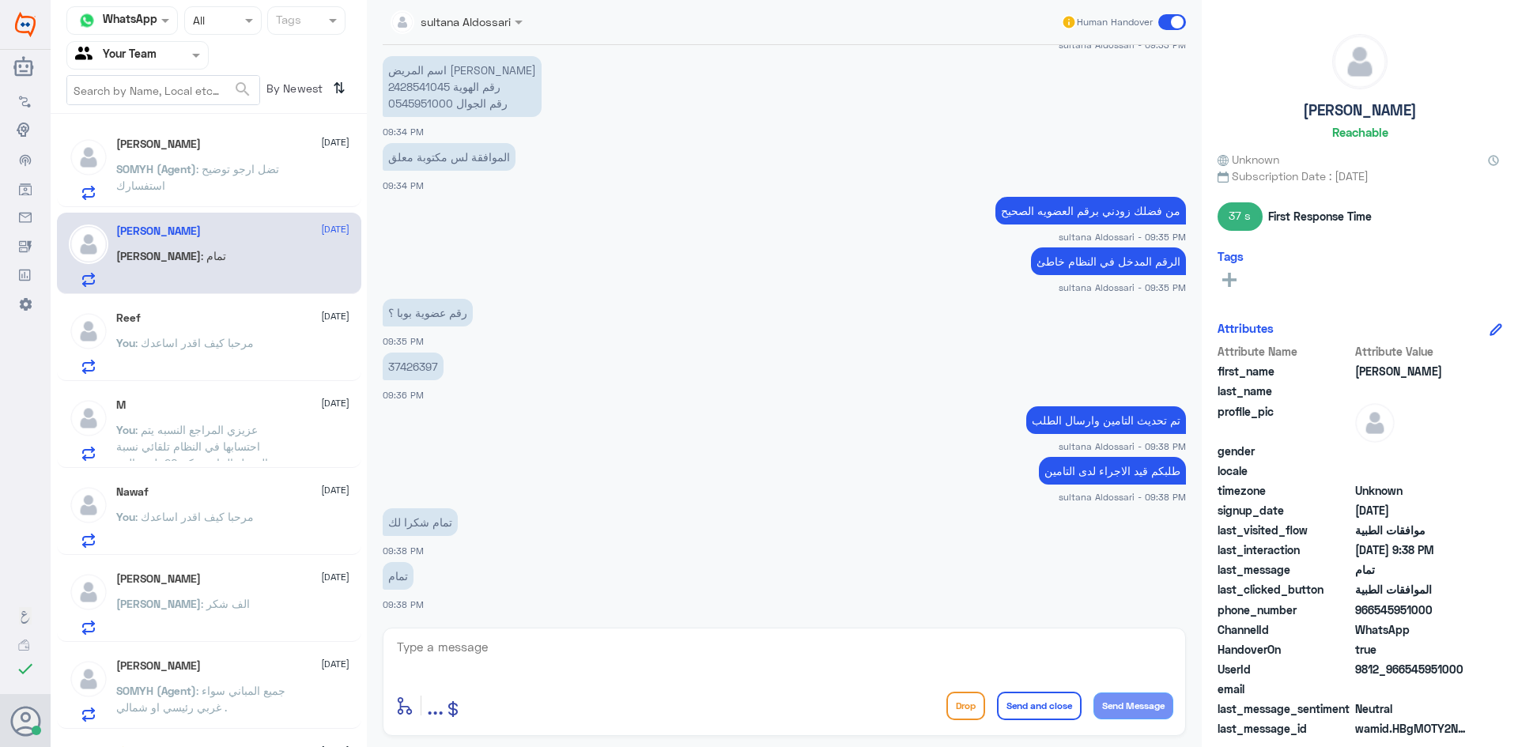
click at [210, 327] on div "Reef [DATE] You : مرحبا كيف اقدر اساعدك" at bounding box center [232, 343] width 233 height 62
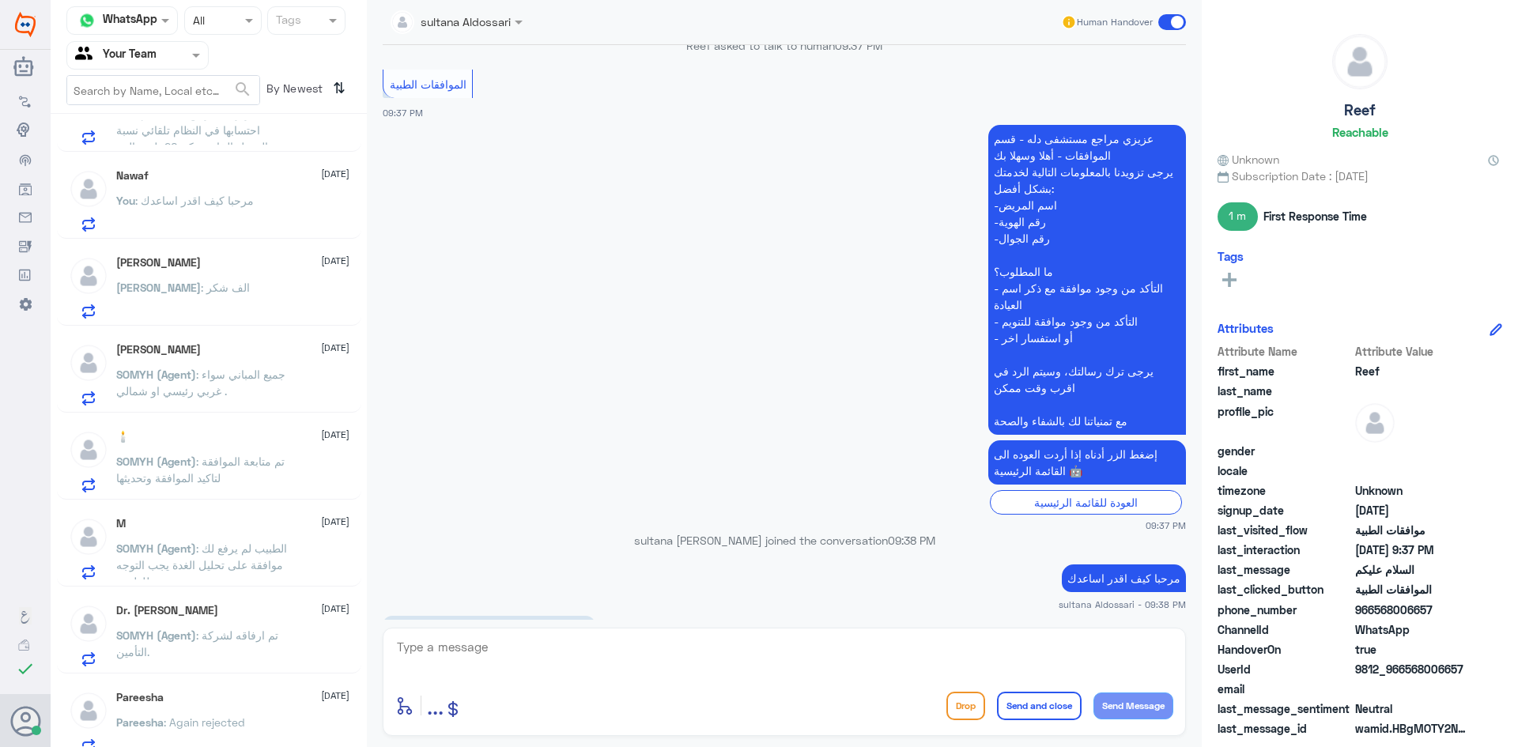
scroll to position [384, 0]
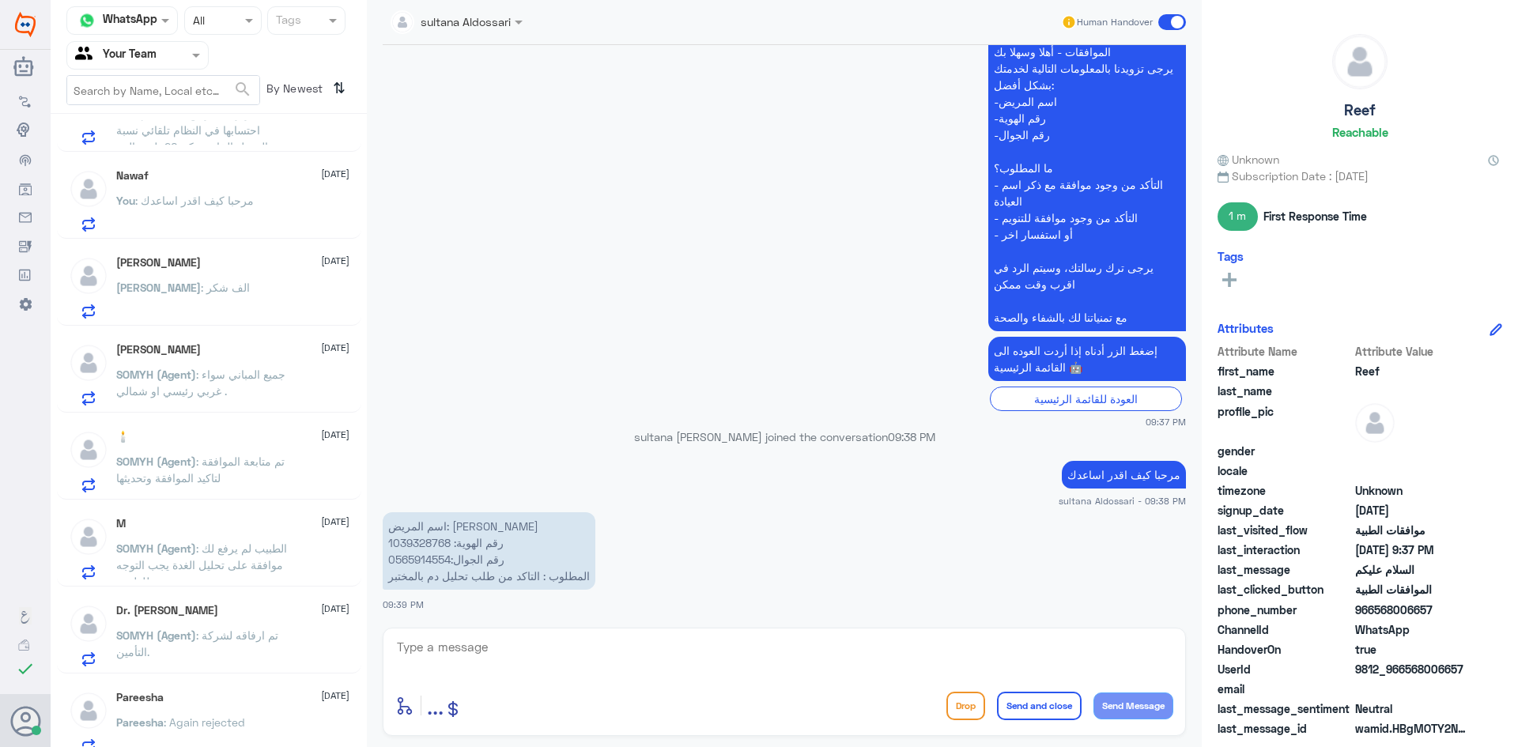
click at [417, 544] on p "اسم المريض: [PERSON_NAME] رقم الهوية: 1039328768 رقم الجوال:0565914554 المطلوب …" at bounding box center [489, 551] width 213 height 78
copy p "1039328768"
click at [495, 639] on textarea at bounding box center [784, 656] width 778 height 39
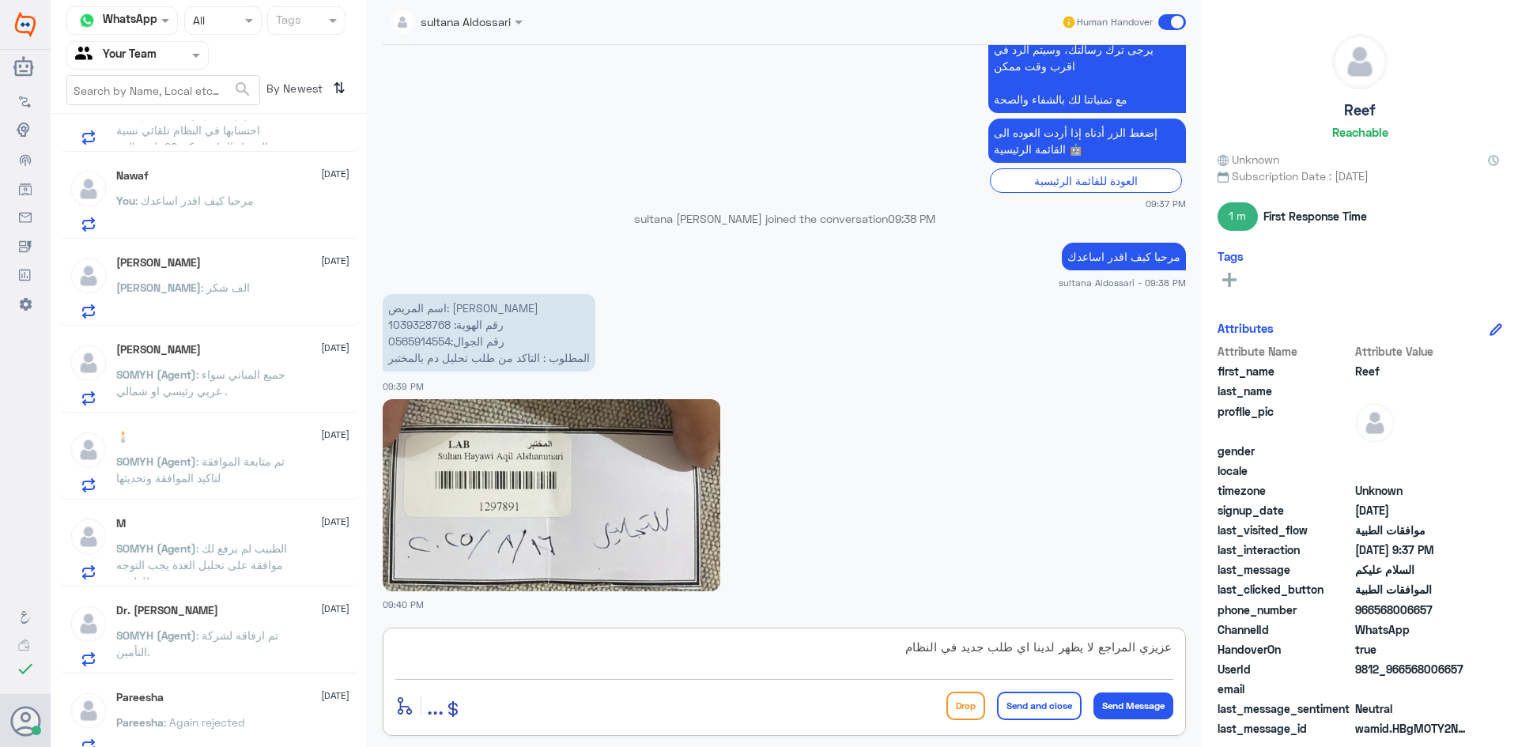
type textarea "عزيزي المراجع لا يظهر لدينا اي طلب جديد في النظام"
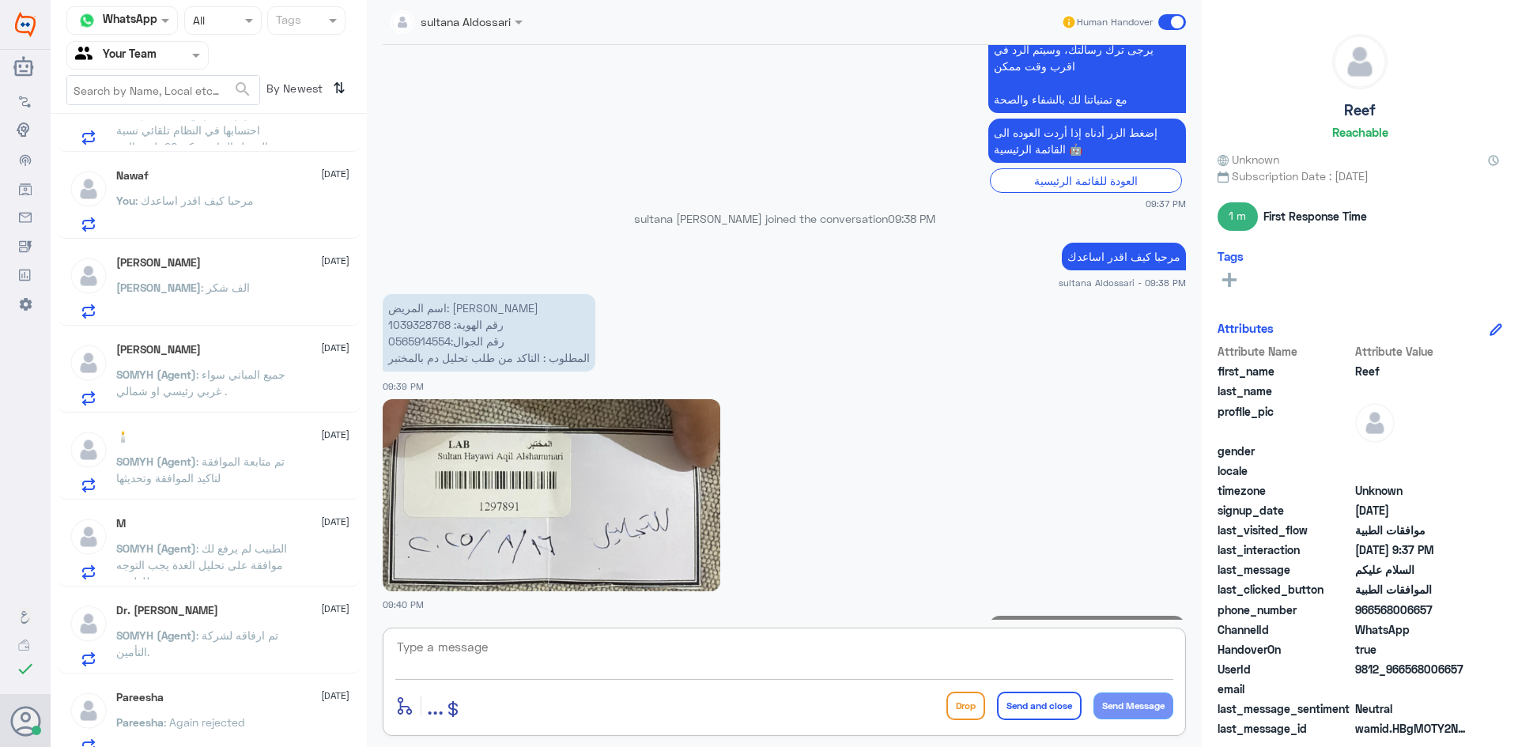
scroll to position [669, 0]
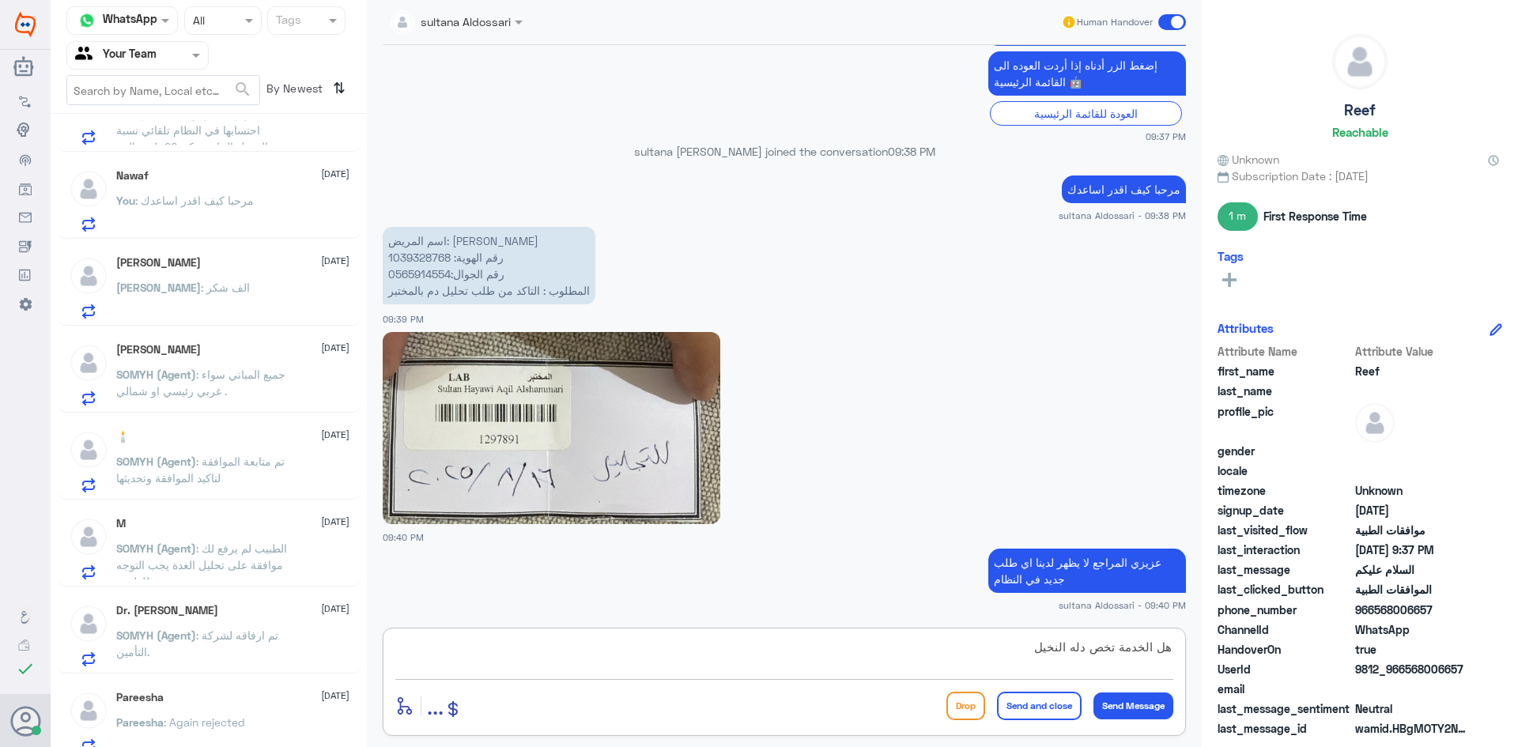
type textarea "هل الخدمة تخص دله النخيل"
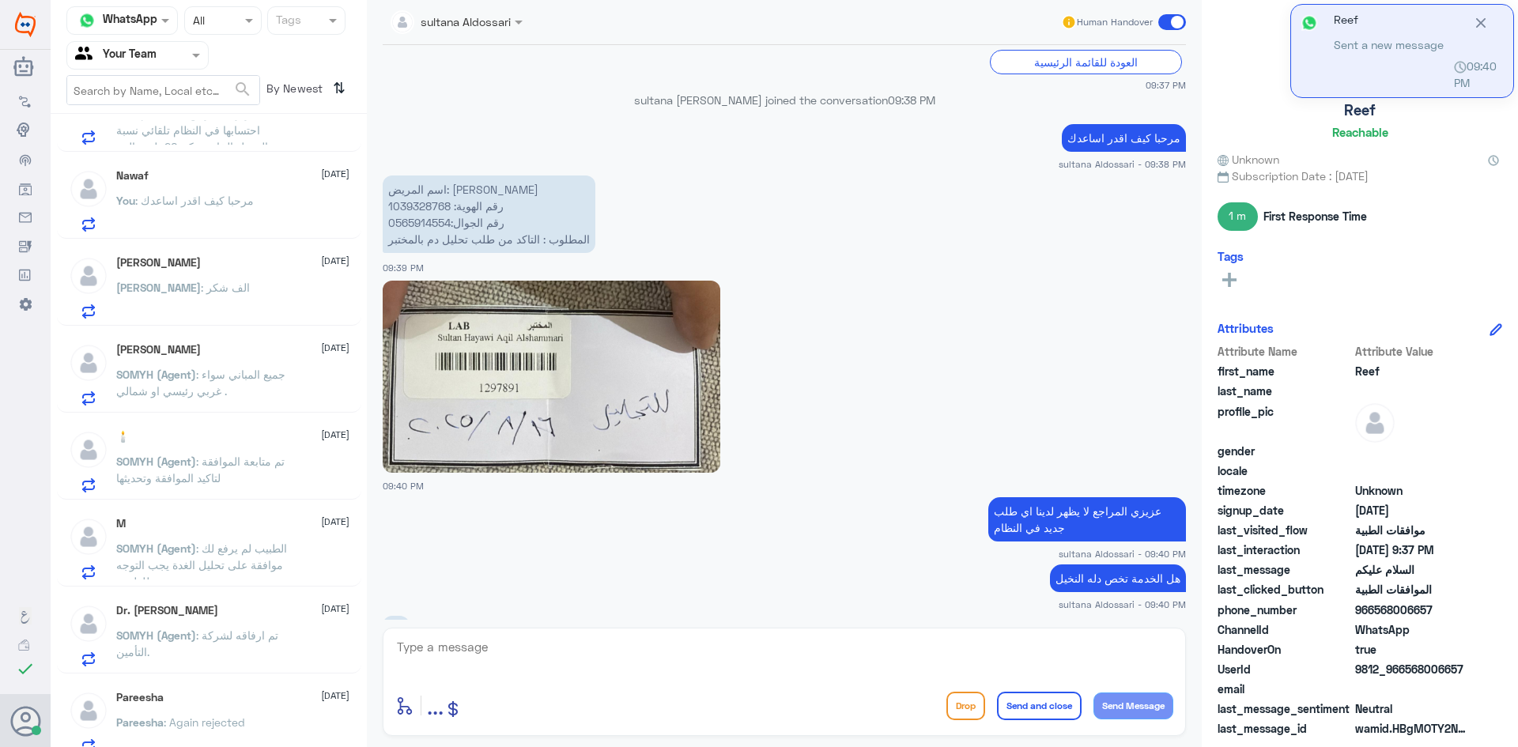
scroll to position [774, 0]
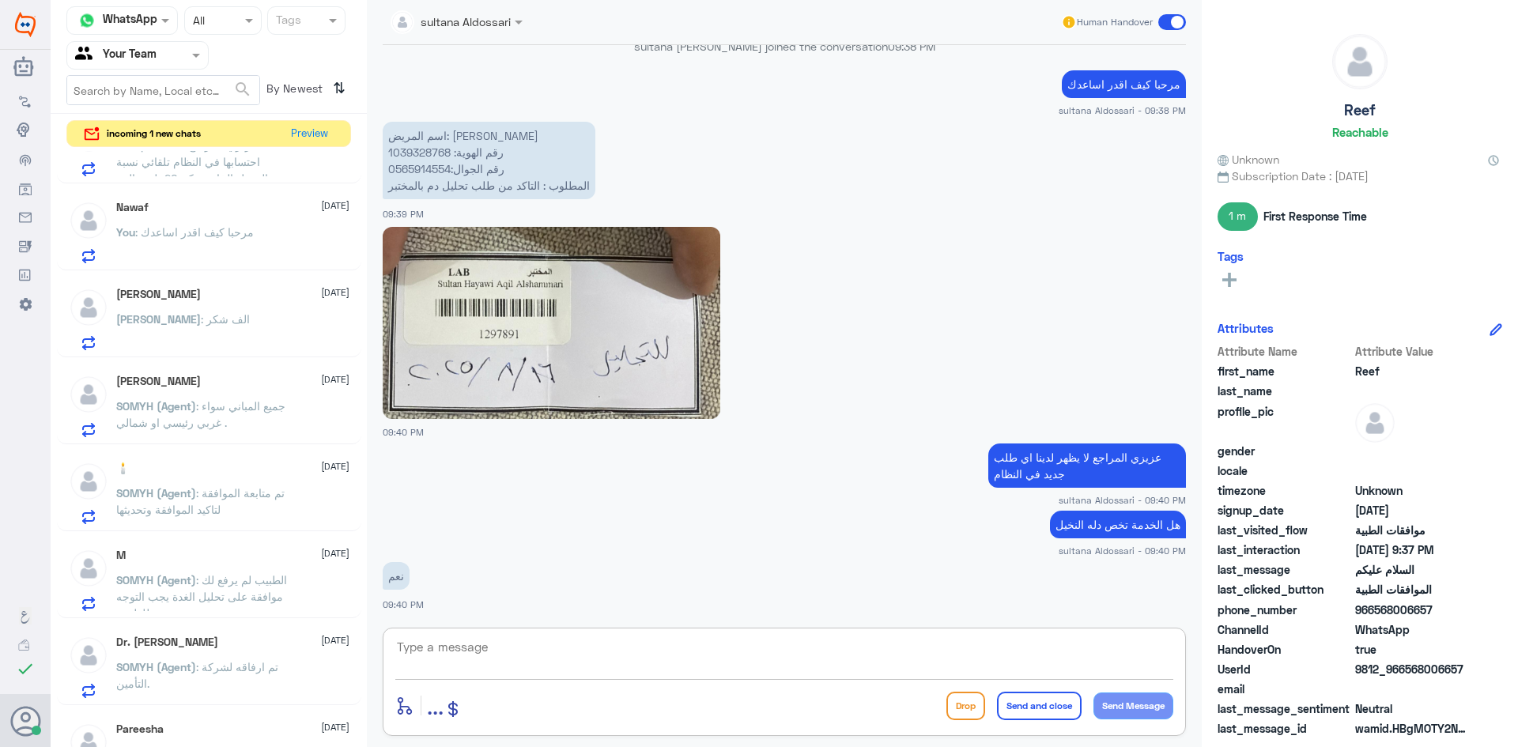
click at [688, 658] on textarea at bounding box center [784, 656] width 778 height 39
type textarea "يرجى مراجعة المختبر او العياده لا يظهر لدينا اي طلب موافقه جديد في النظام"
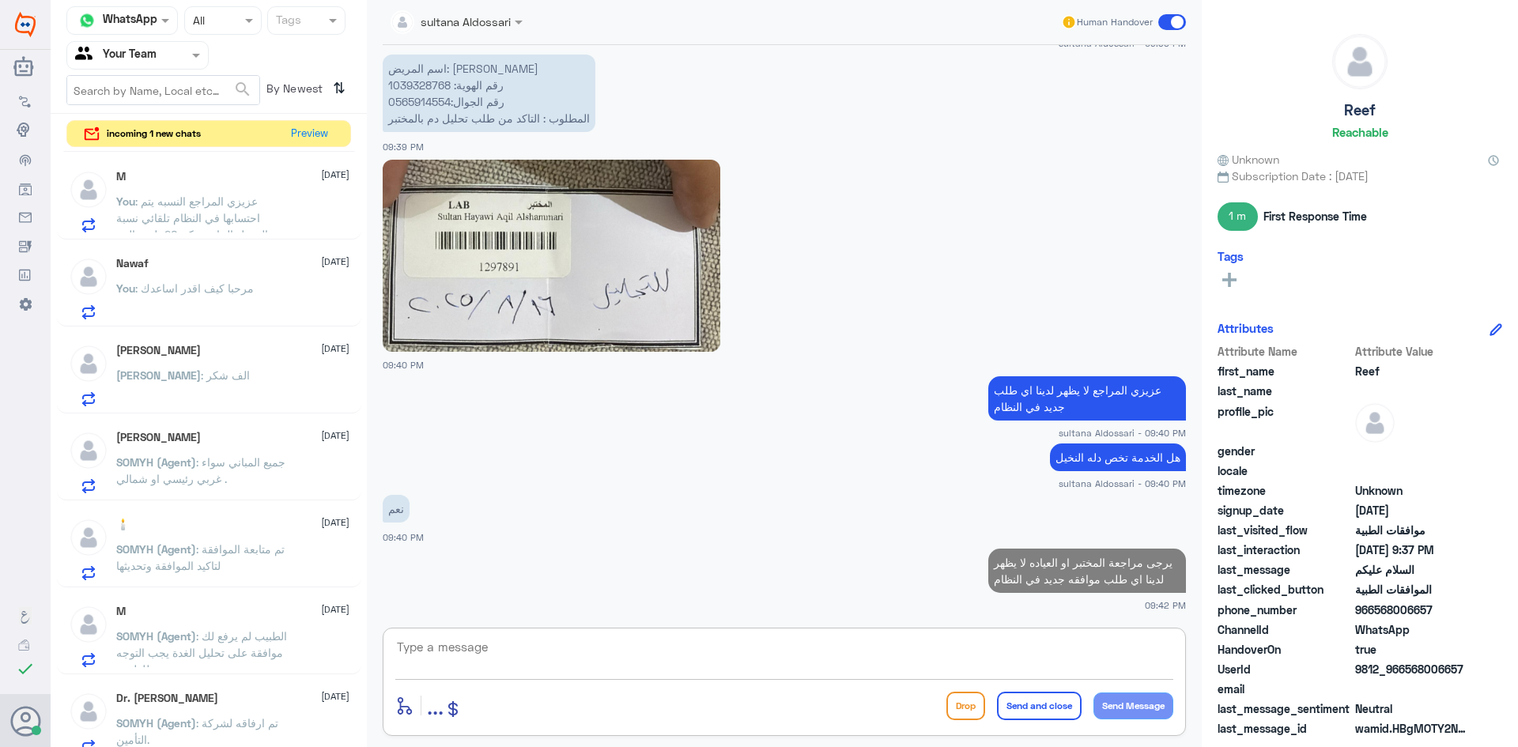
scroll to position [0, 0]
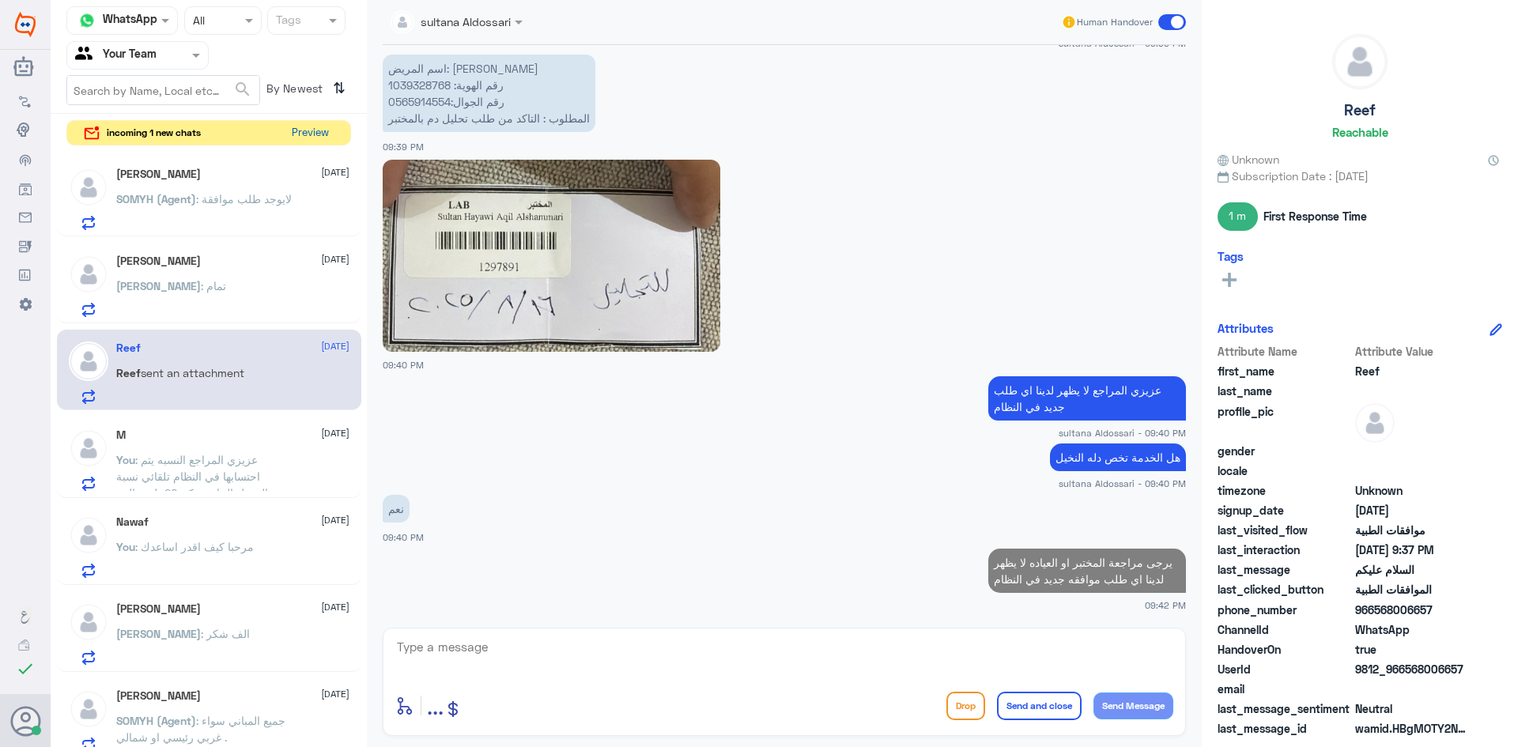
click at [308, 138] on button "Preview" at bounding box center [309, 133] width 49 height 25
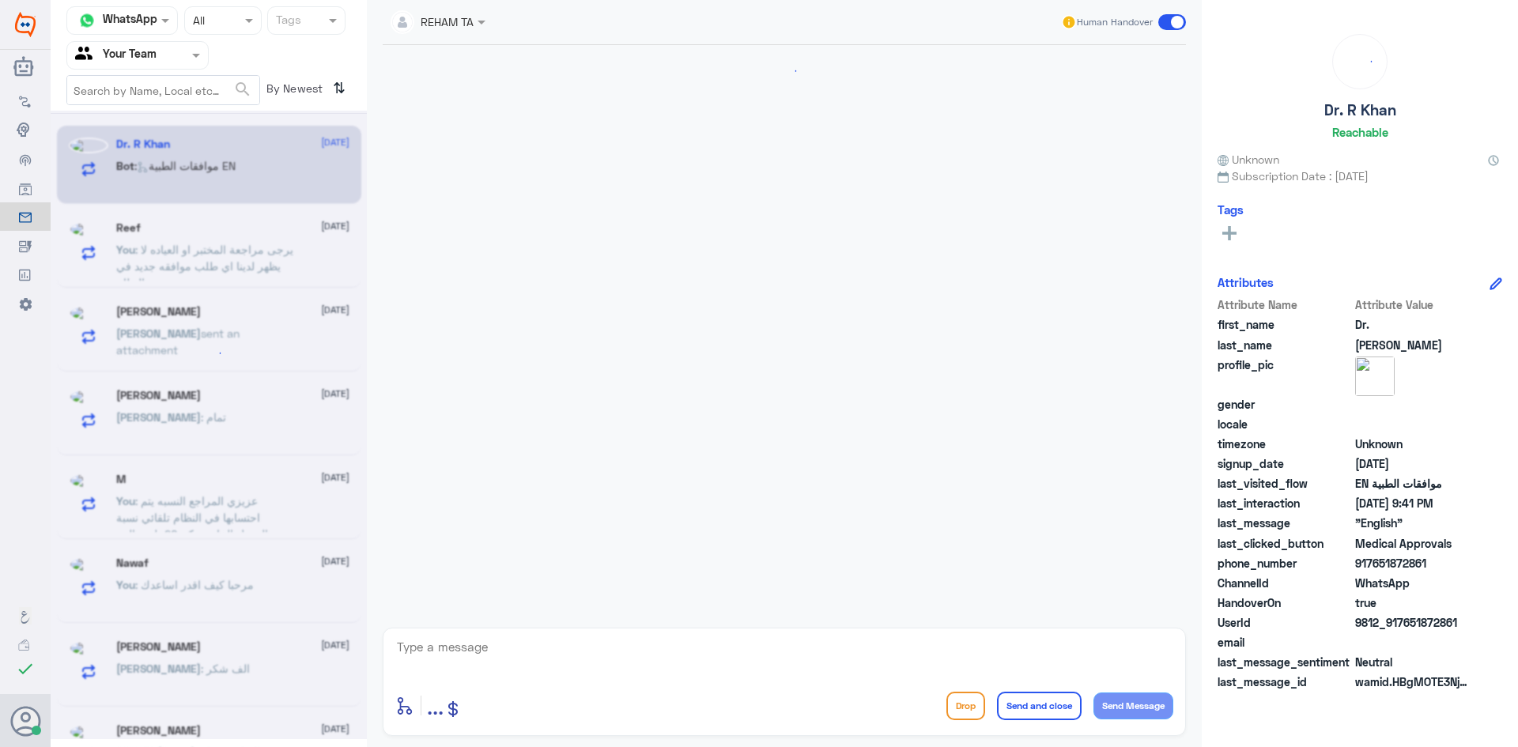
scroll to position [855, 0]
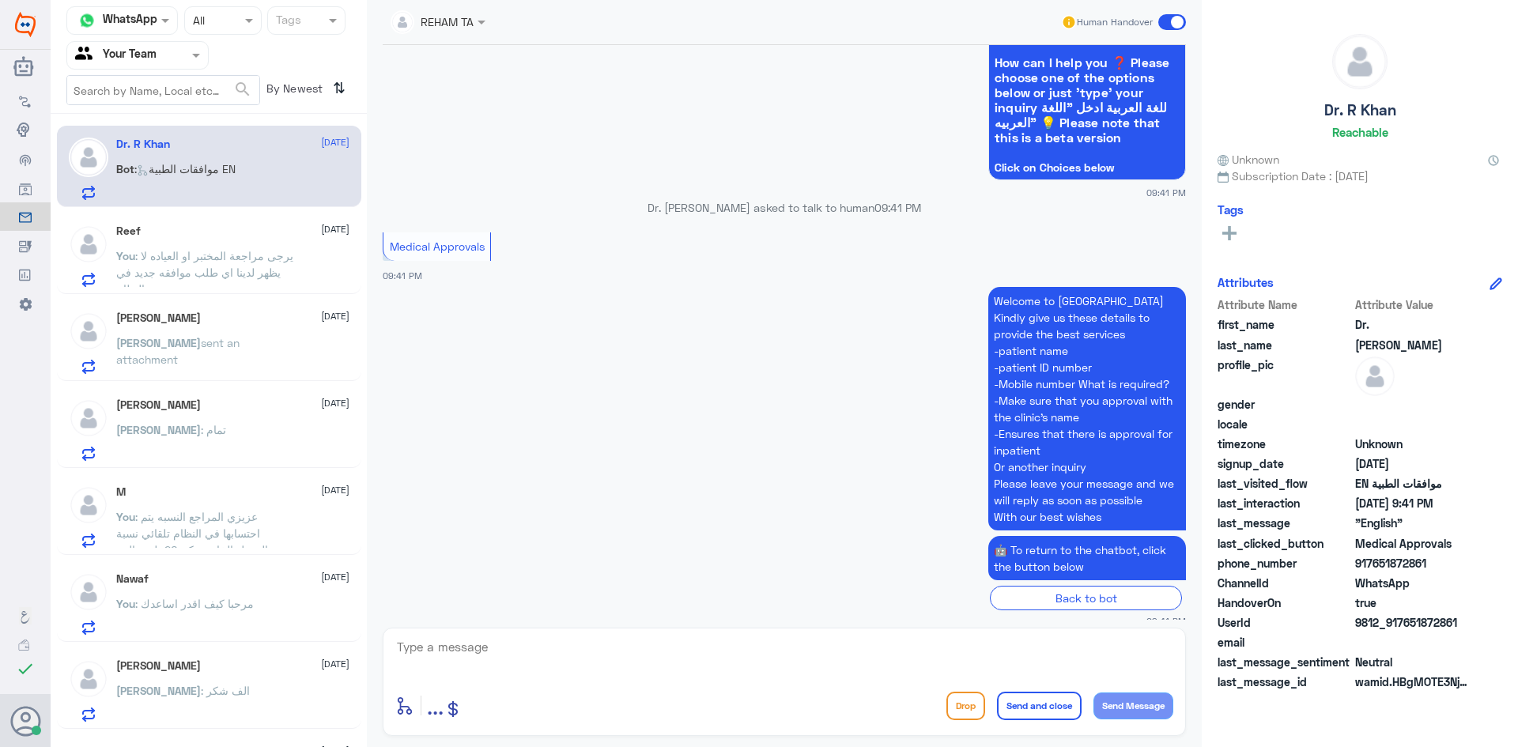
click at [248, 259] on span ": يرجى مراجعة المختبر او العياده لا يظهر لدينا اي طلب موافقه جديد في النظام" at bounding box center [204, 272] width 177 height 47
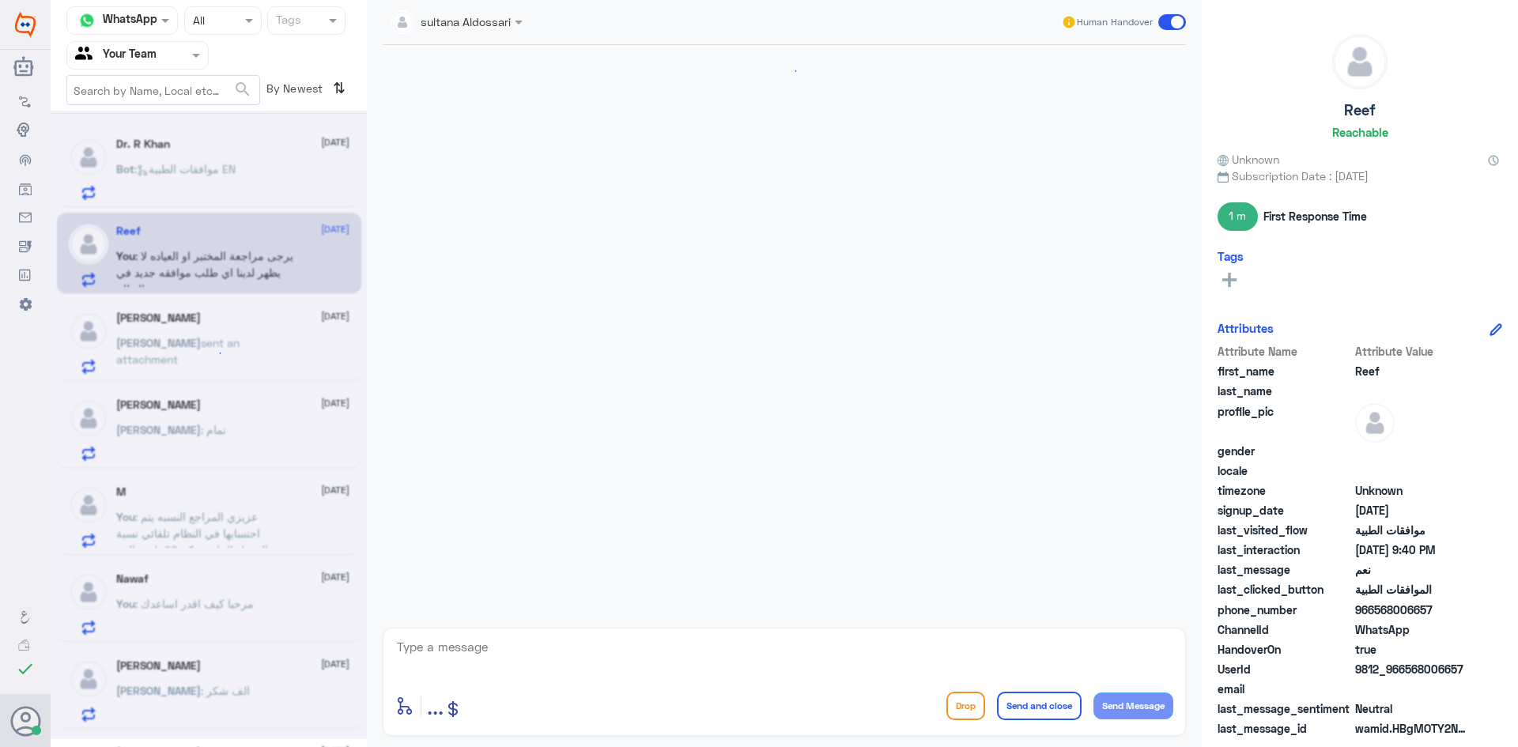
scroll to position [841, 0]
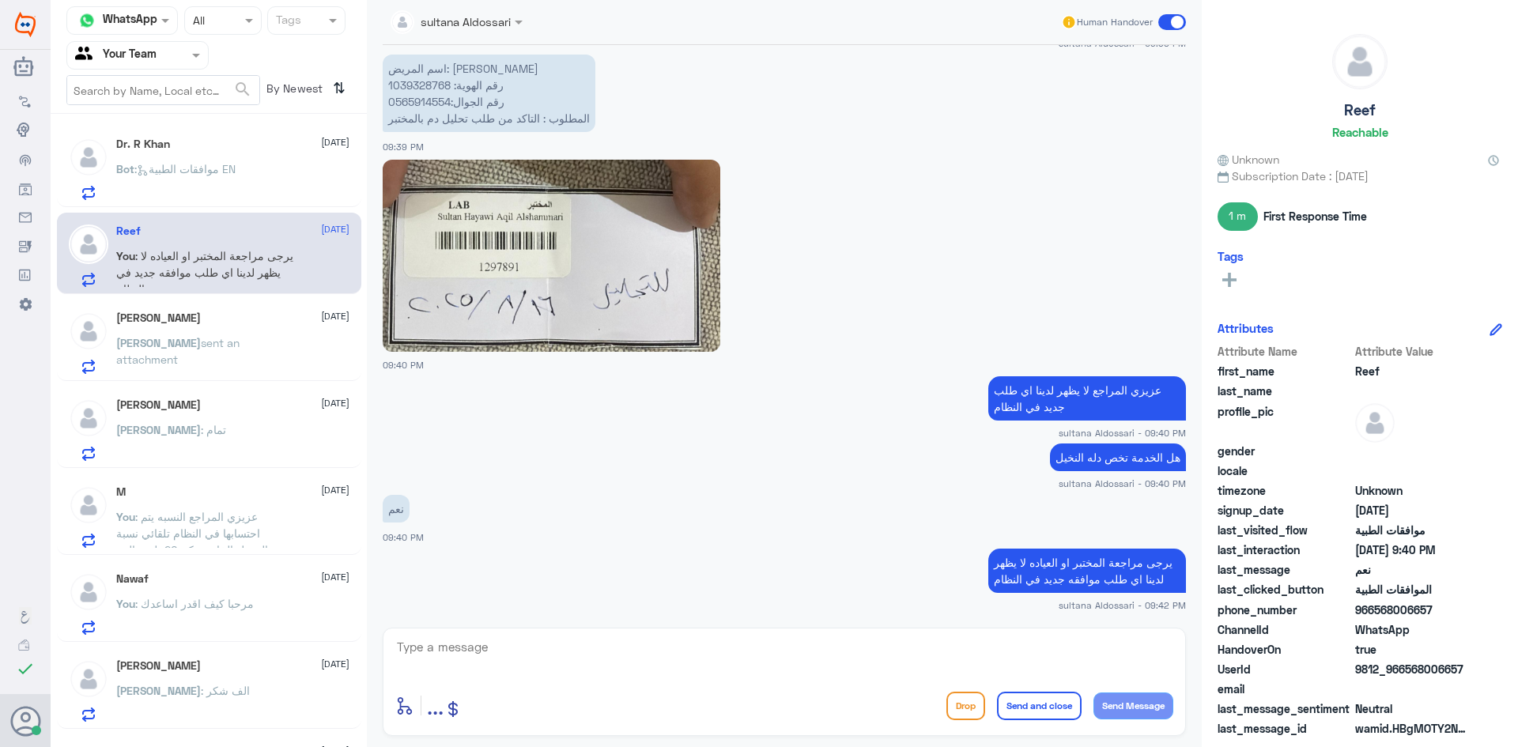
click at [236, 322] on div "[PERSON_NAME] [DATE]" at bounding box center [232, 318] width 233 height 13
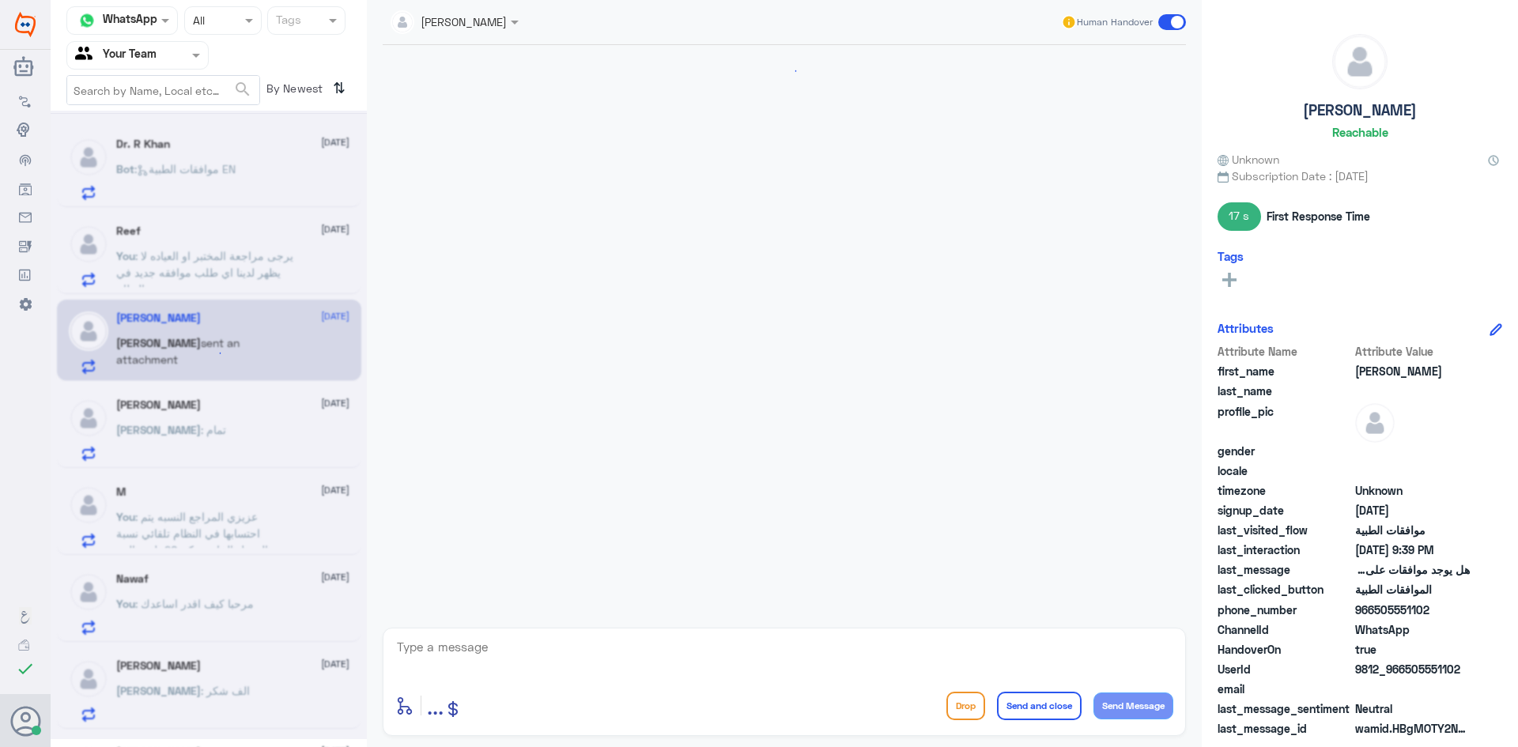
scroll to position [605, 0]
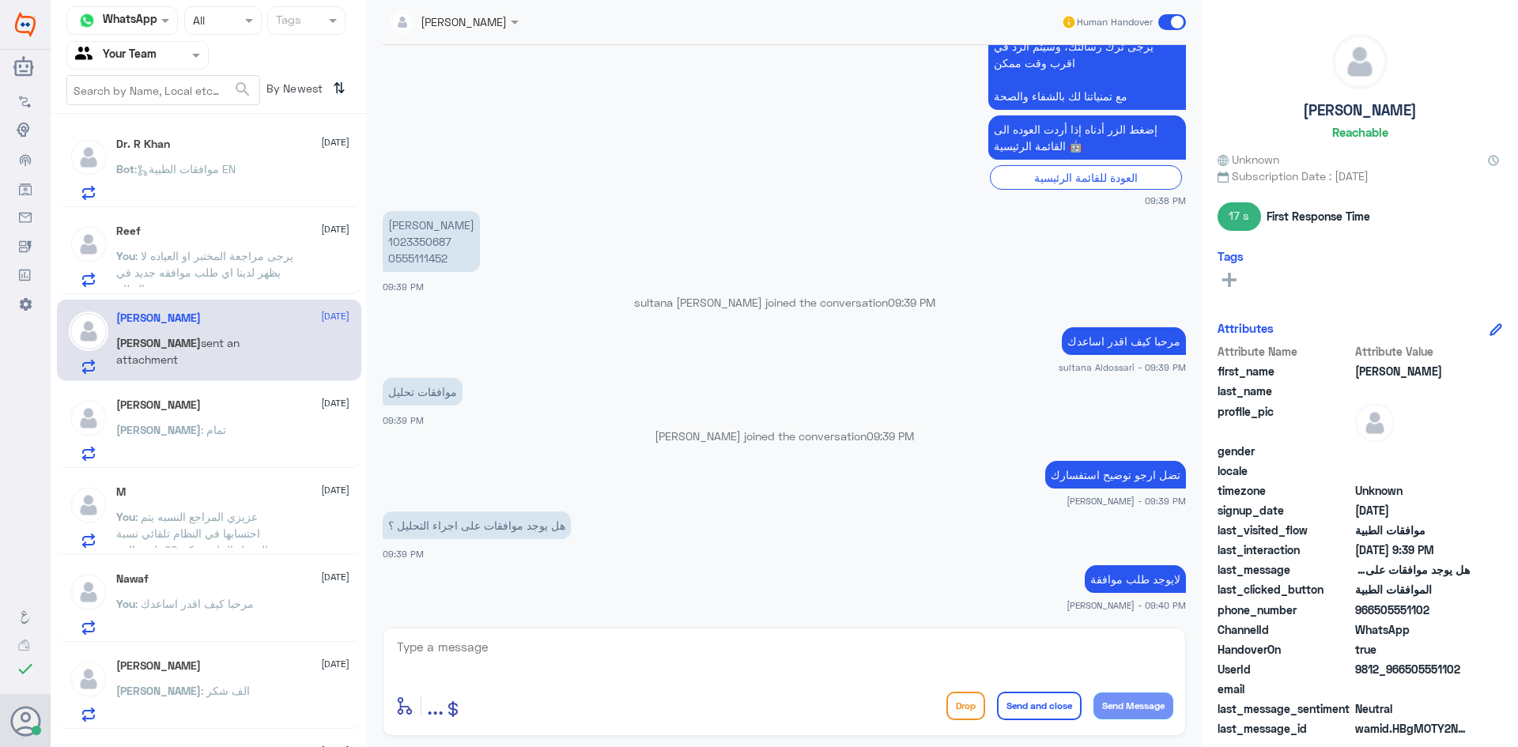
click at [209, 414] on div "[PERSON_NAME] [DATE] [PERSON_NAME] : تمام" at bounding box center [232, 430] width 233 height 62
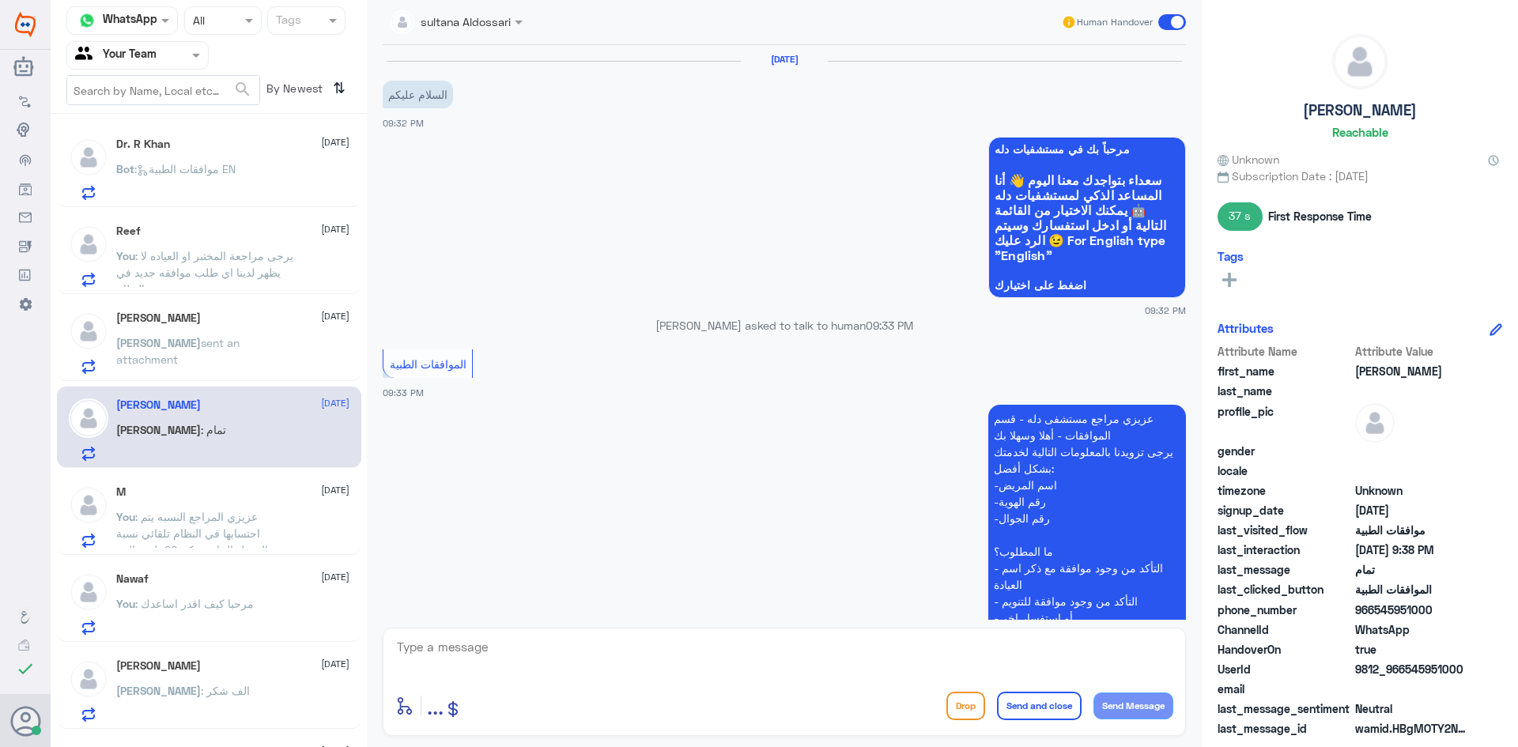
scroll to position [840, 0]
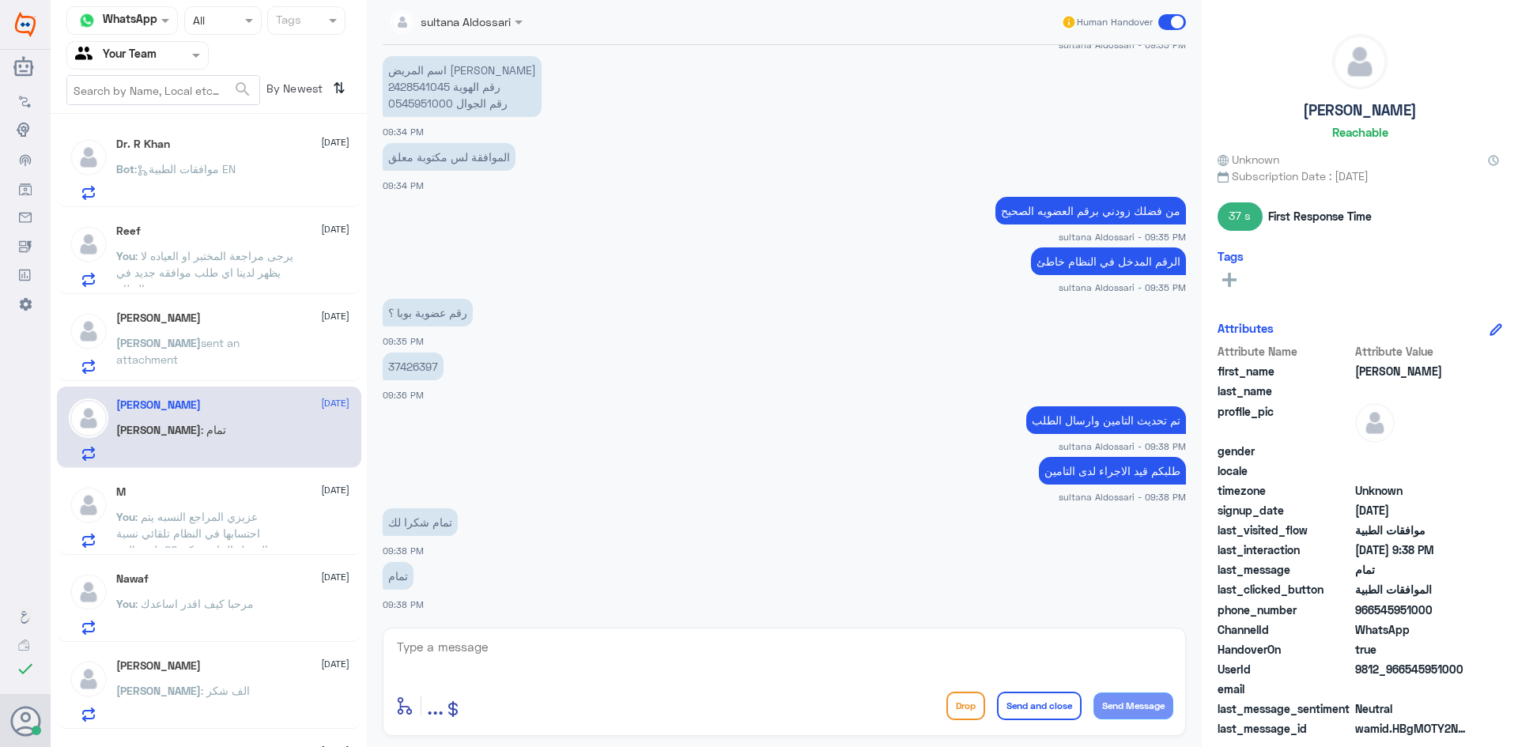
click at [186, 490] on div "M [DATE]" at bounding box center [232, 492] width 233 height 13
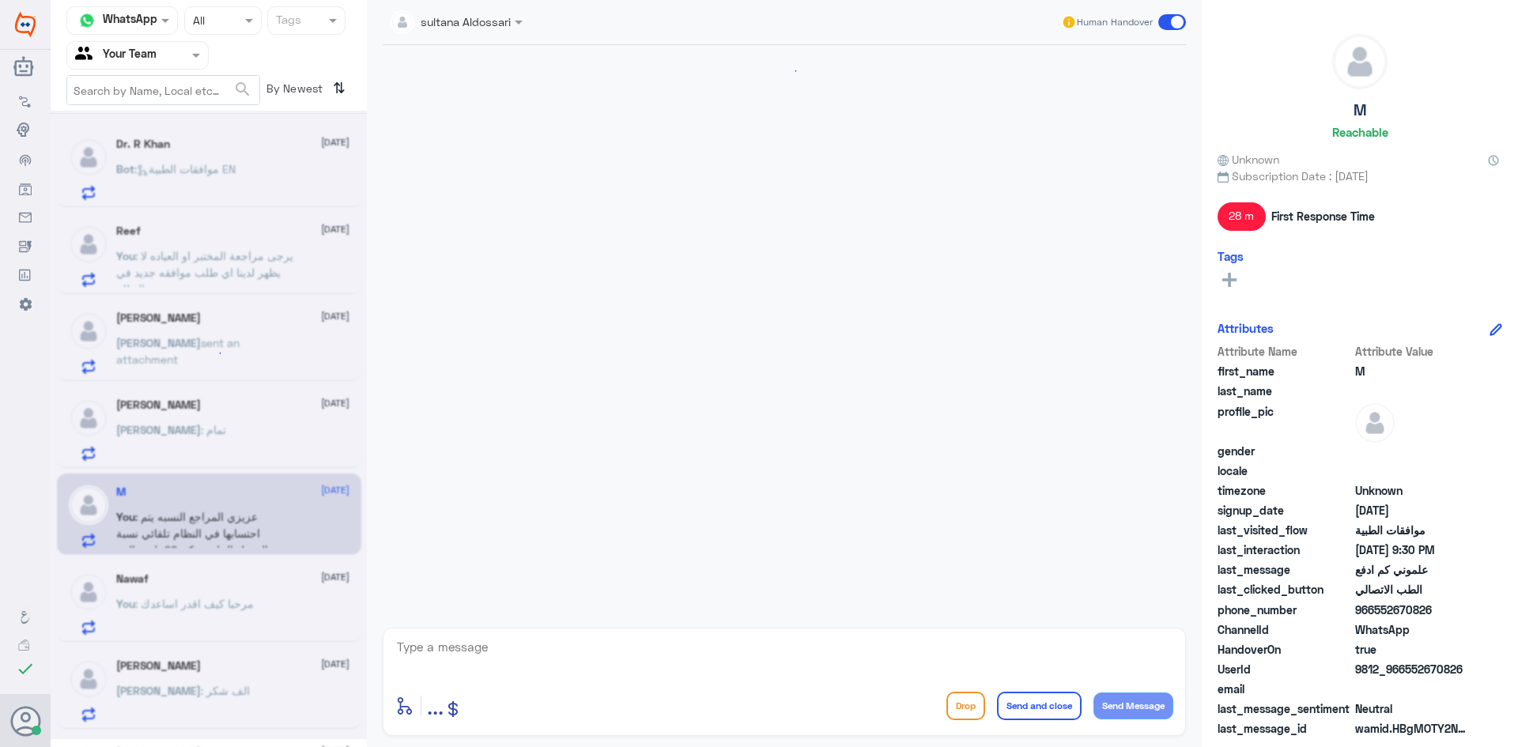
scroll to position [1101, 0]
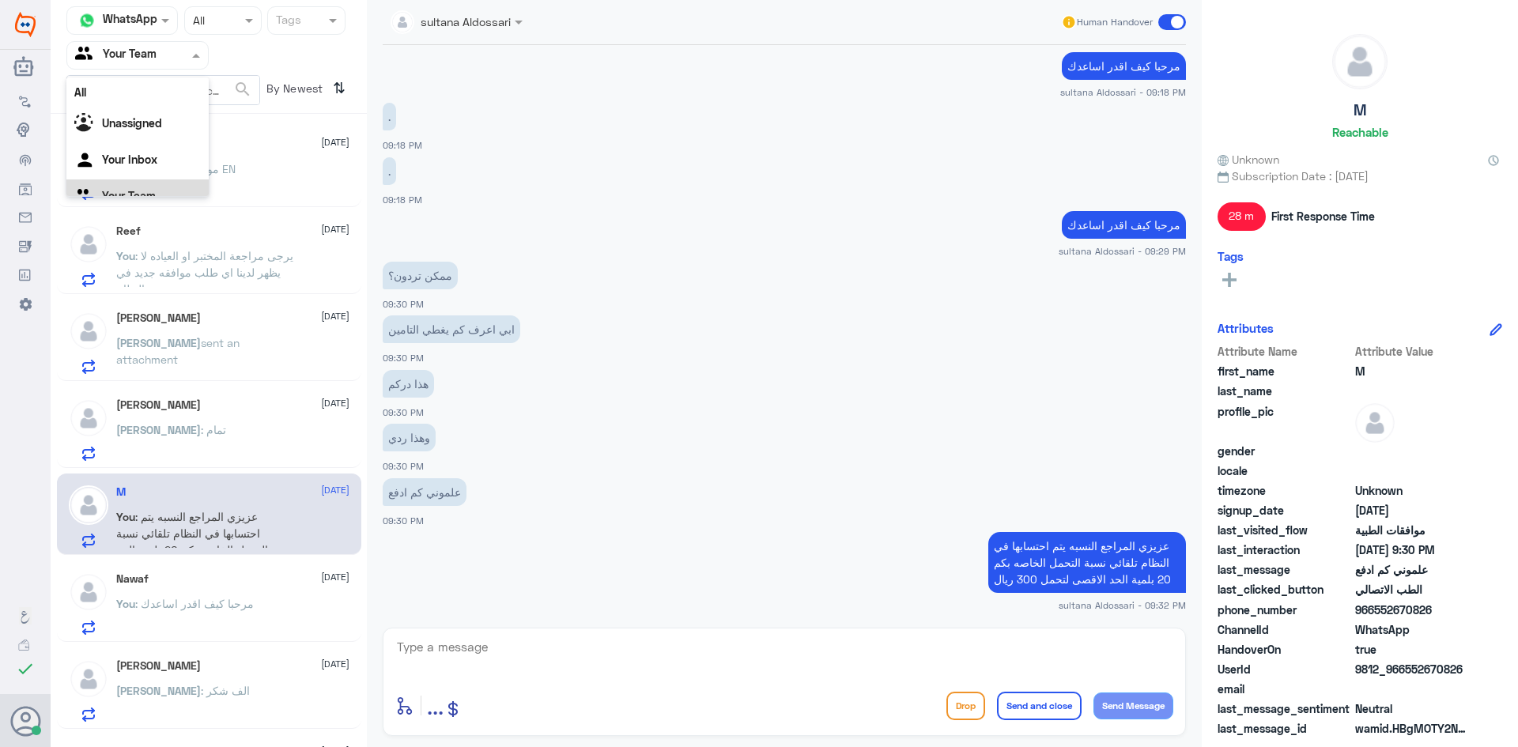
click at [183, 46] on div at bounding box center [137, 55] width 141 height 18
click at [142, 143] on Inbox "Your Inbox" at bounding box center [129, 139] width 55 height 13
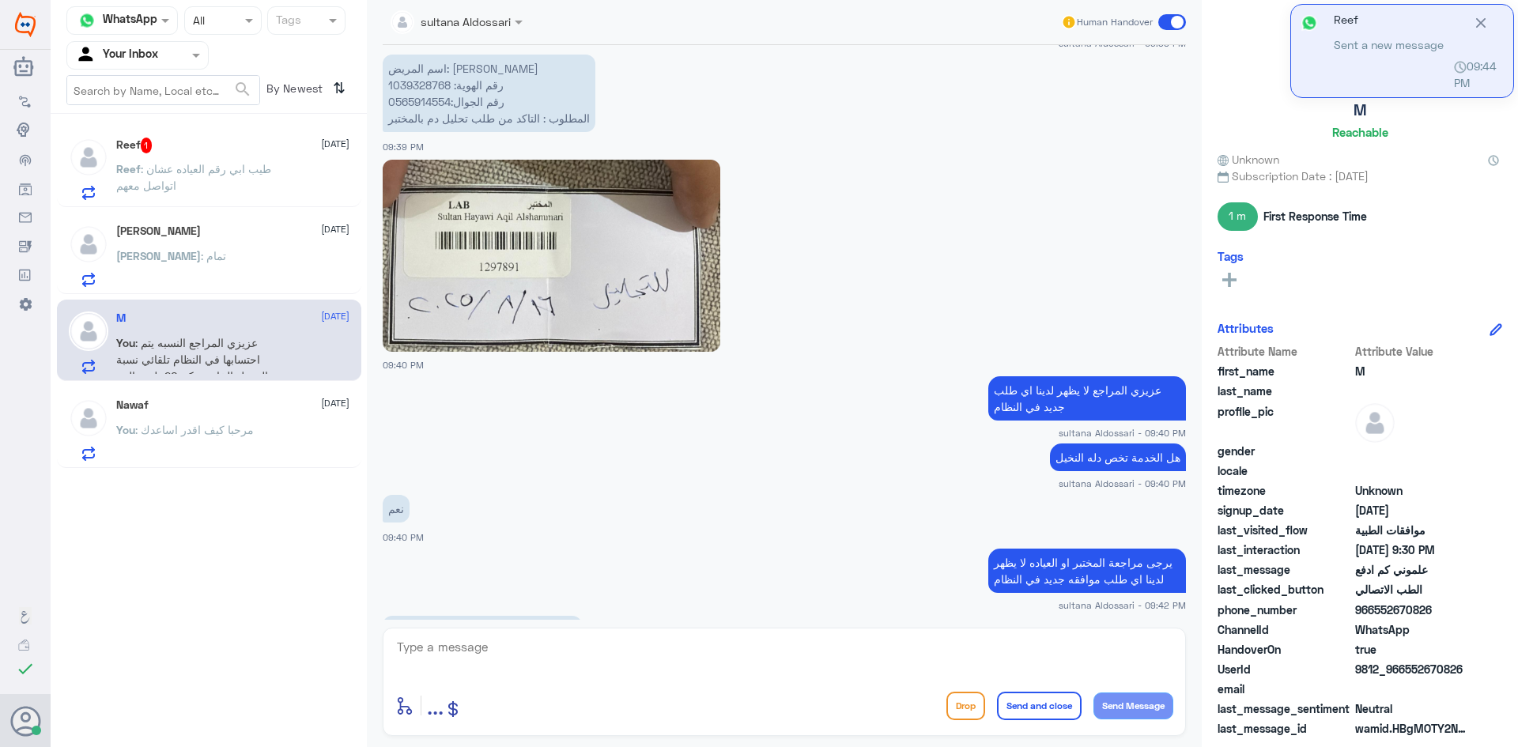
scroll to position [895, 0]
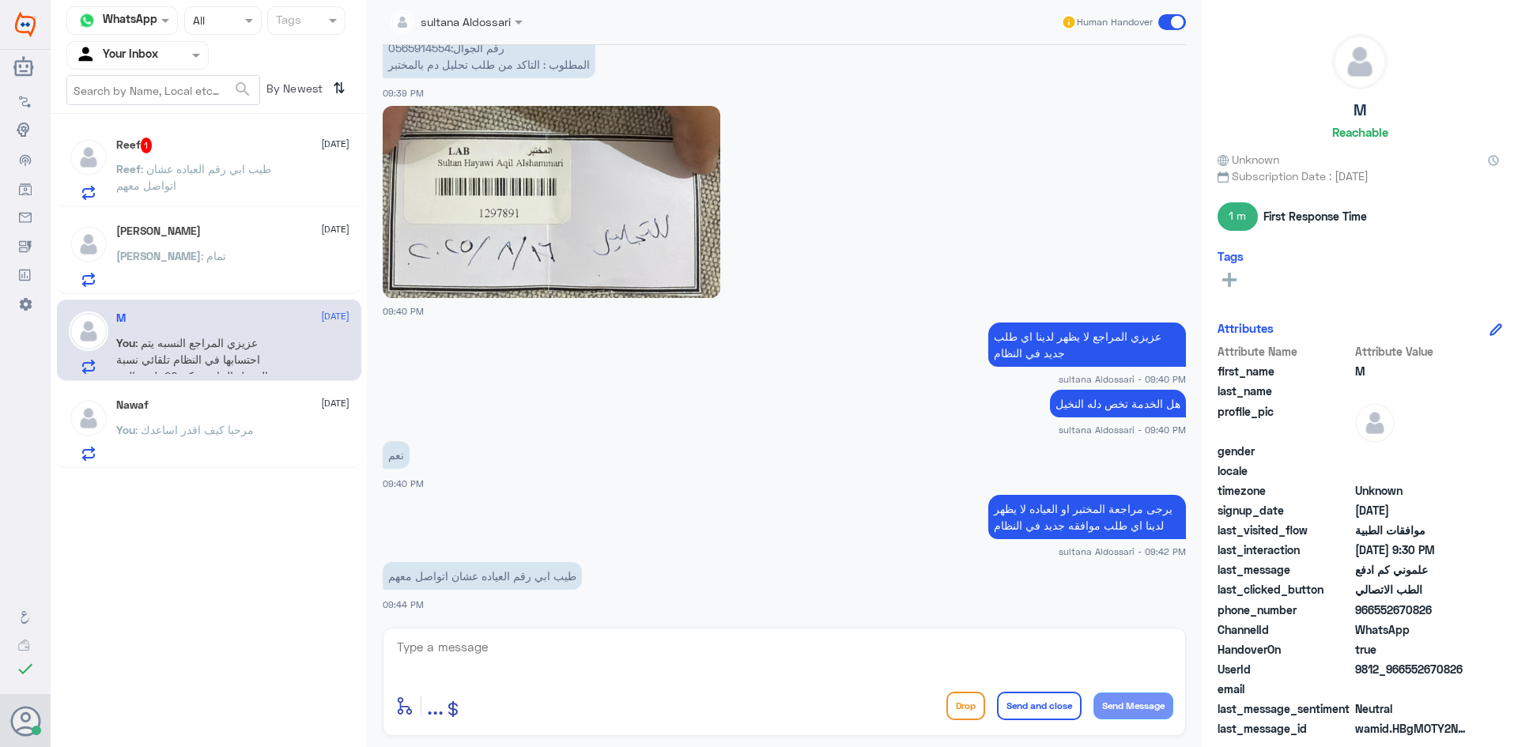
click at [593, 633] on div "enter flow name ... Drop Send and close Send Message" at bounding box center [784, 682] width 803 height 108
click at [593, 637] on textarea at bounding box center [784, 656] width 778 height 39
type textarea "لا يظهر لدينا لاكن يمكنك الاتصال على الرقم الموحد لتحويل للعياده"
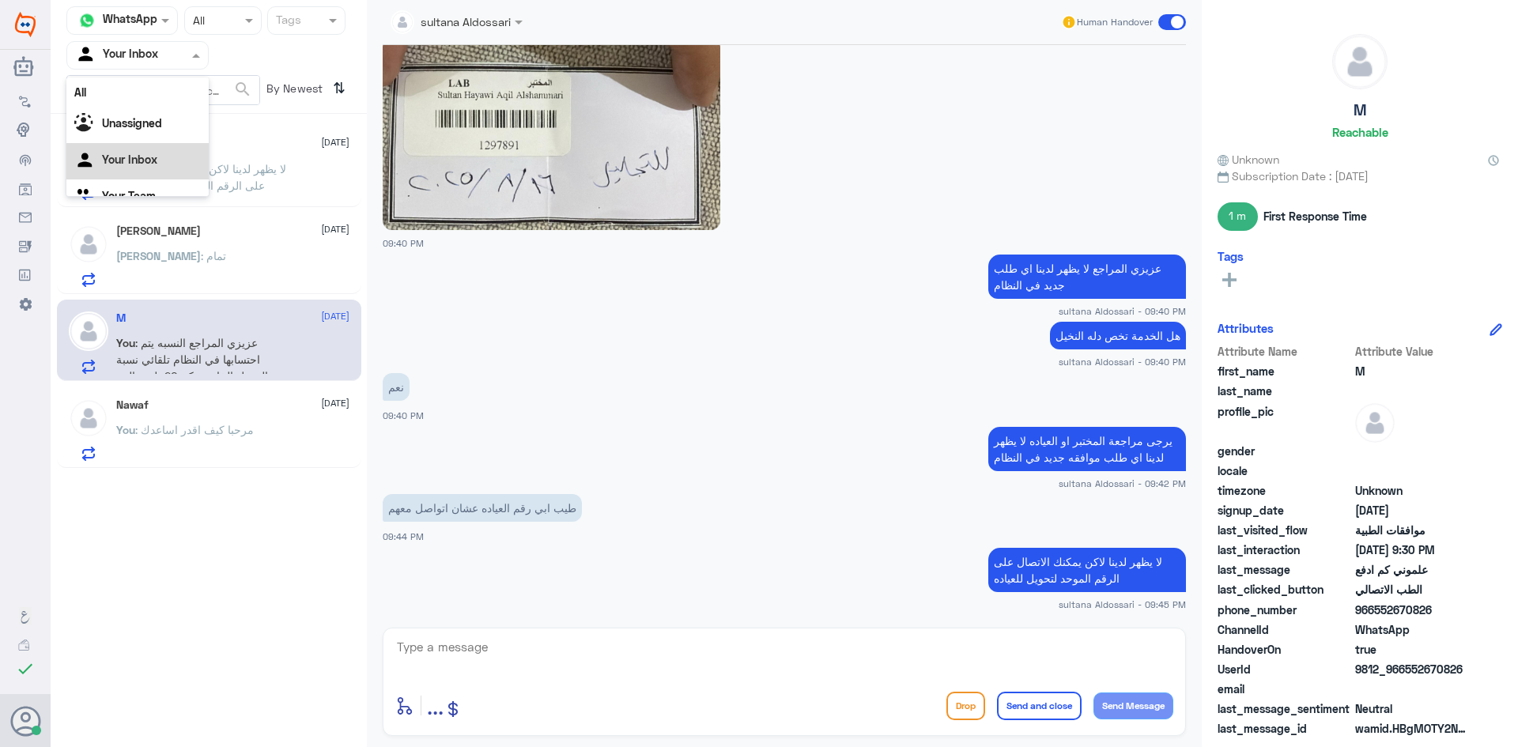
click at [159, 53] on input "text" at bounding box center [118, 55] width 87 height 18
click at [133, 168] on div "Your Team" at bounding box center [137, 178] width 142 height 36
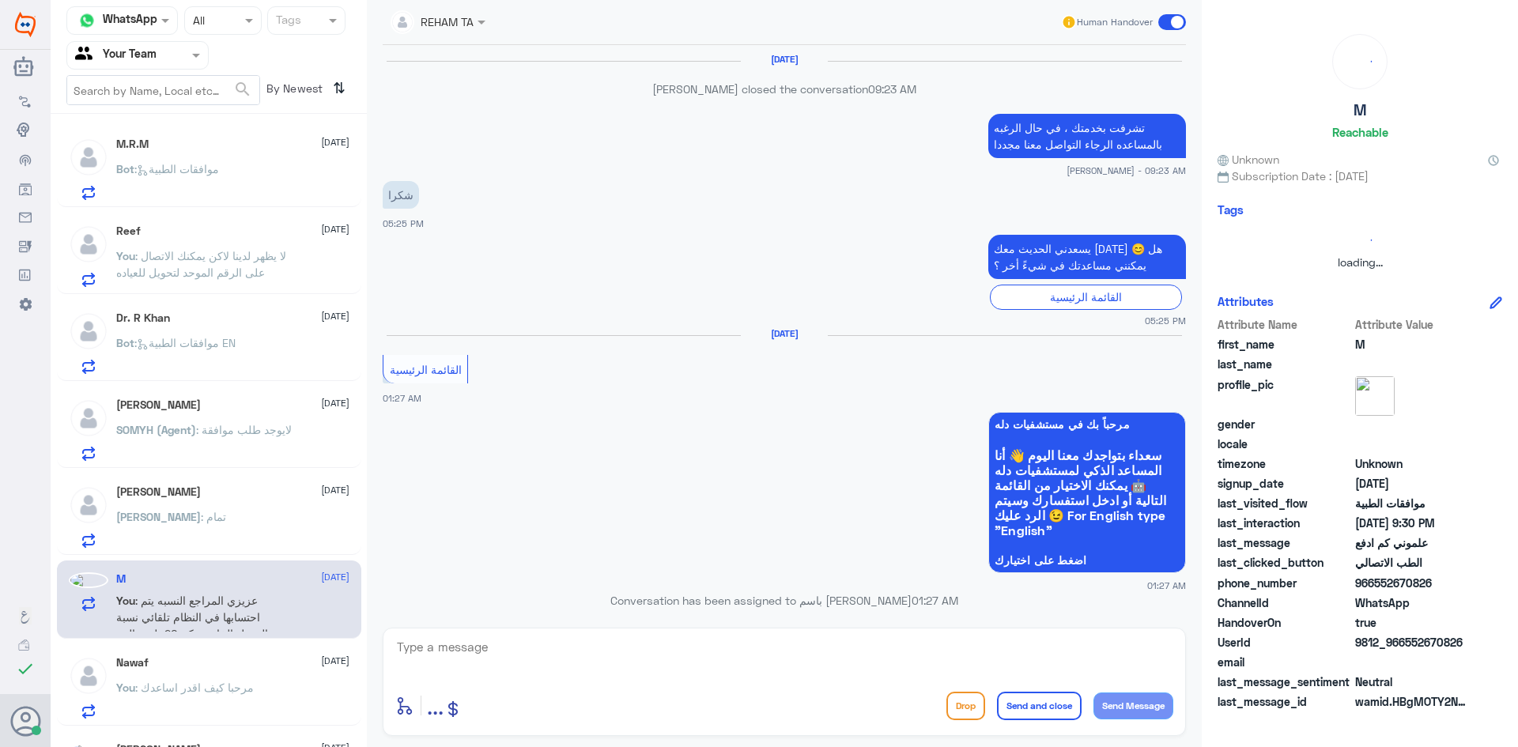
scroll to position [1556, 0]
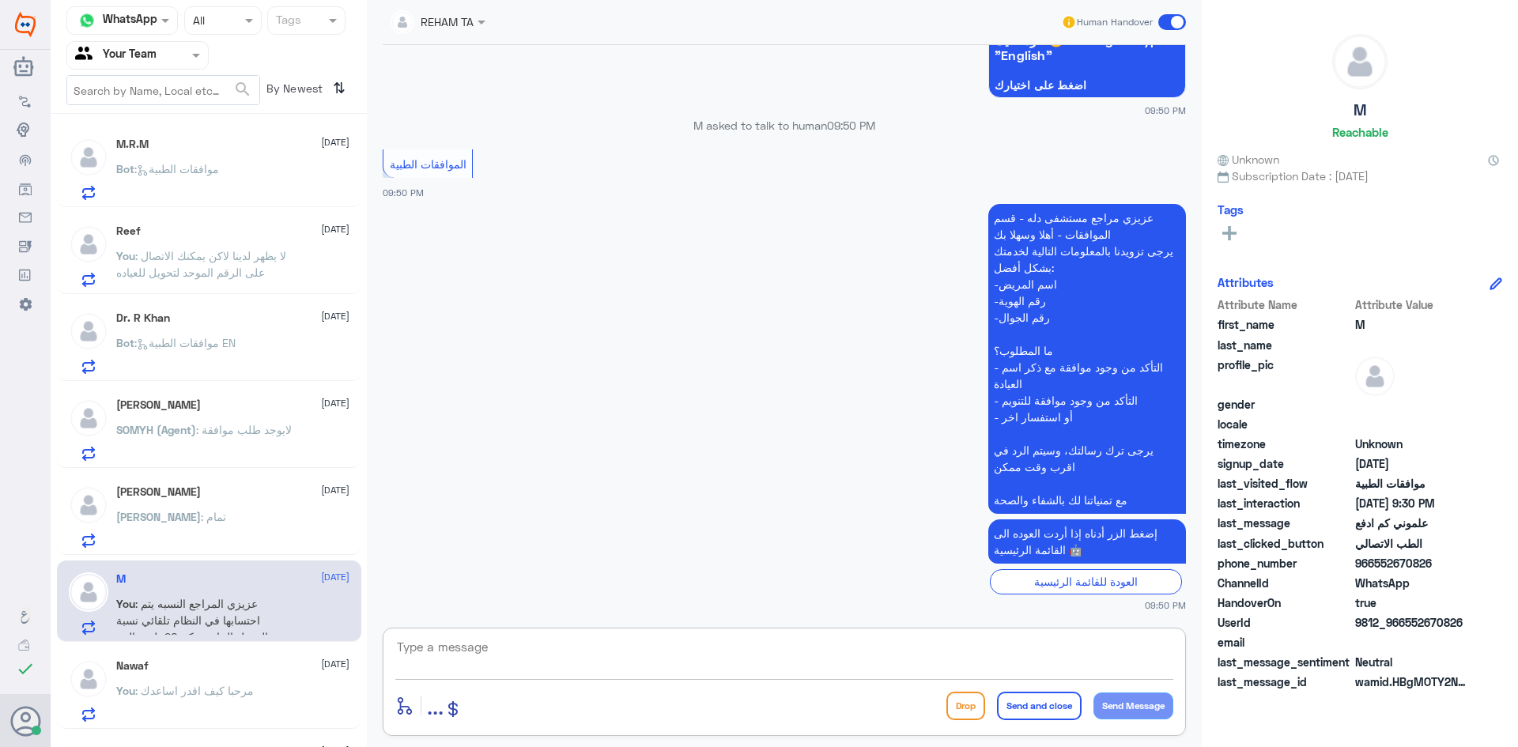
click at [561, 641] on textarea at bounding box center [784, 656] width 778 height 39
type textarea "مرحبا كيف اقدر اساعدك"
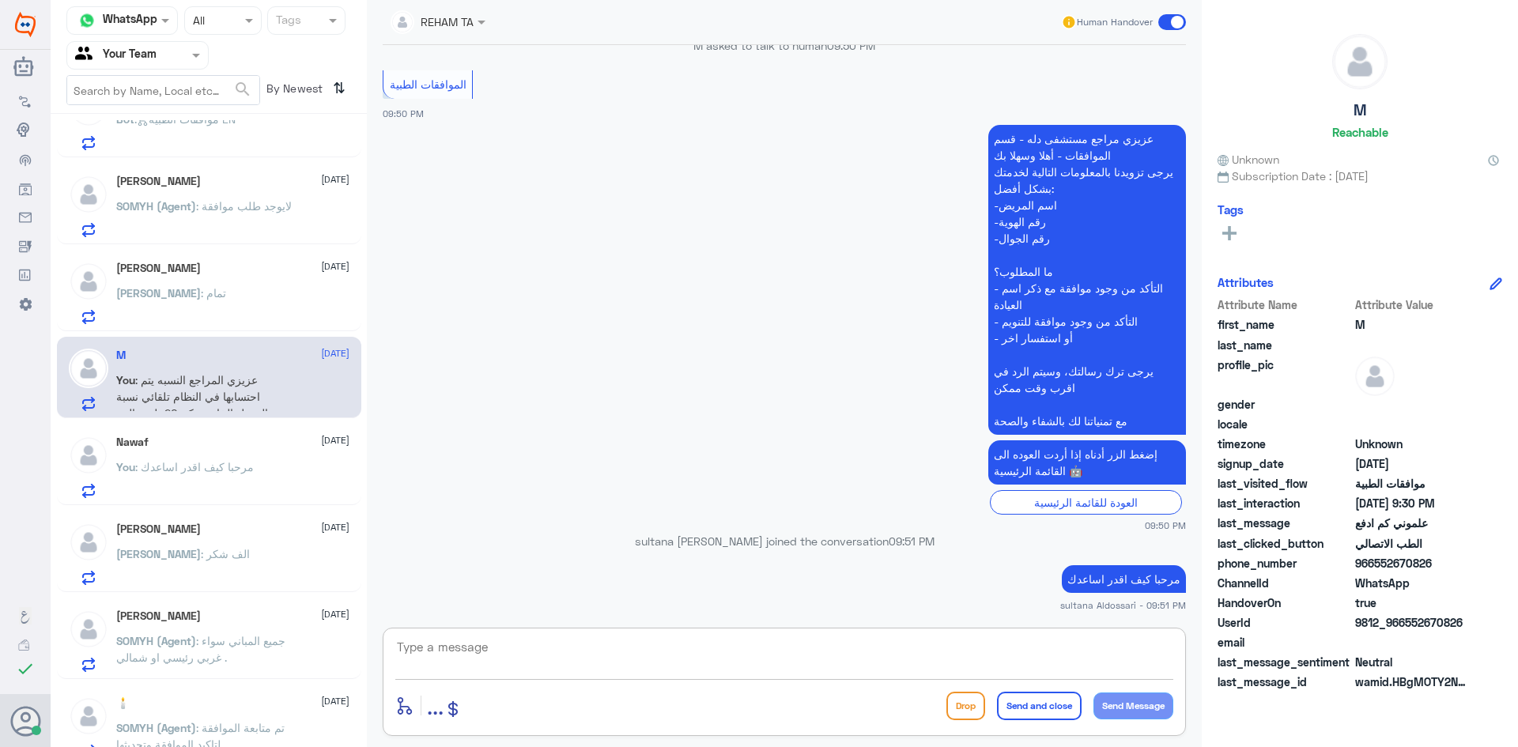
scroll to position [0, 0]
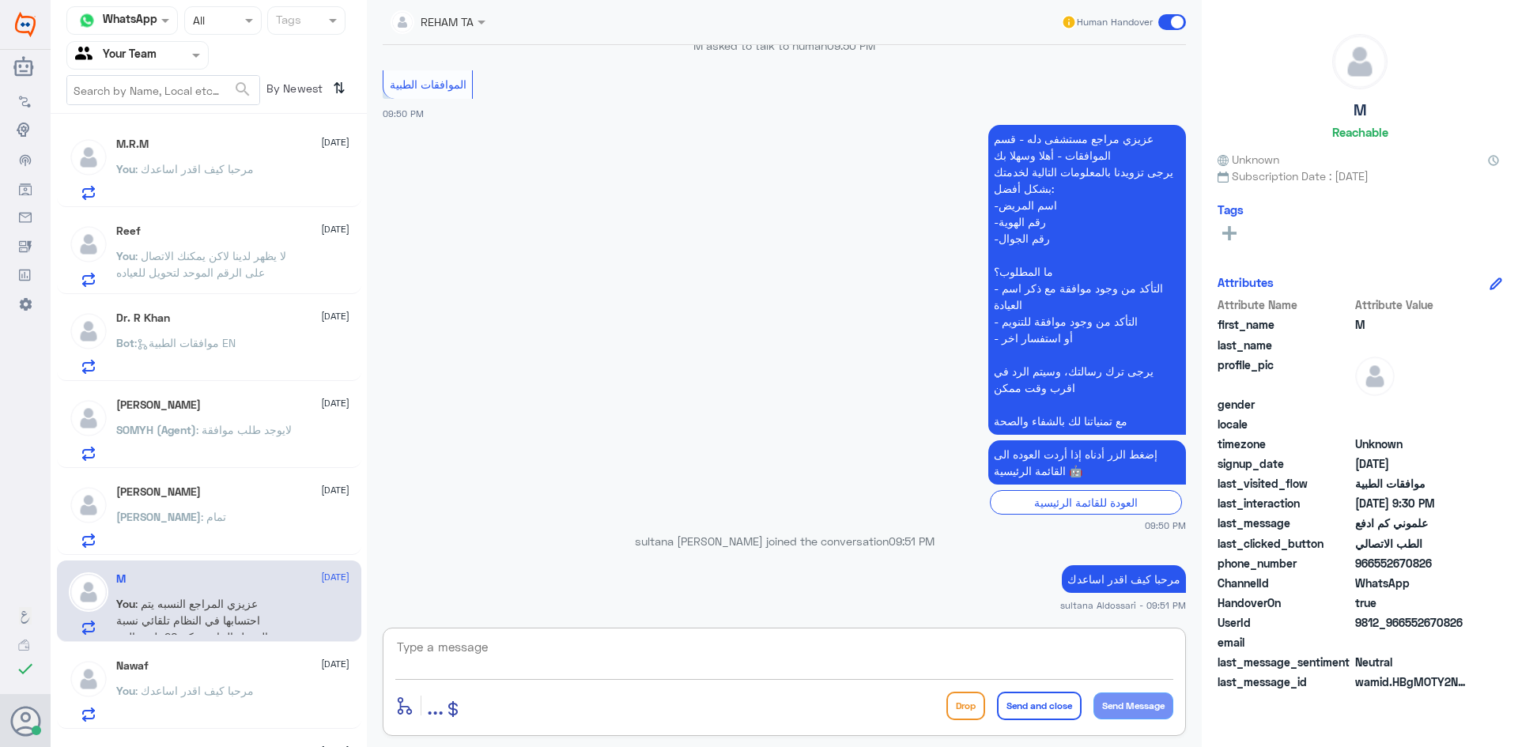
click at [168, 59] on div at bounding box center [137, 55] width 141 height 18
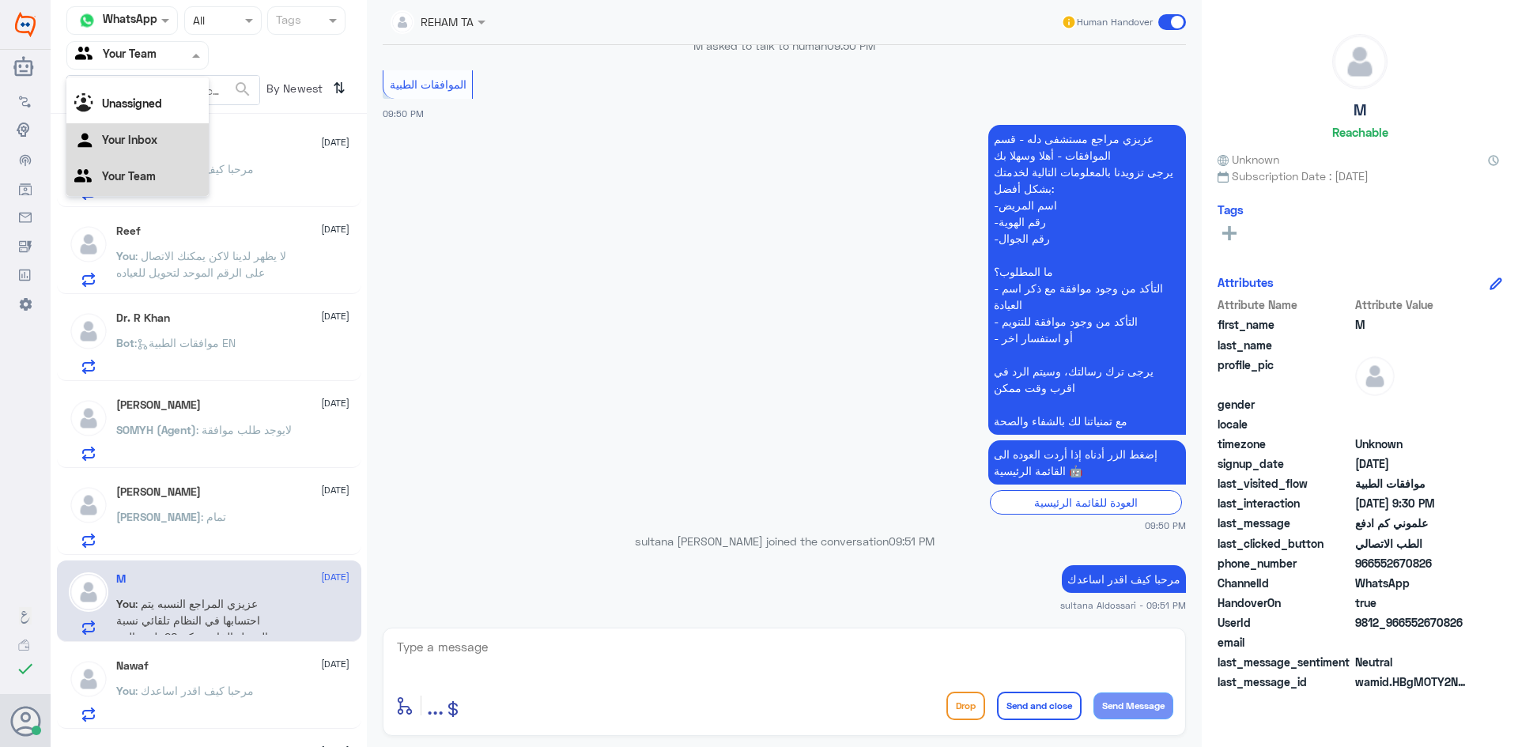
click at [149, 141] on Inbox "Your Inbox" at bounding box center [129, 139] width 55 height 13
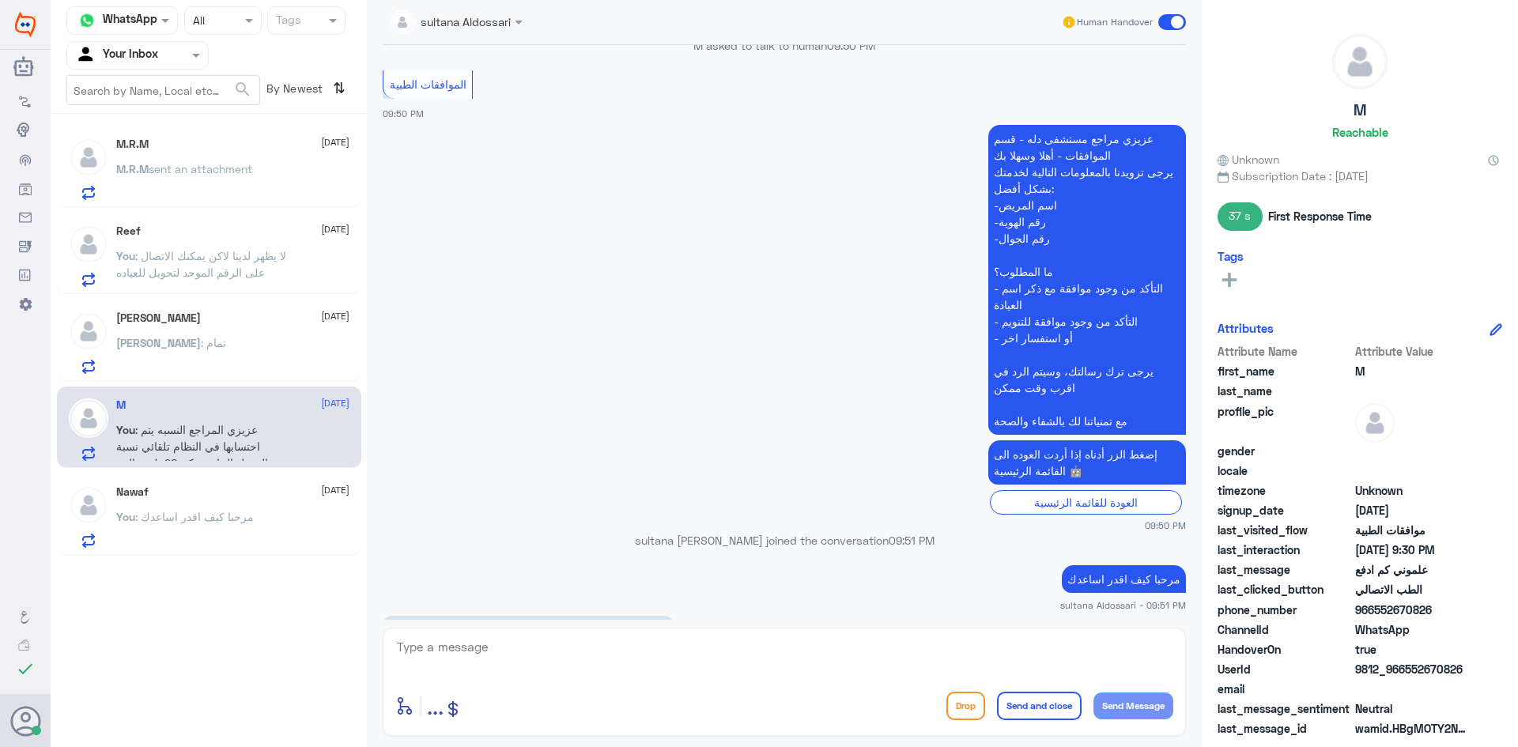
scroll to position [1854, 0]
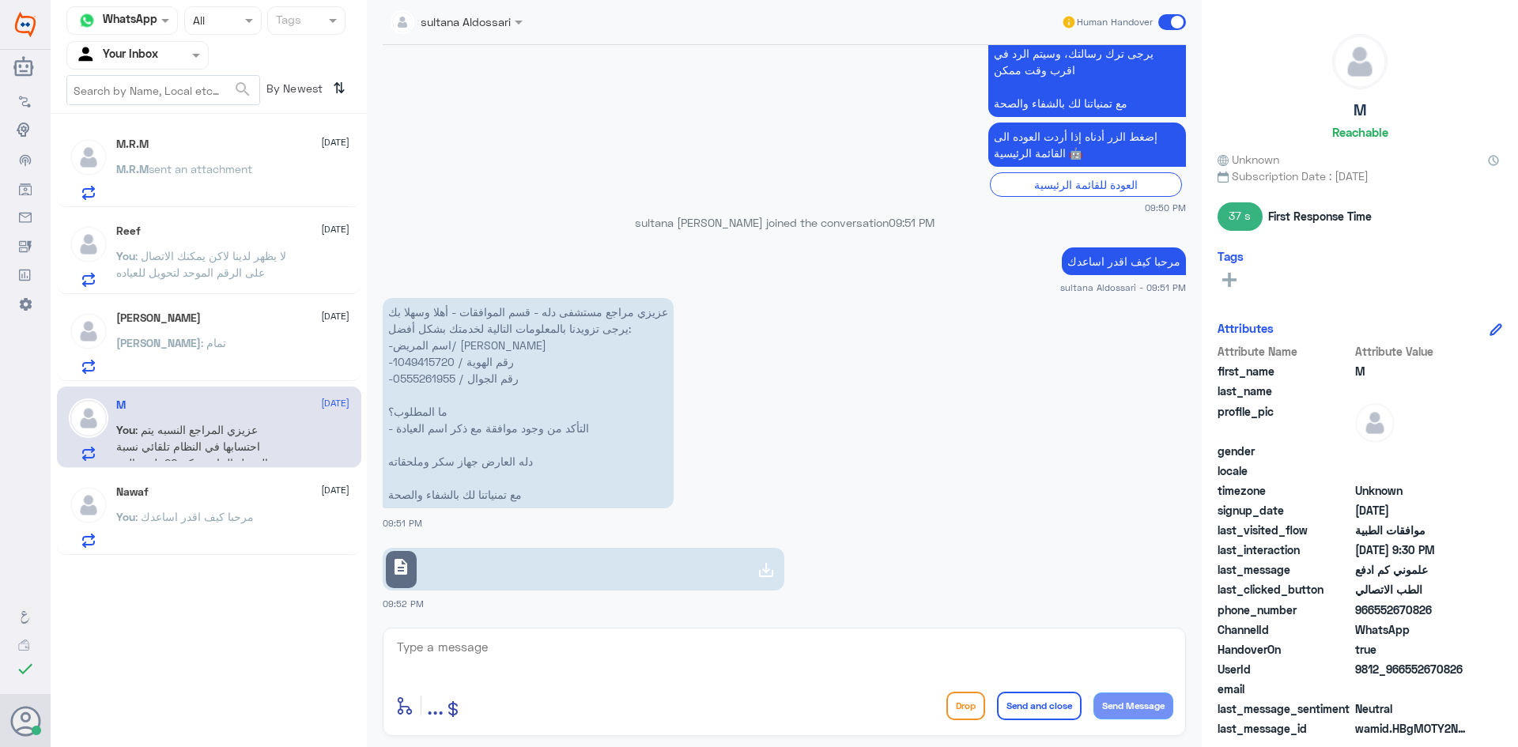
click at [766, 567] on icon at bounding box center [766, 570] width 19 height 19
click at [546, 664] on textarea at bounding box center [784, 656] width 778 height 39
type textarea "u"
click at [757, 574] on icon at bounding box center [766, 570] width 19 height 19
click at [517, 660] on textarea at bounding box center [784, 656] width 778 height 39
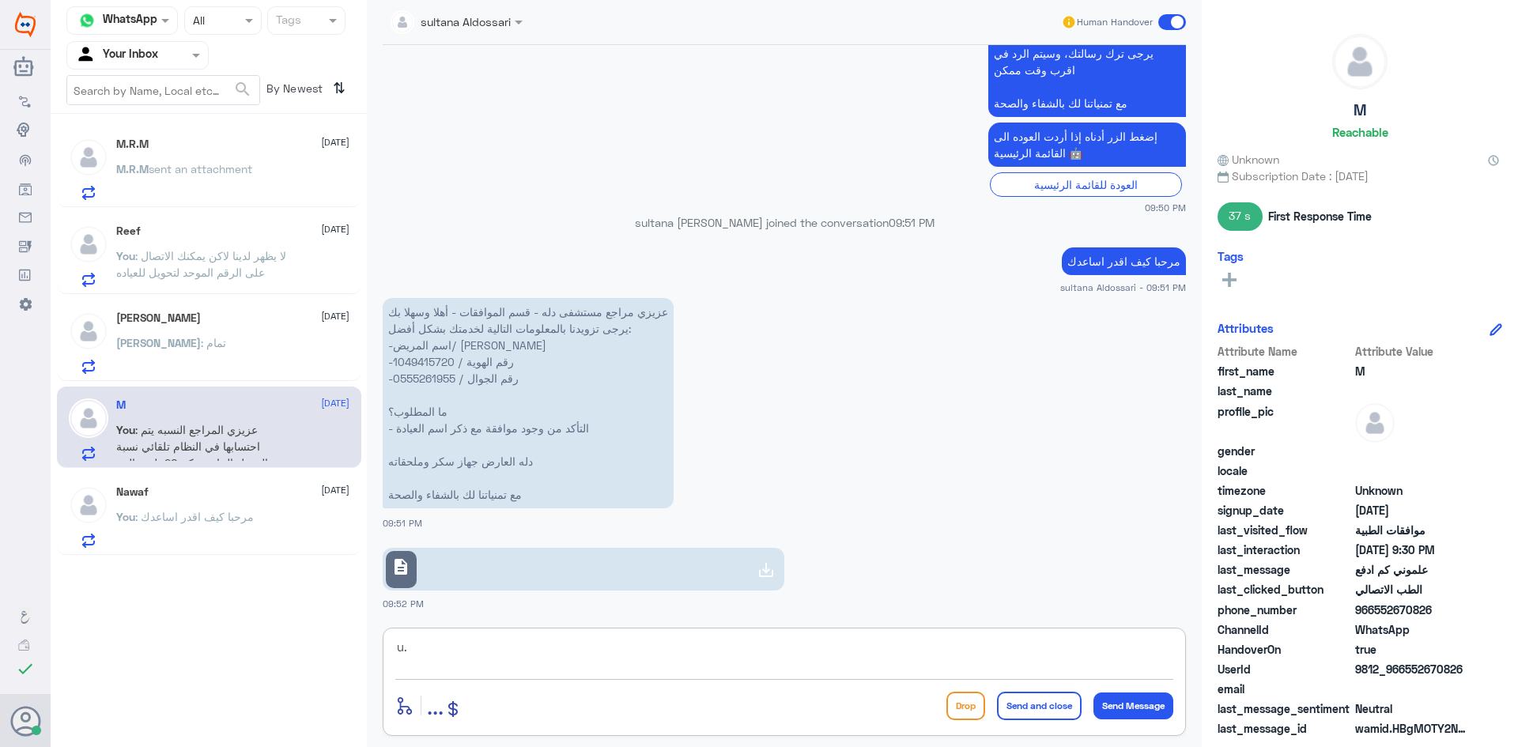
type textarea "u"
type textarea "عزيزي المراجع هنا فقط موافقات دله النخيل"
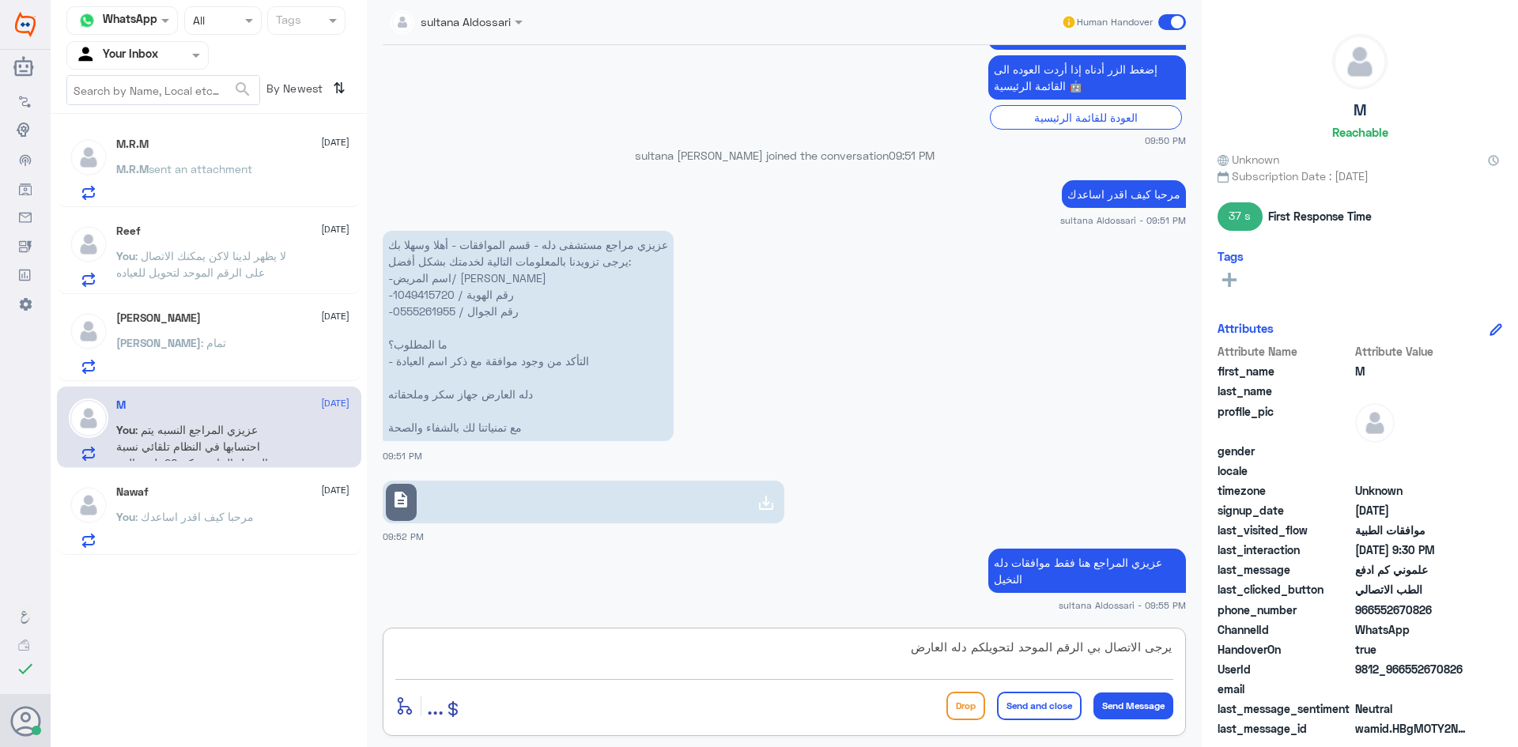
type textarea "يرجى الاتصال بي الرقم الموحد لتحويلكم دله العارض"
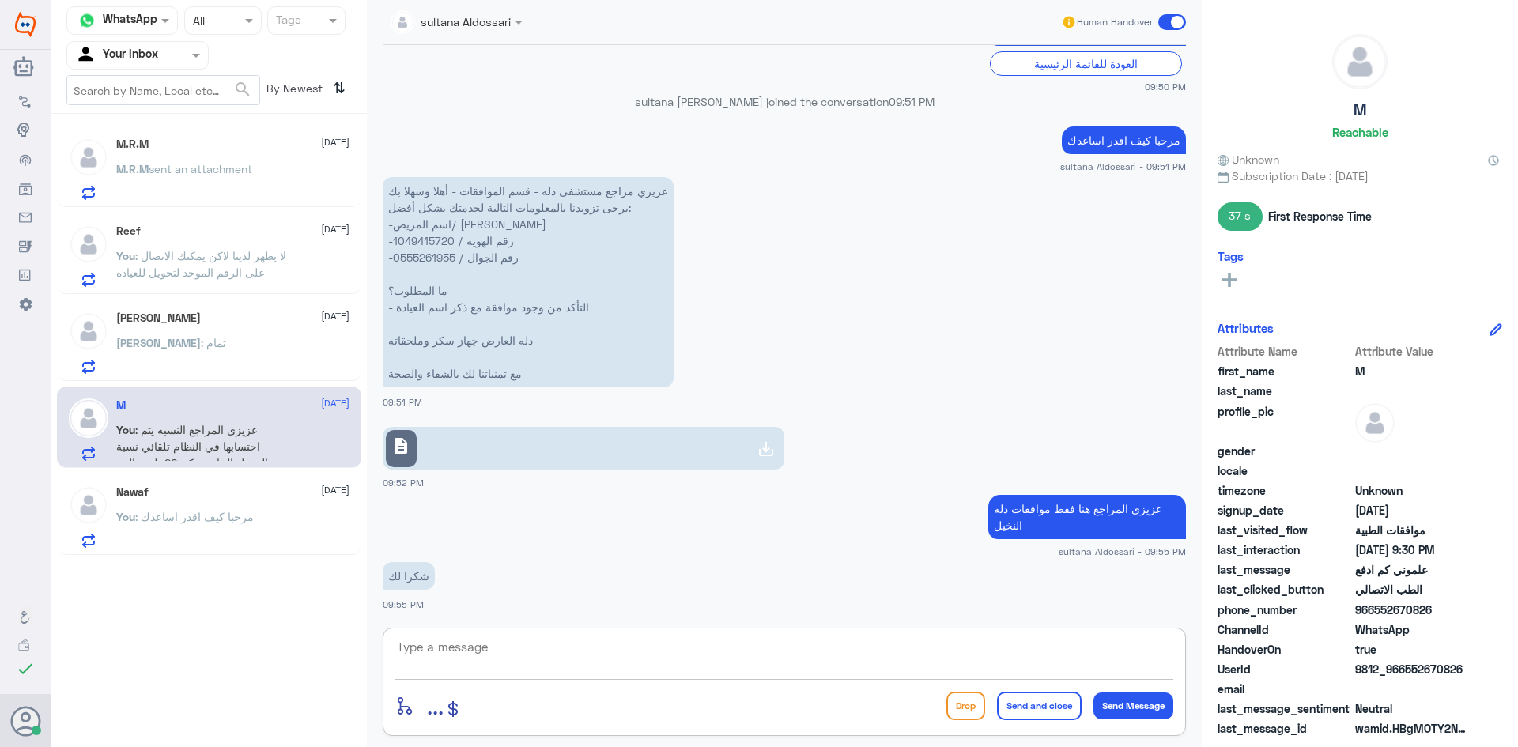
scroll to position [2042, 0]
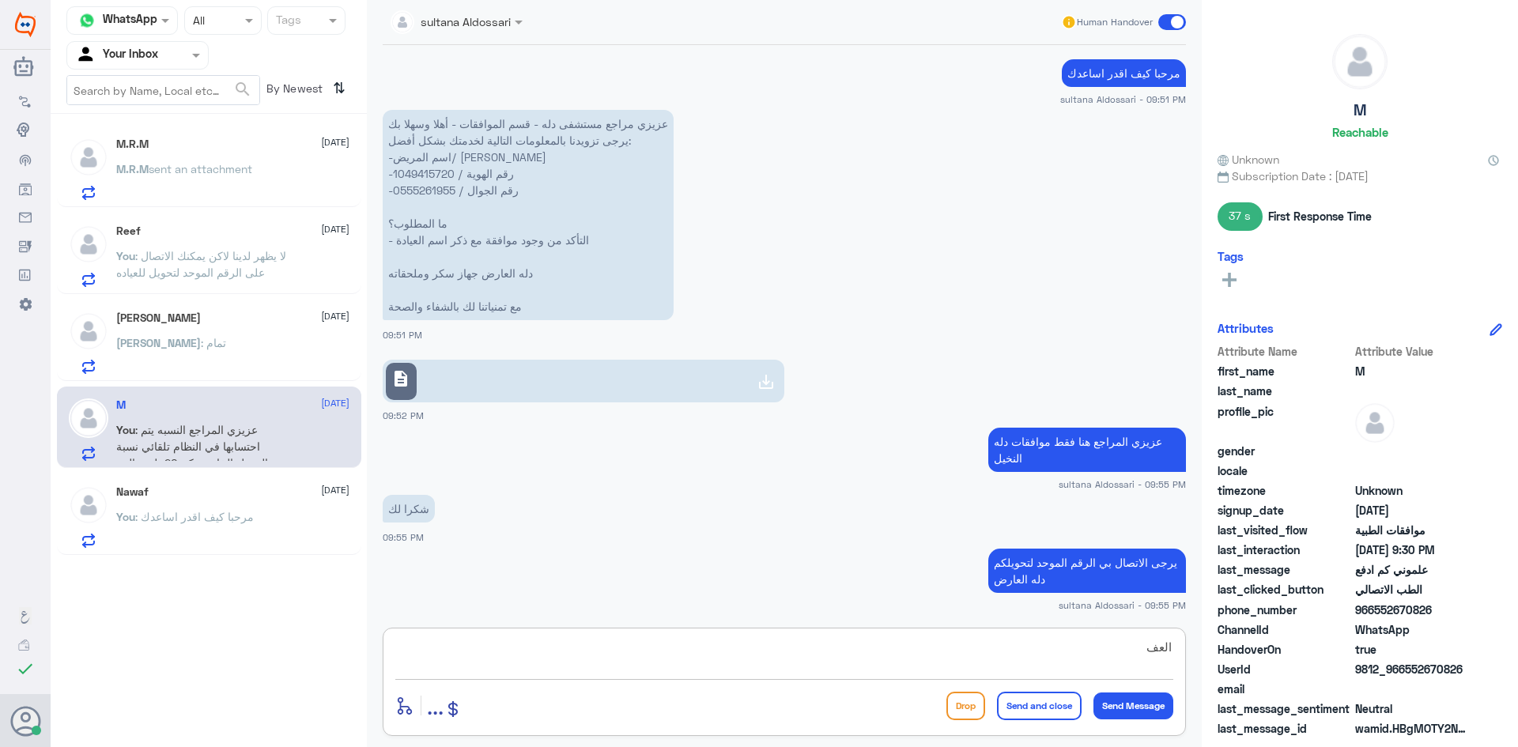
type textarea "العفو"
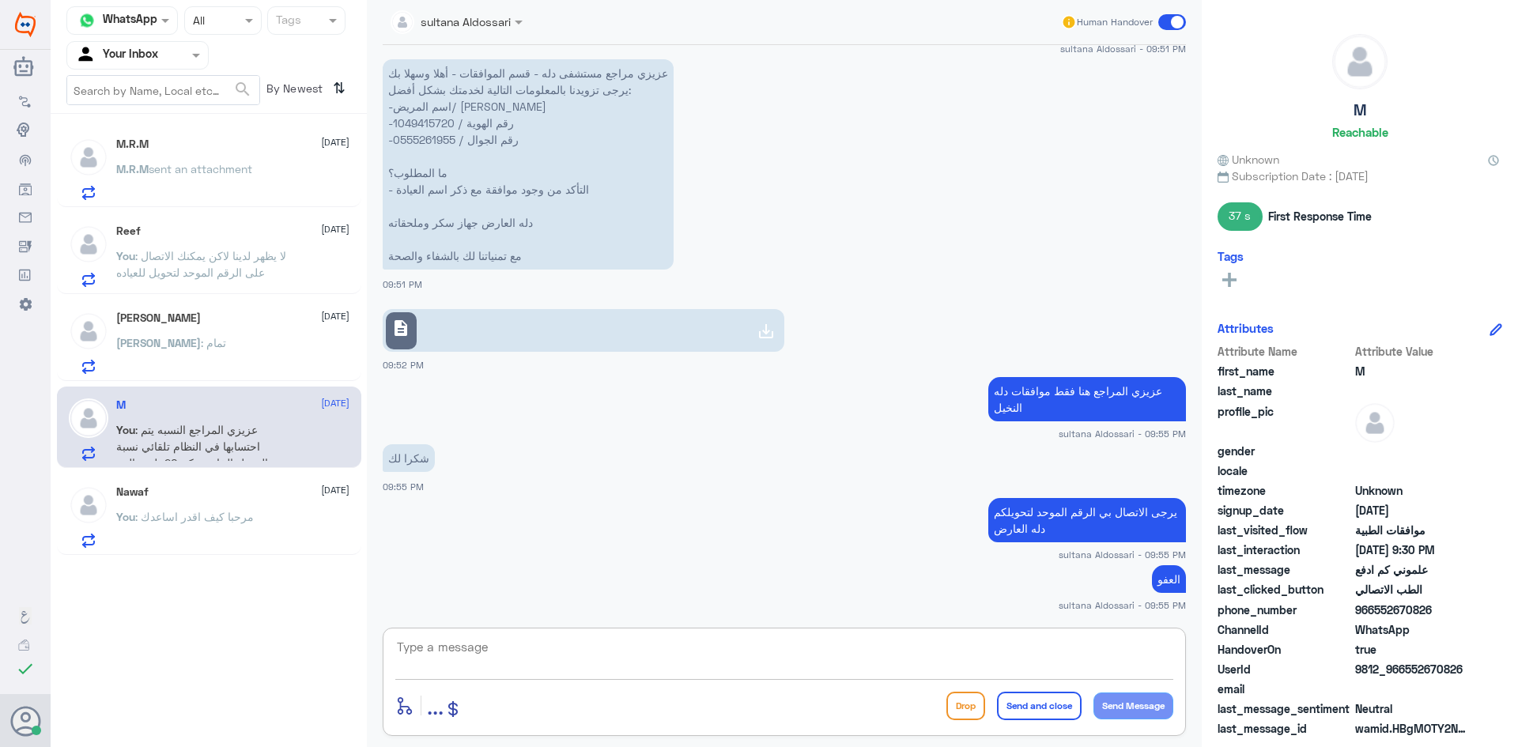
click at [210, 486] on div "Nawaf [DATE]" at bounding box center [232, 492] width 233 height 13
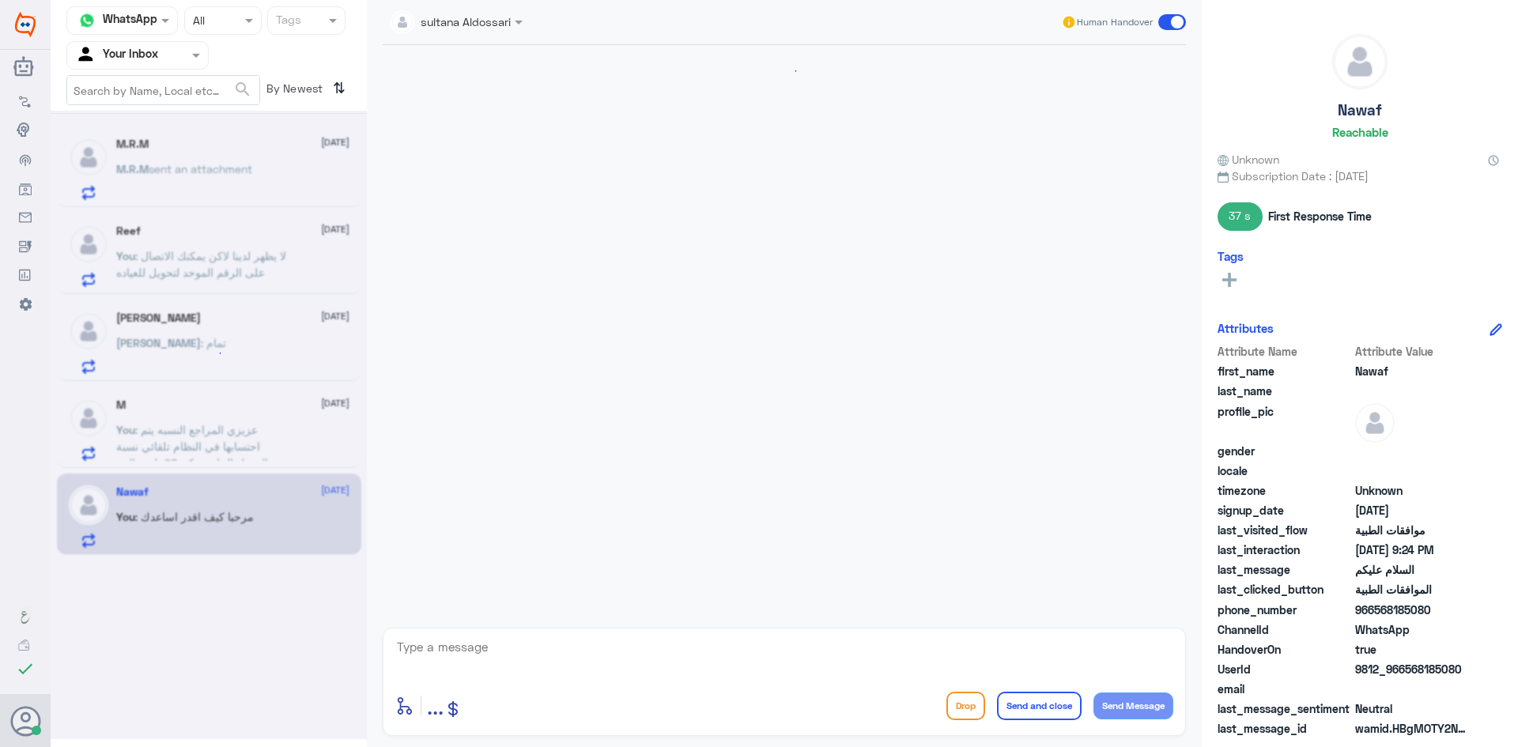
scroll to position [280, 0]
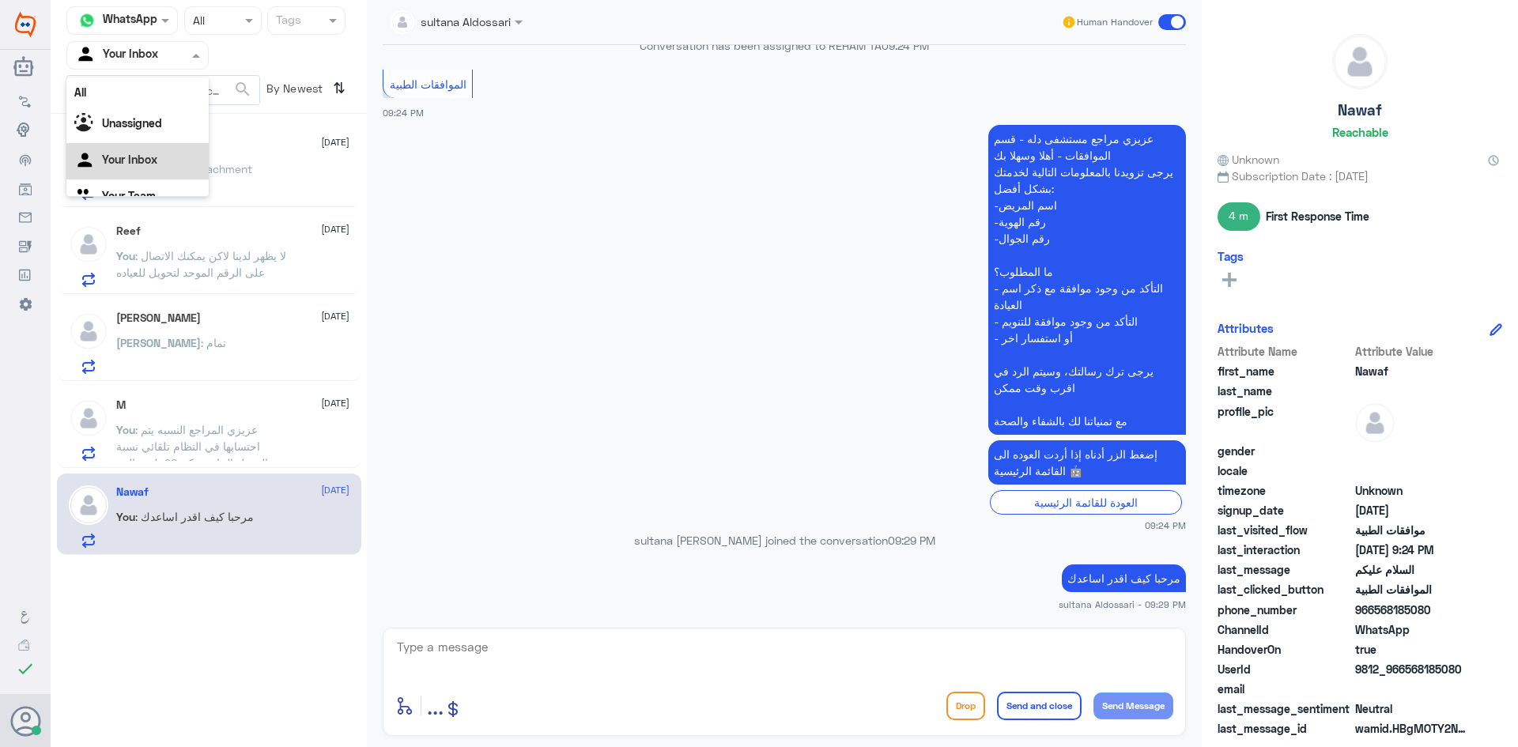
click at [177, 55] on div at bounding box center [137, 55] width 141 height 18
click at [144, 176] on Team "Your Team" at bounding box center [129, 175] width 54 height 13
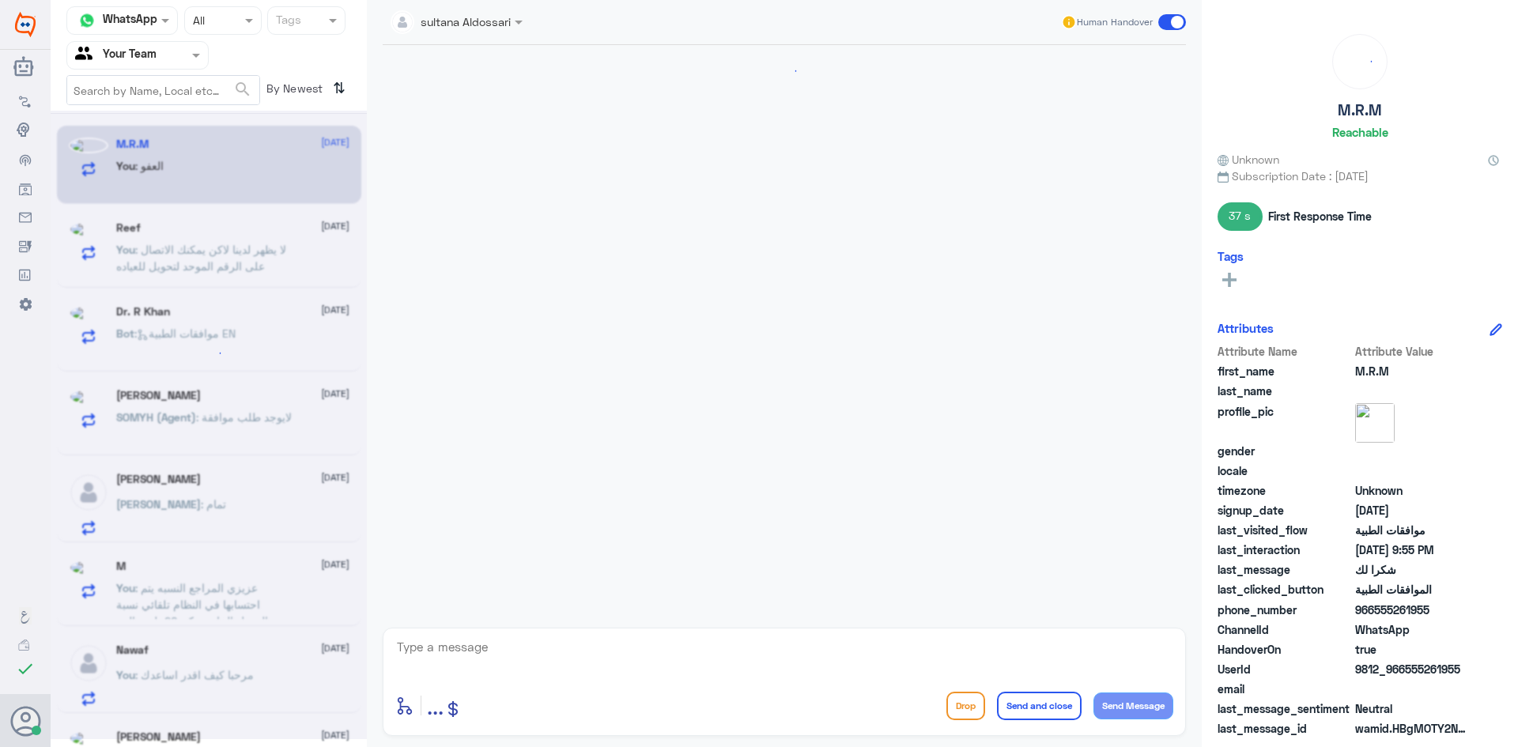
scroll to position [1649, 0]
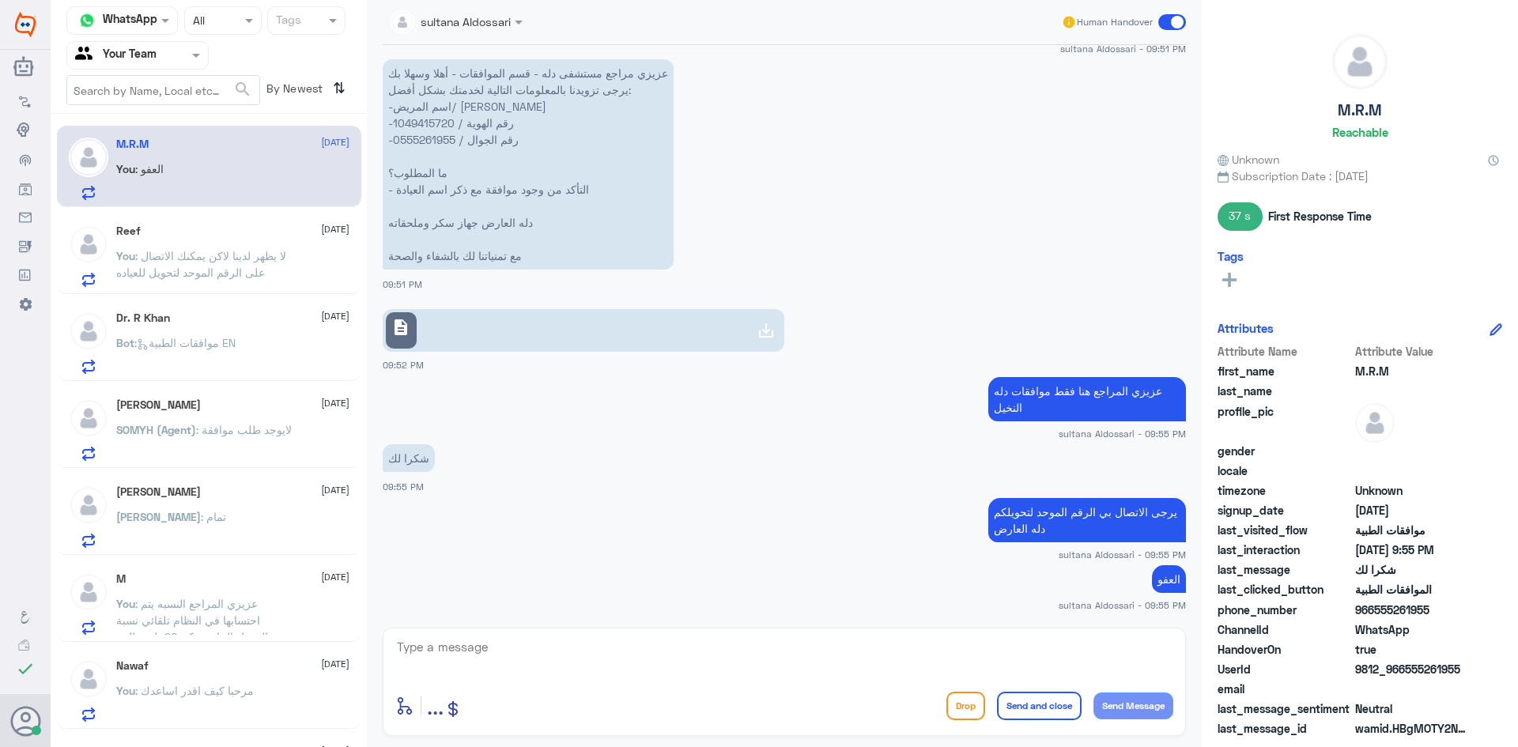
click at [195, 336] on span ": موافقات الطبية EN" at bounding box center [184, 342] width 101 height 13
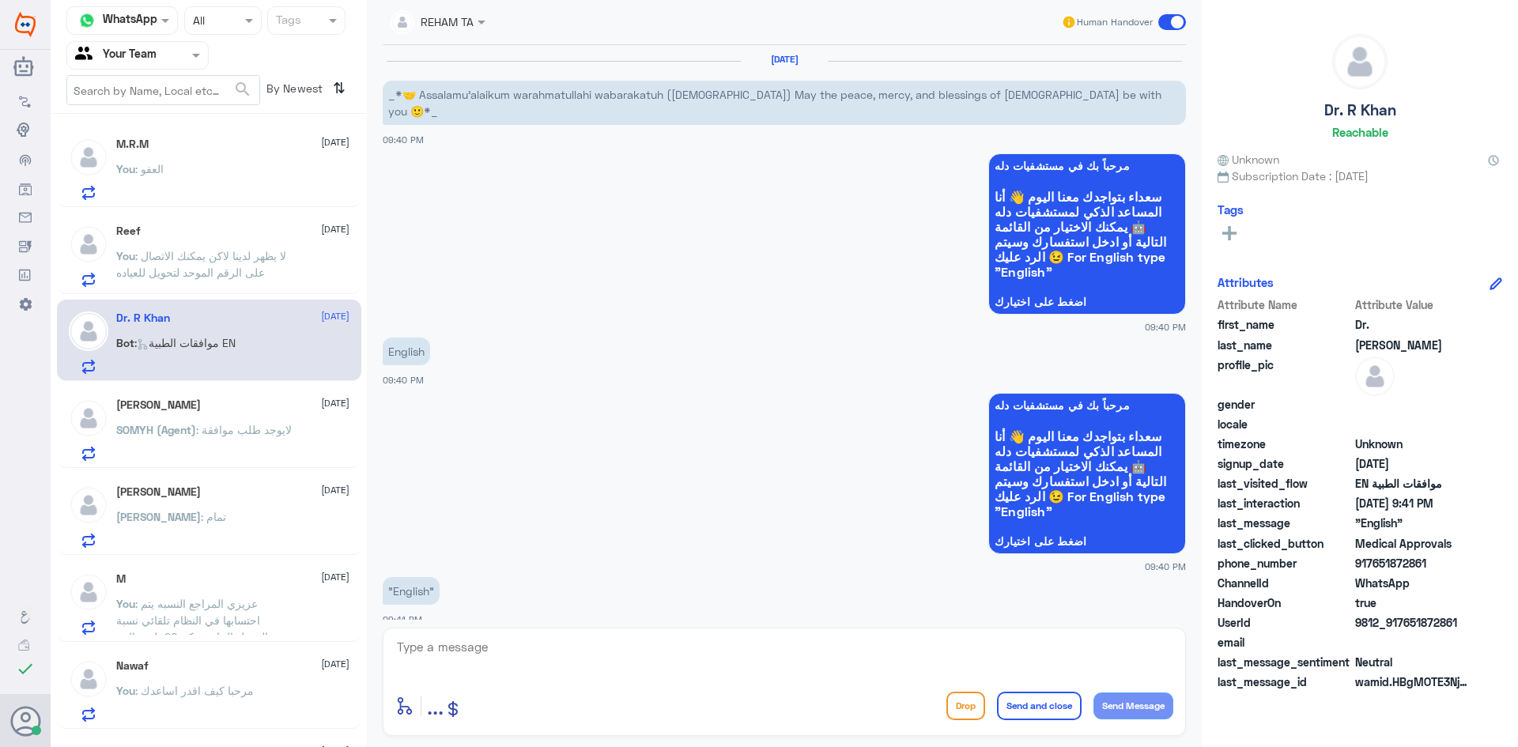
scroll to position [855, 0]
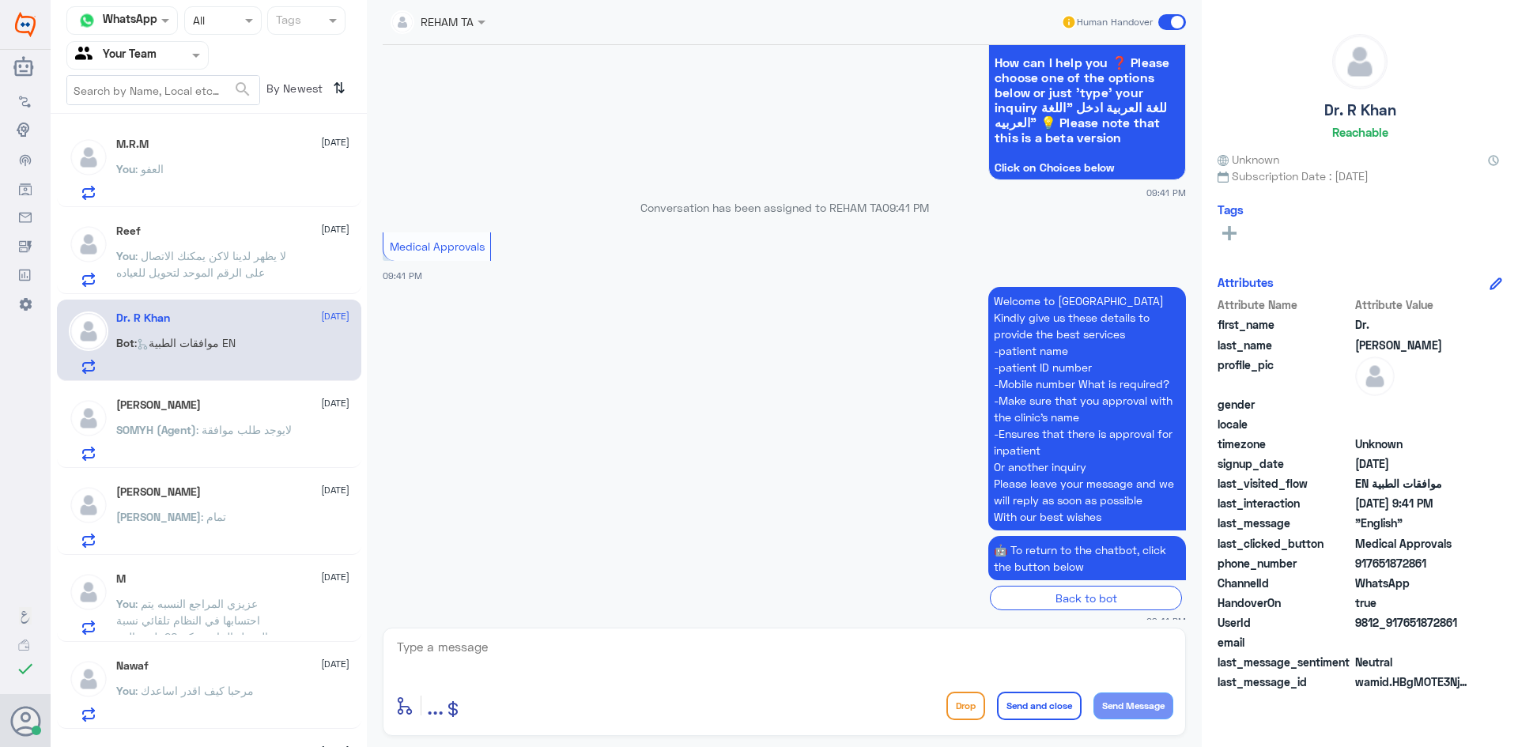
click at [196, 436] on span "SOMYH (Agent)" at bounding box center [156, 429] width 80 height 13
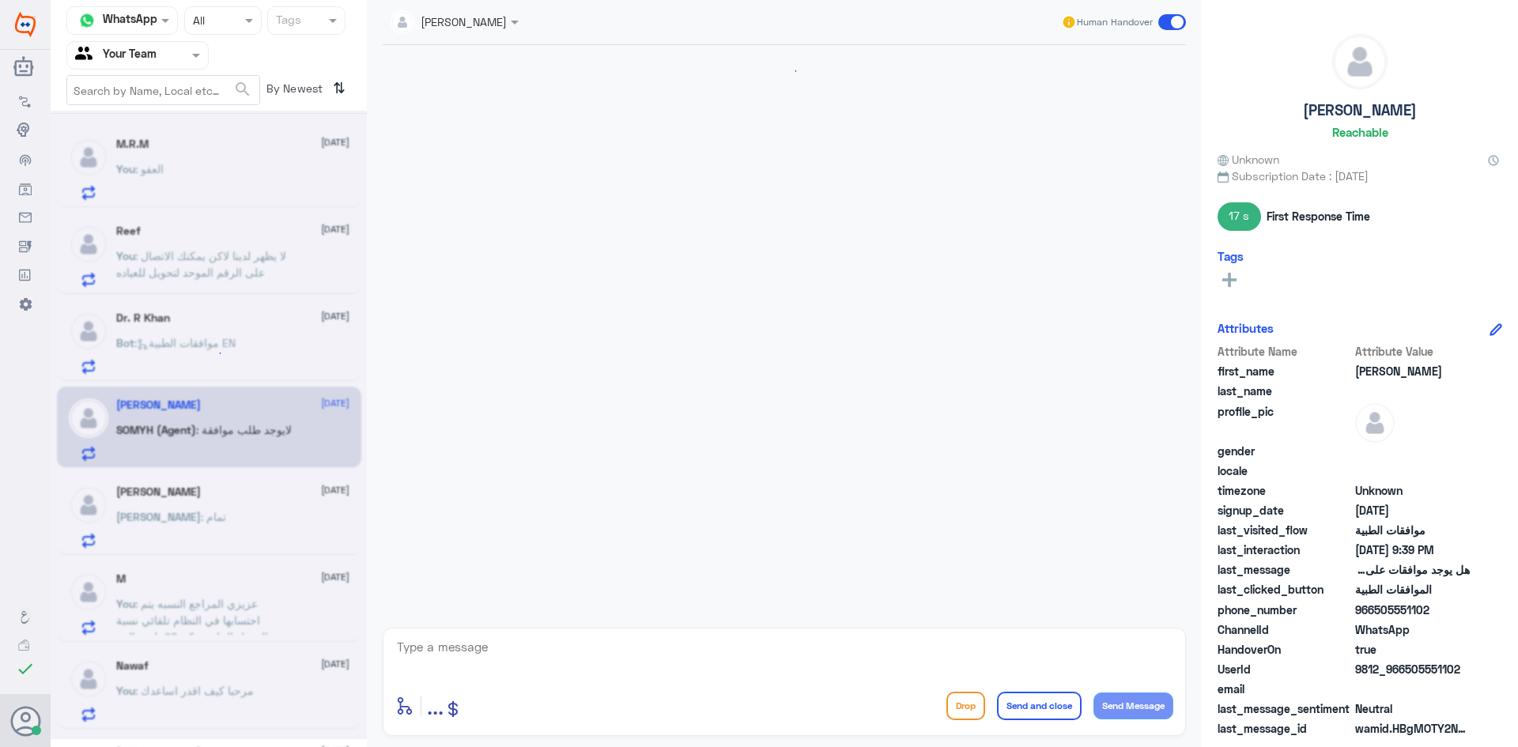
scroll to position [605, 0]
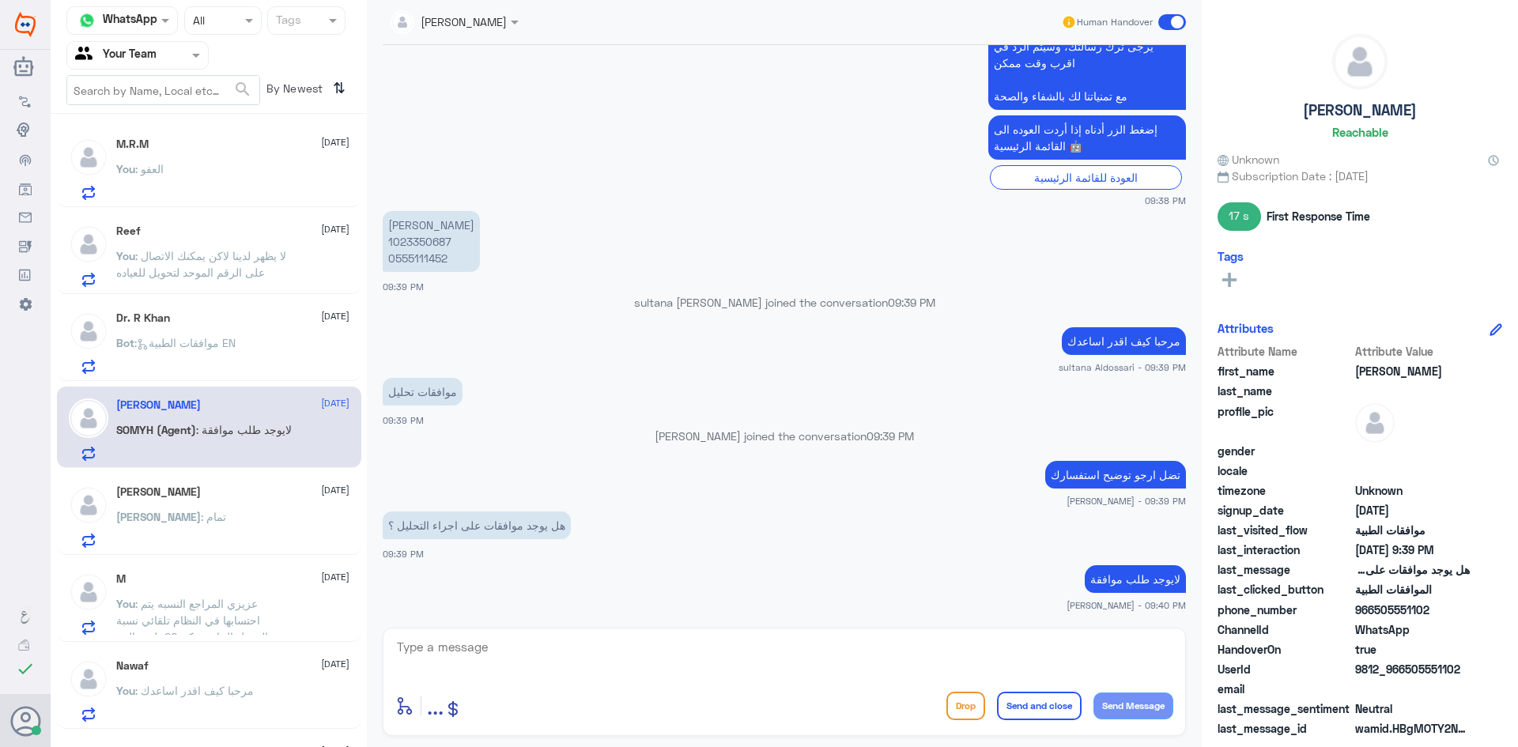
click at [200, 516] on div "Omer : تمام" at bounding box center [232, 530] width 233 height 36
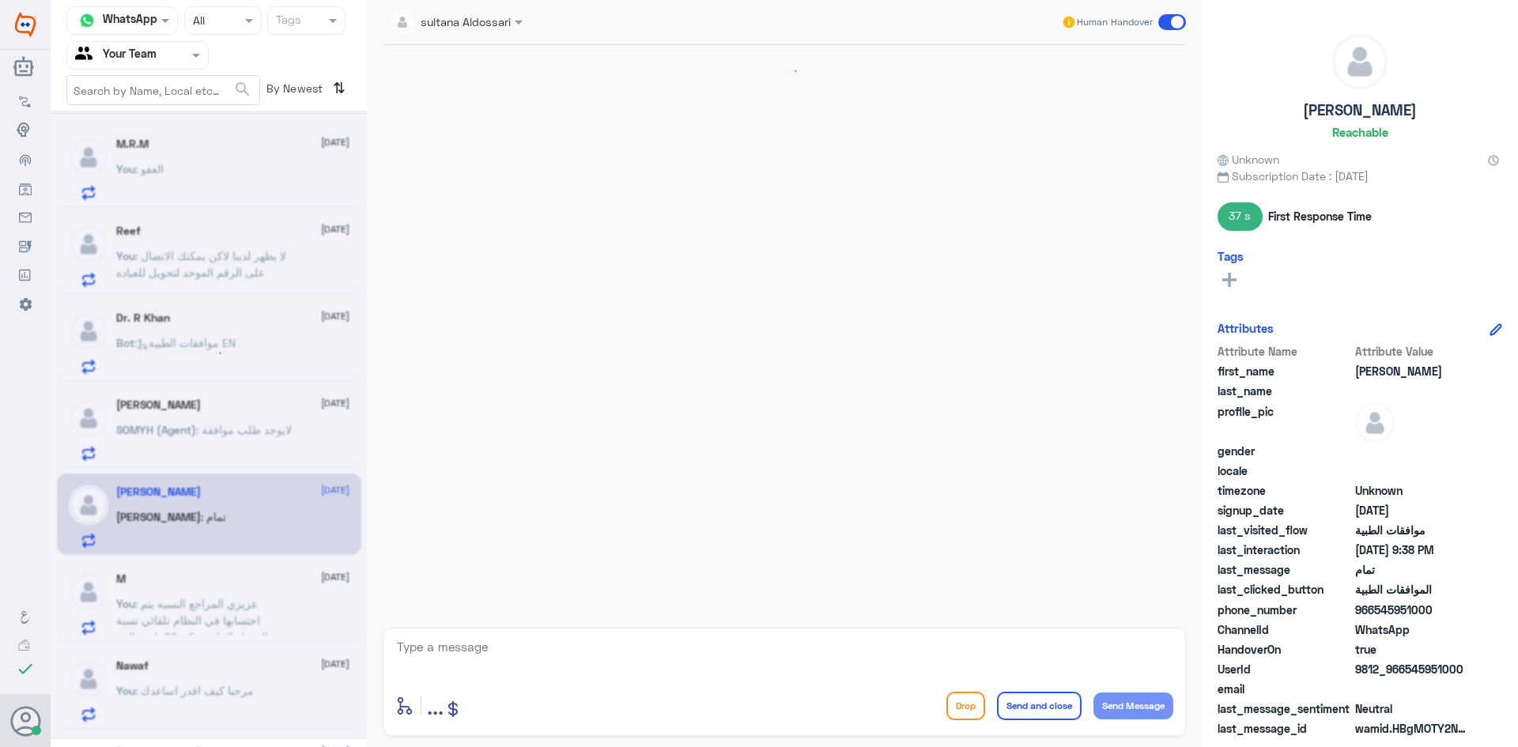
scroll to position [840, 0]
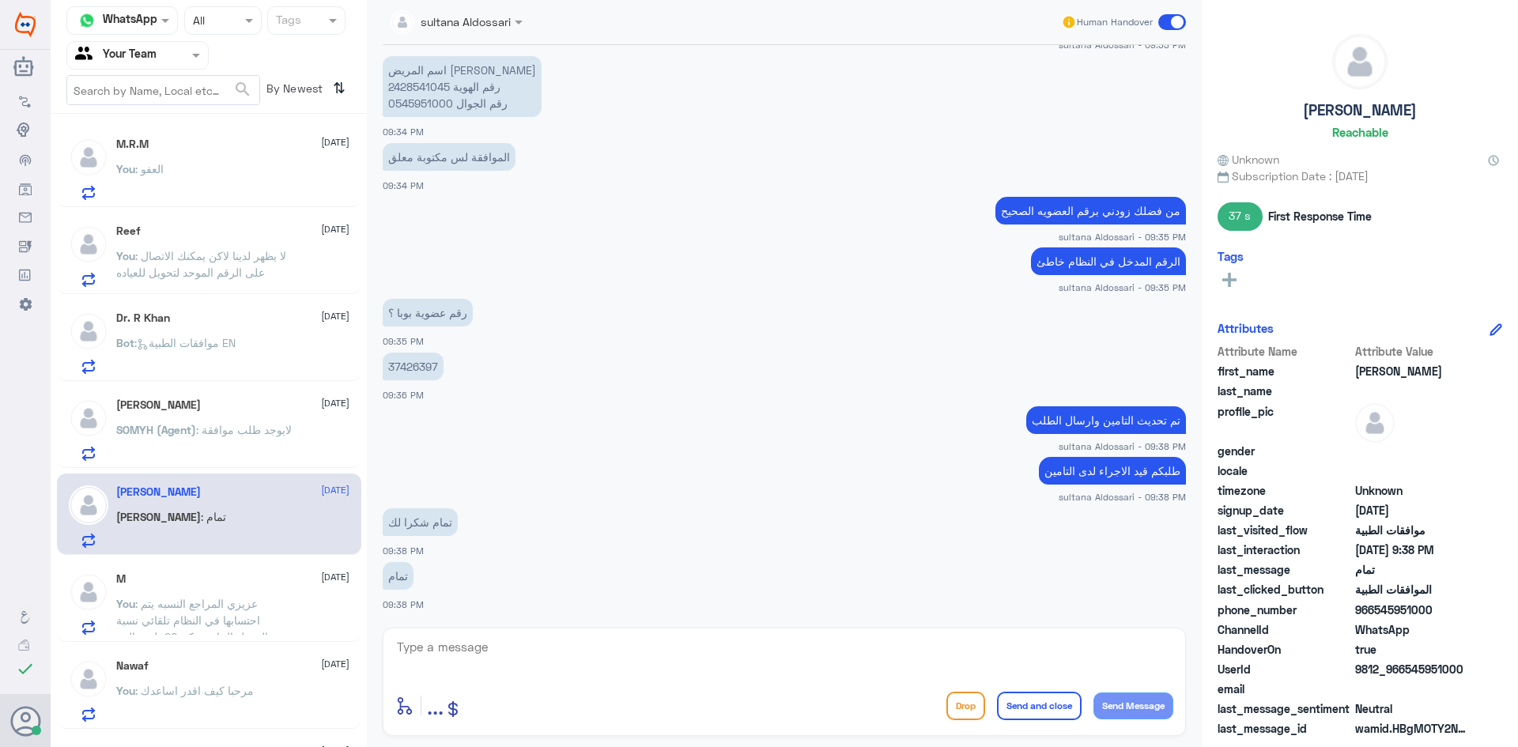
click at [198, 584] on div "M [DATE]" at bounding box center [232, 579] width 233 height 13
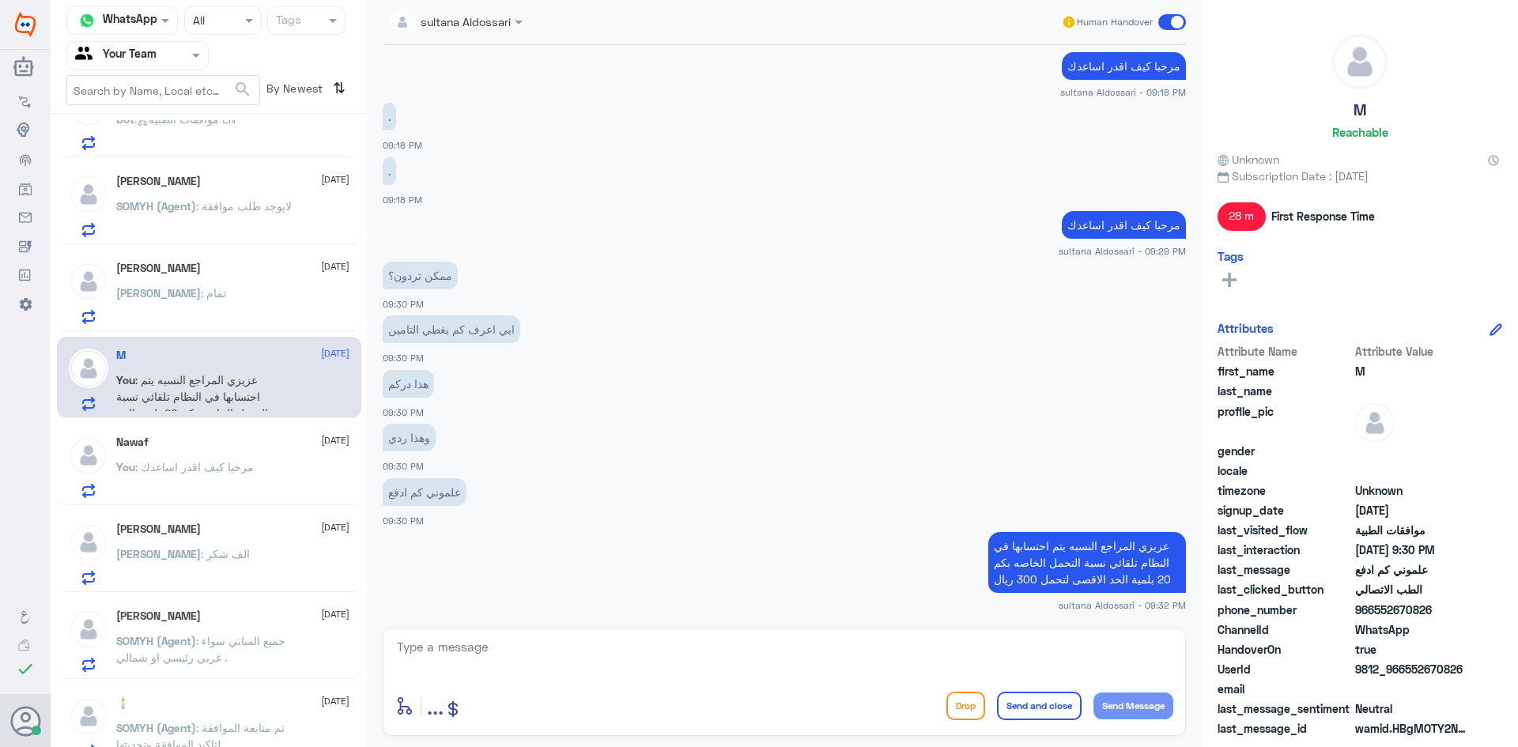
scroll to position [237, 0]
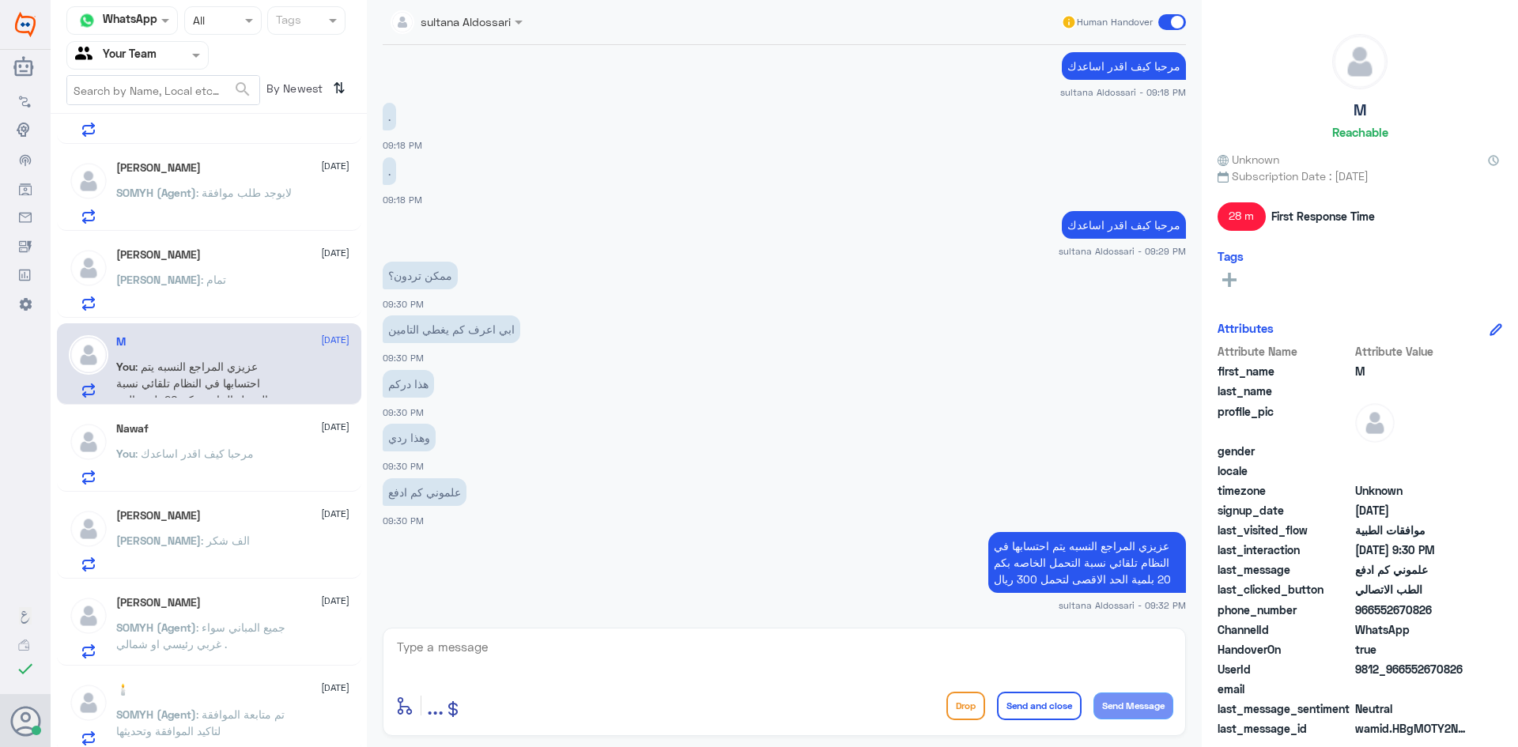
click at [217, 453] on span ": مرحبا كيف اقدر اساعدك" at bounding box center [194, 453] width 119 height 13
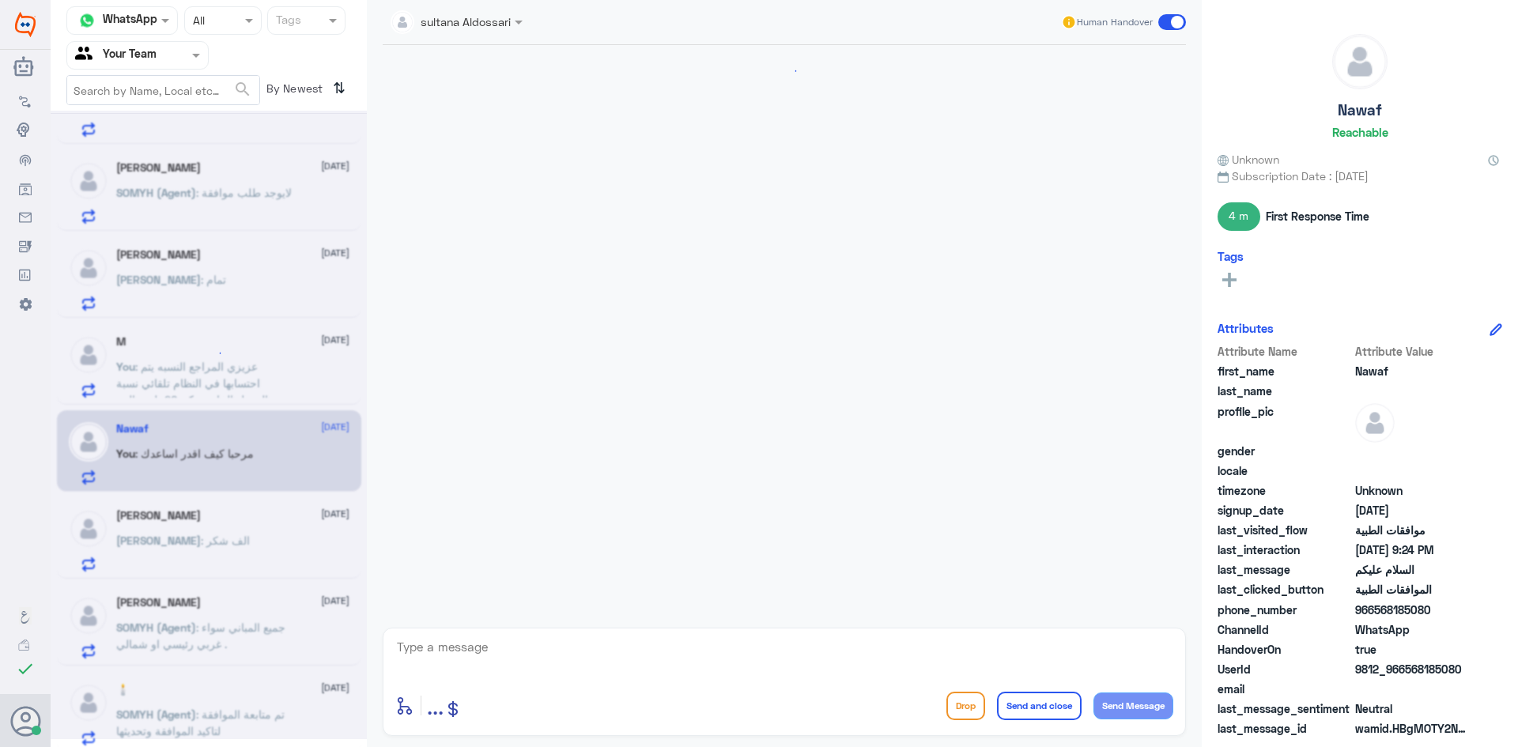
scroll to position [280, 0]
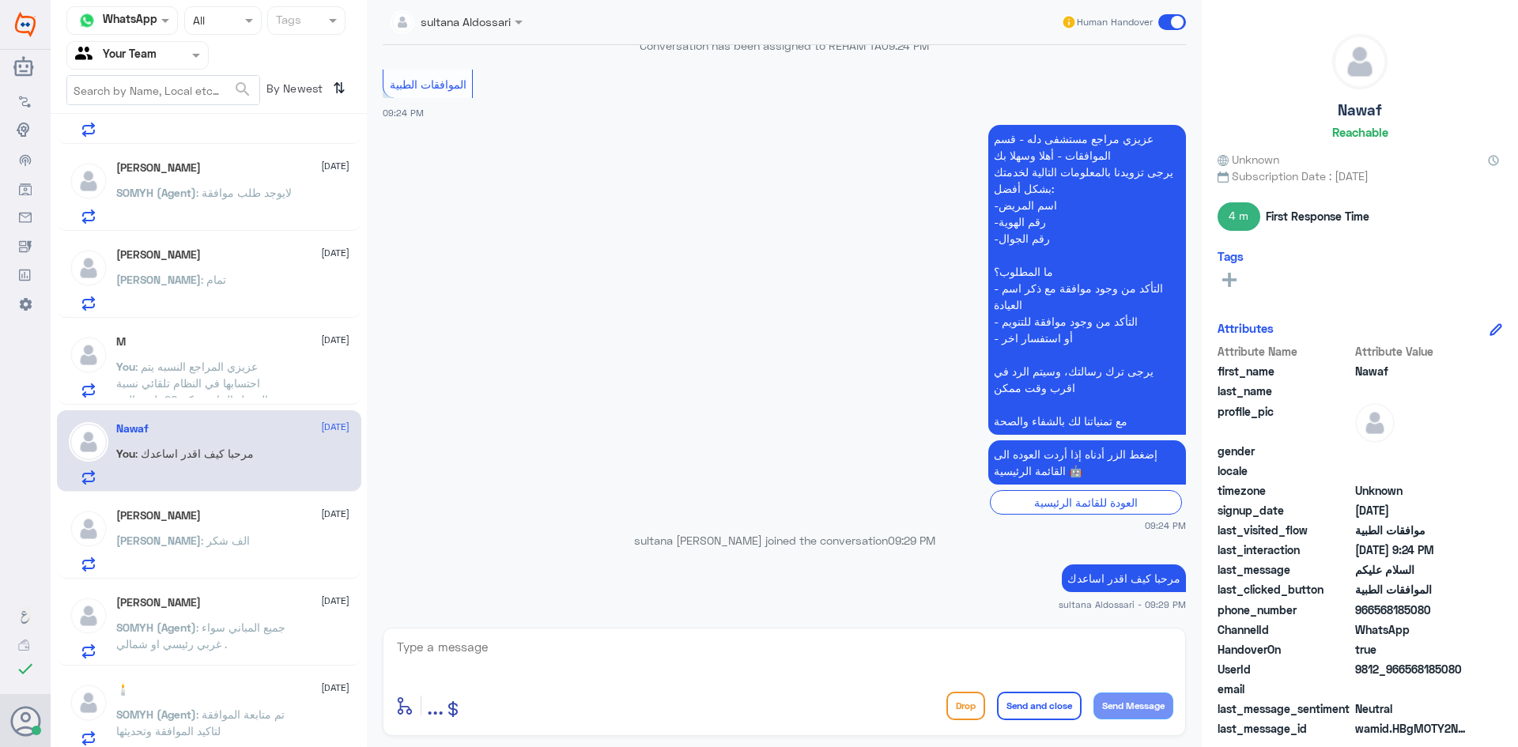
click at [208, 525] on div "[PERSON_NAME] [DATE][PERSON_NAME] : الف شكر" at bounding box center [232, 540] width 233 height 62
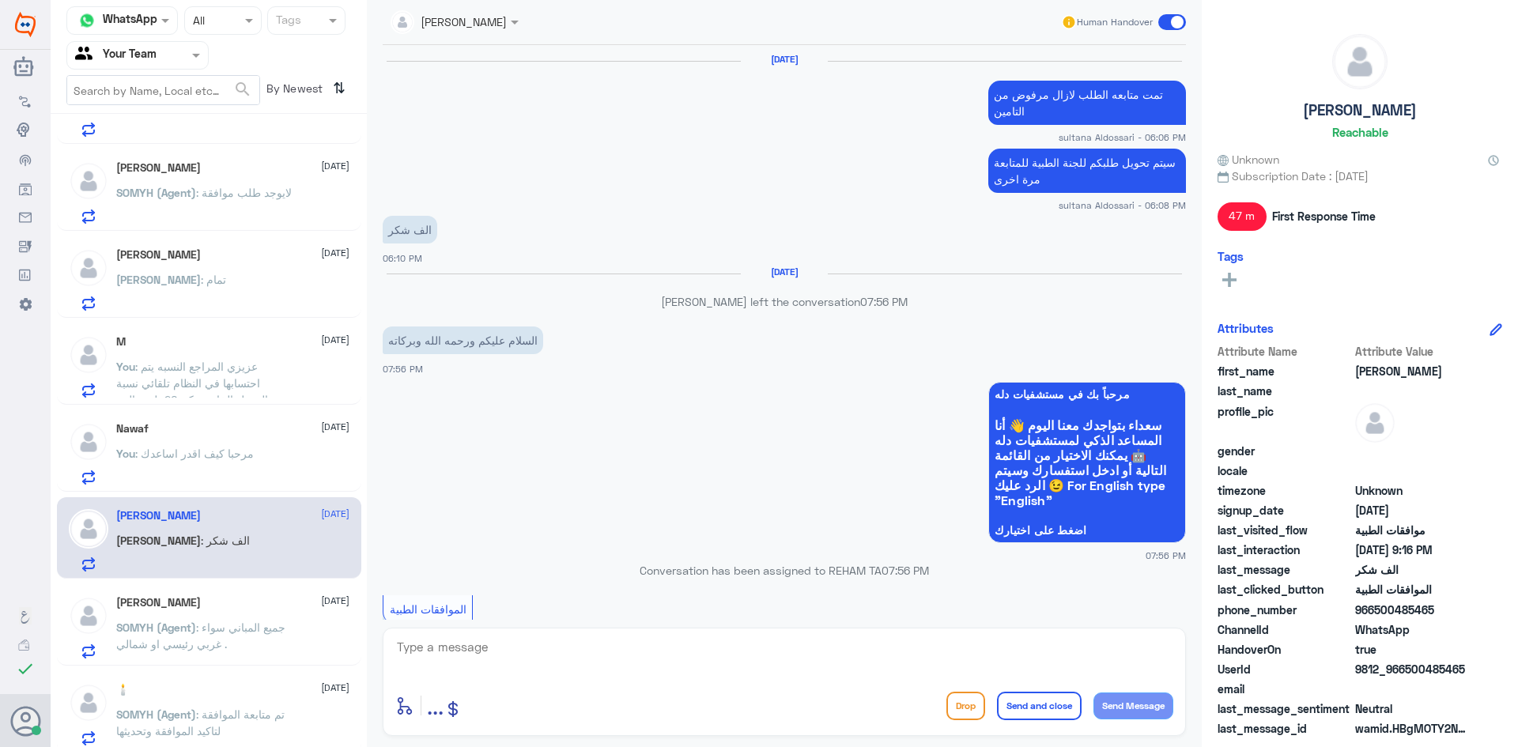
scroll to position [1038, 0]
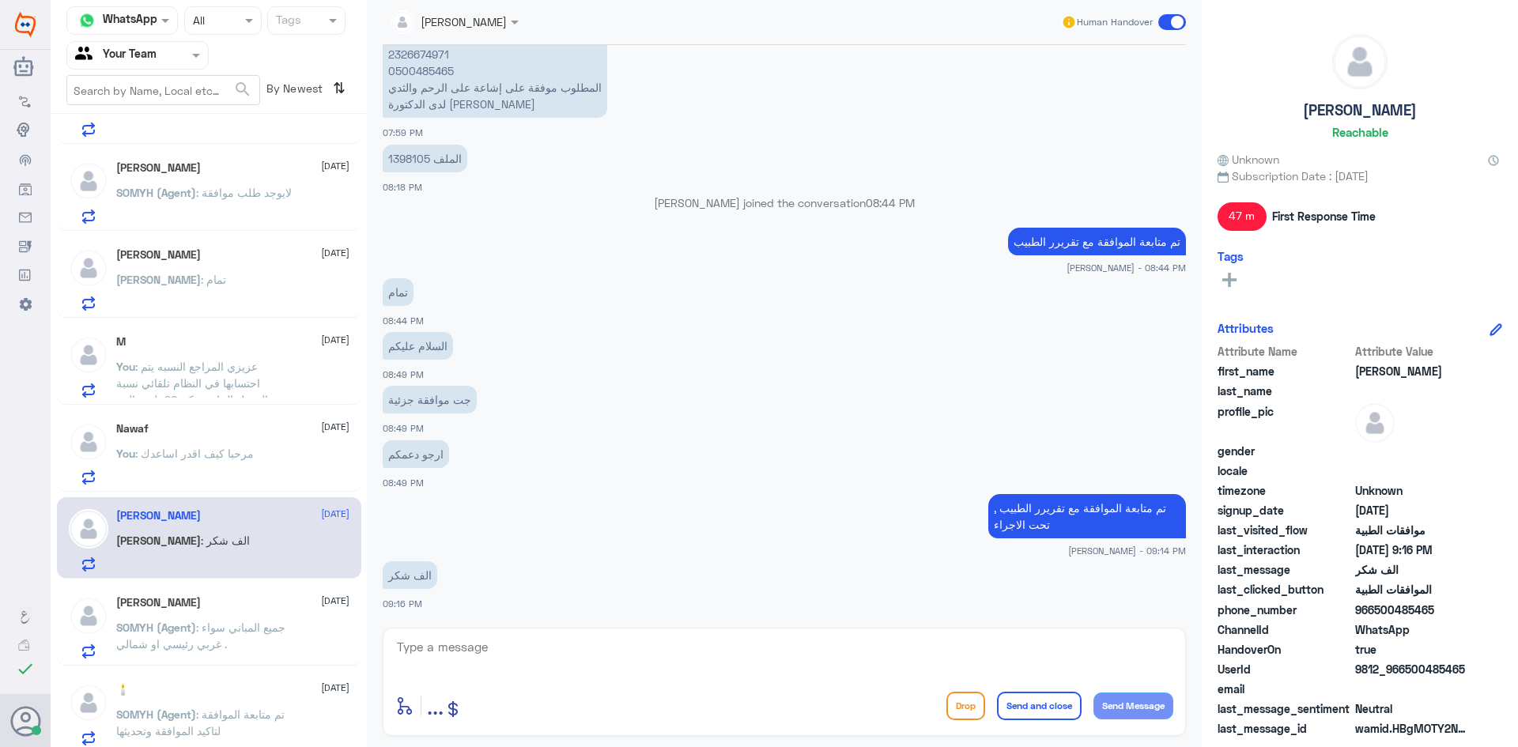
click at [218, 450] on span ": مرحبا كيف اقدر اساعدك" at bounding box center [194, 453] width 119 height 13
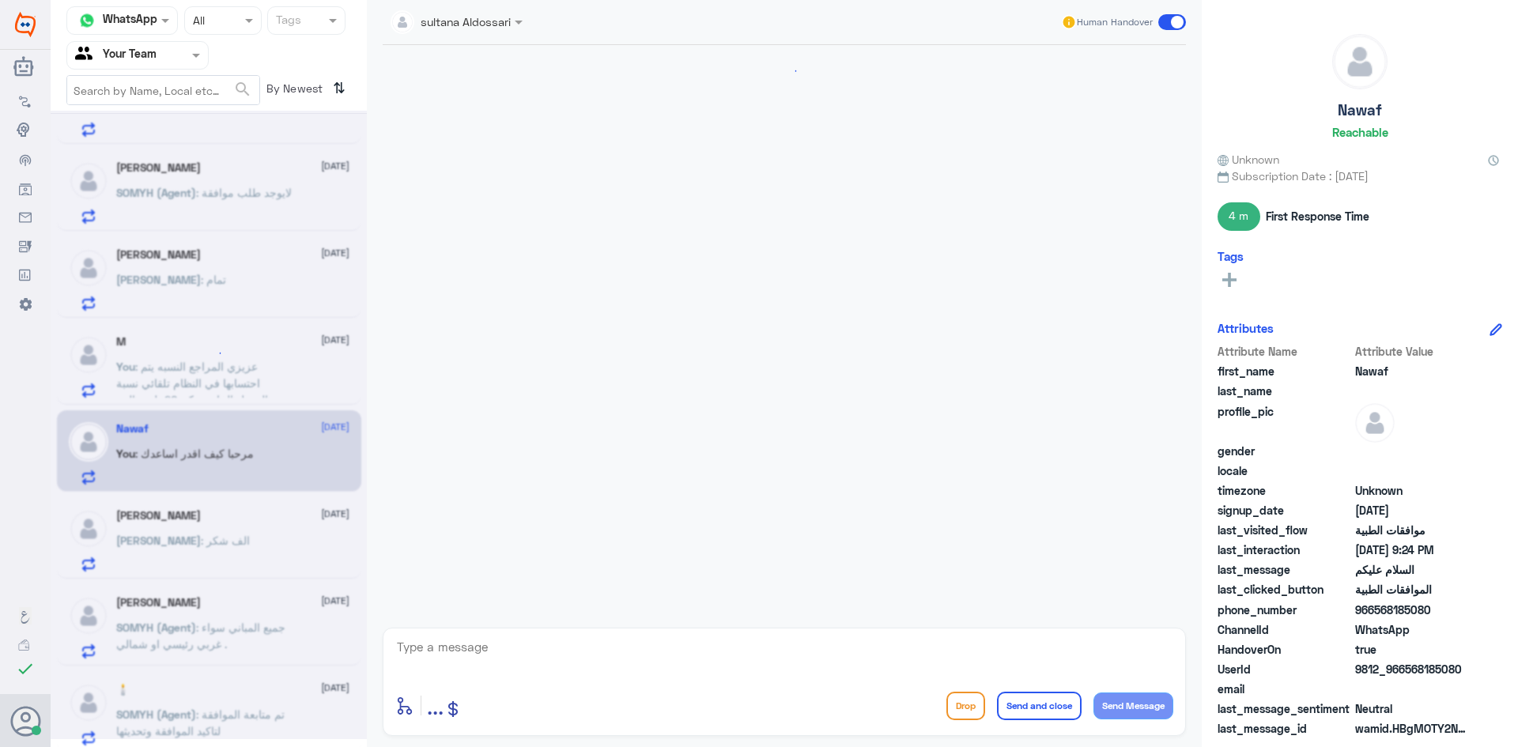
scroll to position [280, 0]
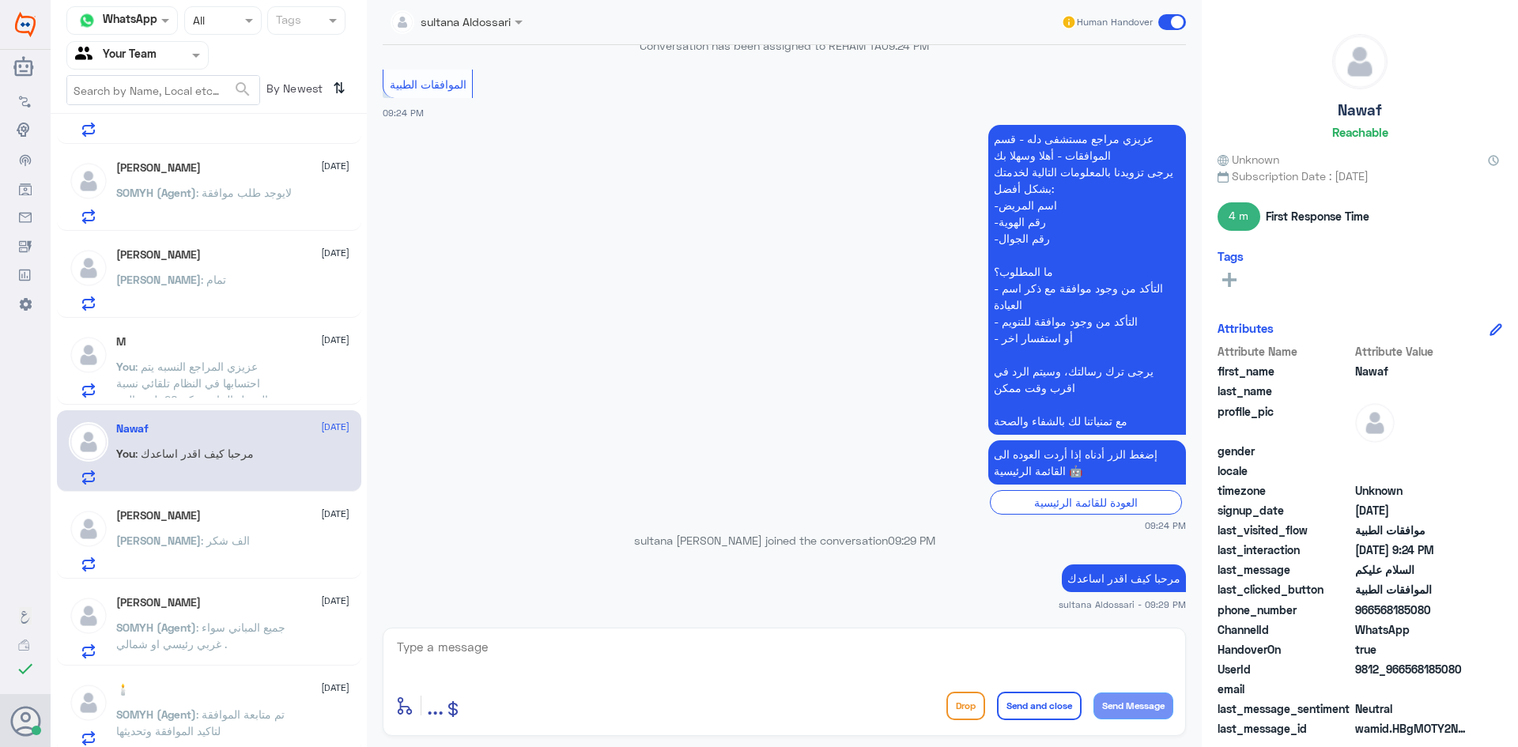
click at [226, 374] on p "You : عزيزي المراجع النسبه يتم احتسابها في النظام تلقائي نسبة التحمل الخاصه بكم…" at bounding box center [205, 378] width 178 height 40
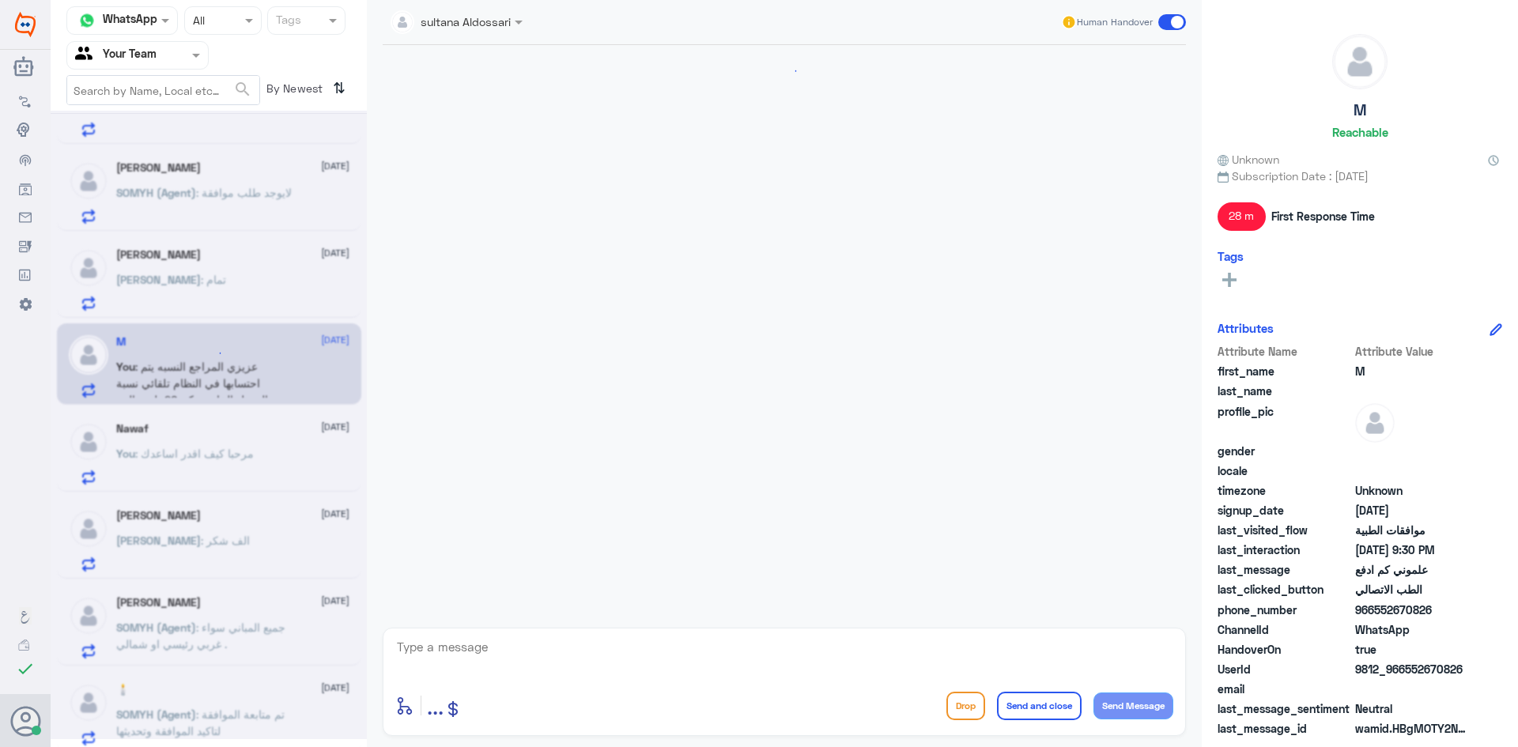
scroll to position [1101, 0]
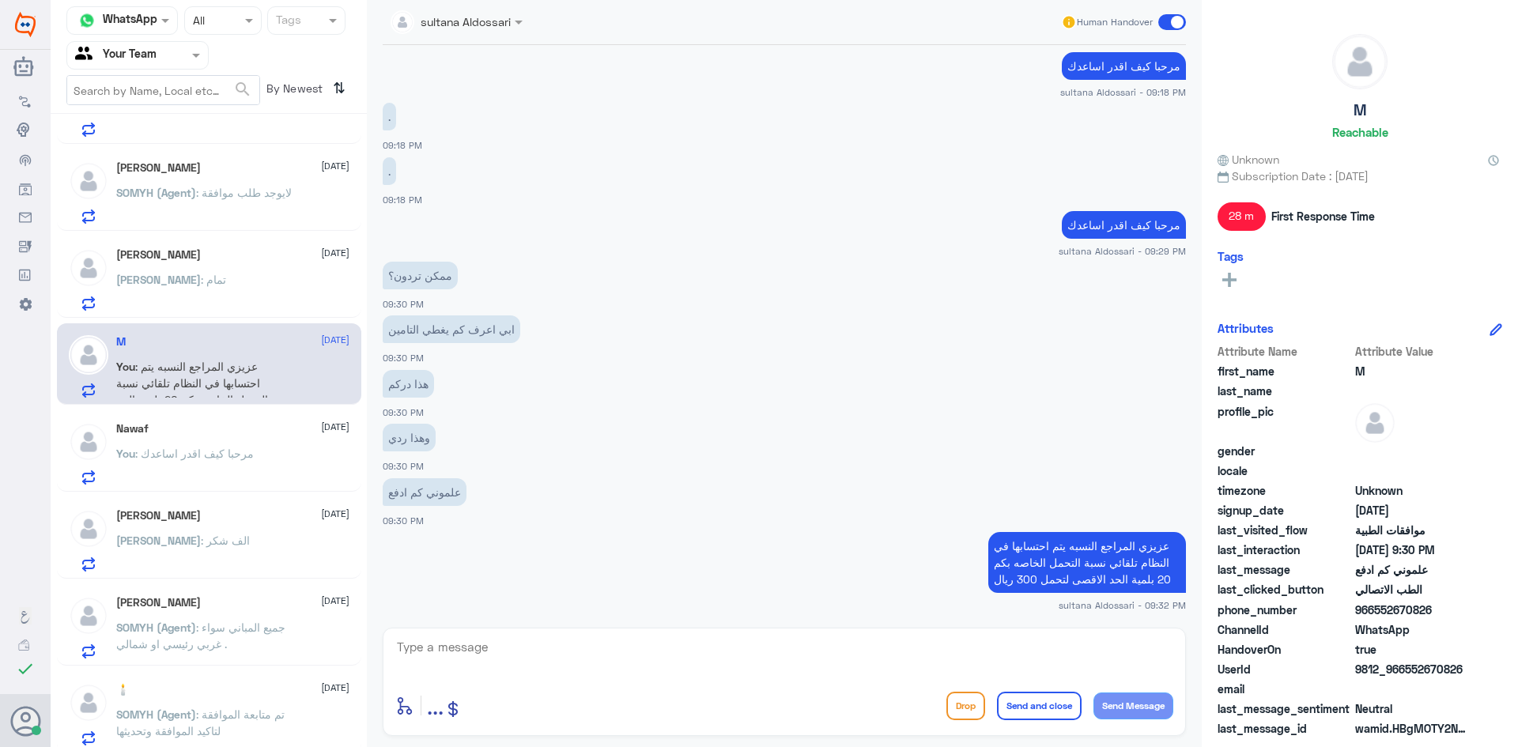
click at [108, 46] on input "text" at bounding box center [118, 55] width 87 height 18
click at [116, 135] on Inbox "Your Inbox" at bounding box center [129, 139] width 55 height 13
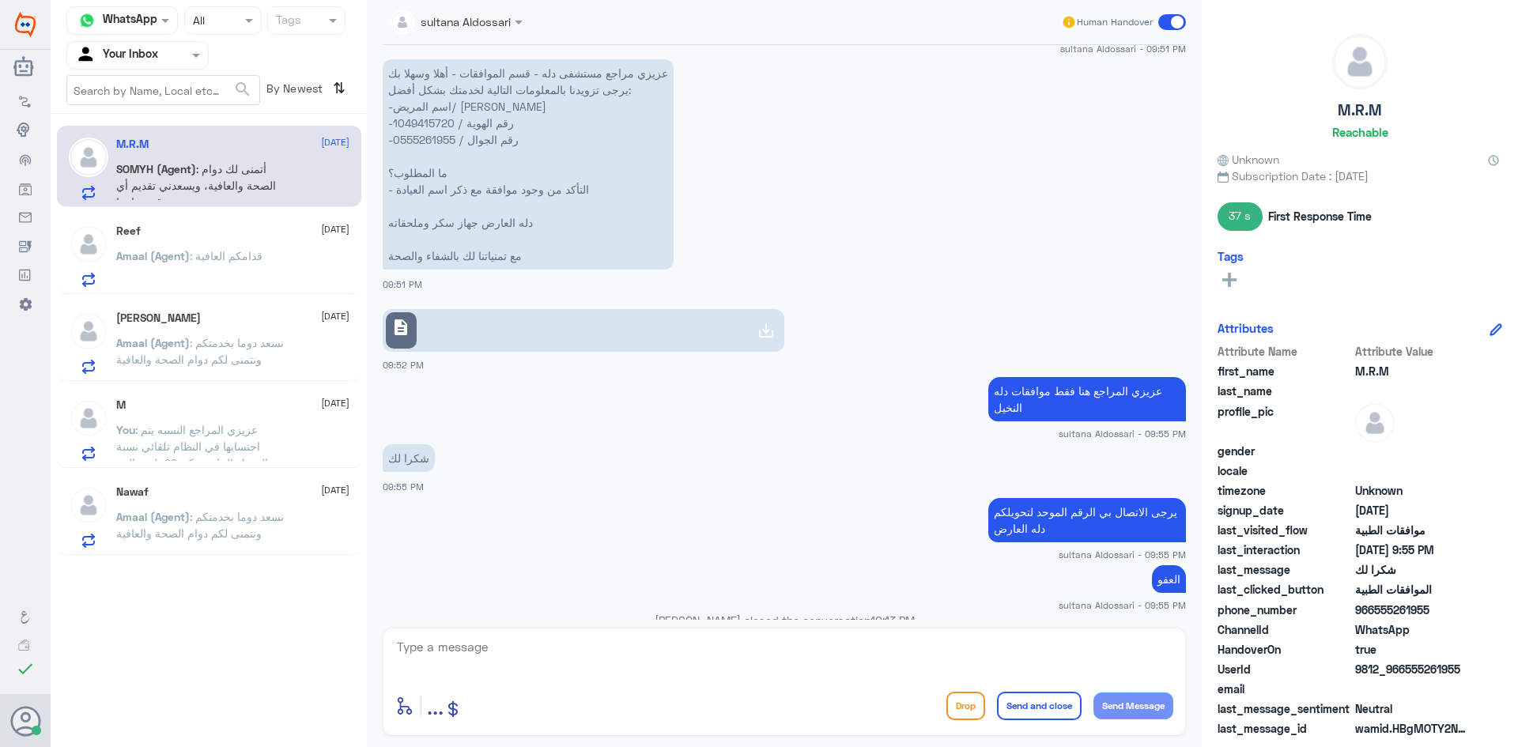
scroll to position [1745, 0]
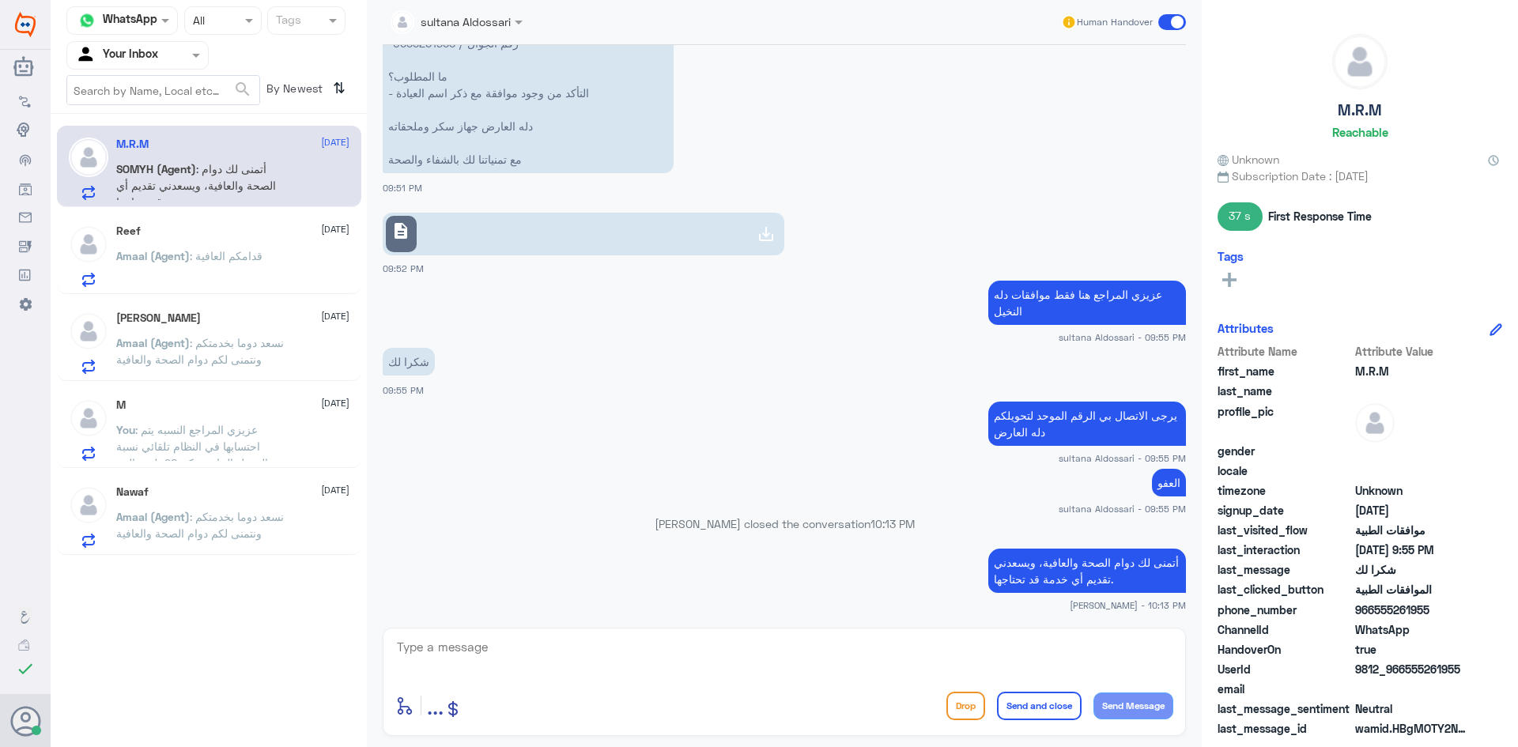
click at [180, 269] on p "Amaal (Agent) : قدامكم العافية" at bounding box center [189, 268] width 146 height 40
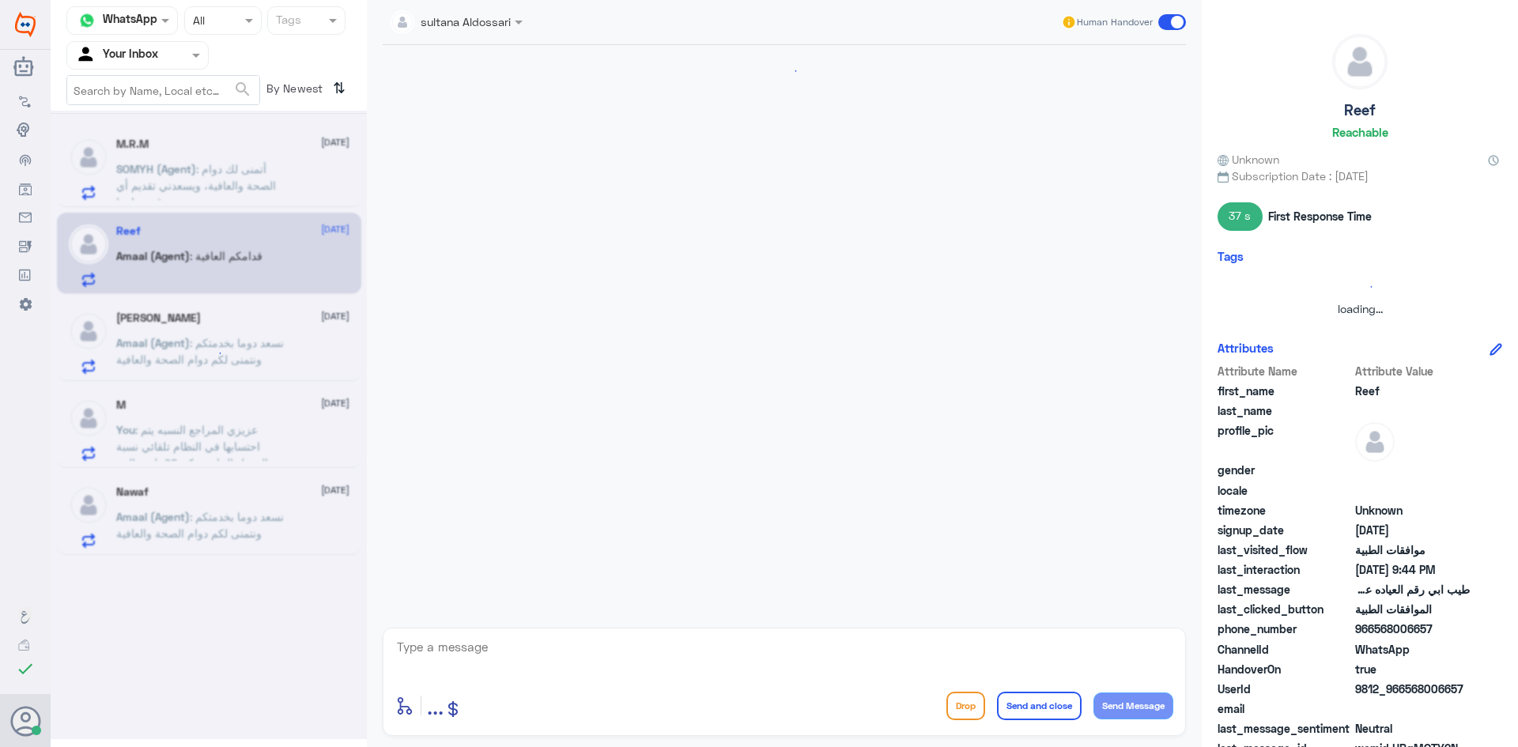
scroll to position [1122, 0]
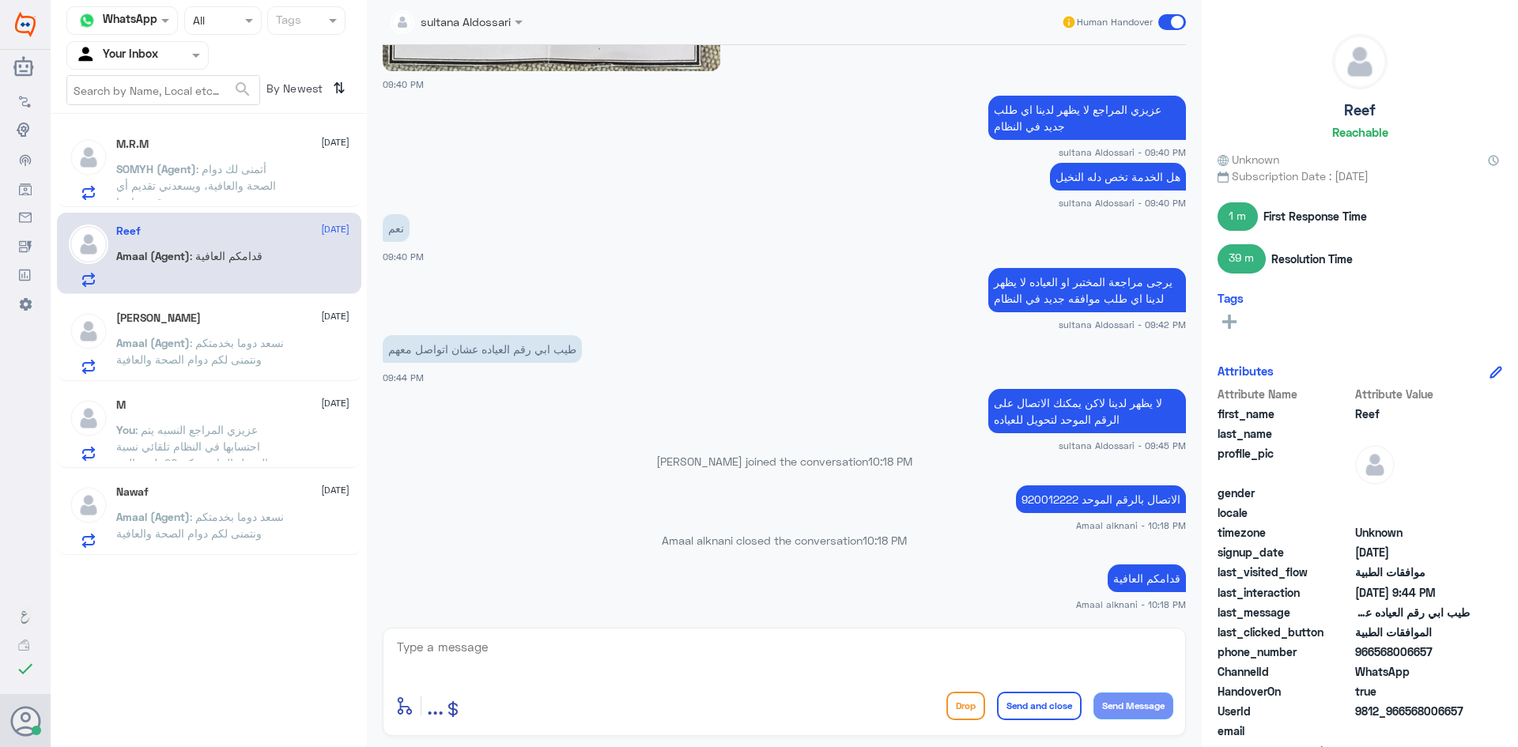
click at [171, 362] on span ": نسعد دوما بخدمتكم ونتمنى لكم دوام الصحة والعافية" at bounding box center [200, 351] width 168 height 30
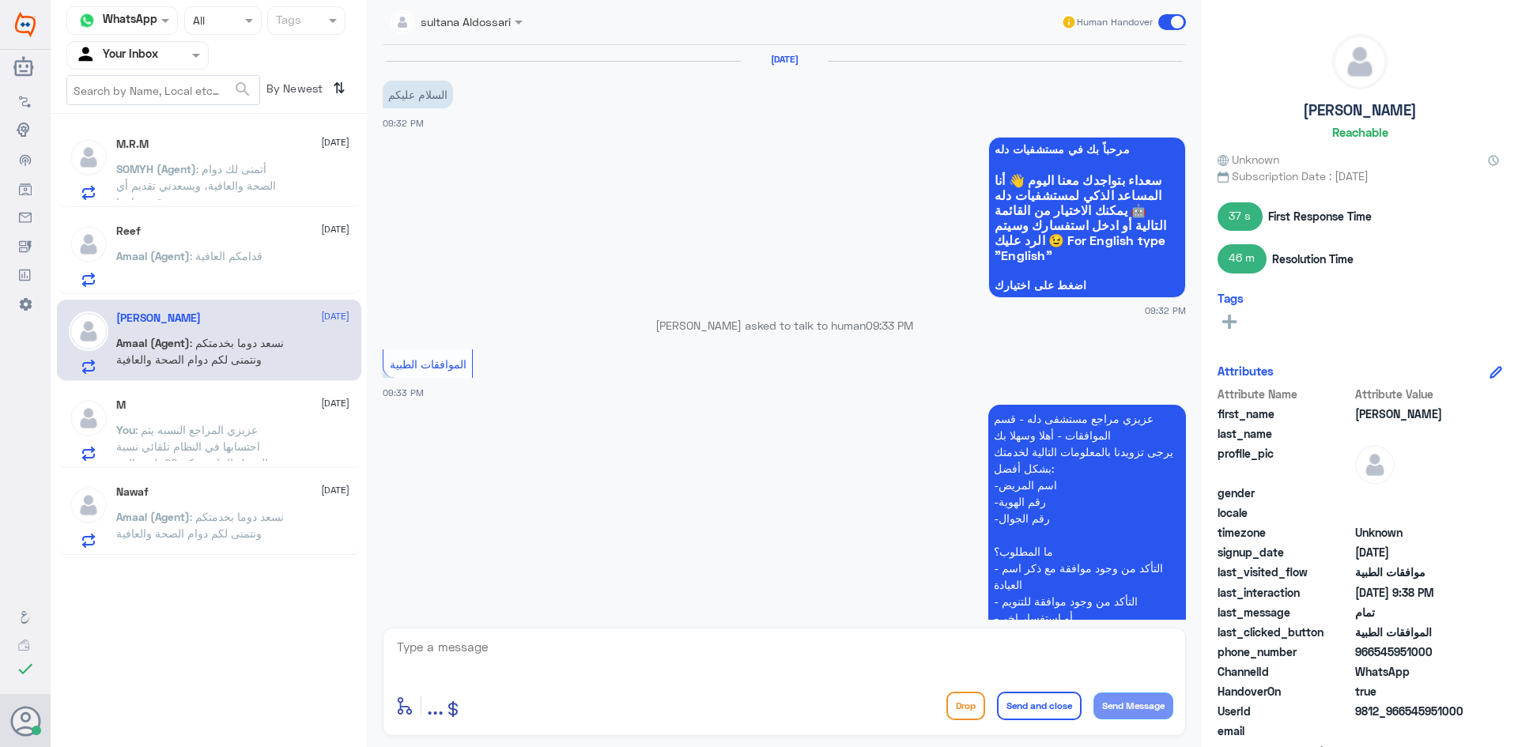
scroll to position [936, 0]
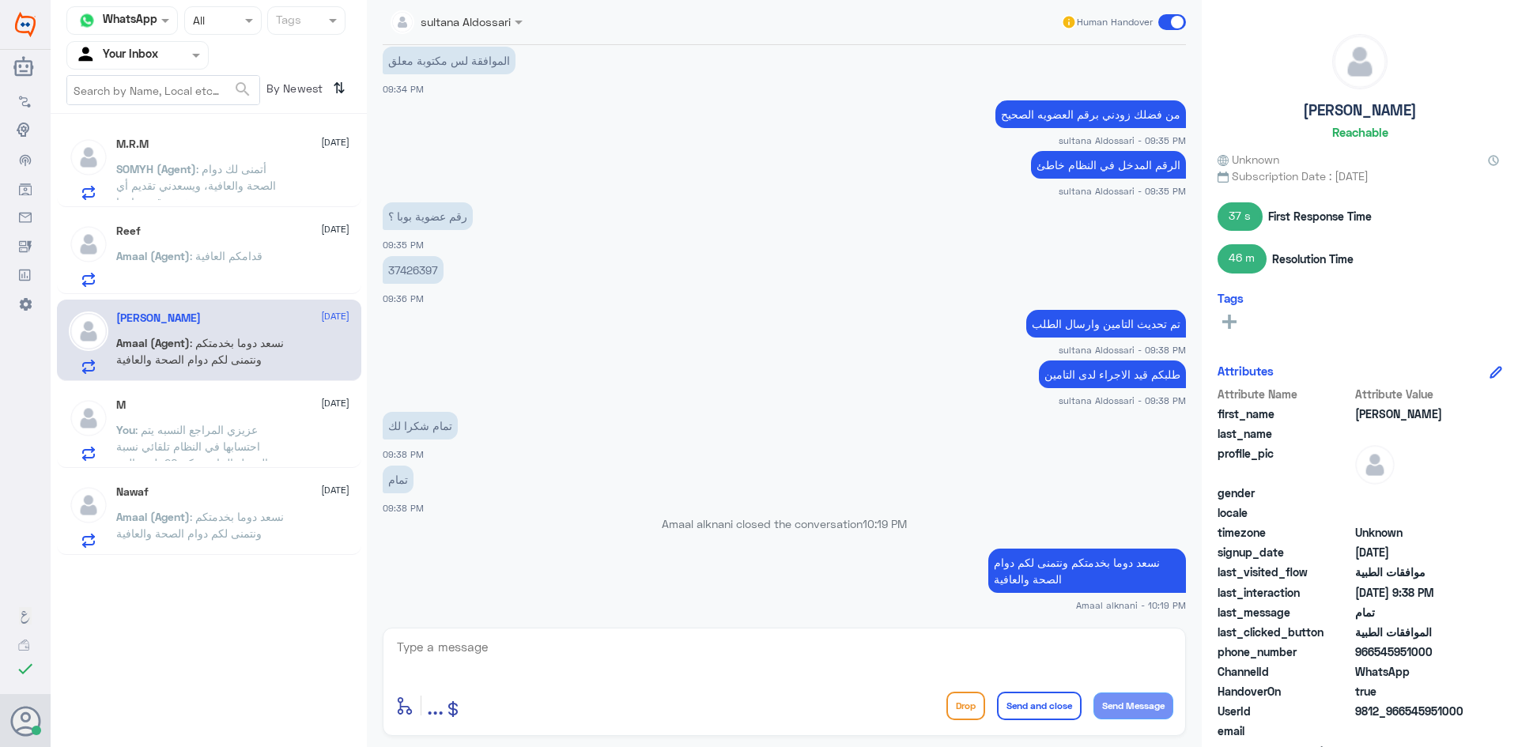
click at [165, 442] on span ": عزيزي المراجع النسبه يتم احتسابها في النظام تلقائي نسبة التحمل الخاصه بكم 20 …" at bounding box center [192, 454] width 152 height 63
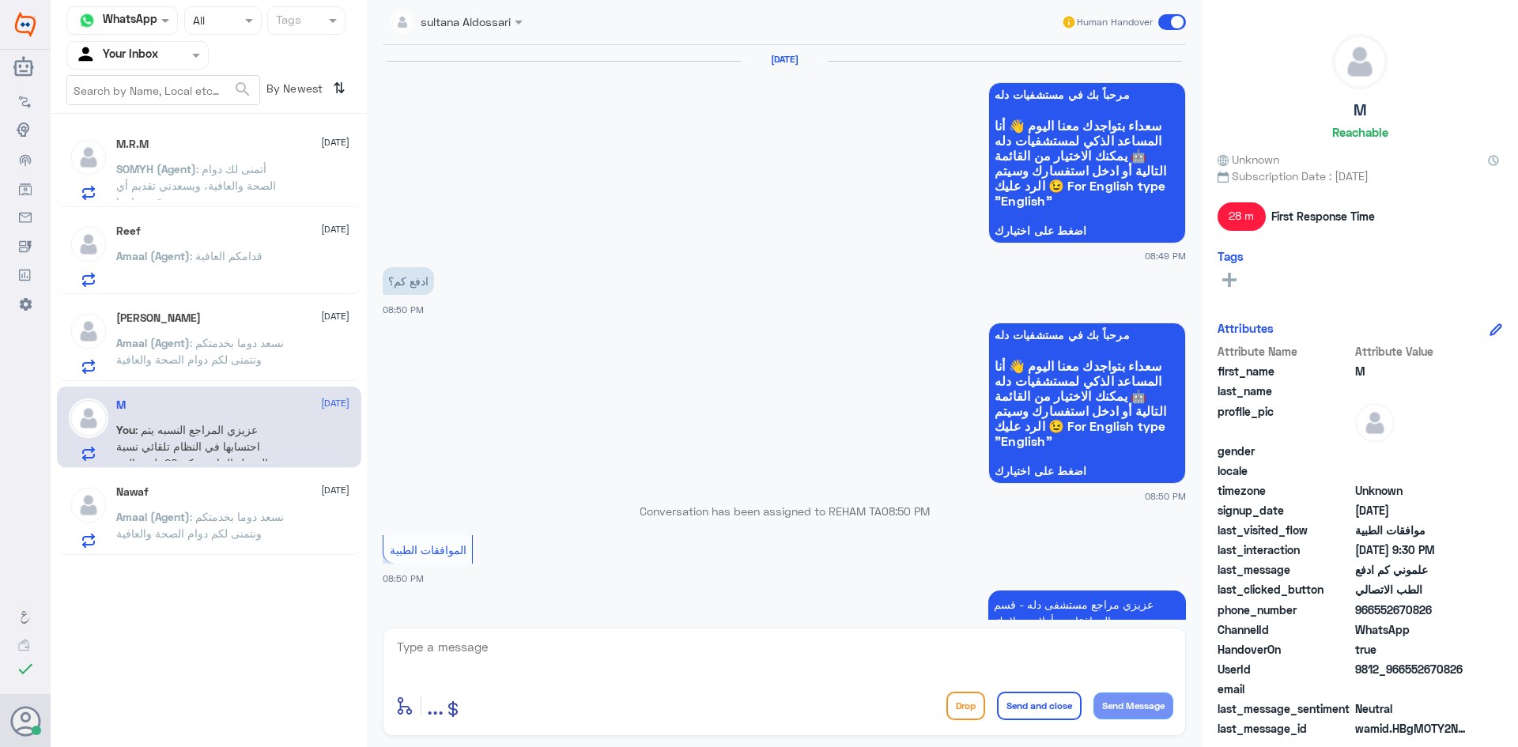
scroll to position [1101, 0]
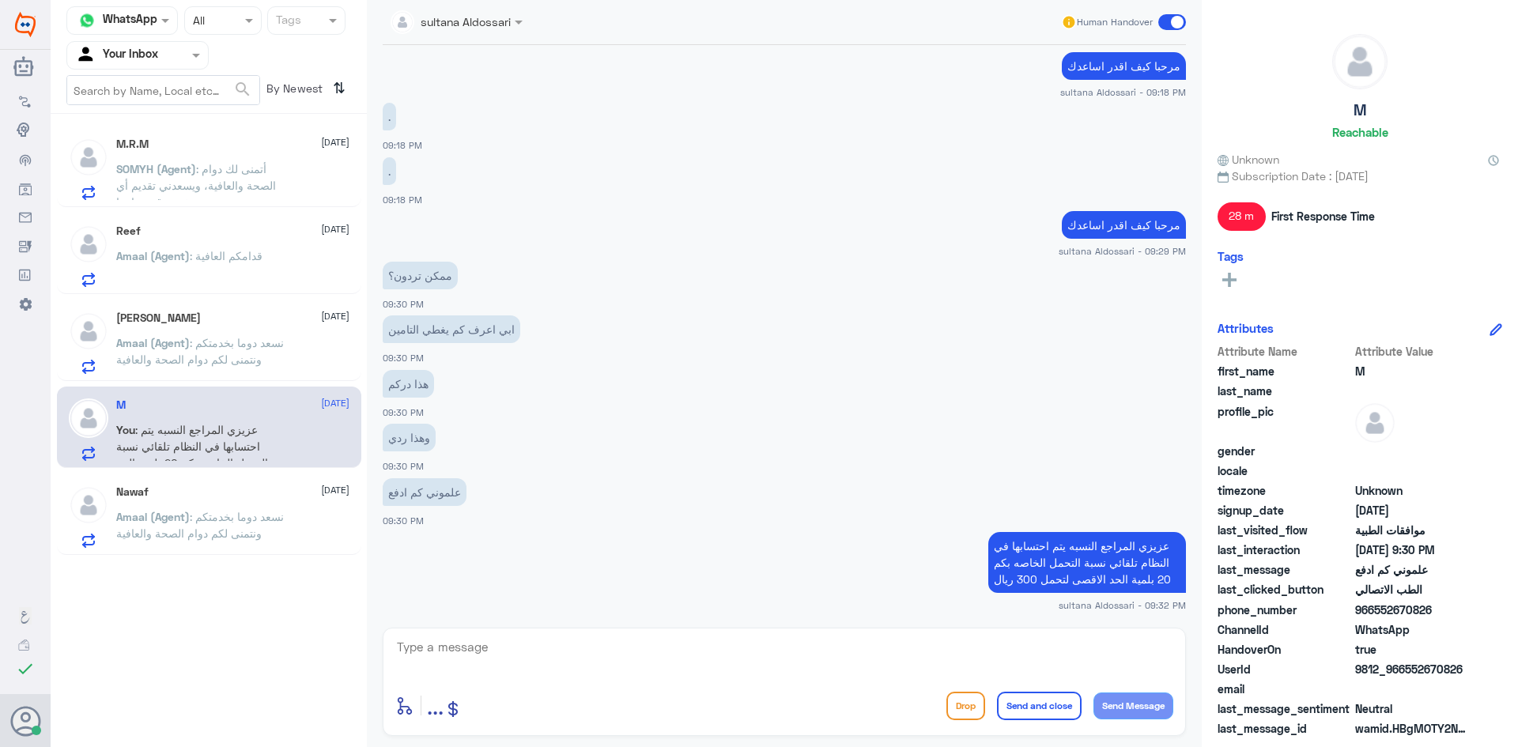
click at [183, 545] on p "Amaal (Agent) : نسعد دوما بخدمتكم ونتمنى لكم دوام الصحة والعافية" at bounding box center [205, 529] width 178 height 40
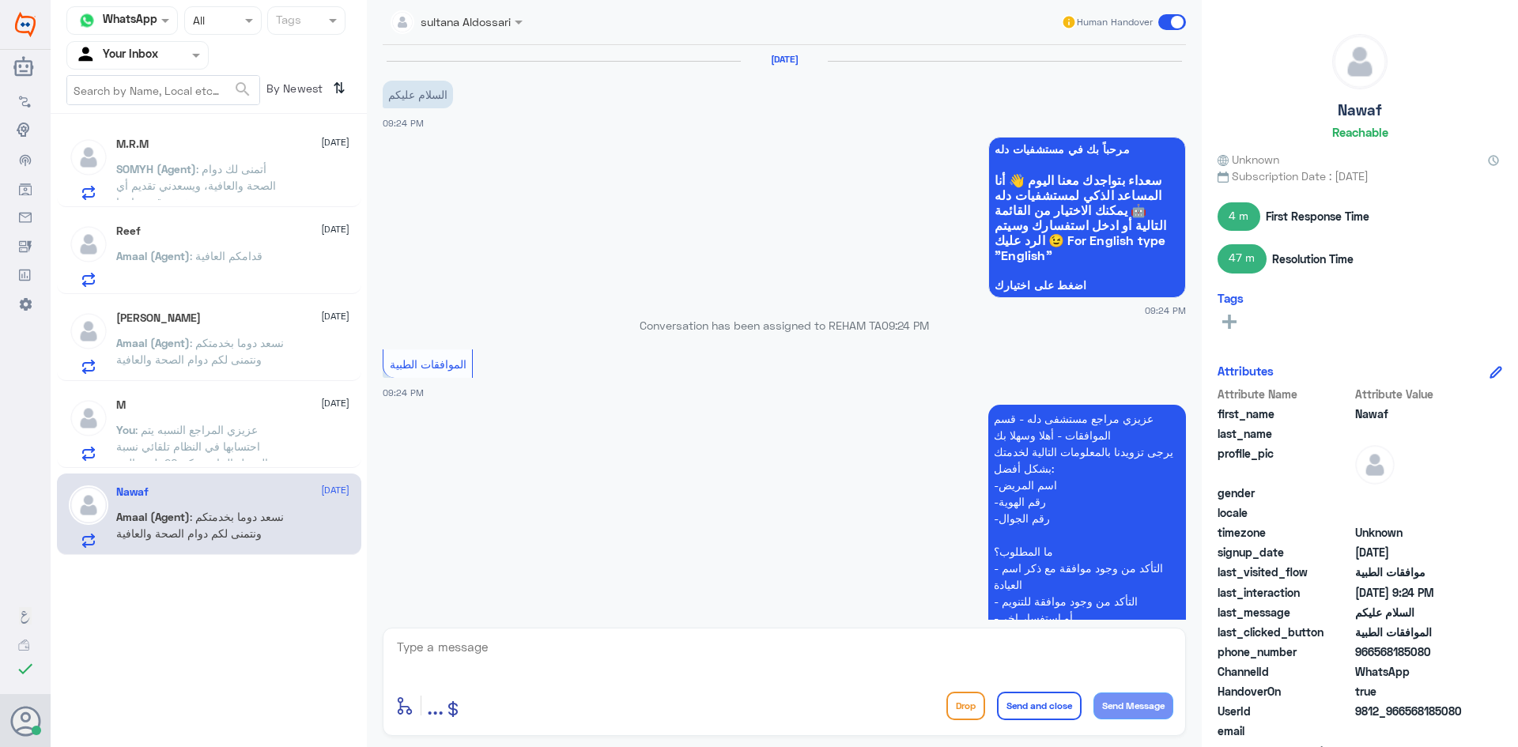
scroll to position [376, 0]
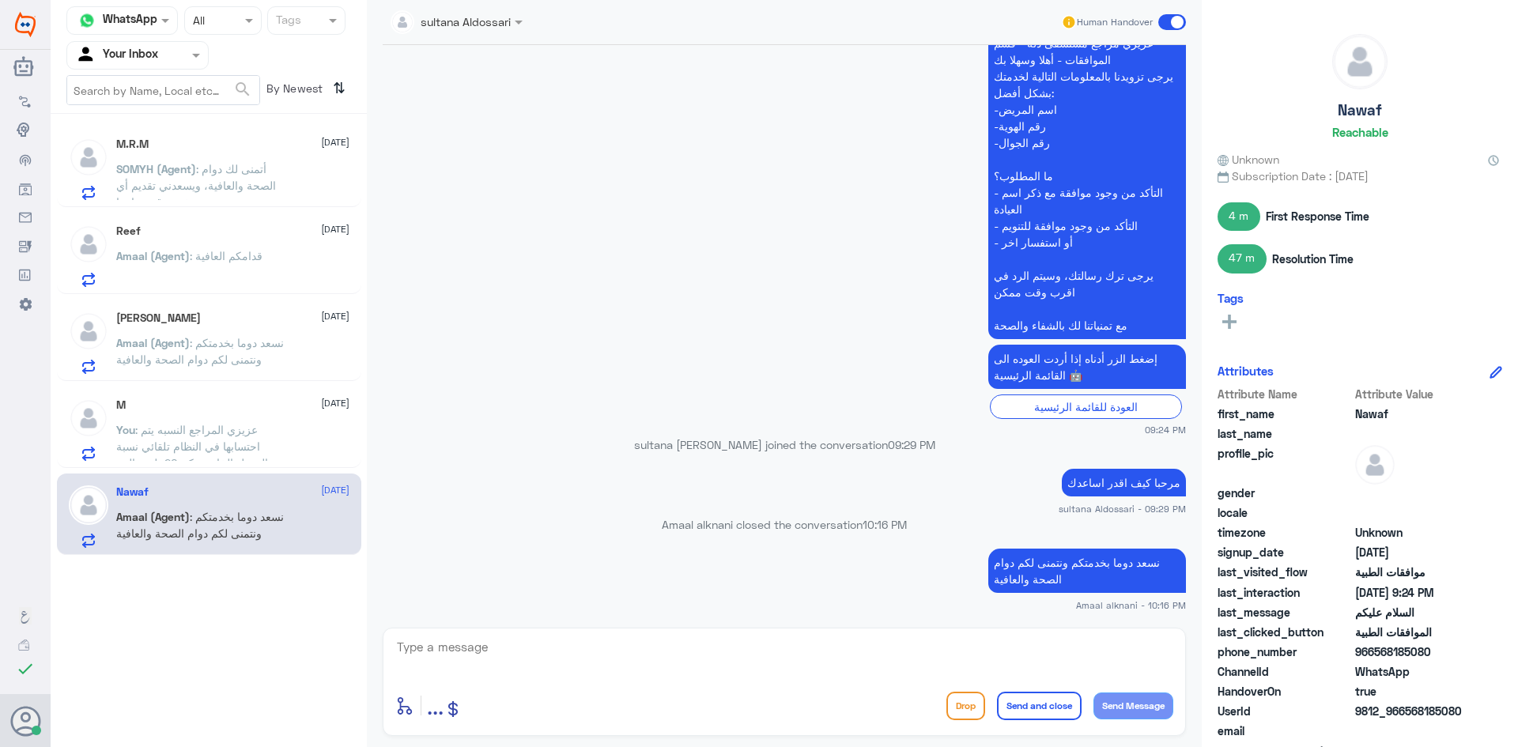
click at [138, 67] on div "Agent Filter Your Inbox" at bounding box center [137, 55] width 142 height 28
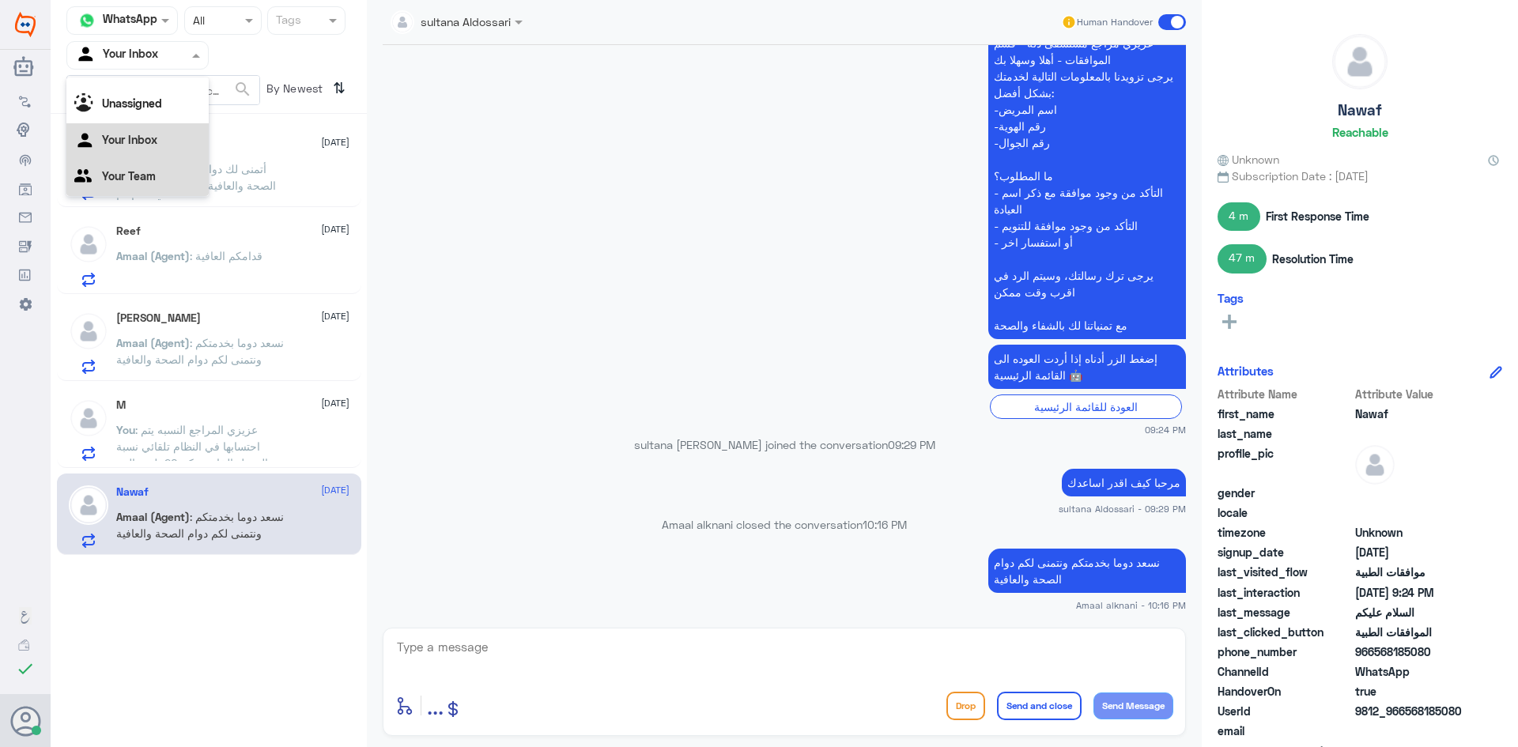
click at [115, 165] on div "Your Team" at bounding box center [137, 178] width 142 height 36
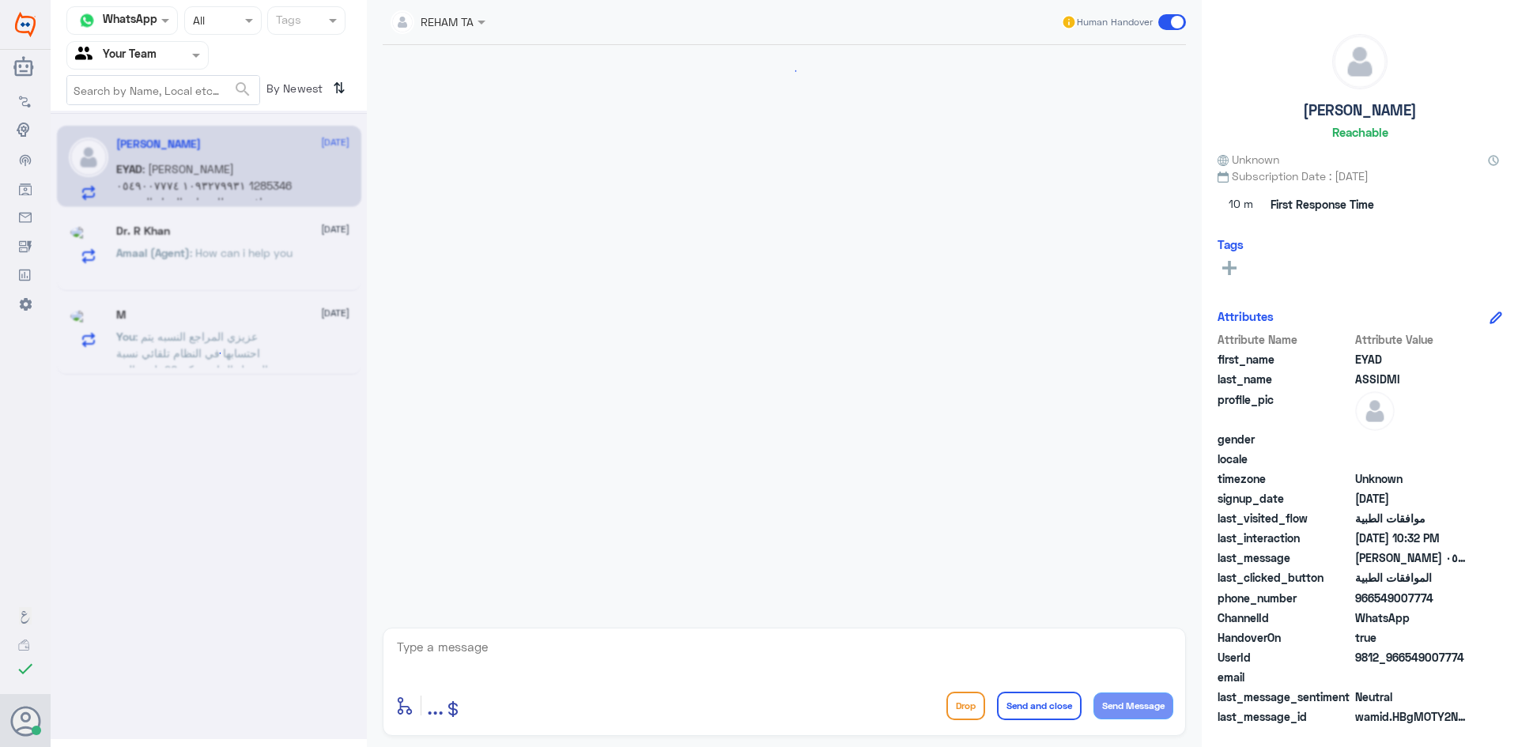
scroll to position [1684, 0]
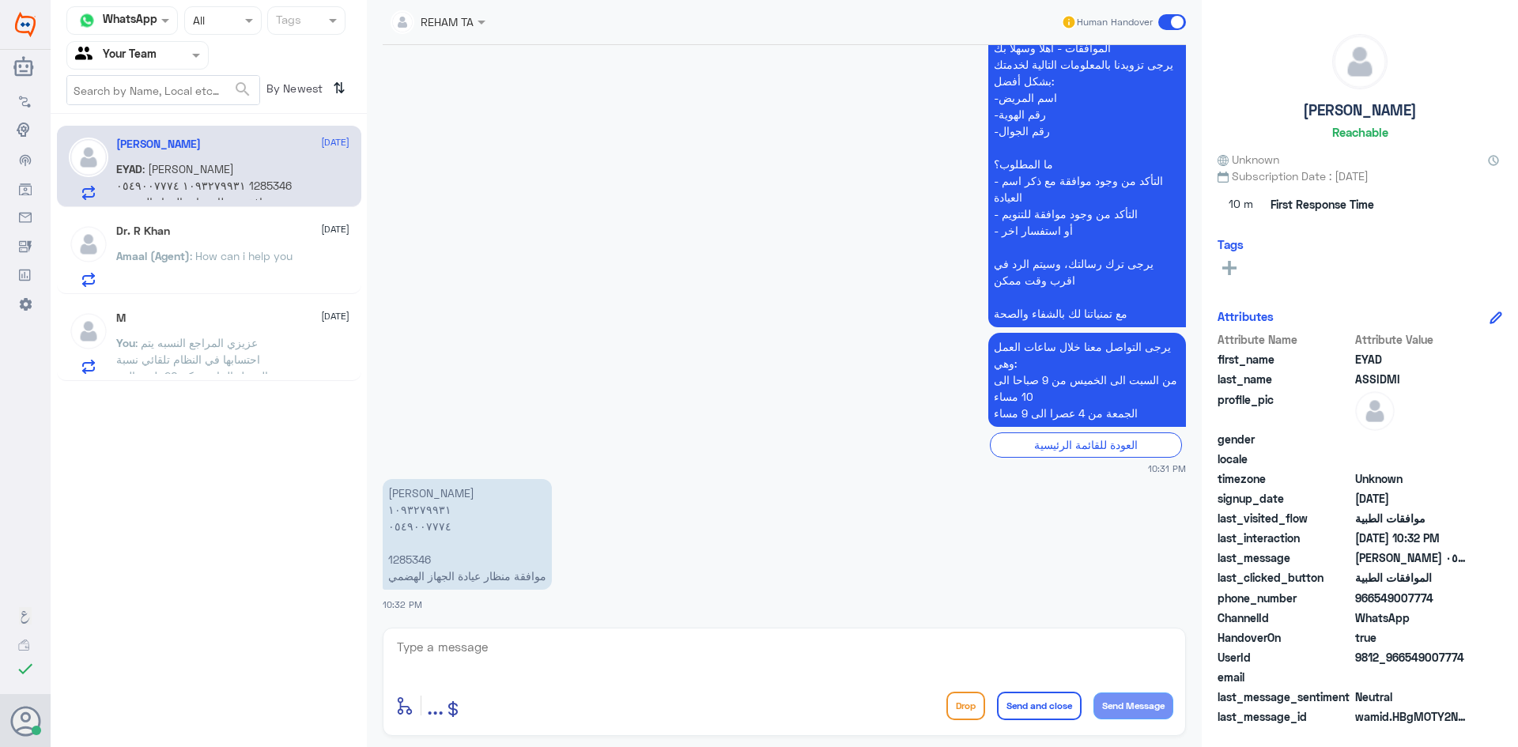
click at [413, 511] on p "[PERSON_NAME] ١٠٩٣٢٧٩٩٣١ ٠٥٤٩٠٠٧٧٧٤ 1285346 موافقة منظار عيادة الجهاز الهضمي" at bounding box center [467, 534] width 169 height 111
copy p "١٠٩٣٢٧٩٩٣١"
click at [669, 654] on textarea at bounding box center [784, 656] width 778 height 39
type textarea "u"
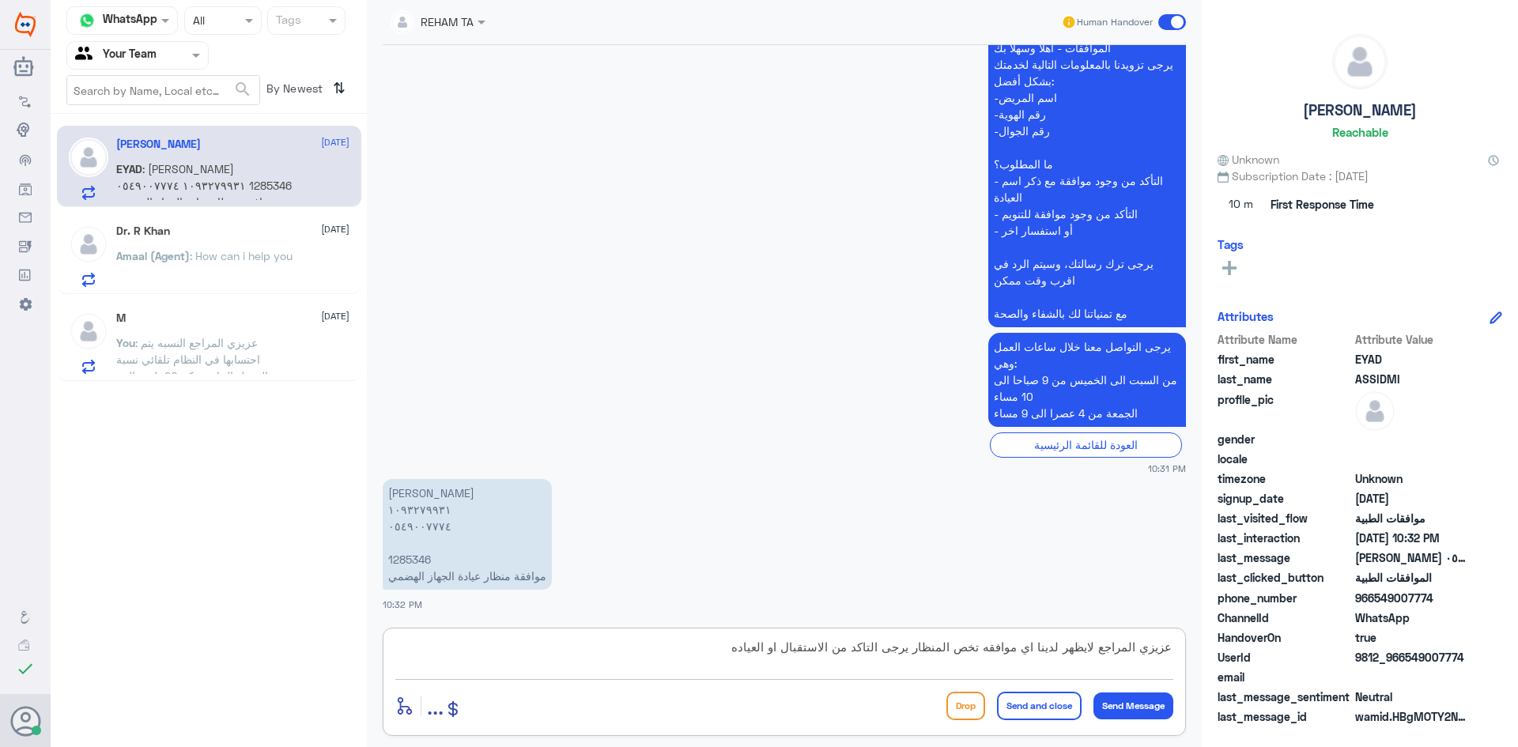
type textarea "عزيزي المراجع لايظهر لدينا اي موافقه تخص المنظار يرجى التاكد من الاستقبال او ال…"
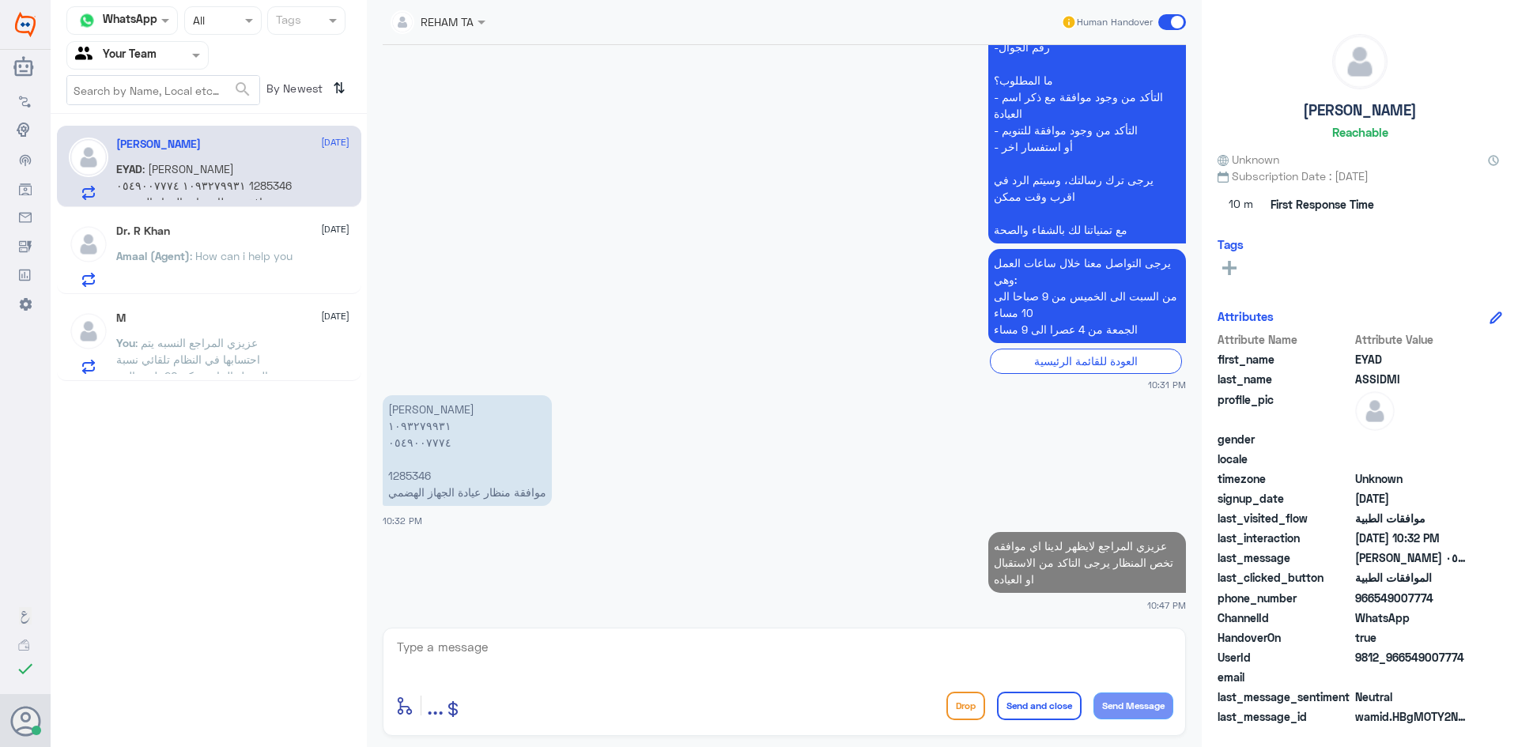
click at [240, 269] on p "Amaal (Agent) : How can i help you" at bounding box center [204, 268] width 176 height 40
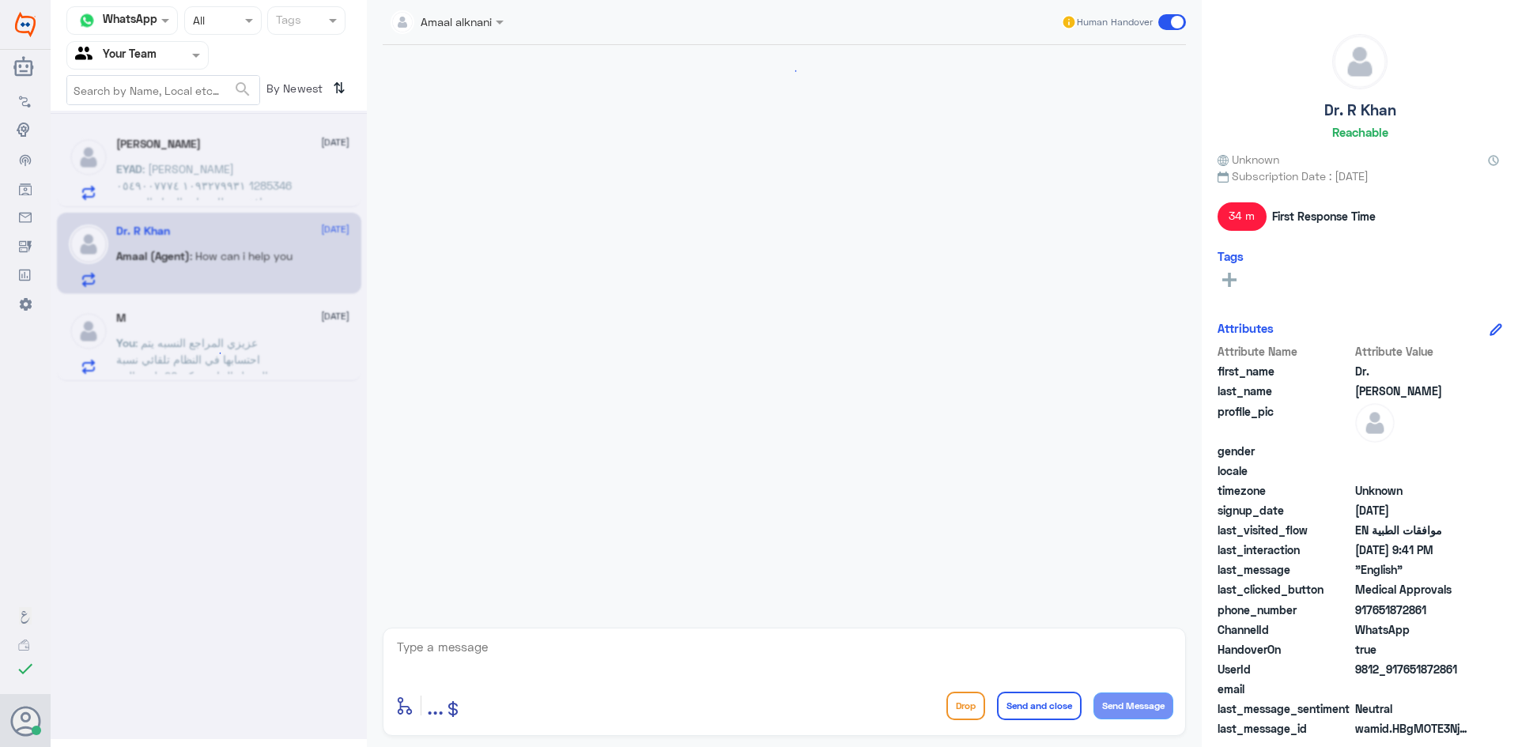
scroll to position [934, 0]
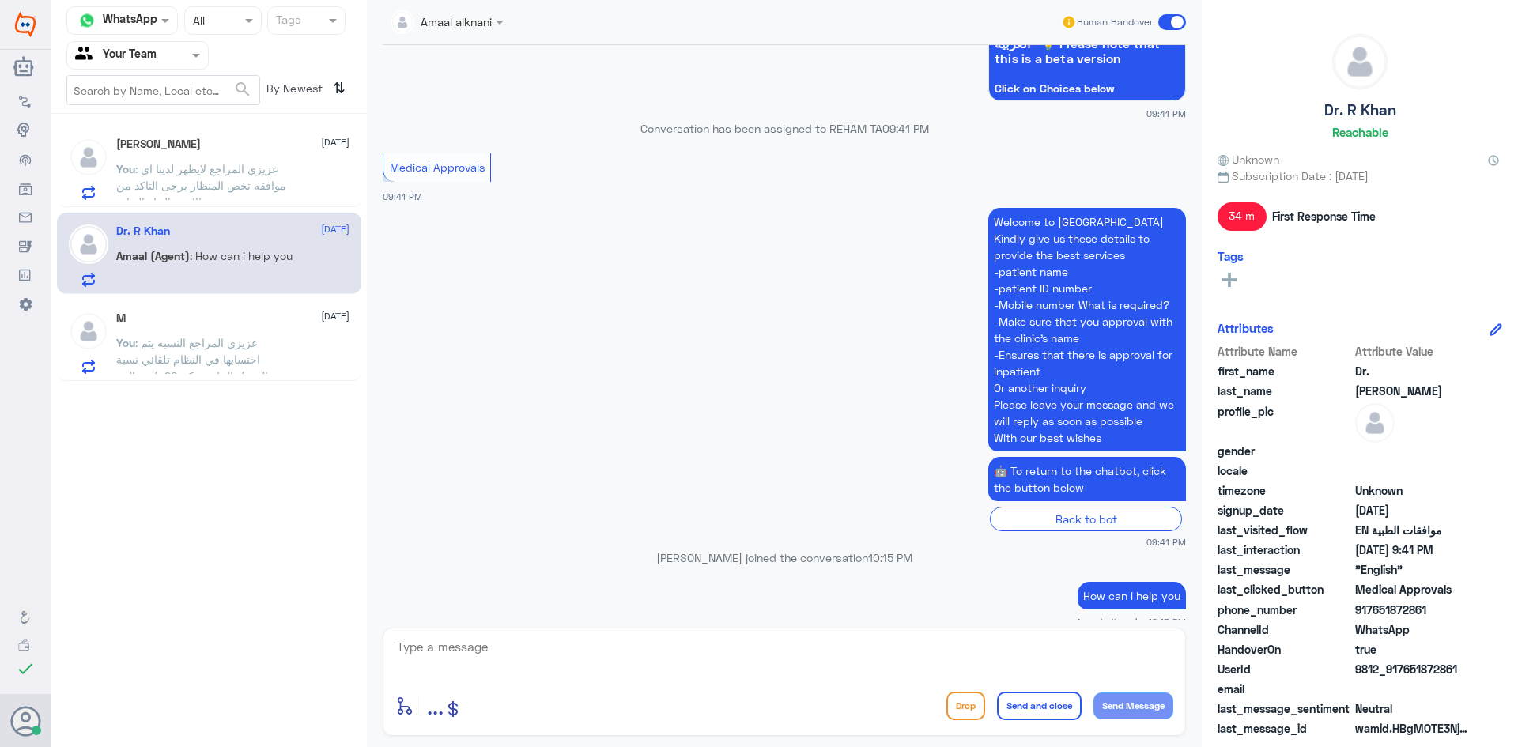
click at [229, 346] on span ": عزيزي المراجع النسبه يتم احتسابها في النظام تلقائي نسبة التحمل الخاصه بكم 20 …" at bounding box center [192, 367] width 152 height 63
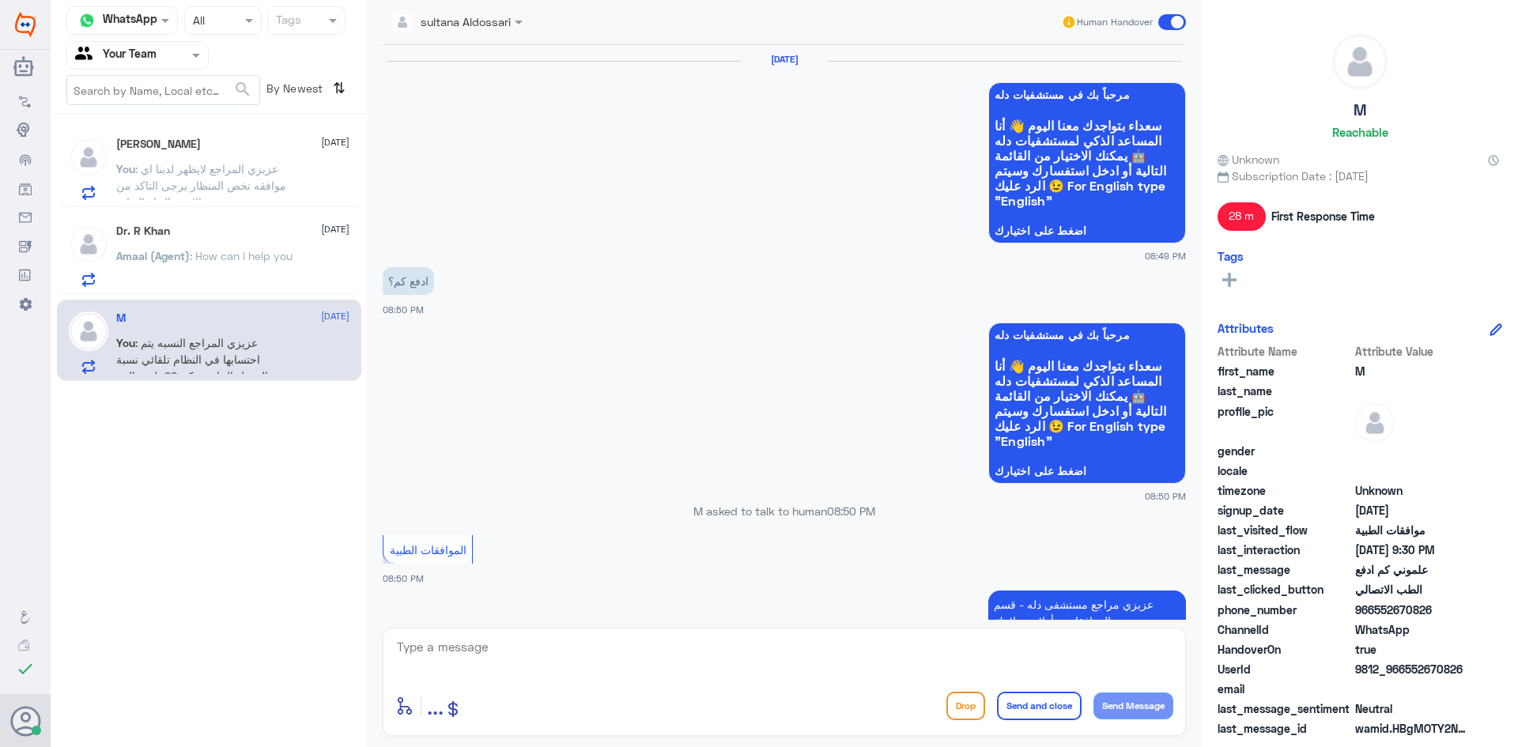
scroll to position [1101, 0]
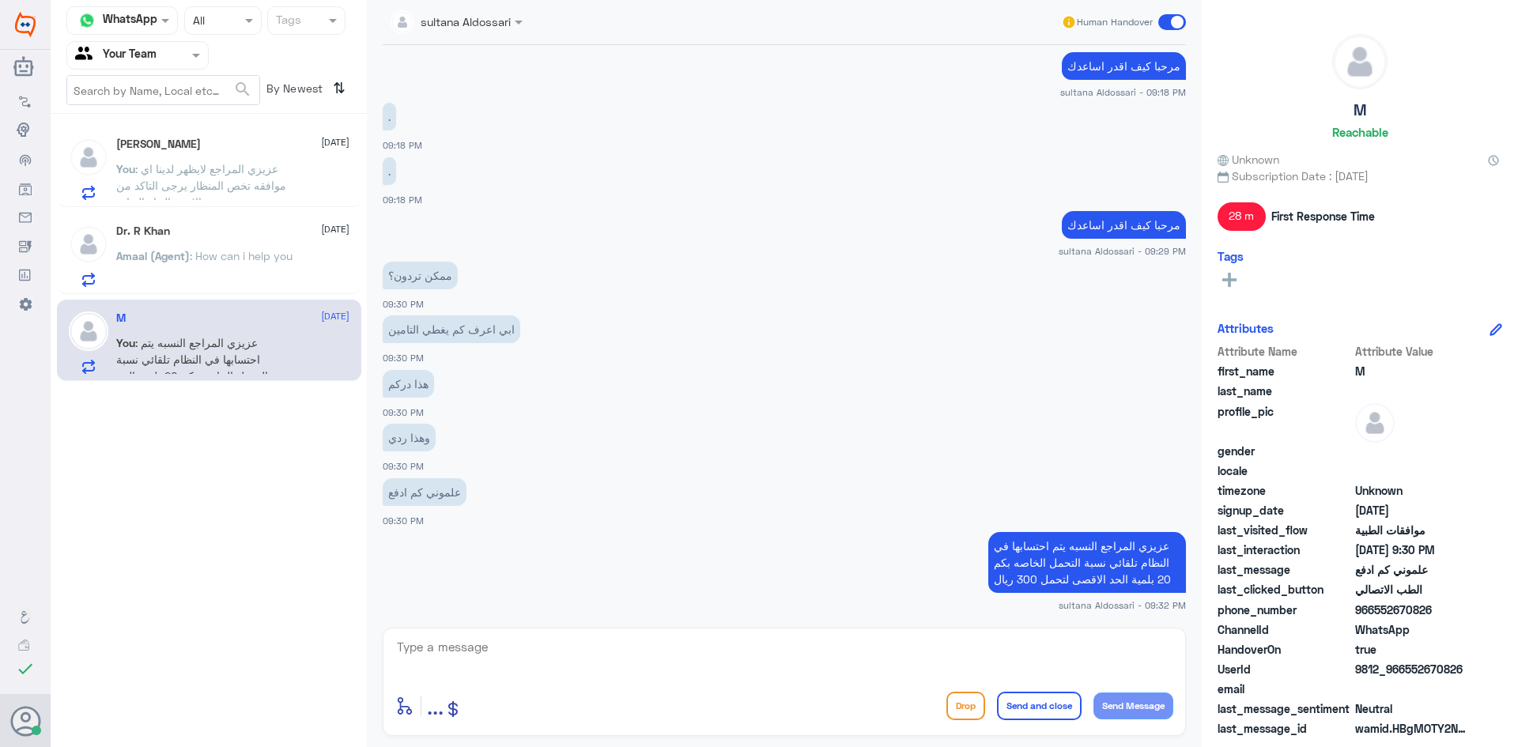
click at [225, 168] on span ": عزيزي المراجع لايظهر لدينا اي موافقه تخص المنظار يرجى التاكد من الاستقبال او …" at bounding box center [201, 185] width 170 height 47
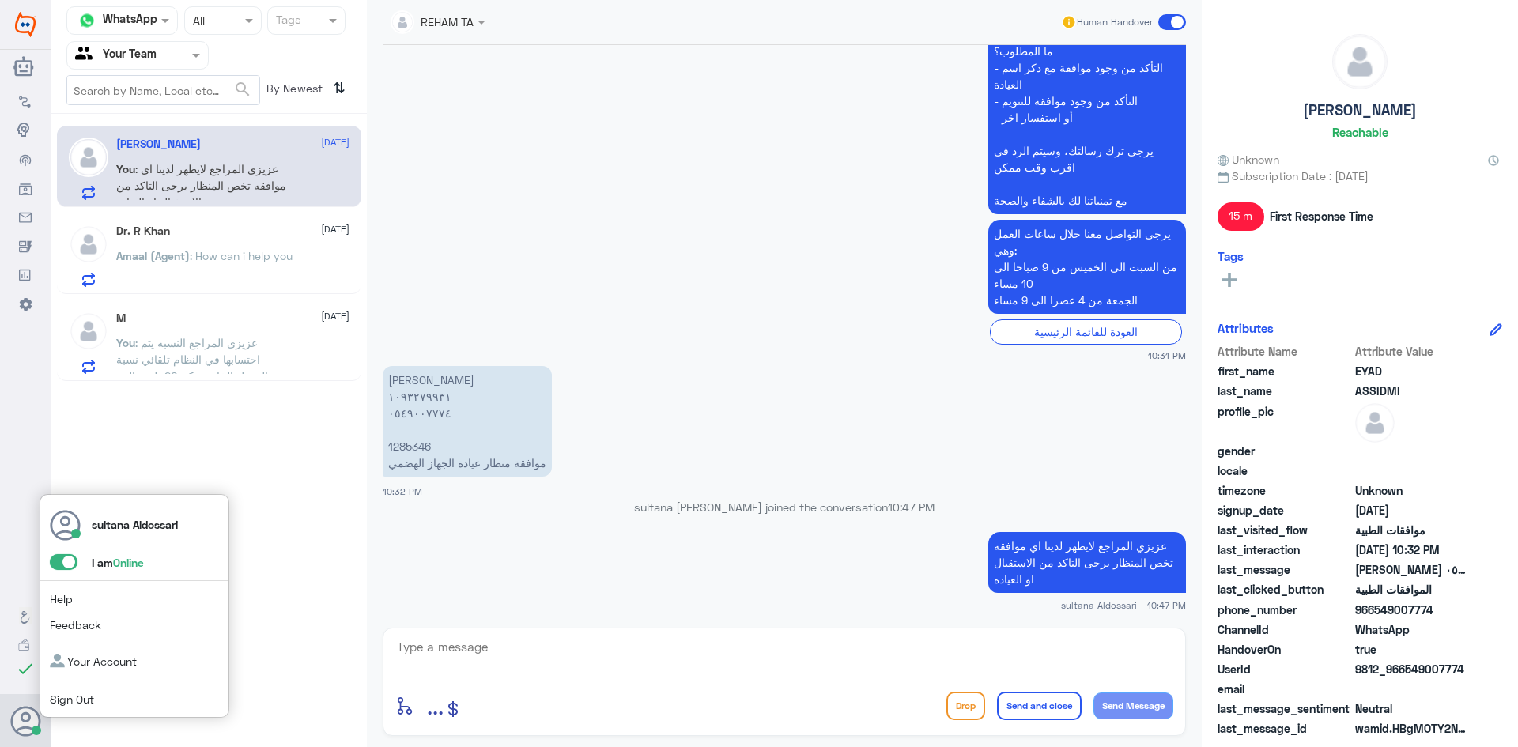
scroll to position [1744, 0]
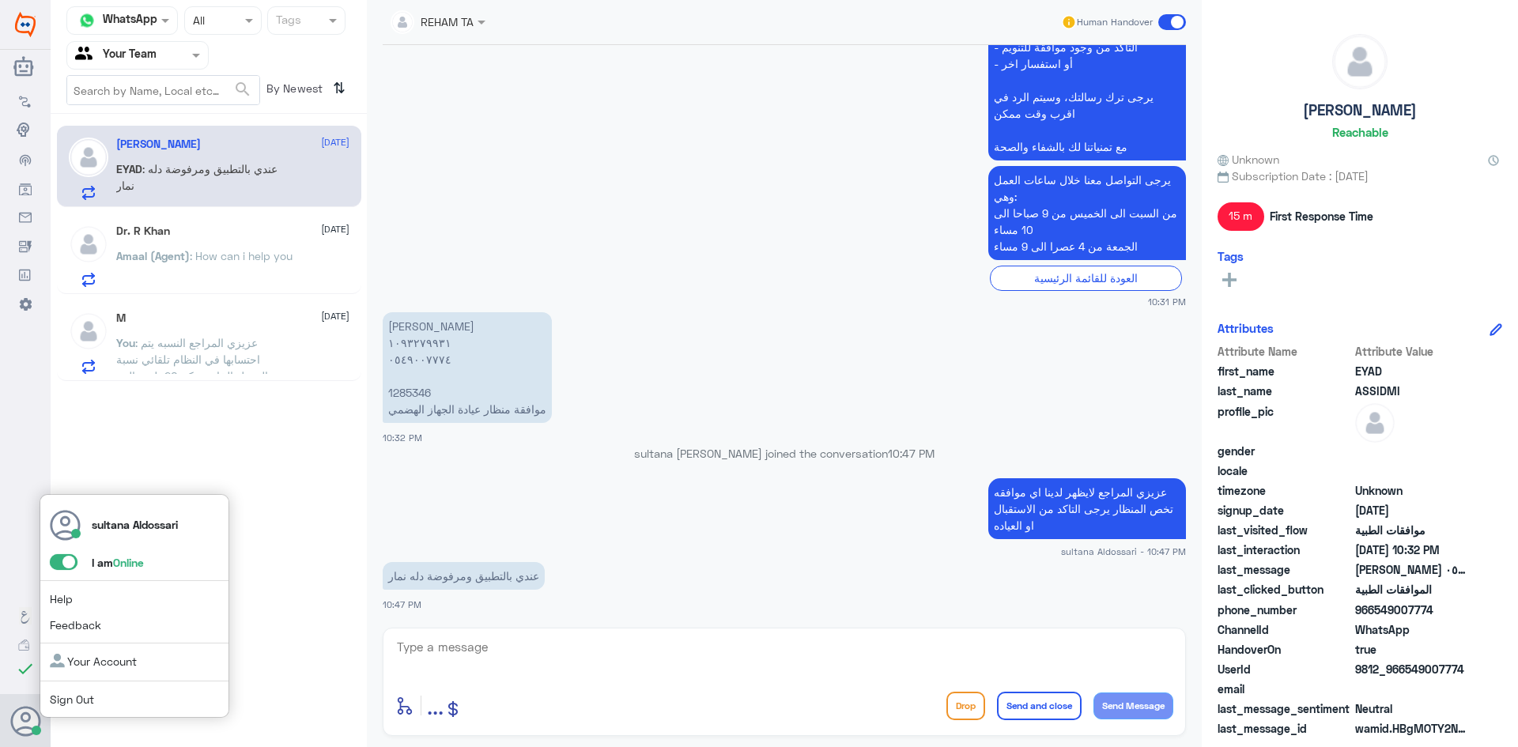
click at [67, 688] on div "sultana Aldossari I am Online Help Feedback Your Account Sign Out" at bounding box center [135, 606] width 190 height 225
click at [659, 649] on textarea at bounding box center [784, 656] width 778 height 39
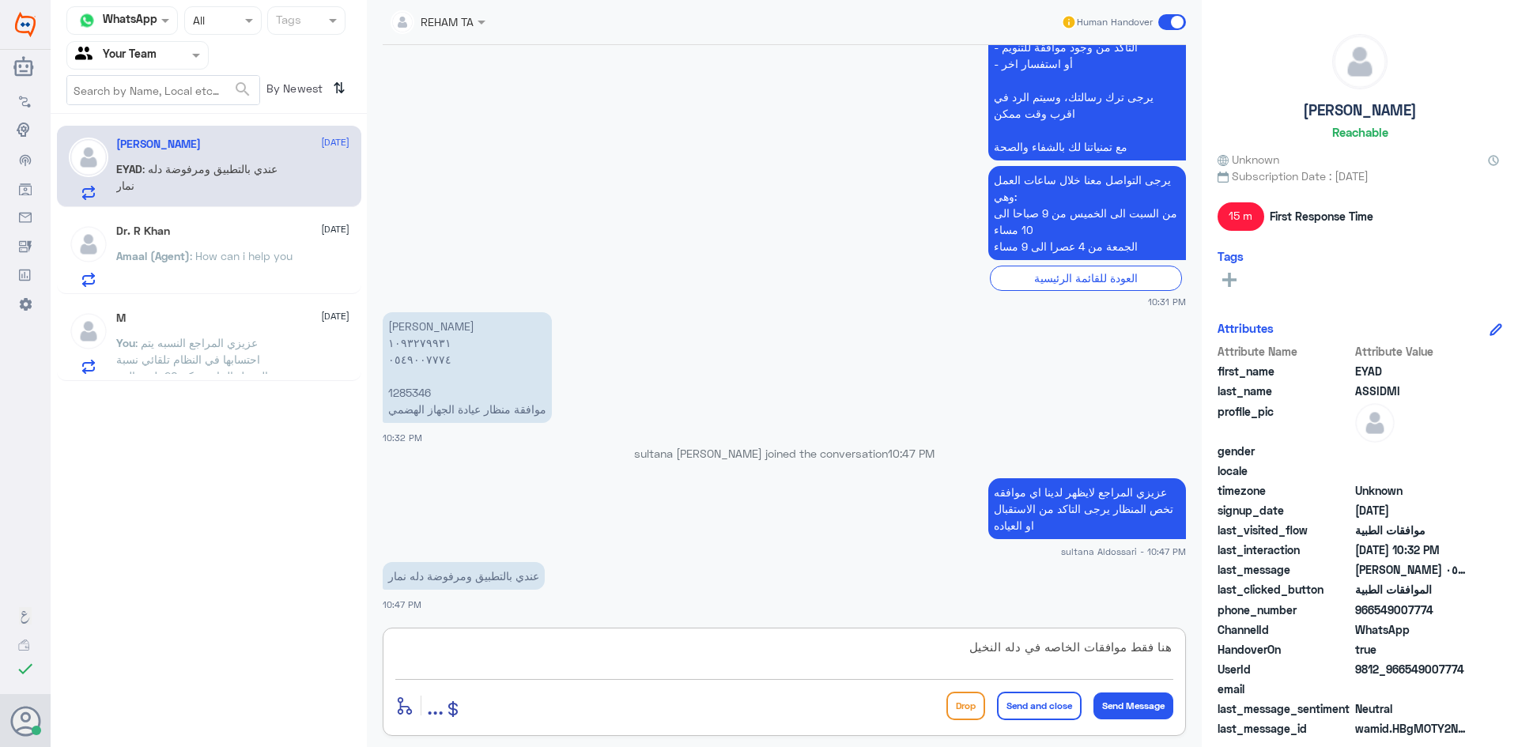
type textarea "هنا فقط موافقات الخاصه في دله النخيل"
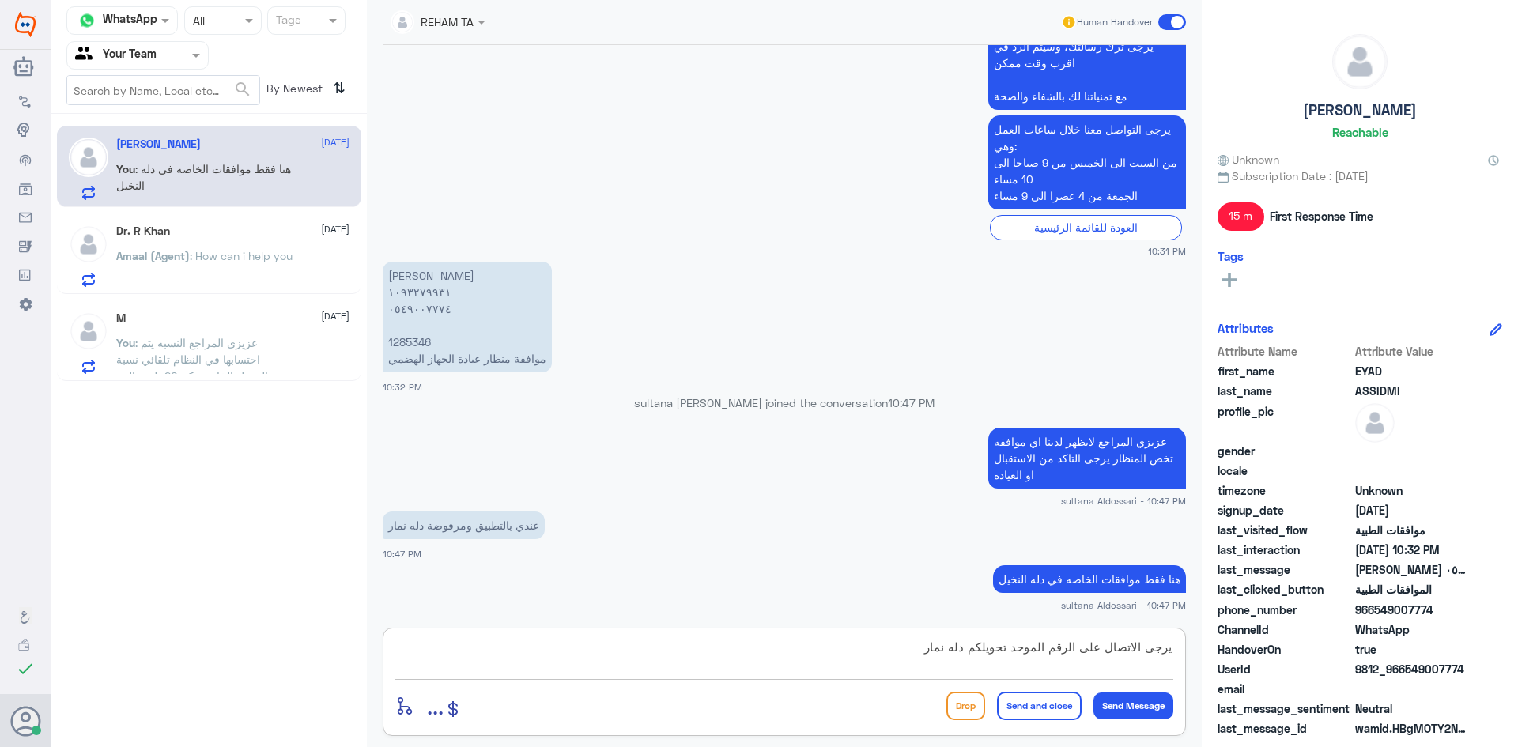
type textarea "يرجى الاتصال على الرقم الموحد تحويلكم دله نمار"
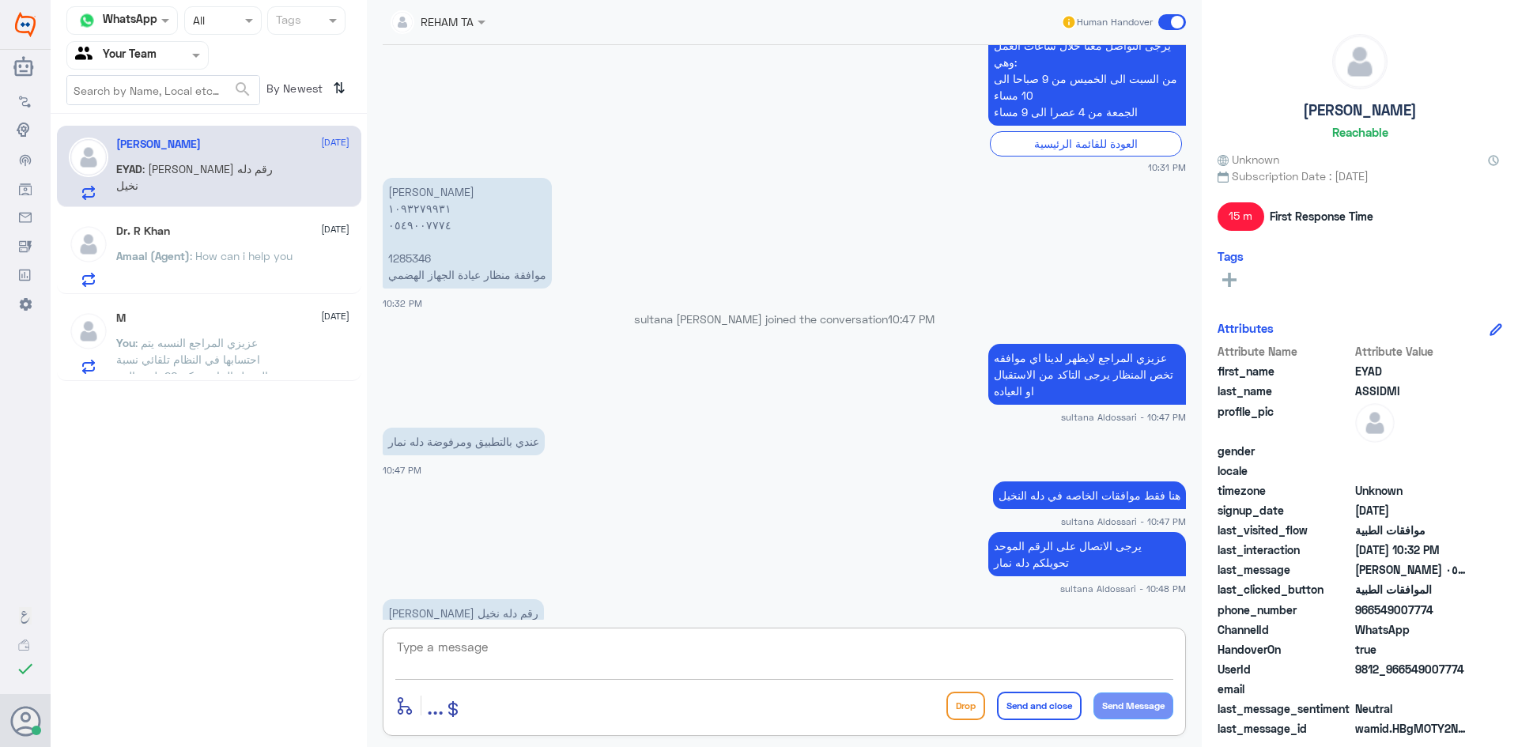
scroll to position [1933, 0]
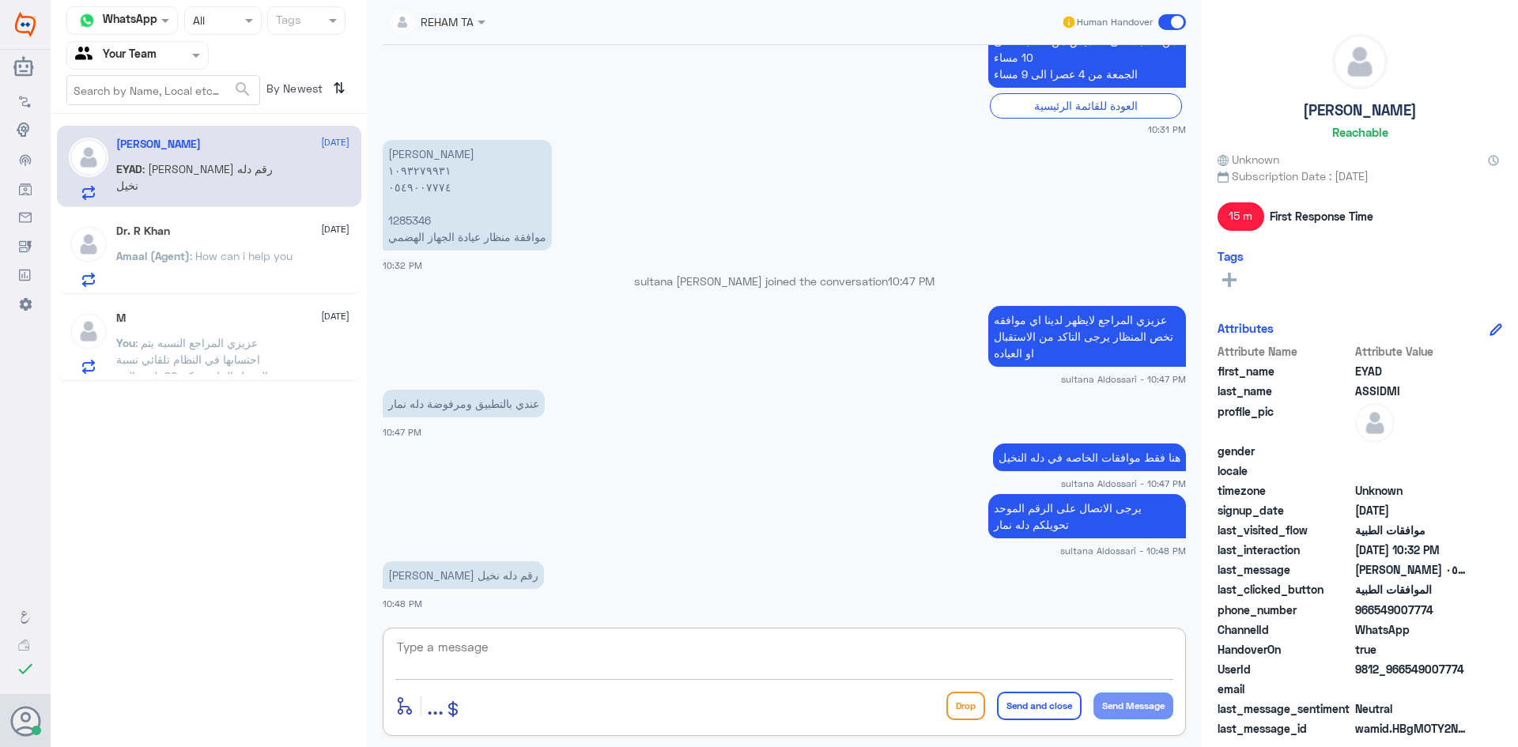
click at [259, 464] on div "Channel WhatsApp Status × All Tags Agent Filter Your Team search By Newest ⇅ [P…" at bounding box center [209, 376] width 316 height 752
click at [692, 671] on textarea at bounding box center [784, 656] width 778 height 39
type textarea "الموافقه دله نمار او النخيل الله يعافيك"
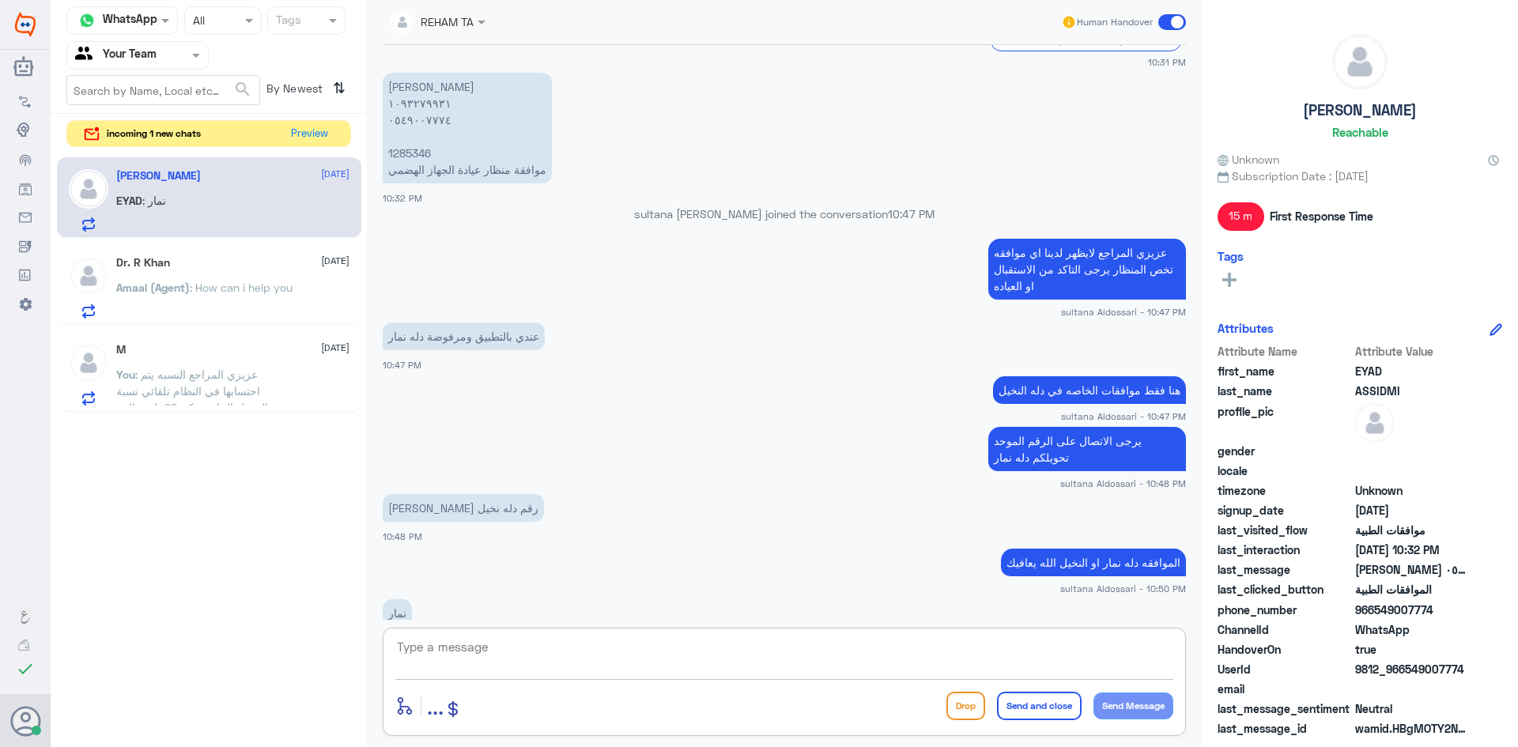
scroll to position [2037, 0]
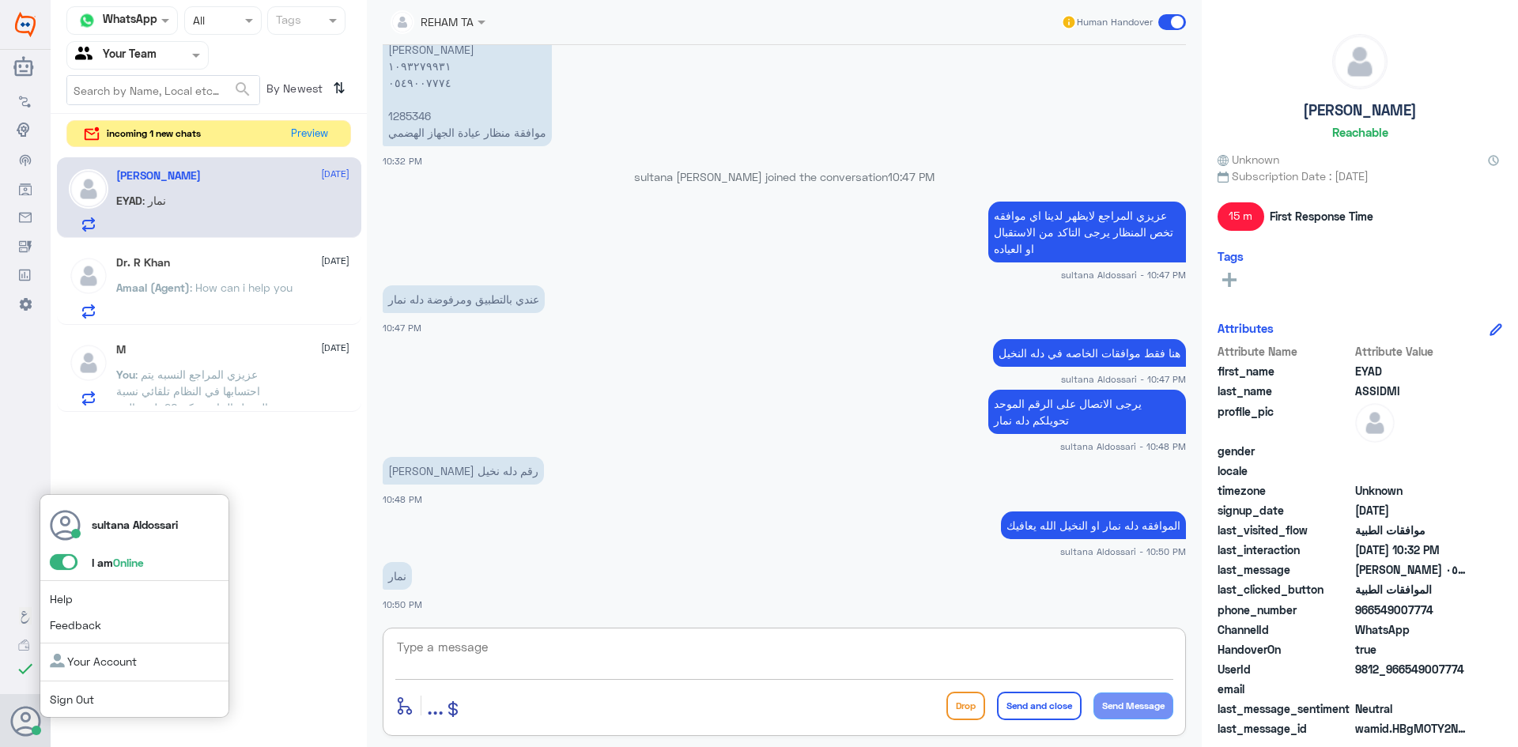
click at [54, 702] on link "Sign Out" at bounding box center [72, 699] width 44 height 13
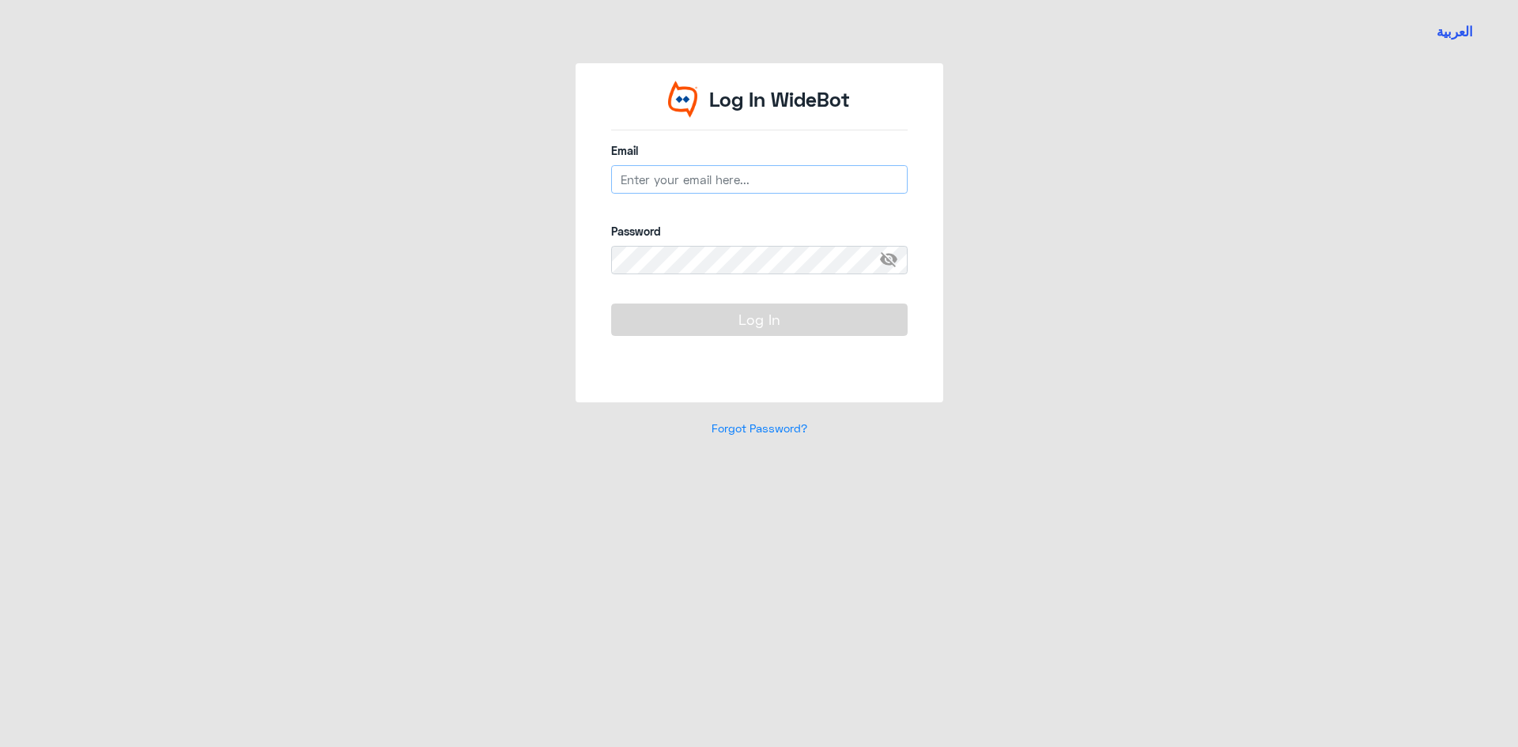
type input "[EMAIL_ADDRESS][DOMAIN_NAME]"
